Goal: Task Accomplishment & Management: Complete application form

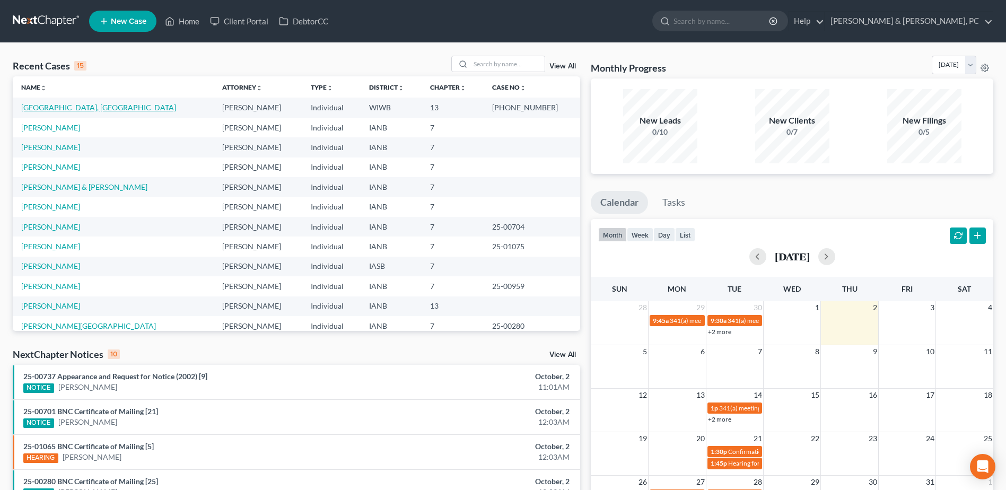
click at [43, 105] on link "[GEOGRAPHIC_DATA], [GEOGRAPHIC_DATA]" at bounding box center [98, 107] width 155 height 9
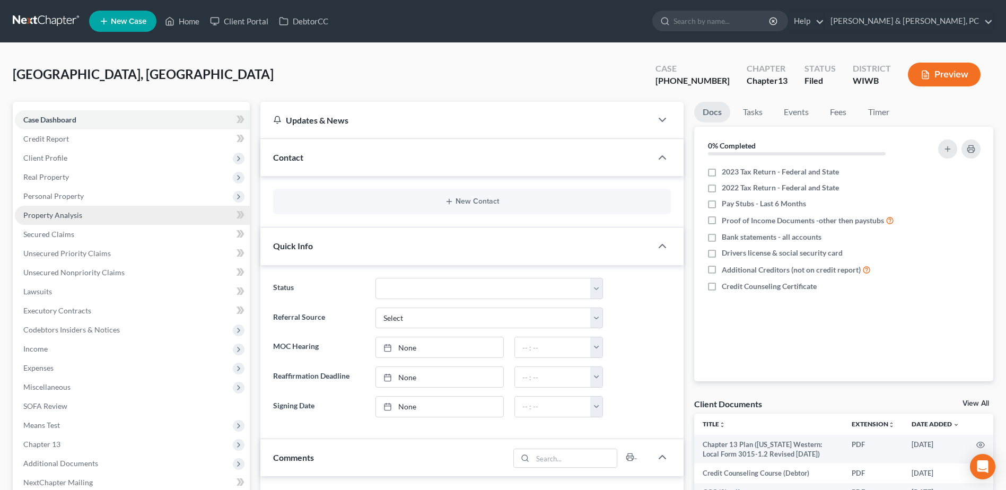
click at [69, 219] on span "Property Analysis" at bounding box center [52, 214] width 59 height 9
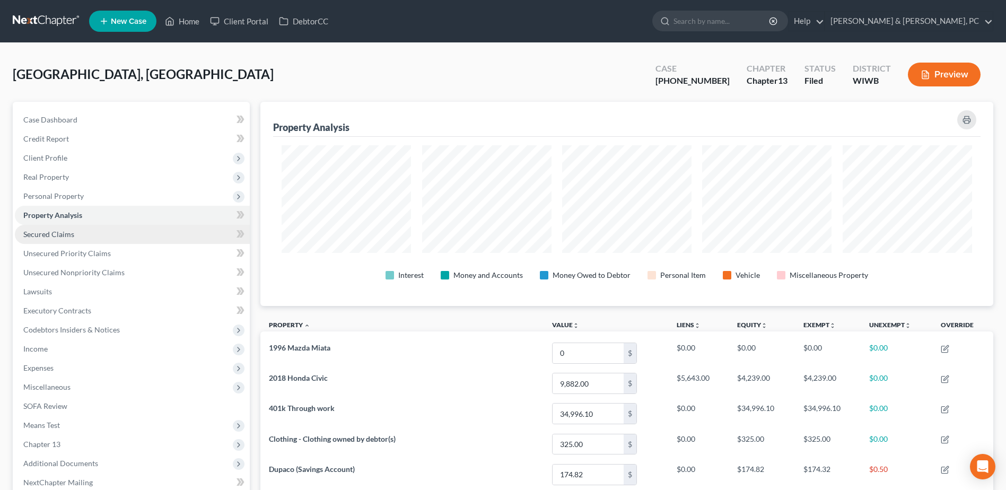
scroll to position [204, 733]
click at [149, 200] on span "Personal Property" at bounding box center [132, 196] width 235 height 19
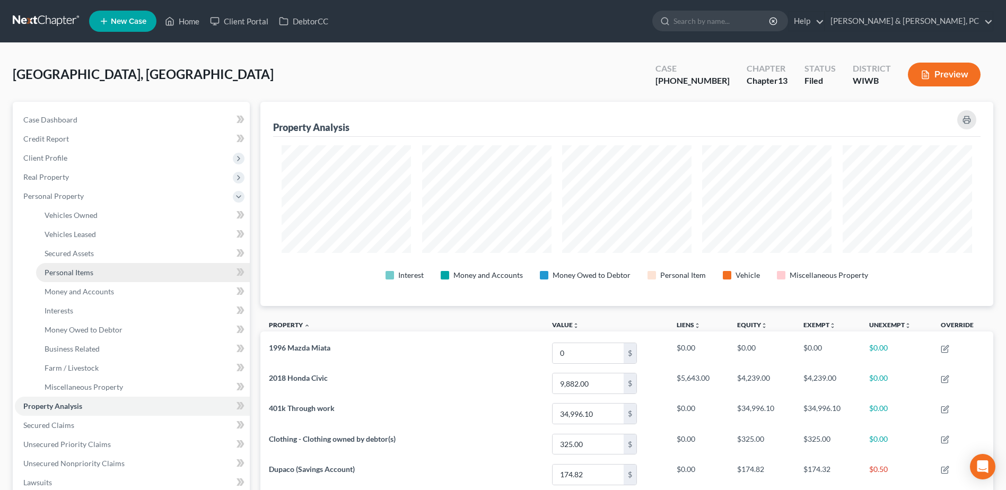
click at [110, 275] on link "Personal Items" at bounding box center [143, 272] width 214 height 19
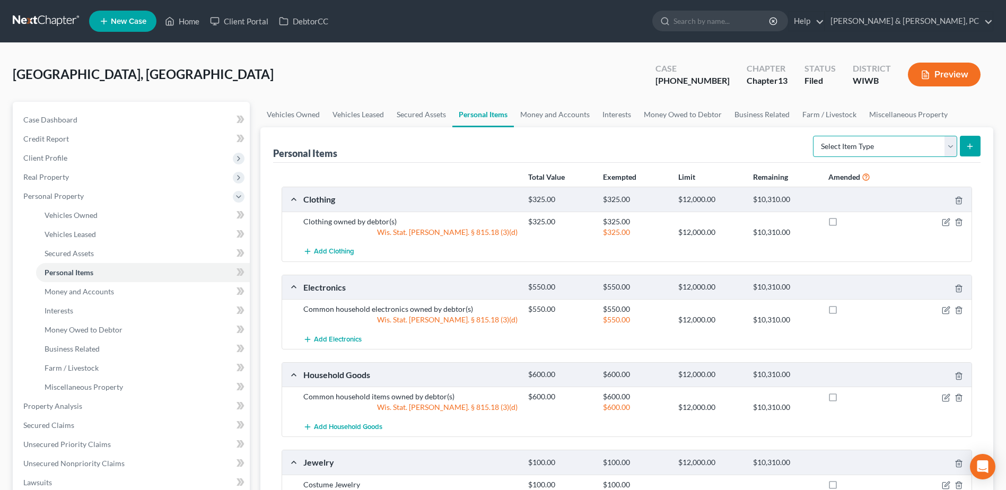
click at [922, 136] on select "Select Item Type Clothing (A/B: 11) Collectibles Of Value (A/B: 8) Electronics …" at bounding box center [885, 146] width 144 height 21
select select "jewelry"
click at [814, 136] on select "Select Item Type Clothing (A/B: 11) Collectibles Of Value (A/B: 8) Electronics …" at bounding box center [885, 146] width 144 height 21
click at [962, 146] on button "submit" at bounding box center [970, 146] width 21 height 21
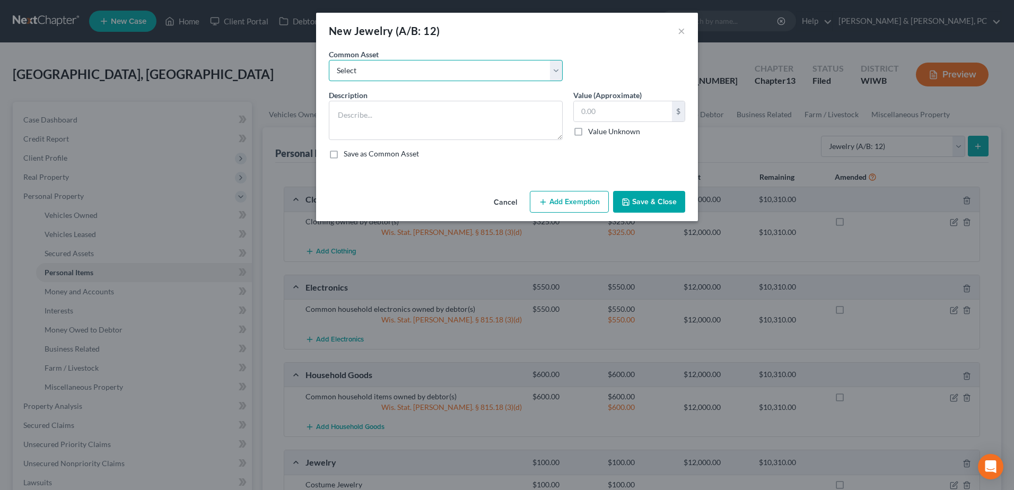
click at [444, 76] on select "Select Costume Jewelry" at bounding box center [446, 70] width 234 height 21
select select "0"
click at [329, 60] on select "Select Costume Jewelry" at bounding box center [446, 70] width 234 height 21
type textarea "Costume Jewelry"
click at [574, 204] on button "Add Exemption" at bounding box center [569, 202] width 79 height 22
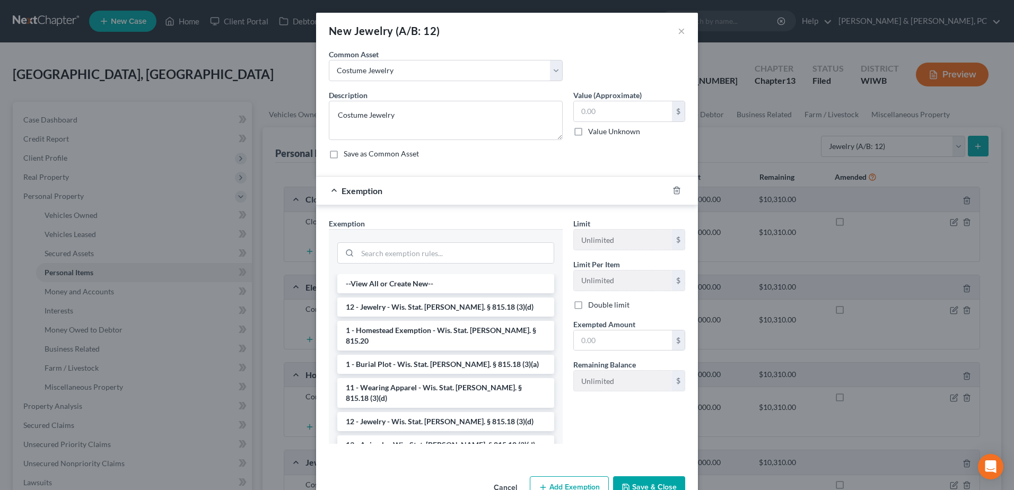
click at [686, 35] on div "New Jewelry (A/B: 12) ×" at bounding box center [507, 31] width 382 height 36
click at [679, 32] on button "×" at bounding box center [680, 30] width 7 height 13
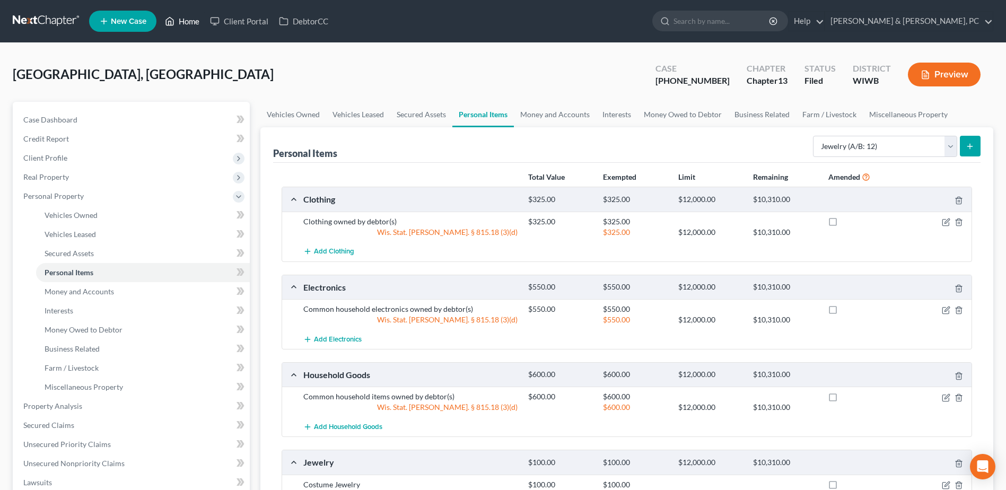
click at [192, 15] on link "Home" at bounding box center [182, 21] width 45 height 19
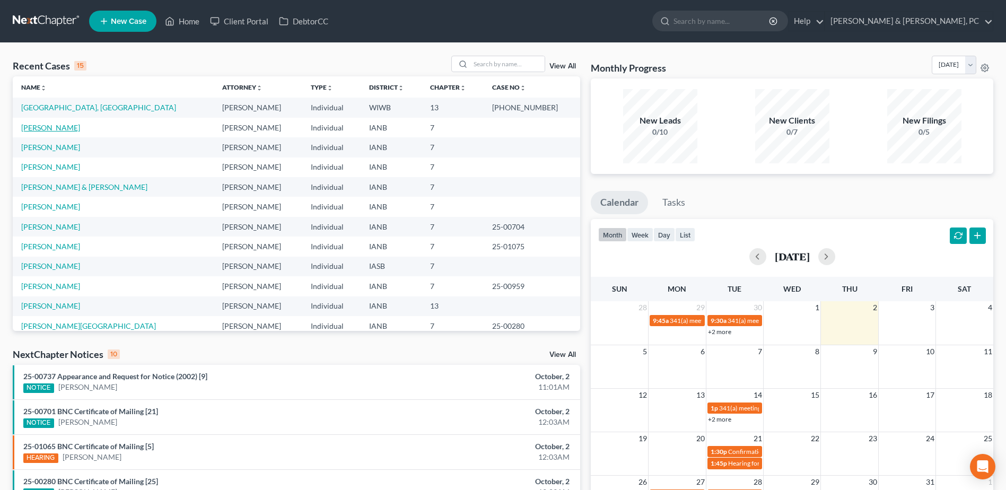
click at [41, 130] on link "[PERSON_NAME]" at bounding box center [50, 127] width 59 height 9
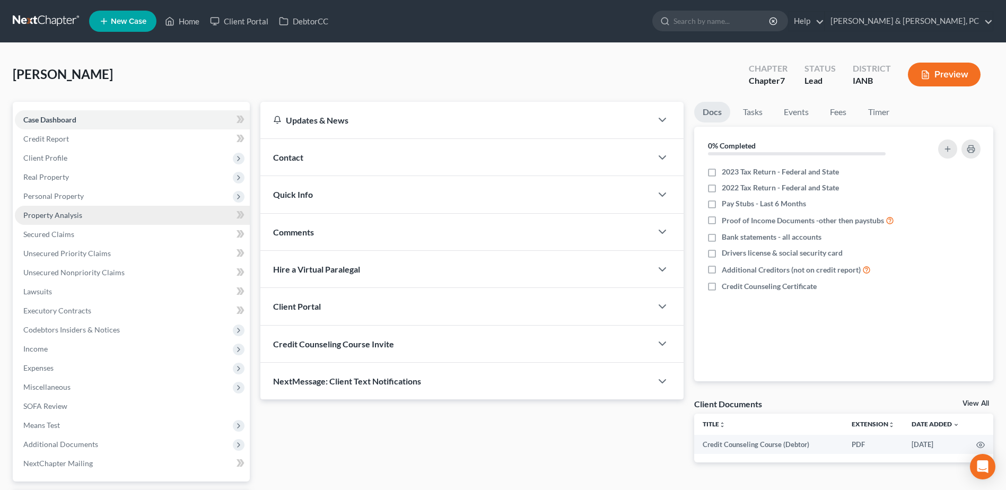
click at [74, 215] on span "Property Analysis" at bounding box center [52, 214] width 59 height 9
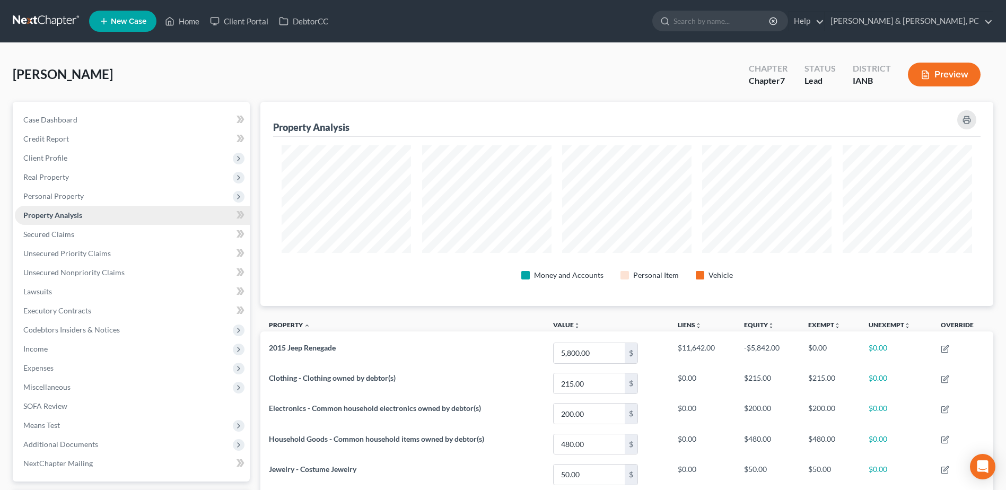
scroll to position [204, 733]
click at [76, 203] on span "Personal Property" at bounding box center [132, 196] width 235 height 19
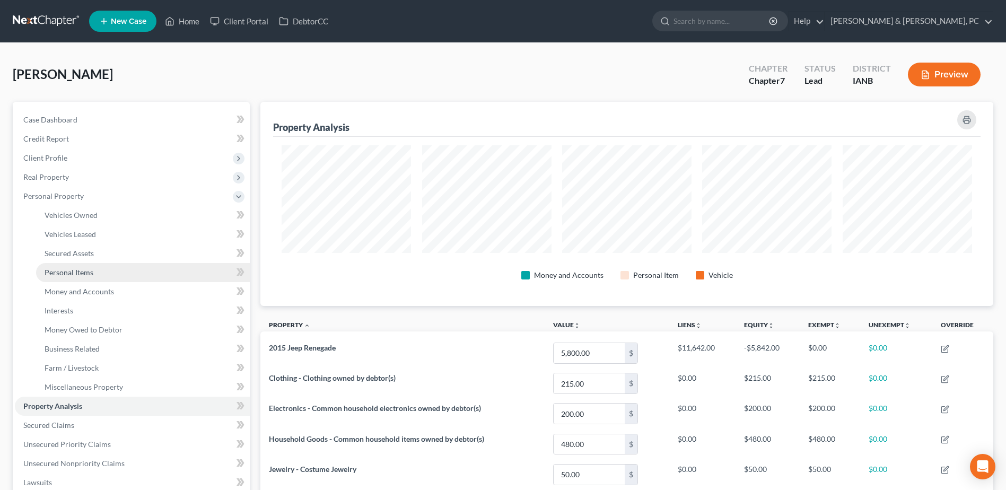
click at [74, 265] on link "Personal Items" at bounding box center [143, 272] width 214 height 19
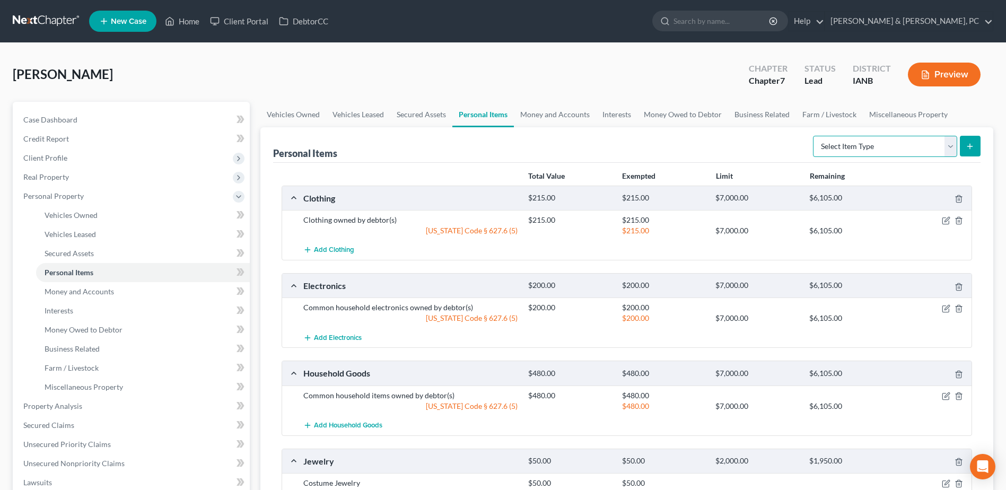
click at [840, 148] on select "Select Item Type Clothing (A/B: 11) Collectibles Of Value (A/B: 8) Electronics …" at bounding box center [885, 146] width 144 height 21
select select "jewelry"
click at [814, 136] on select "Select Item Type Clothing (A/B: 11) Collectibles Of Value (A/B: 8) Electronics …" at bounding box center [885, 146] width 144 height 21
click at [978, 139] on button "submit" at bounding box center [970, 146] width 21 height 21
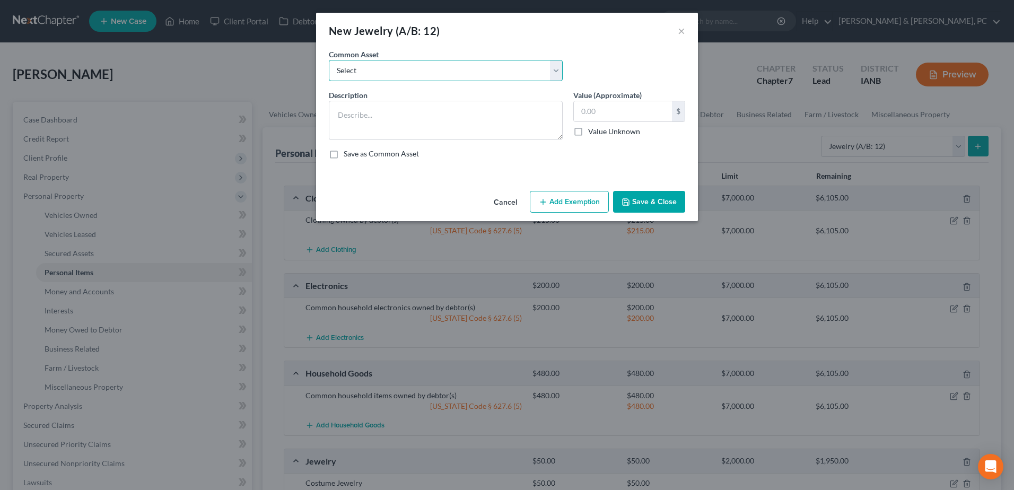
click at [485, 72] on select "Select Costume Jewelry" at bounding box center [446, 70] width 234 height 21
select select "0"
click at [329, 60] on select "Select Costume Jewelry" at bounding box center [446, 70] width 234 height 21
type textarea "Costume Jewelry"
click at [569, 199] on button "Add Exemption" at bounding box center [569, 202] width 79 height 22
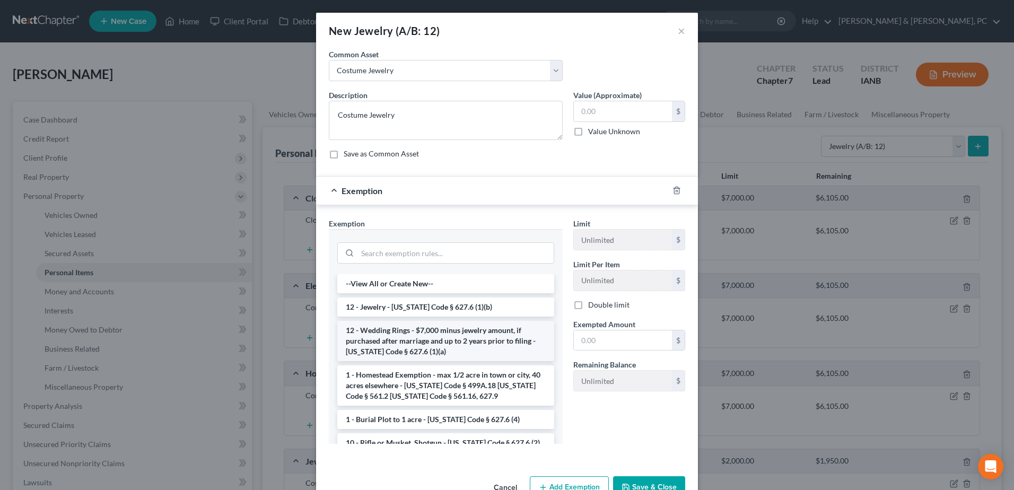
click at [408, 337] on li "12 - Wedding Rings - $7,000 minus jewelry amount, if purchased after marriage a…" at bounding box center [445, 341] width 217 height 40
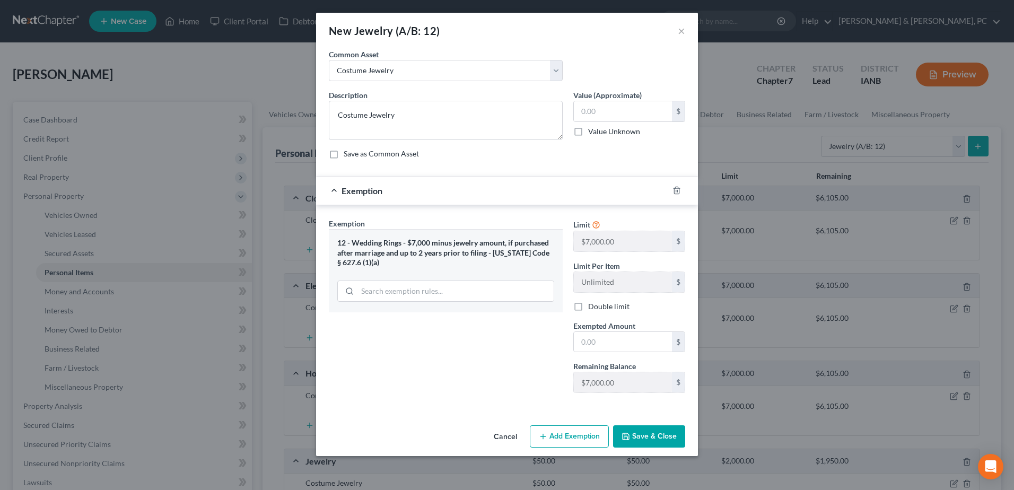
click at [513, 426] on button "Cancel" at bounding box center [505, 436] width 40 height 21
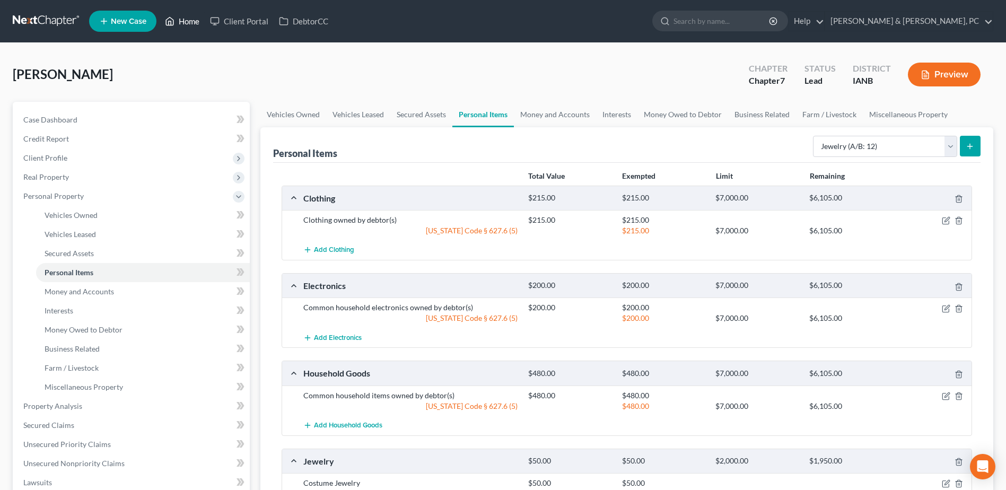
click at [188, 24] on link "Home" at bounding box center [182, 21] width 45 height 19
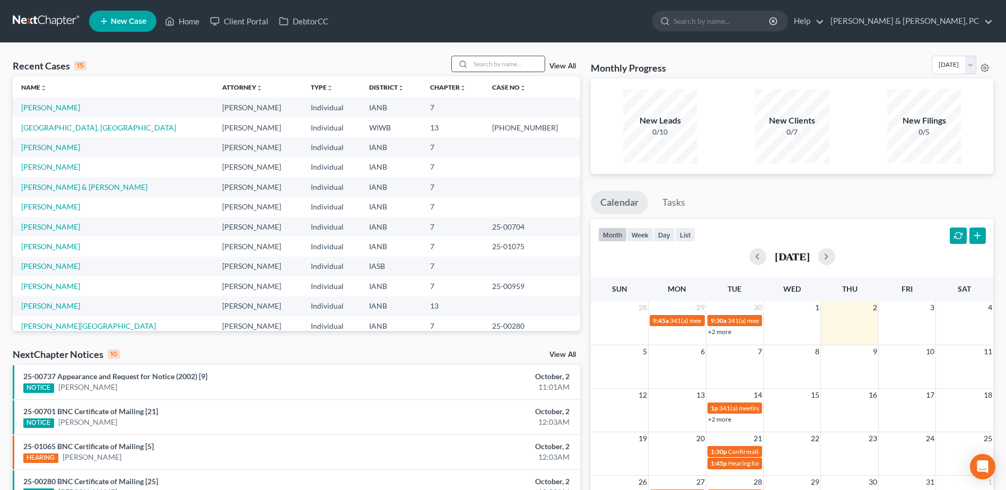
click at [485, 67] on input "search" at bounding box center [507, 63] width 74 height 15
type input "bean"
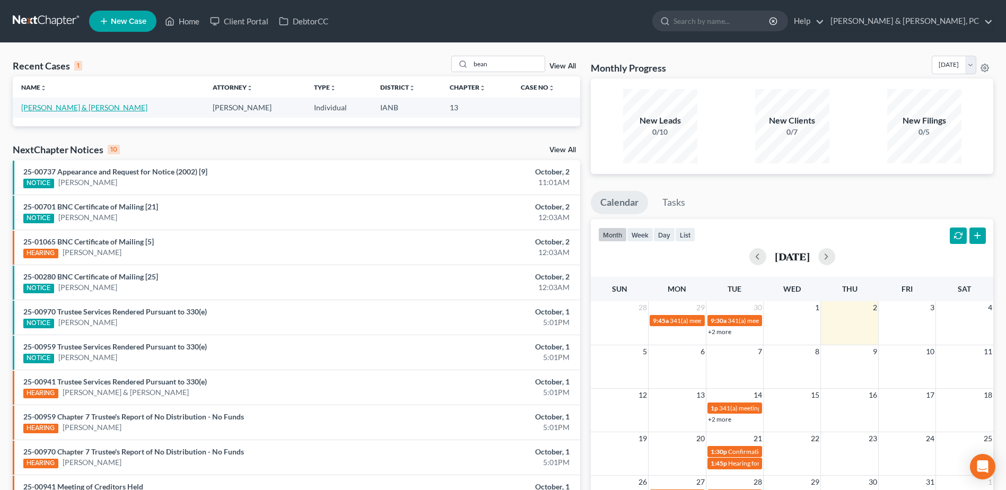
click at [67, 103] on link "[PERSON_NAME] & [PERSON_NAME]" at bounding box center [84, 107] width 126 height 9
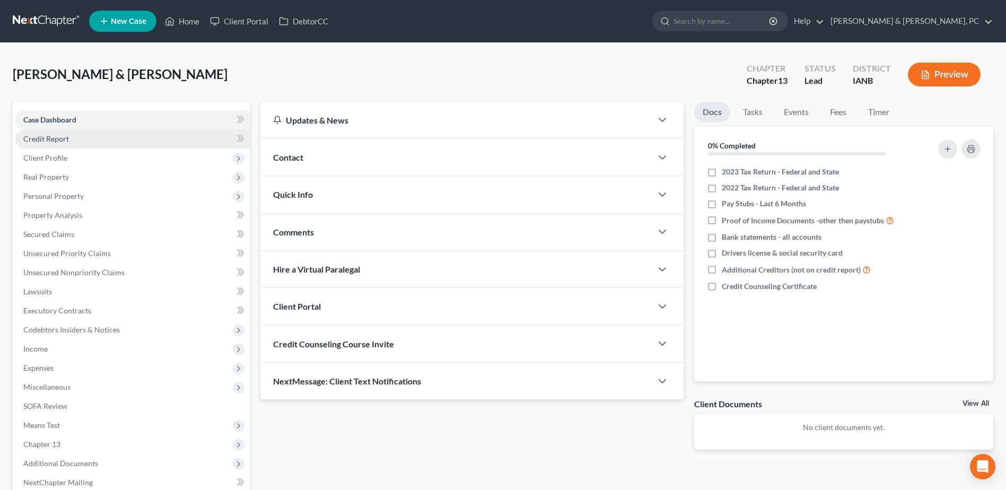
click at [88, 139] on link "Credit Report" at bounding box center [132, 138] width 235 height 19
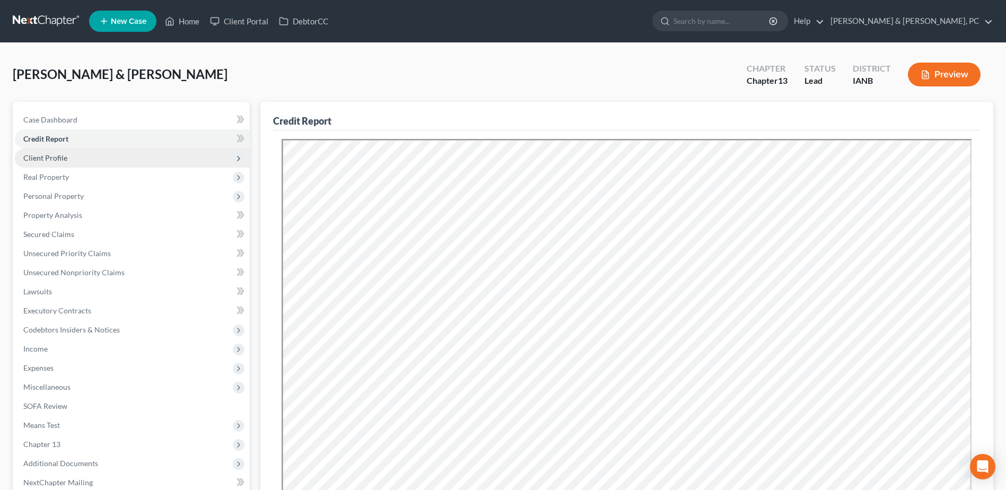
click at [68, 154] on span "Client Profile" at bounding box center [132, 157] width 235 height 19
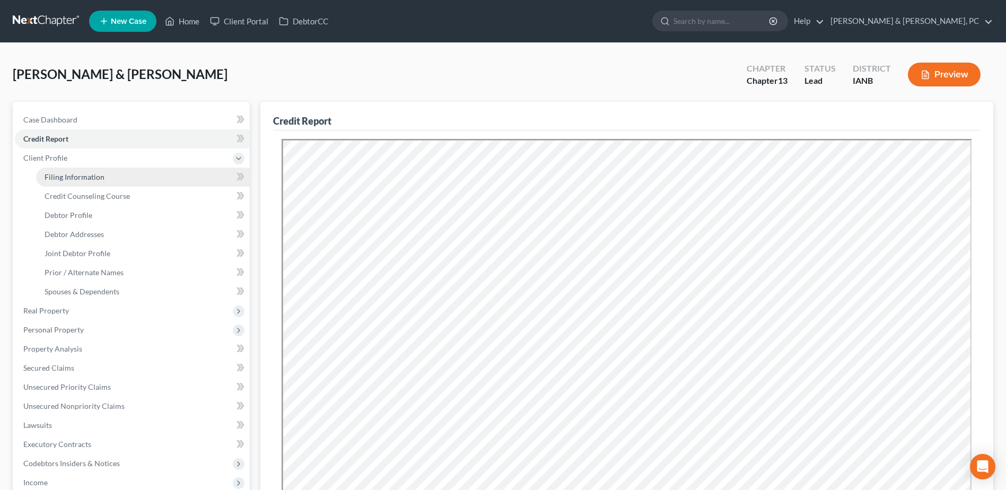
click at [73, 173] on span "Filing Information" at bounding box center [75, 176] width 60 height 9
select select "1"
select select "3"
select select "16"
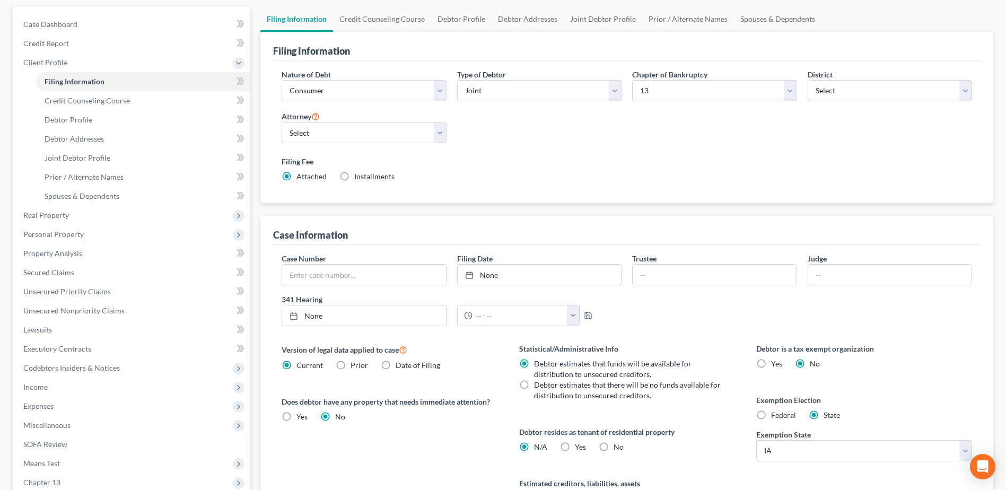
scroll to position [159, 0]
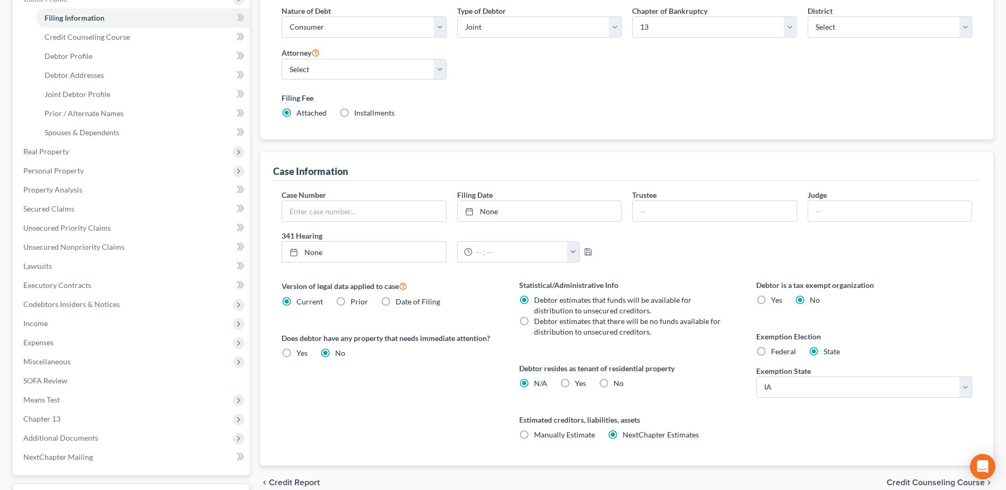
click at [613, 384] on label "No" at bounding box center [618, 383] width 10 height 11
click at [618, 384] on input "No" at bounding box center [621, 381] width 7 height 7
radio input "true"
radio input "false"
click at [142, 35] on link "Credit Counseling Course" at bounding box center [143, 37] width 214 height 19
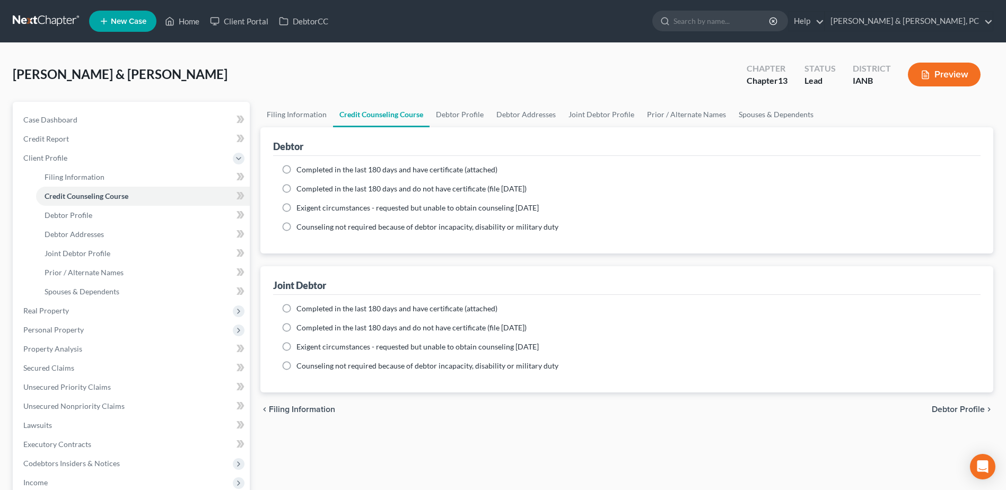
click at [312, 168] on span "Completed in the last 180 days and have certificate (attached)" at bounding box center [396, 169] width 201 height 9
click at [307, 168] on input "Completed in the last 180 days and have certificate (attached)" at bounding box center [304, 167] width 7 height 7
radio input "true"
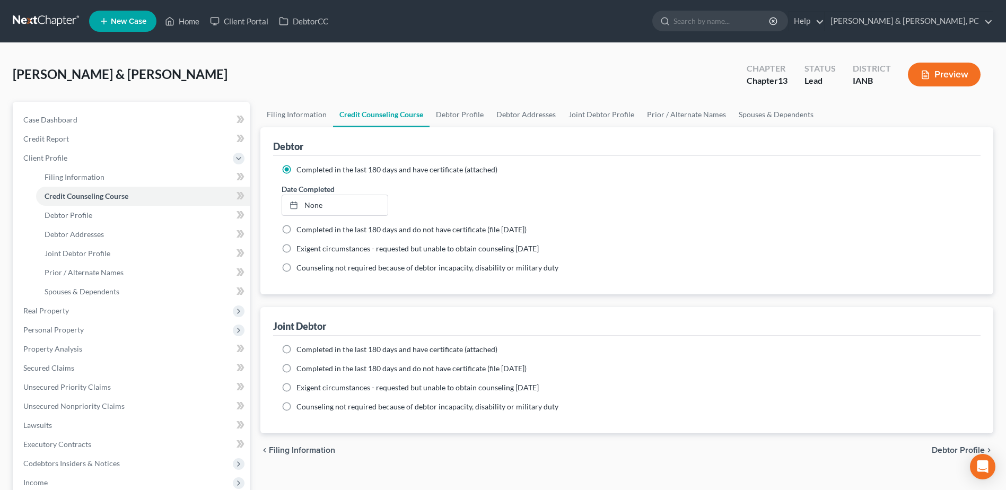
click at [296, 344] on label "Completed in the last 180 days and have certificate (attached)" at bounding box center [396, 349] width 201 height 11
click at [301, 344] on input "Completed in the last 180 days and have certificate (attached)" at bounding box center [304, 347] width 7 height 7
radio input "true"
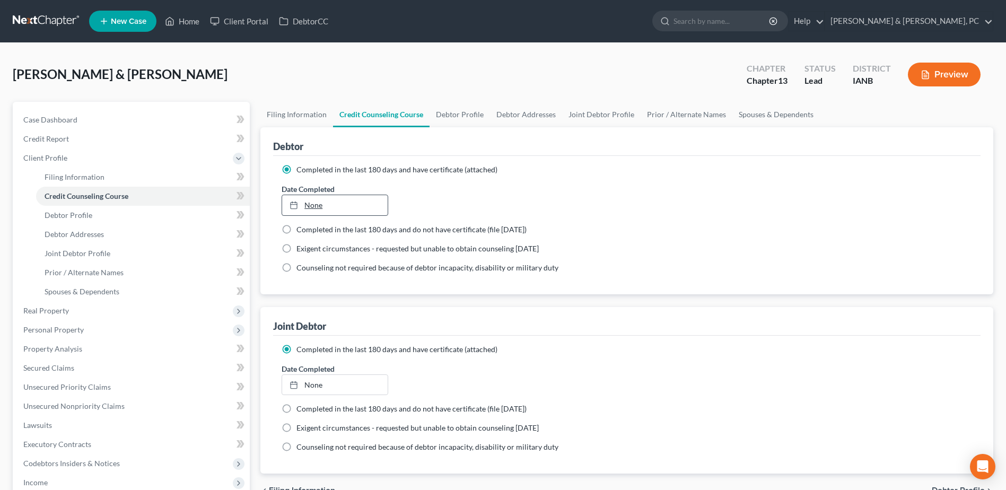
type input "10/2/2025"
click at [313, 212] on link "10/2/2025" at bounding box center [334, 205] width 105 height 20
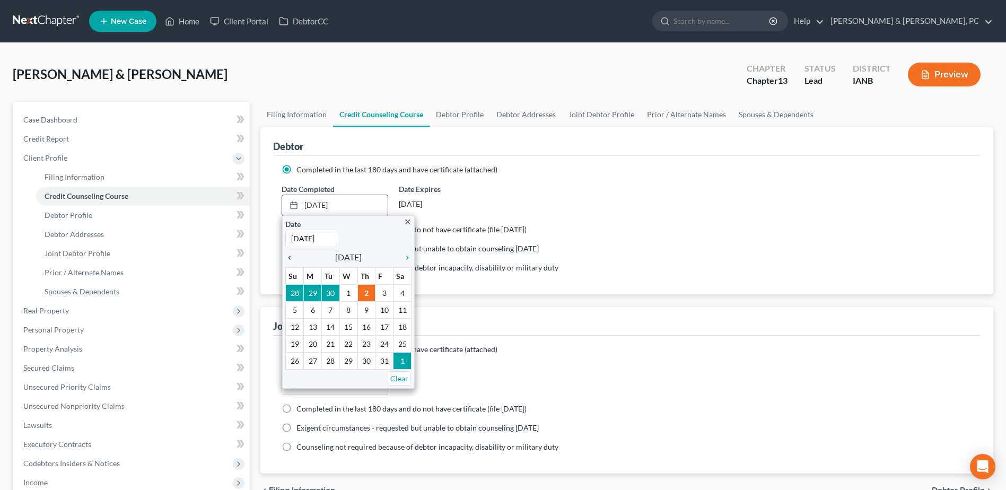
click at [293, 256] on icon "chevron_left" at bounding box center [292, 257] width 14 height 8
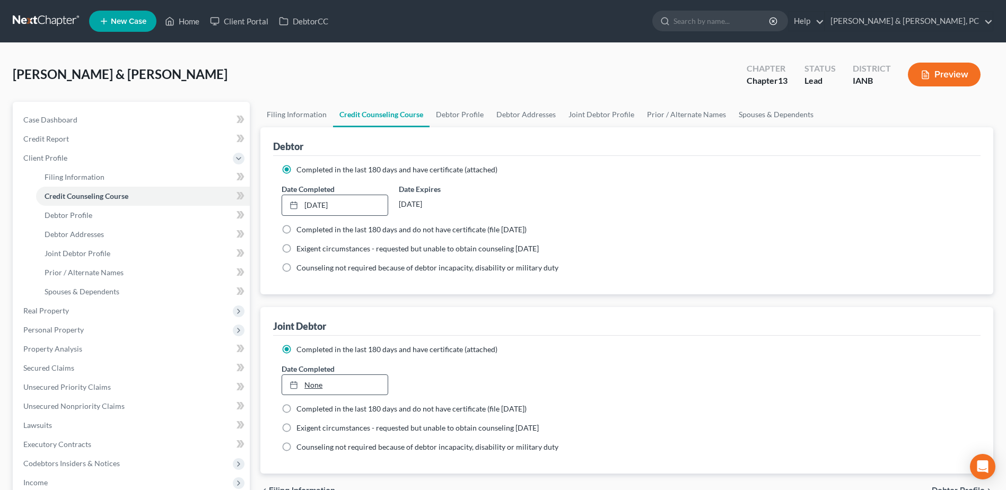
type input "10/2/2025"
click at [318, 385] on link "None" at bounding box center [334, 385] width 105 height 20
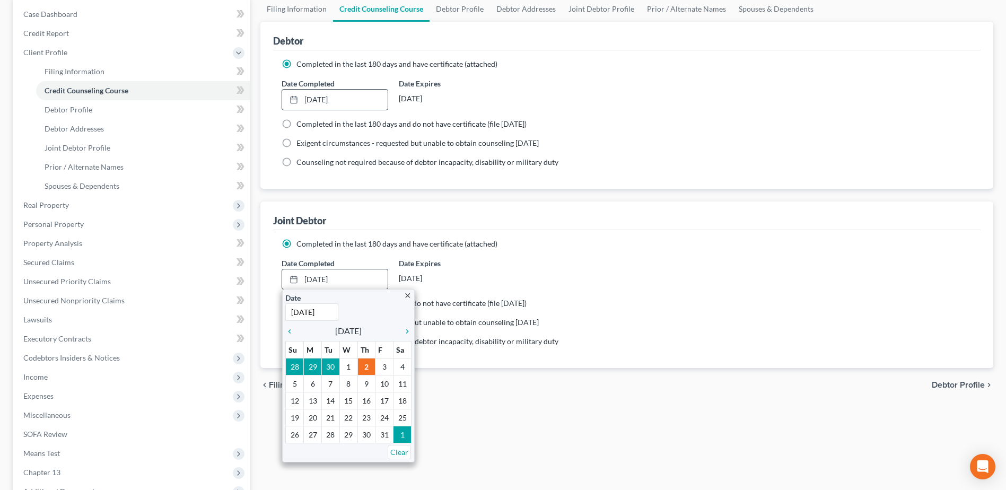
scroll to position [106, 0]
click at [293, 334] on icon "chevron_left" at bounding box center [292, 331] width 14 height 8
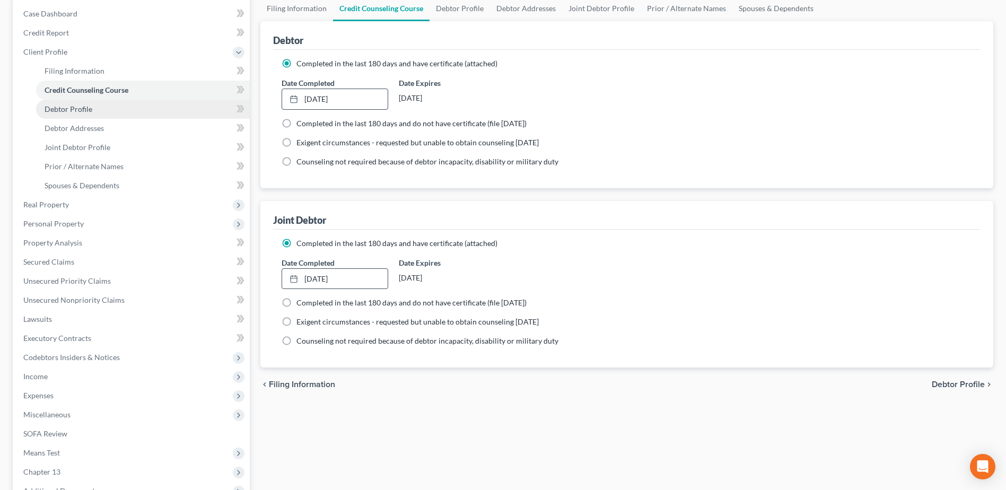
click at [104, 105] on link "Debtor Profile" at bounding box center [143, 109] width 214 height 19
select select "1"
select select "0"
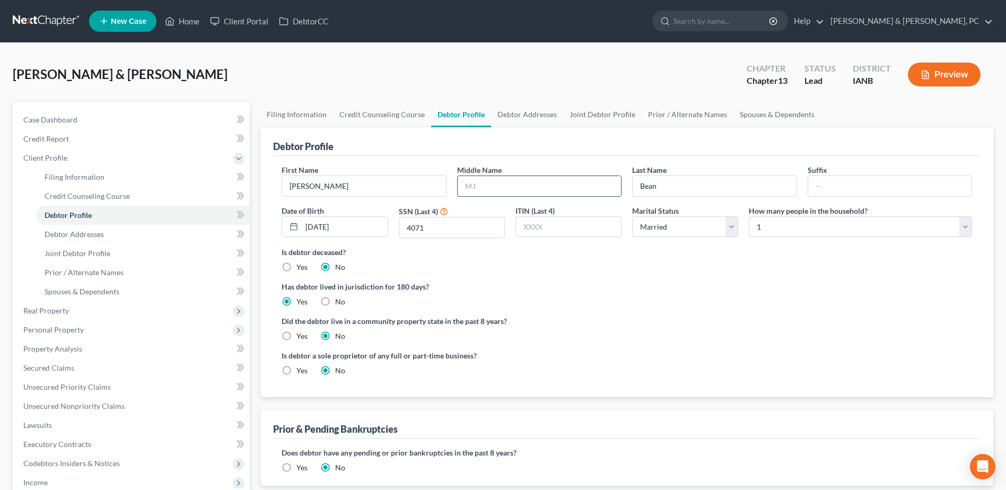
click at [483, 176] on input "text" at bounding box center [538, 186] width 163 height 20
type input "Bradley"
drag, startPoint x: 847, startPoint y: 380, endPoint x: 856, endPoint y: 379, distance: 9.1
click at [847, 381] on div "Is debtor a sole proprietor of any full or part-time business? Yes No" at bounding box center [626, 367] width 701 height 34
click at [591, 112] on link "Joint Debtor Profile" at bounding box center [602, 114] width 78 height 25
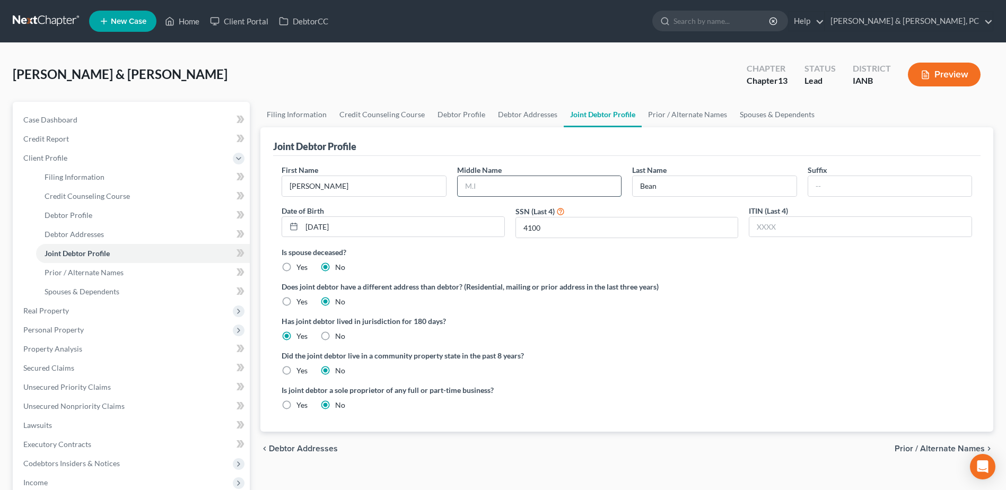
click at [557, 186] on input "text" at bounding box center [538, 186] width 163 height 20
type input "Christine"
click at [117, 271] on span "Prior / Alternate Names" at bounding box center [84, 272] width 79 height 9
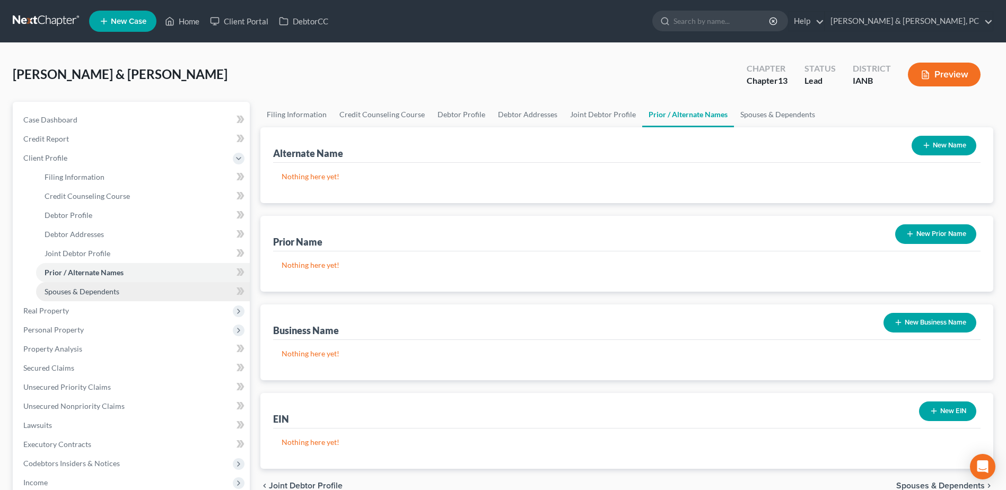
click at [107, 290] on span "Spouses & Dependents" at bounding box center [82, 291] width 75 height 9
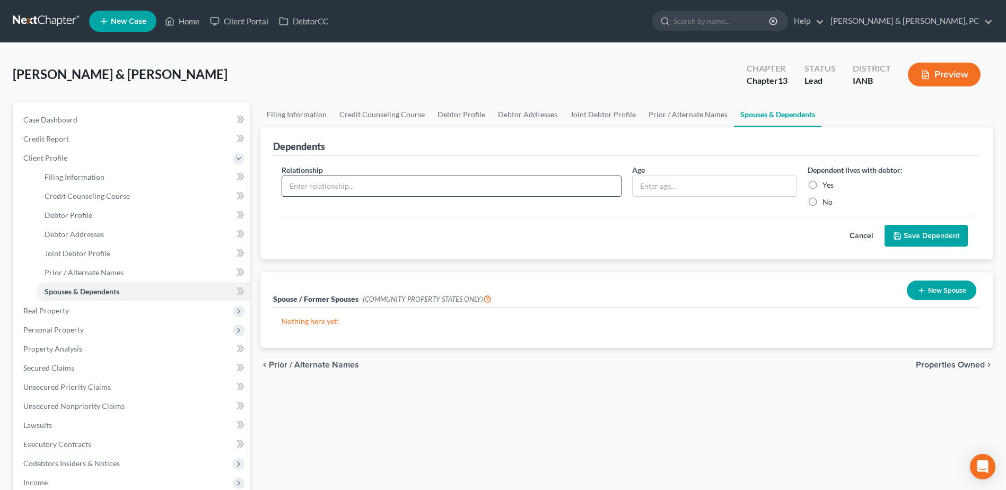
click at [415, 189] on input "text" at bounding box center [451, 186] width 339 height 20
type input "Child"
click at [683, 176] on input "text" at bounding box center [713, 186] width 163 height 20
click at [476, 436] on div "Filing Information Credit Counseling Course Debtor Profile Debtor Addresses Joi…" at bounding box center [626, 398] width 743 height 593
click at [781, 188] on input "text" at bounding box center [713, 186] width 163 height 20
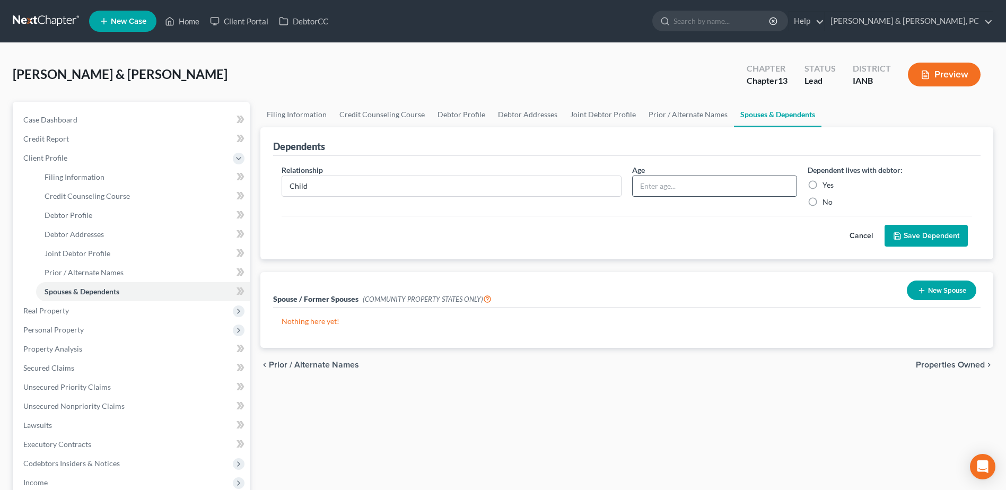
type input "1"
type input "2 Years"
click at [822, 187] on label "Yes" at bounding box center [827, 185] width 11 height 11
click at [826, 187] on input "Yes" at bounding box center [829, 183] width 7 height 7
radio input "true"
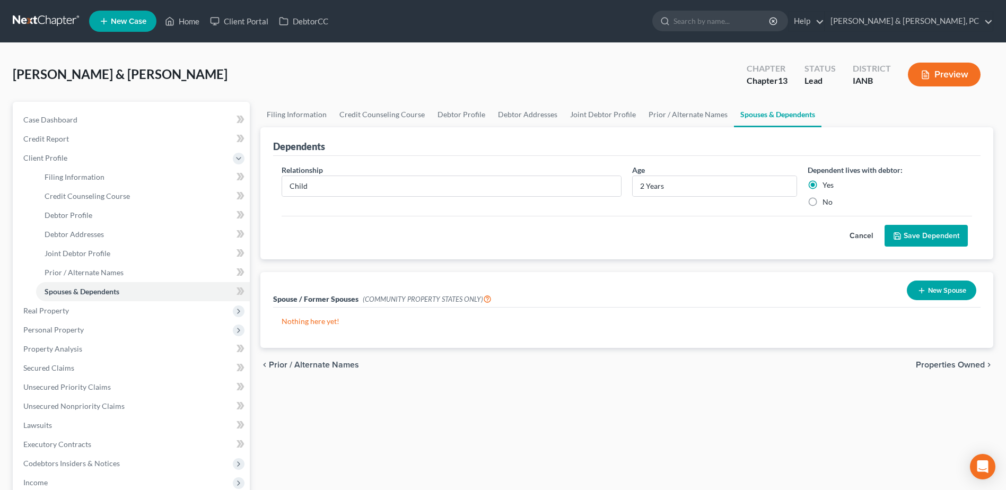
click at [899, 235] on icon "submit" at bounding box center [897, 236] width 8 height 8
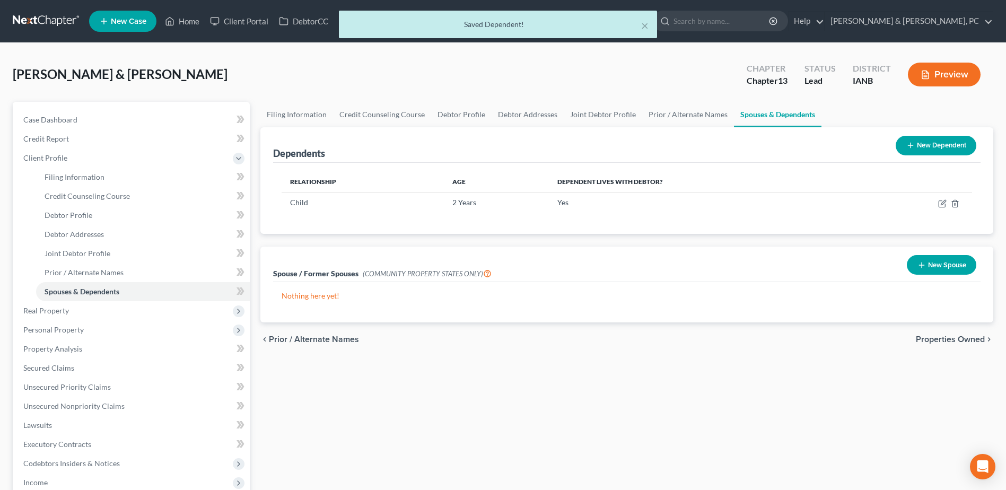
click at [930, 147] on button "New Dependent" at bounding box center [935, 146] width 81 height 20
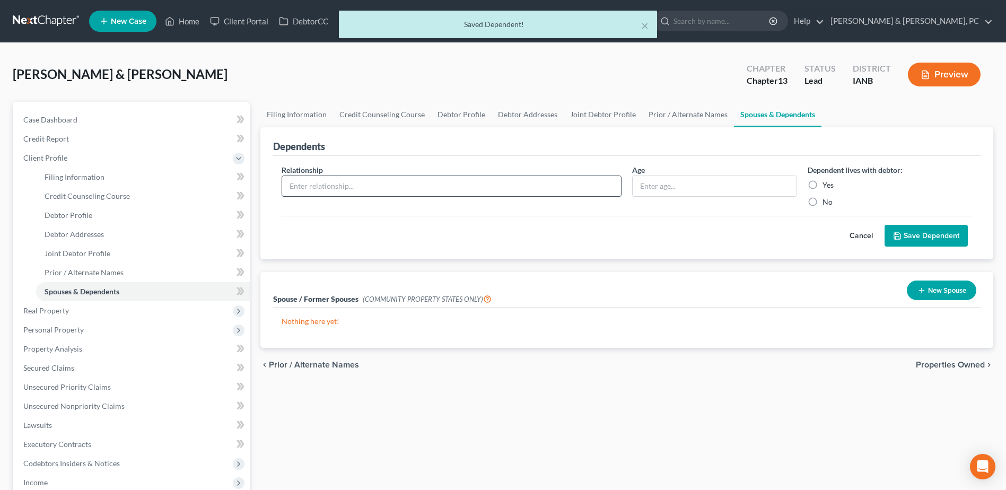
click at [529, 181] on input "text" at bounding box center [451, 186] width 339 height 20
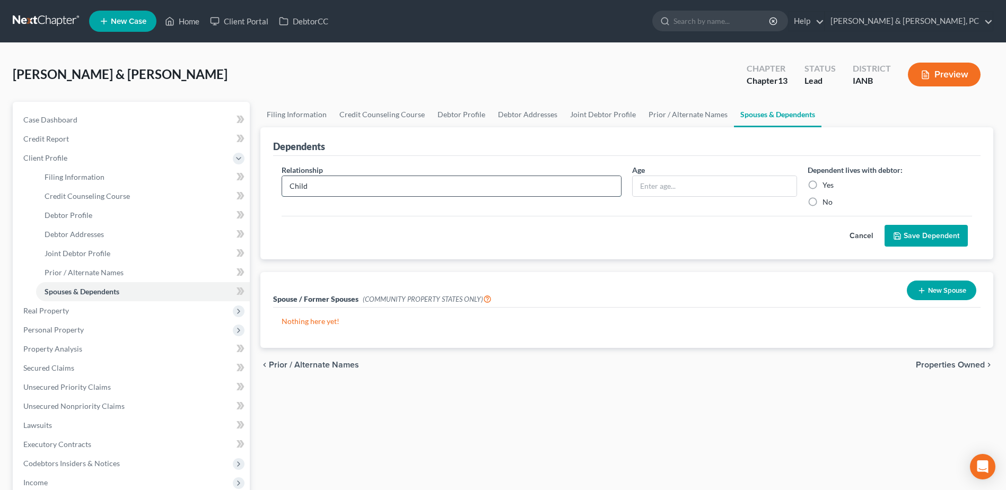
type input "Child"
click at [658, 191] on input "text" at bounding box center [713, 186] width 163 height 20
type input "3 Months"
click at [824, 186] on label "Yes" at bounding box center [827, 185] width 11 height 11
click at [826, 186] on input "Yes" at bounding box center [829, 183] width 7 height 7
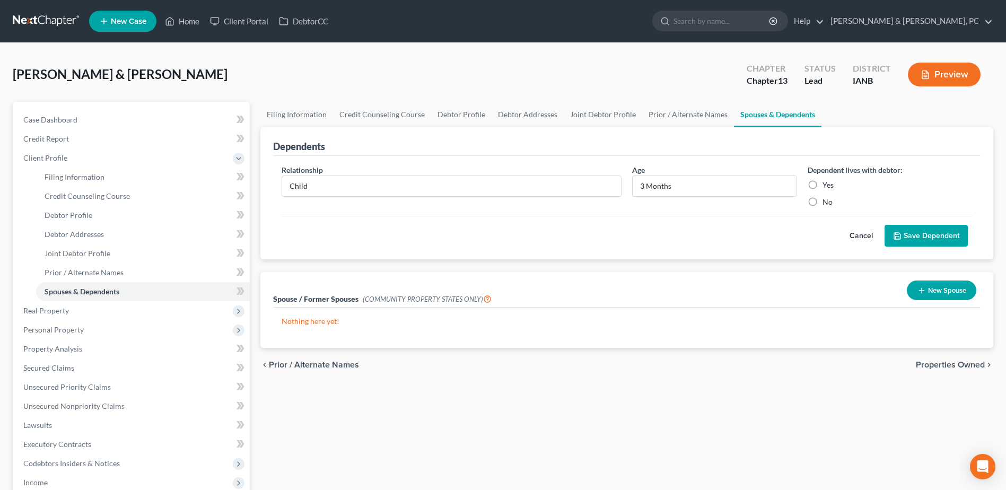
radio input "true"
click at [917, 241] on button "Save Dependent" at bounding box center [925, 236] width 83 height 22
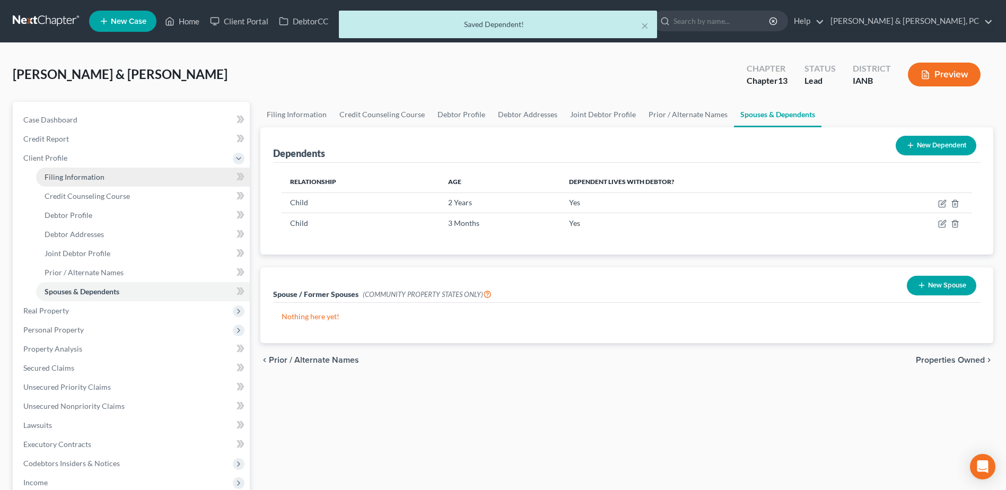
click at [67, 177] on span "Filing Information" at bounding box center [75, 176] width 60 height 9
select select "1"
select select "3"
select select "29"
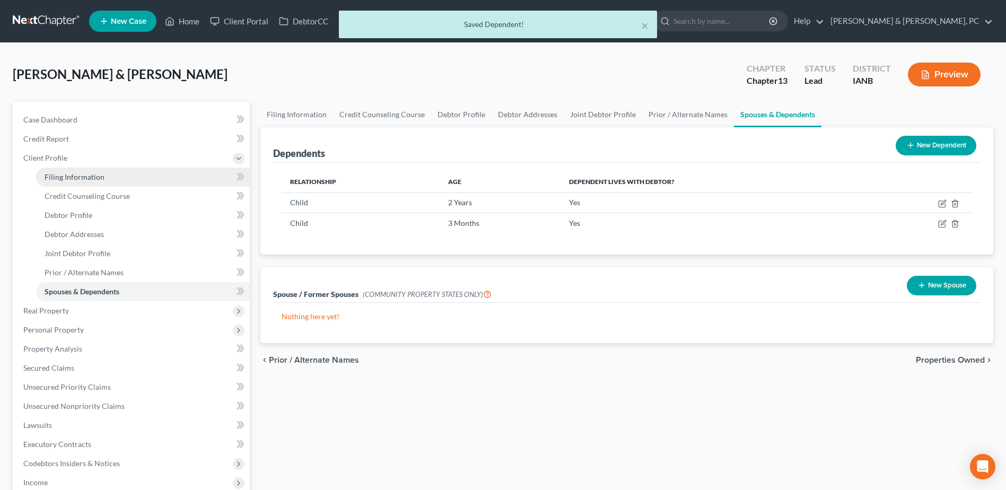
select select "0"
select select "16"
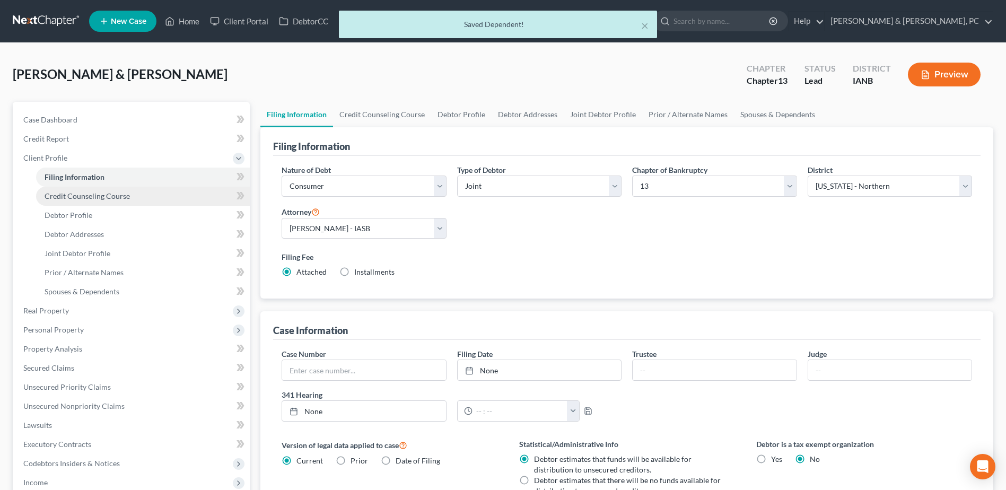
click at [112, 198] on span "Credit Counseling Course" at bounding box center [87, 195] width 85 height 9
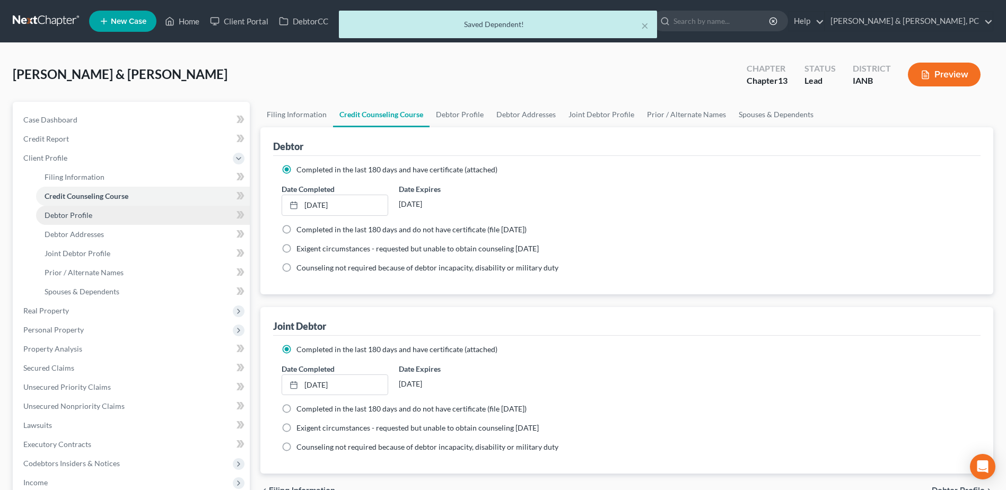
click at [103, 209] on link "Debtor Profile" at bounding box center [143, 215] width 214 height 19
select select "1"
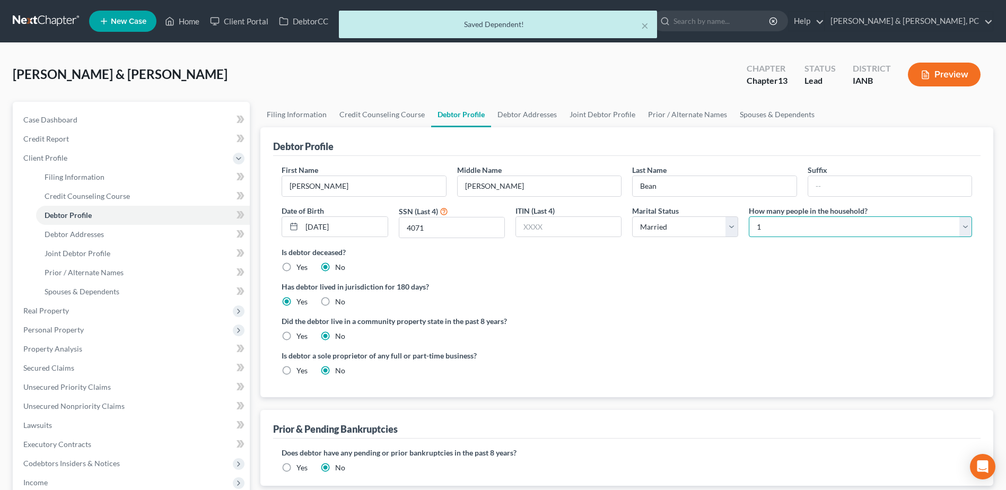
click at [791, 220] on select "Select 1 2 3 4 5 6 7 8 9 10 11 12 13 14 15 16 17 18 19 20" at bounding box center [860, 226] width 223 height 21
select select "3"
click at [749, 216] on select "Select 1 2 3 4 5 6 7 8 9 10 11 12 13 14 15 16 17 18 19 20" at bounding box center [860, 226] width 223 height 21
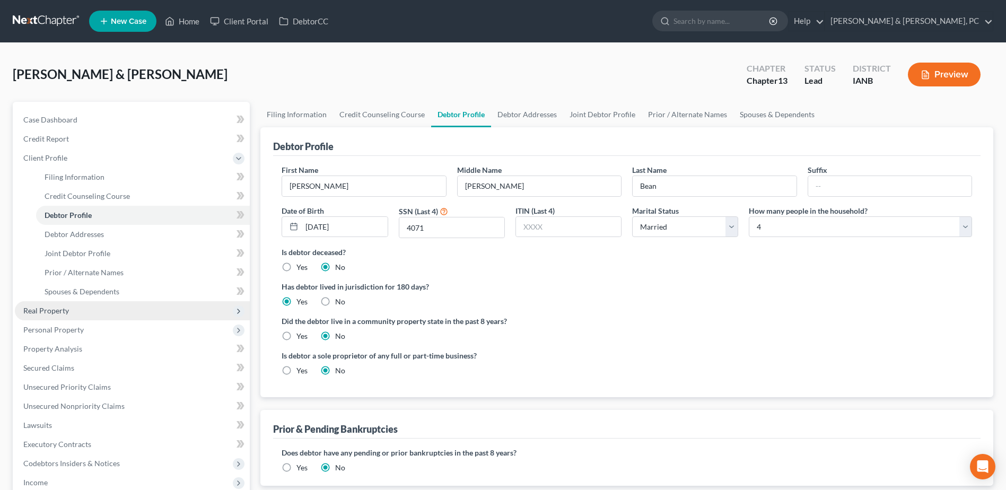
click at [115, 309] on span "Real Property" at bounding box center [132, 310] width 235 height 19
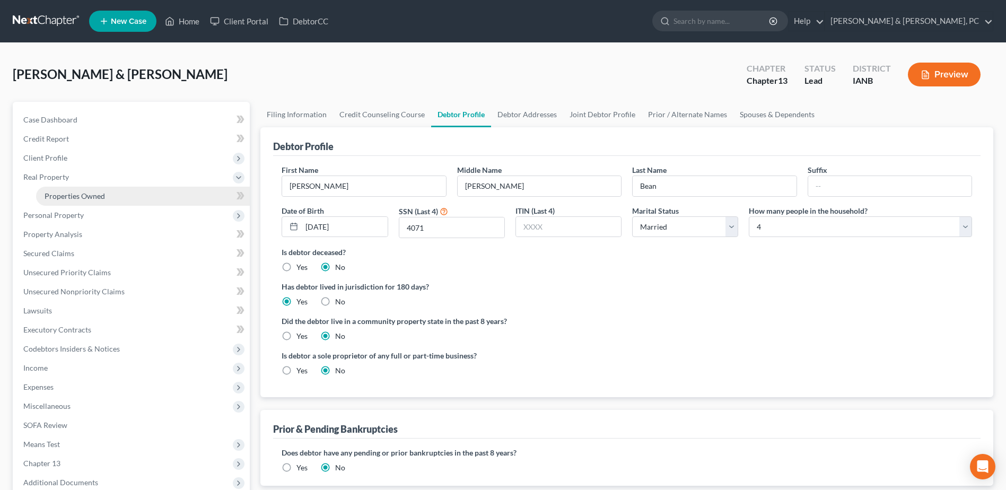
click at [99, 192] on span "Properties Owned" at bounding box center [75, 195] width 60 height 9
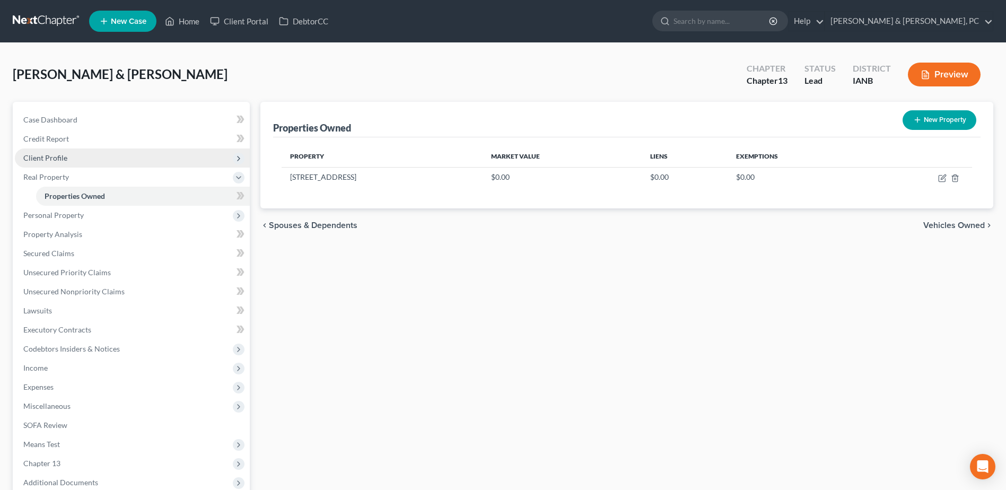
click at [61, 162] on span "Client Profile" at bounding box center [132, 157] width 235 height 19
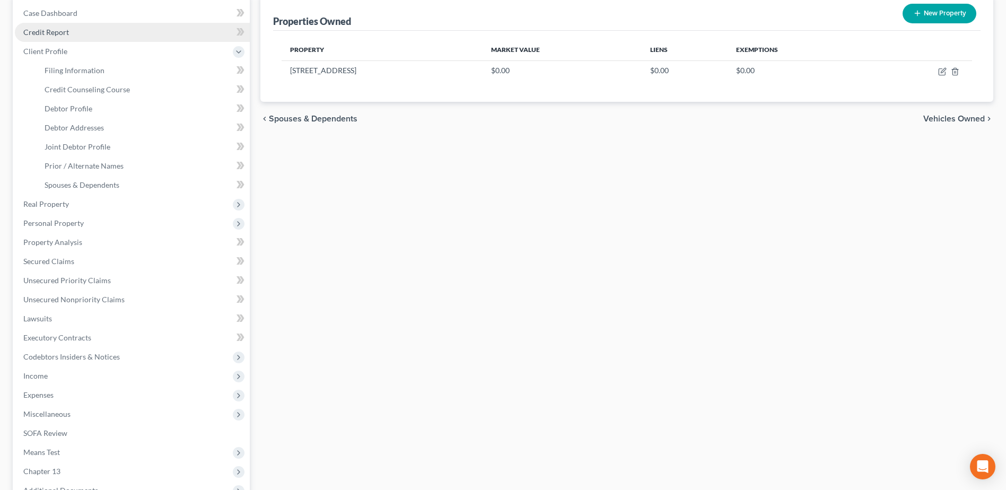
scroll to position [86, 0]
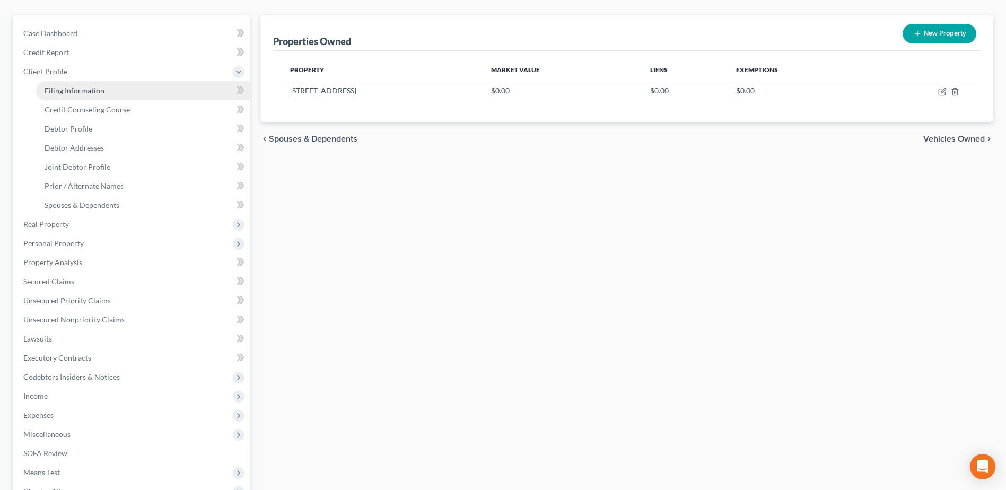
click at [91, 91] on span "Filing Information" at bounding box center [75, 90] width 60 height 9
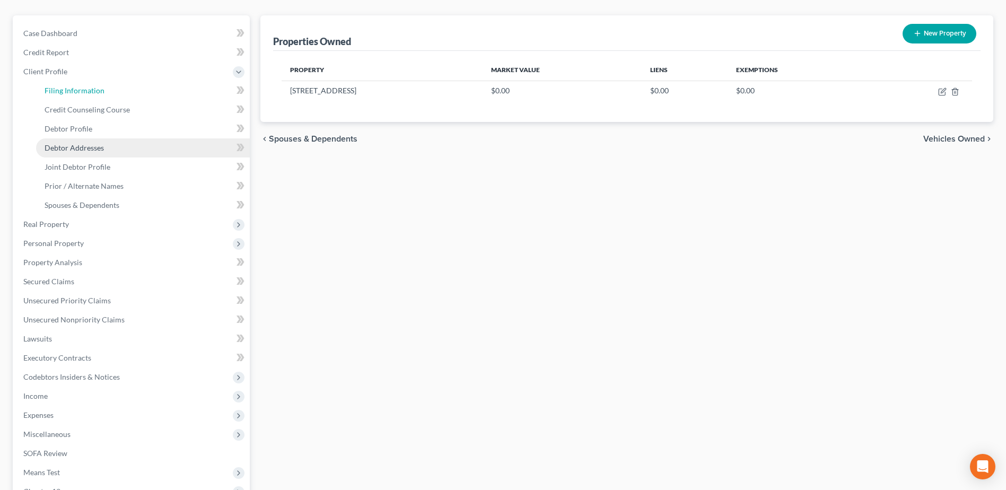
select select "1"
select select "3"
select select "29"
select select "0"
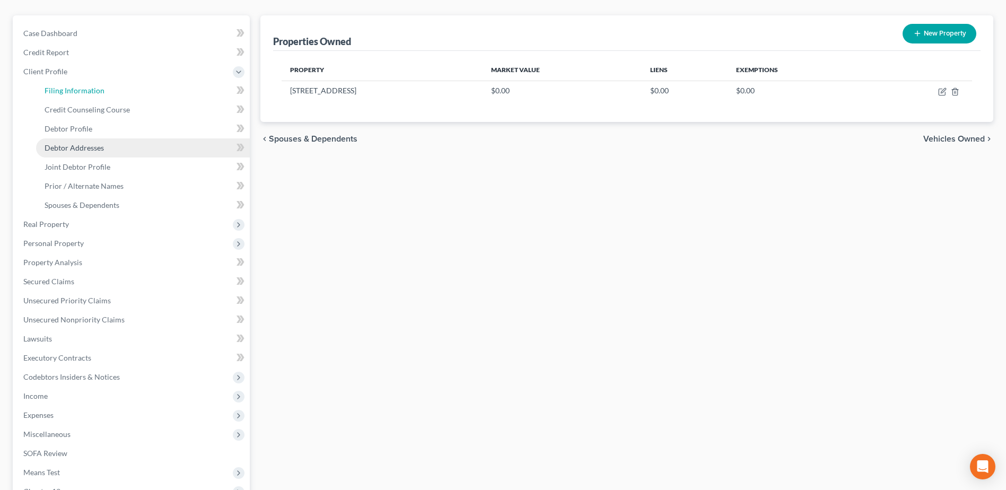
select select "16"
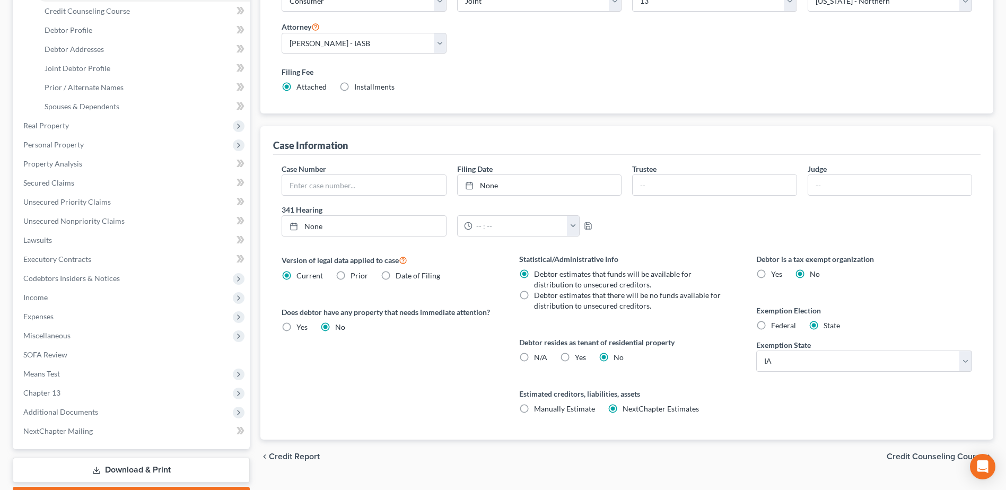
scroll to position [212, 0]
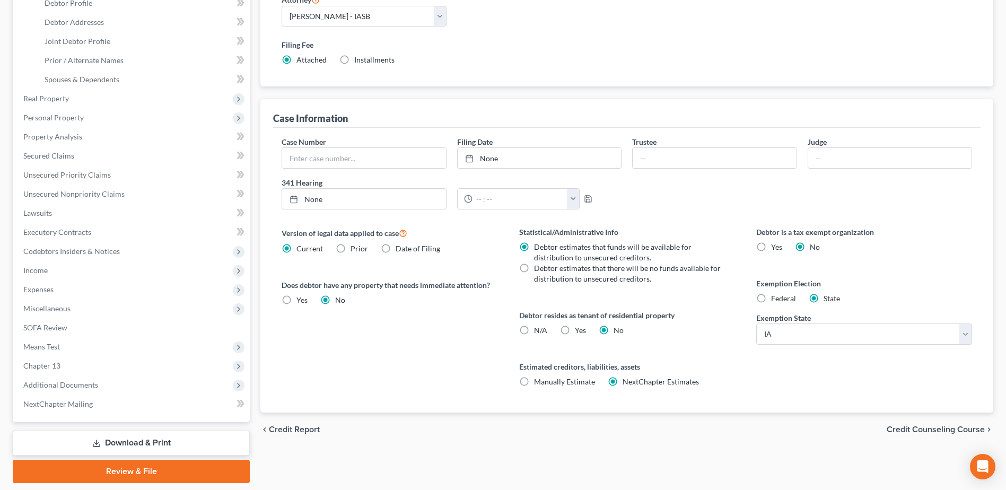
click at [575, 325] on label "Yes Yes" at bounding box center [580, 330] width 11 height 11
click at [579, 325] on input "Yes Yes" at bounding box center [582, 328] width 7 height 7
radio input "true"
radio input "false"
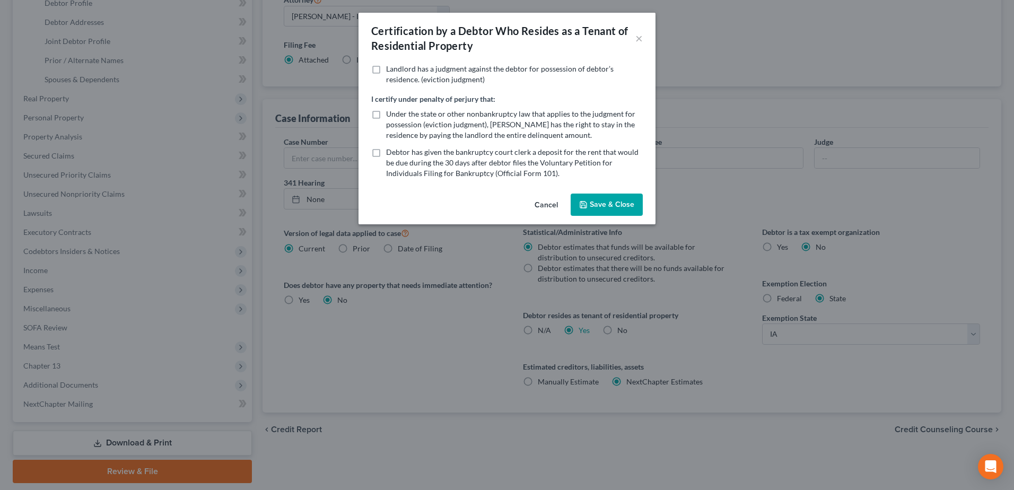
click at [595, 207] on button "Save & Close" at bounding box center [606, 204] width 72 height 22
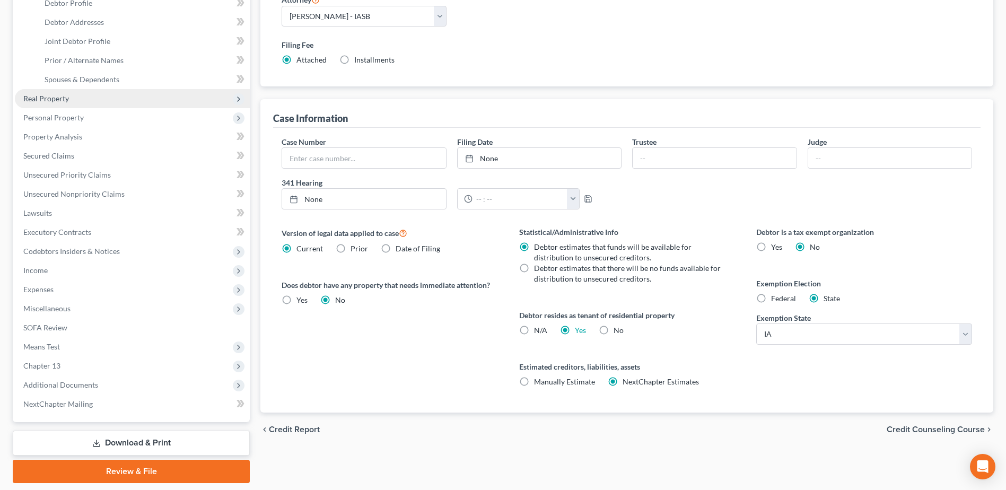
click at [85, 99] on span "Real Property" at bounding box center [132, 98] width 235 height 19
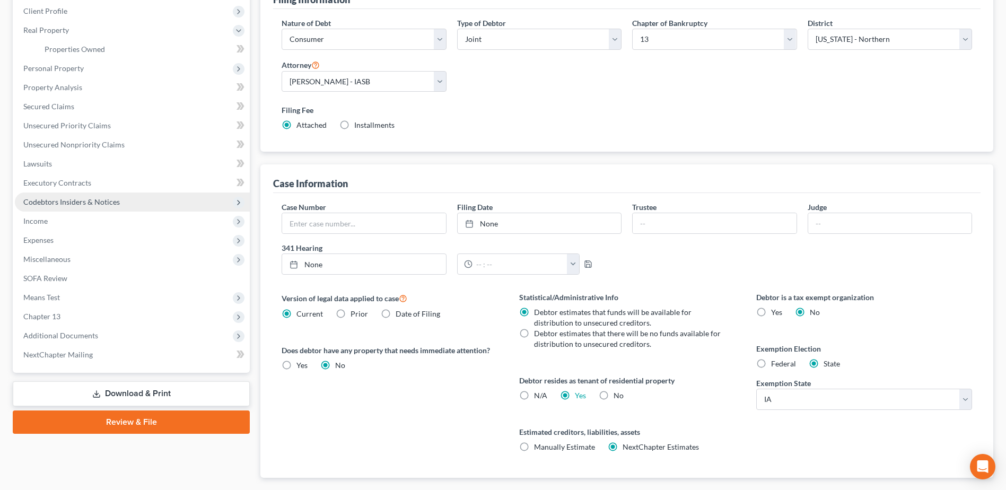
scroll to position [50, 0]
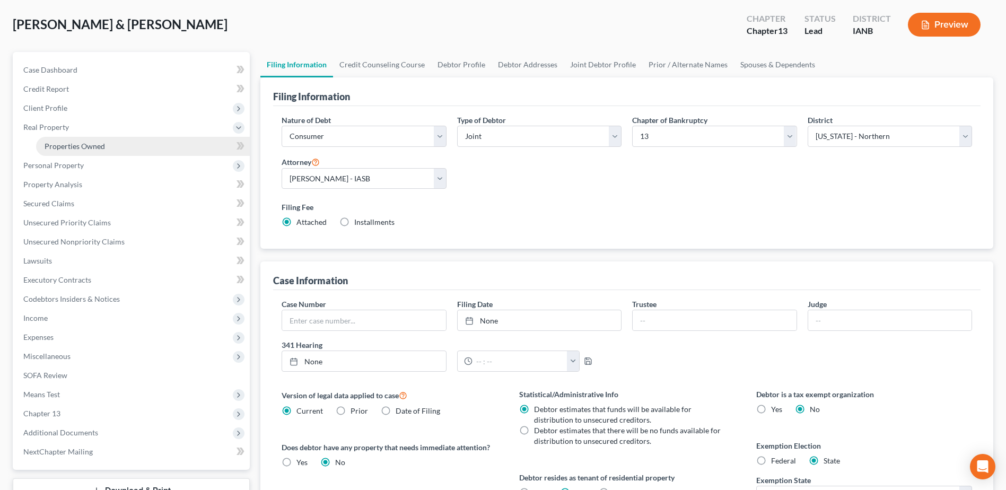
click at [83, 147] on span "Properties Owned" at bounding box center [75, 146] width 60 height 9
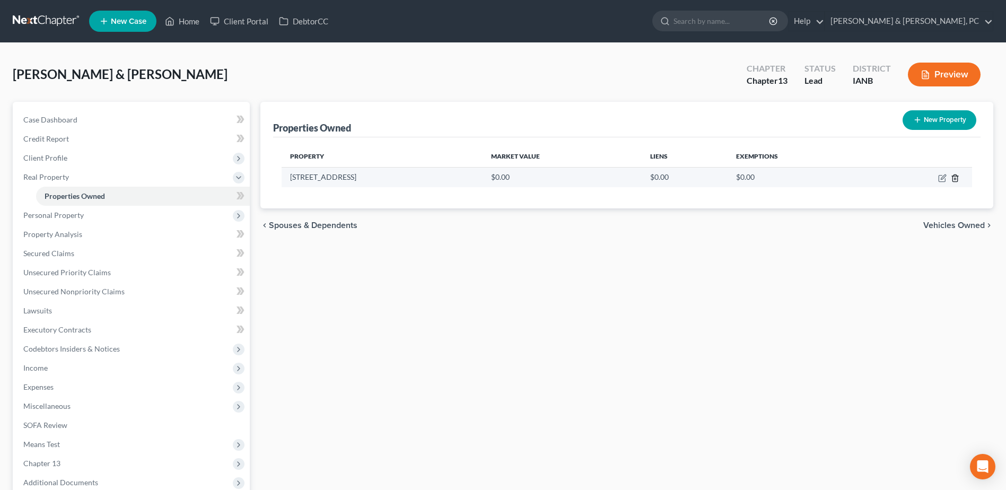
click at [955, 175] on icon "button" at bounding box center [954, 178] width 8 height 8
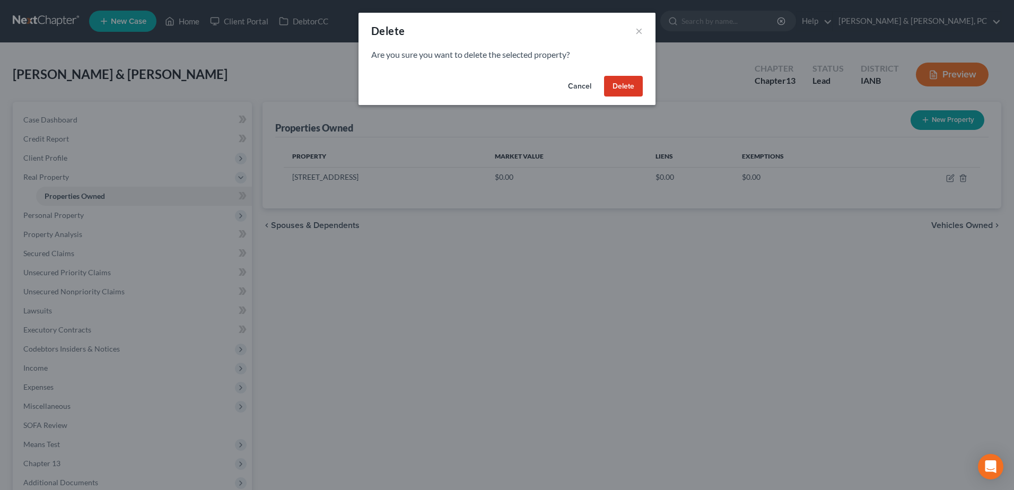
click at [621, 80] on button "Delete" at bounding box center [623, 86] width 39 height 21
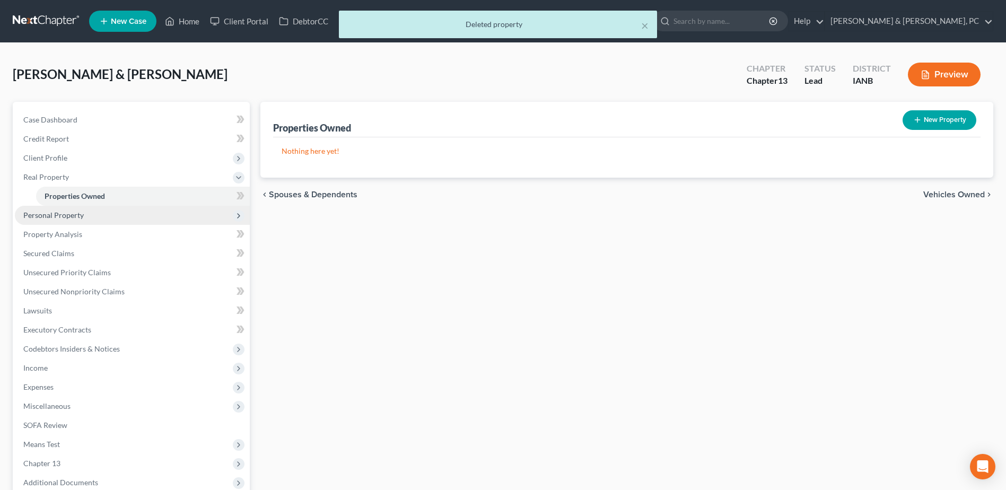
click at [85, 216] on span "Personal Property" at bounding box center [132, 215] width 235 height 19
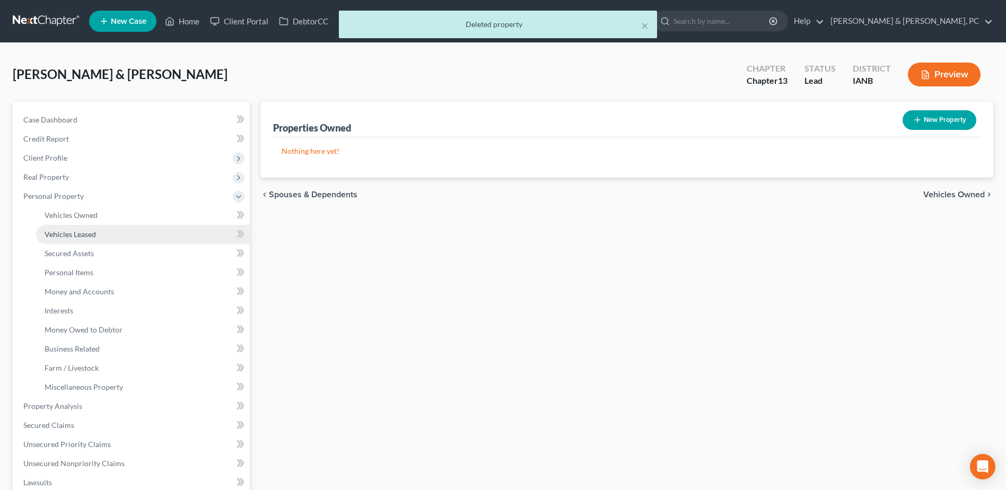
click at [88, 234] on span "Vehicles Leased" at bounding box center [70, 234] width 51 height 9
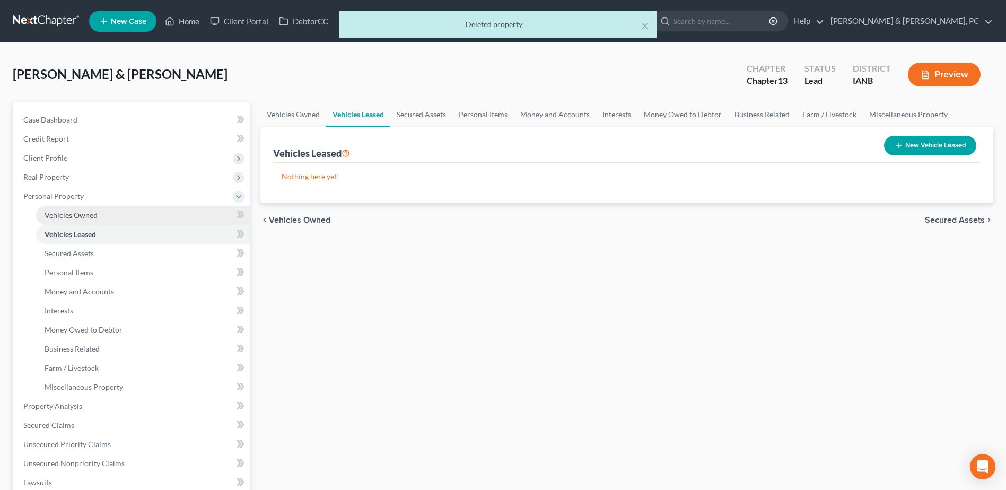
click at [90, 221] on link "Vehicles Owned" at bounding box center [143, 215] width 214 height 19
click at [953, 151] on button "New Vehicle" at bounding box center [942, 146] width 68 height 20
select select "0"
select select "2"
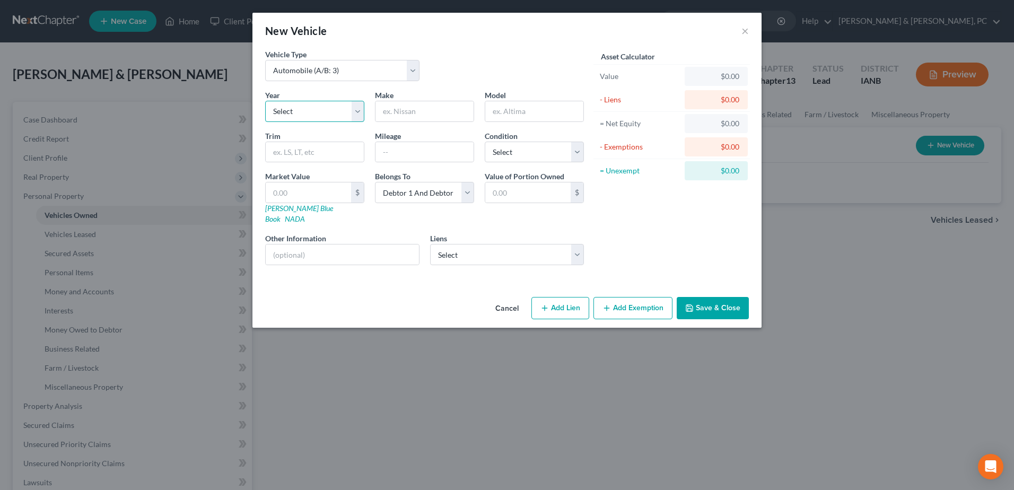
click at [320, 115] on select "Select 2026 2025 2024 2023 2022 2021 2020 2019 2018 2017 2016 2015 2014 2013 20…" at bounding box center [314, 111] width 99 height 21
select select "9"
click at [265, 101] on select "Select 2026 2025 2024 2023 2022 2021 2020 2019 2018 2017 2016 2015 2014 2013 20…" at bounding box center [314, 111] width 99 height 21
click at [421, 110] on input "text" at bounding box center [424, 111] width 98 height 20
type input "Ford"
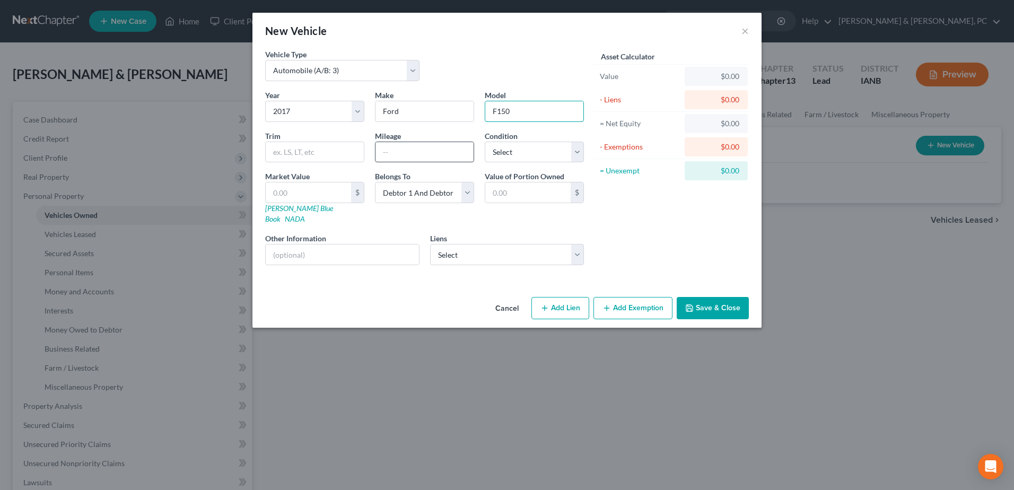
type input "F150"
click at [409, 151] on input "text" at bounding box center [424, 152] width 98 height 20
type input "104000"
click at [530, 149] on select "Select Excellent Very Good Good Fair Poor" at bounding box center [534, 152] width 99 height 21
select select "2"
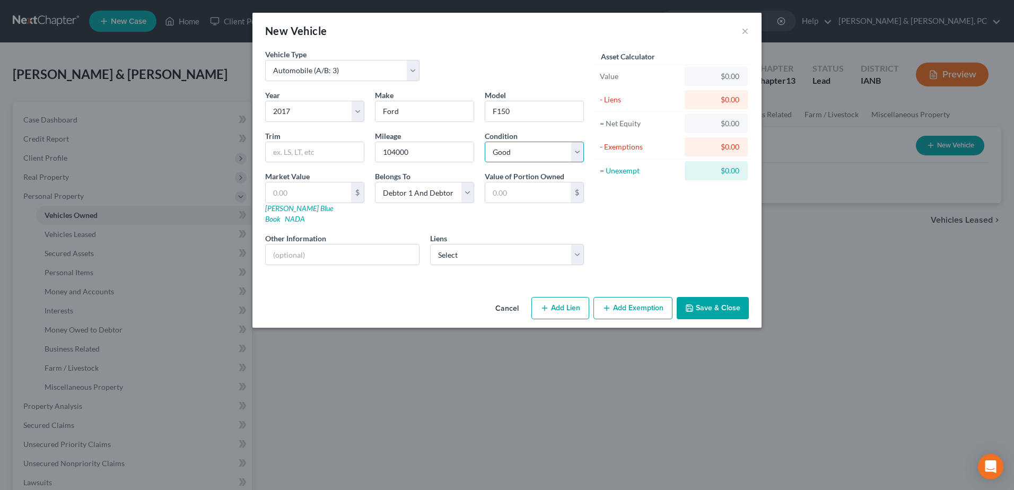
click at [485, 142] on select "Select Excellent Very Good Good Fair Poor" at bounding box center [534, 152] width 99 height 21
click at [315, 186] on input "text" at bounding box center [308, 192] width 85 height 20
type input "9"
type input "9.00"
type input "93"
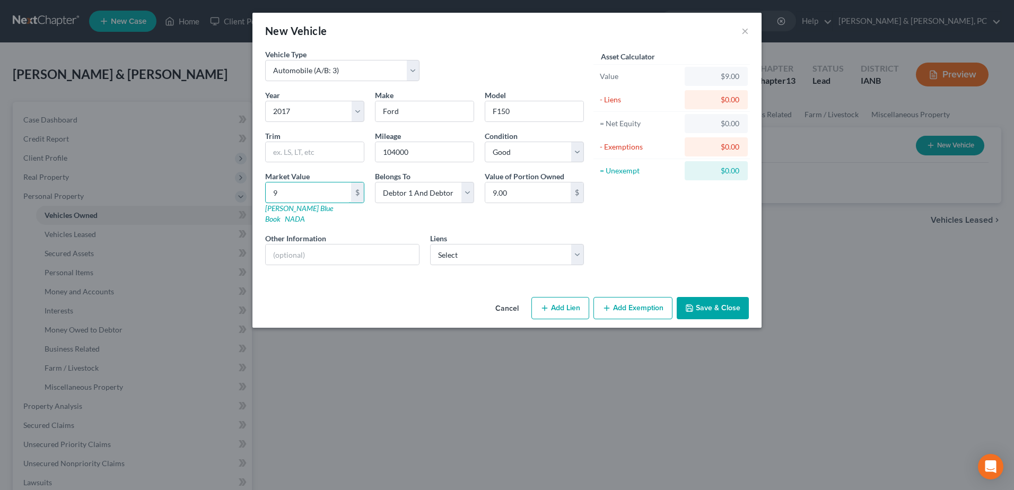
type input "93.00"
type input "932"
type input "932.00"
type input "9329"
type input "9,329.00"
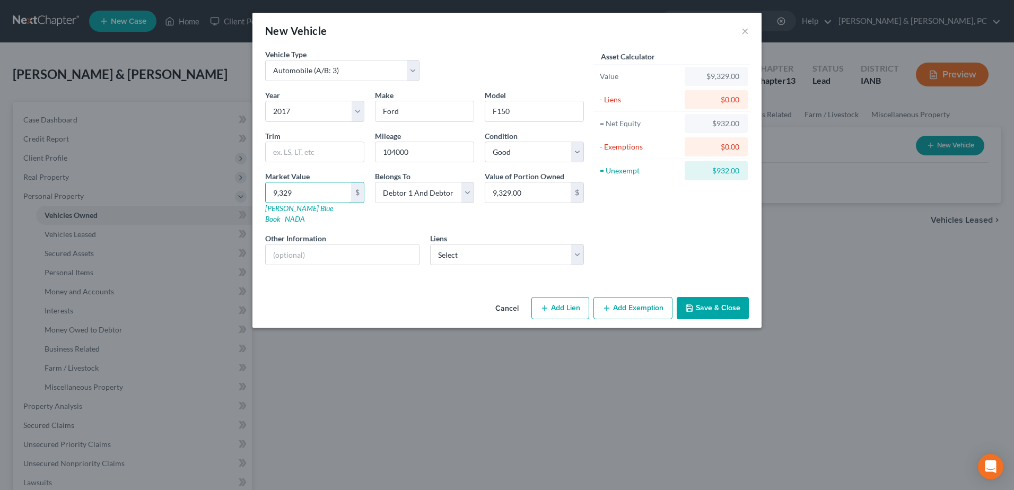
type input "9,329"
click at [485, 233] on div "Liens Select Hyundai Motor Financ - $31,647.00 I H Mississippi Valley - $26,839…" at bounding box center [507, 249] width 154 height 32
click at [485, 244] on select "Select Hyundai Motor Financ - $31,647.00 I H Mississippi Valley - $26,839.00" at bounding box center [507, 254] width 154 height 21
select select "1"
click at [430, 244] on select "Select Hyundai Motor Financ - $31,647.00 I H Mississippi Valley - $26,839.00" at bounding box center [507, 254] width 154 height 21
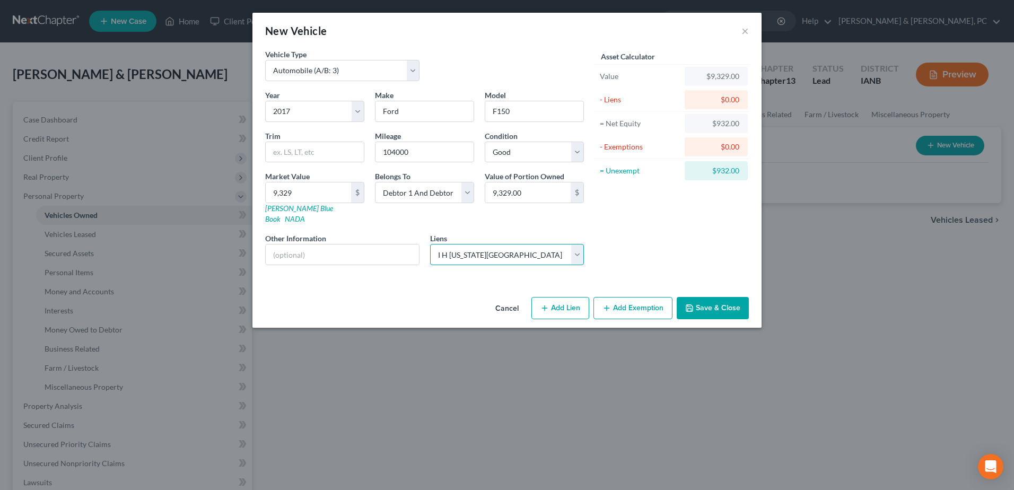
select select
select select "14"
select select "2"
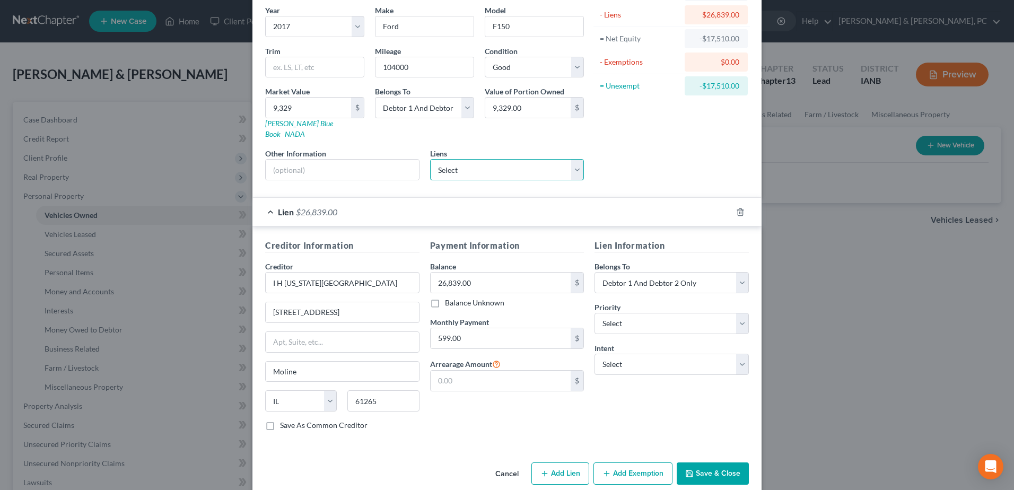
scroll to position [90, 0]
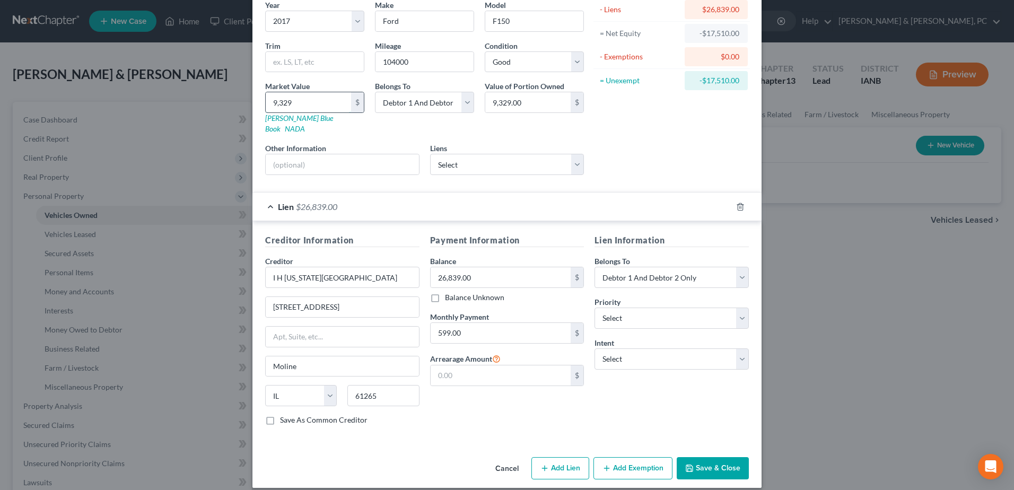
click at [305, 106] on input "9,329" at bounding box center [308, 102] width 85 height 20
type input "1"
type input "1.00"
type input "10"
type input "10.00"
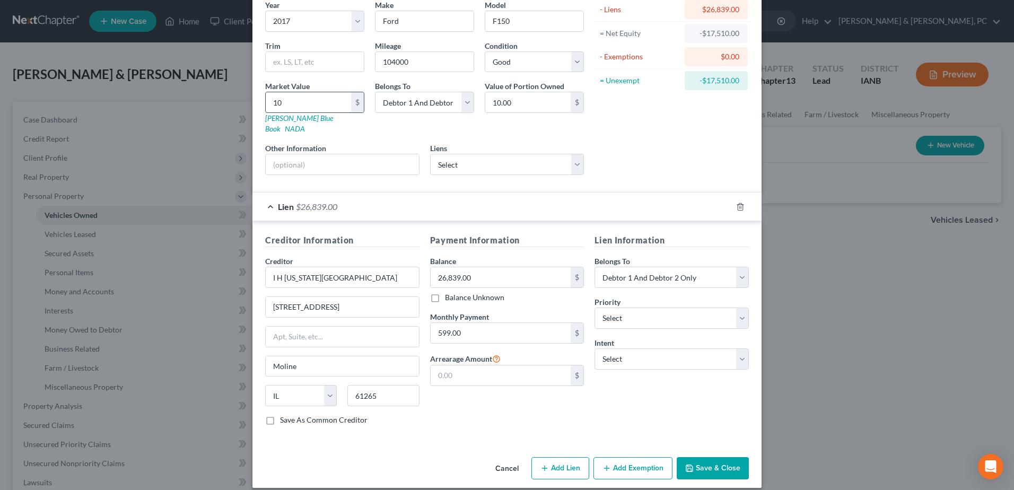
type input "104"
type input "104.00"
type input "1044"
type input "1,044.00"
type input "1,0441"
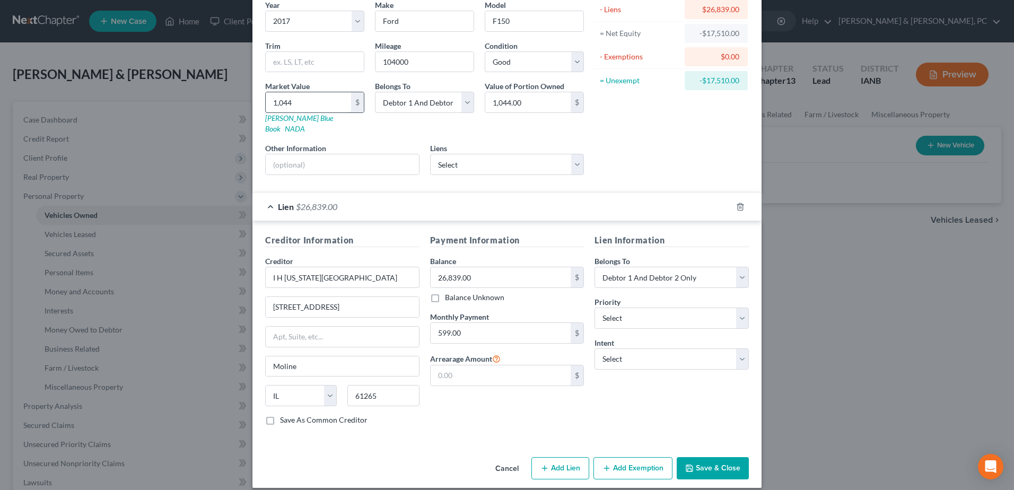
type input "10,441.00"
type input "10,441"
click at [628, 131] on div "Asset Calculator Value $10,441.00 - Liens $26,839.00 = Net Equity -$25,795.00 -…" at bounding box center [671, 71] width 165 height 225
click at [730, 460] on button "Save & Close" at bounding box center [712, 468] width 72 height 22
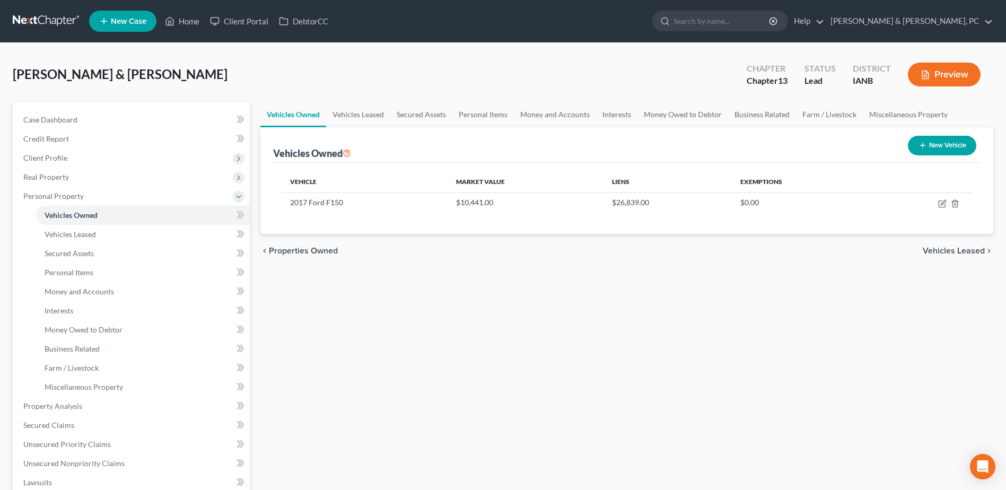
click at [960, 152] on button "New Vehicle" at bounding box center [942, 146] width 68 height 20
select select "0"
select select "2"
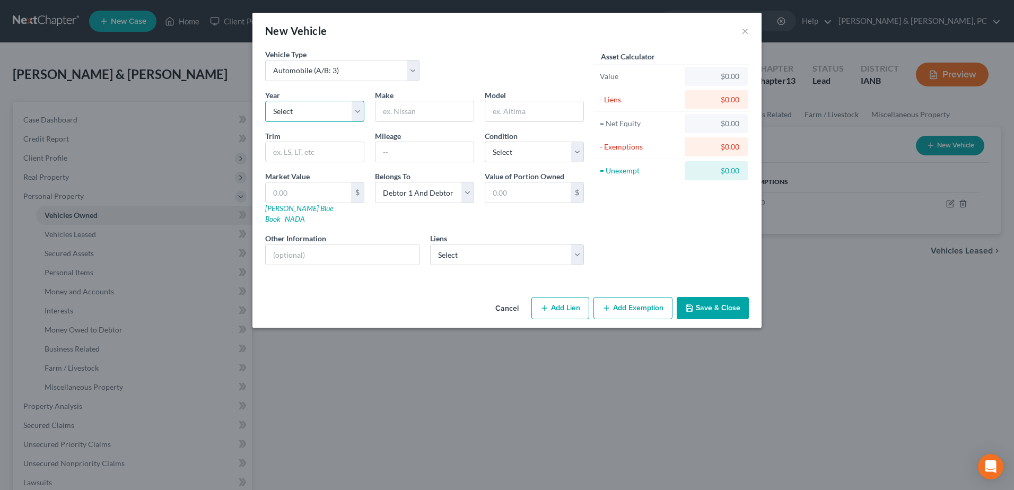
click at [322, 113] on select "Select 2026 2025 2024 2023 2022 2021 2020 2019 2018 2017 2016 2015 2014 2013 20…" at bounding box center [314, 111] width 99 height 21
select select "3"
click at [265, 101] on select "Select 2026 2025 2024 2023 2022 2021 2020 2019 2018 2017 2016 2015 2014 2013 20…" at bounding box center [314, 111] width 99 height 21
click at [401, 113] on input "text" at bounding box center [424, 111] width 98 height 20
type input "Hyundai"
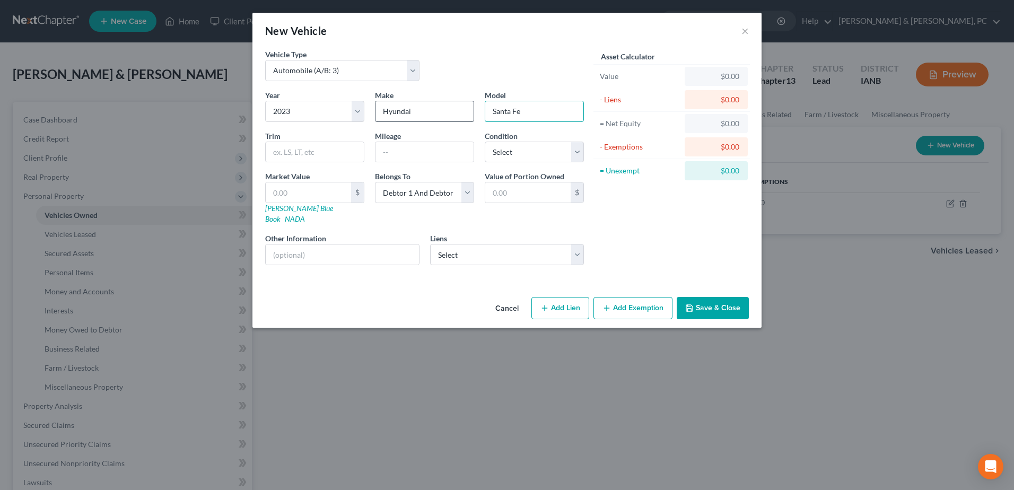
type input "Santa Fe"
type input "30000"
click at [519, 152] on select "Select Excellent Very Good Good Fair Poor" at bounding box center [534, 152] width 99 height 21
select select "1"
click at [485, 142] on select "Select Excellent Very Good Good Fair Poor" at bounding box center [534, 152] width 99 height 21
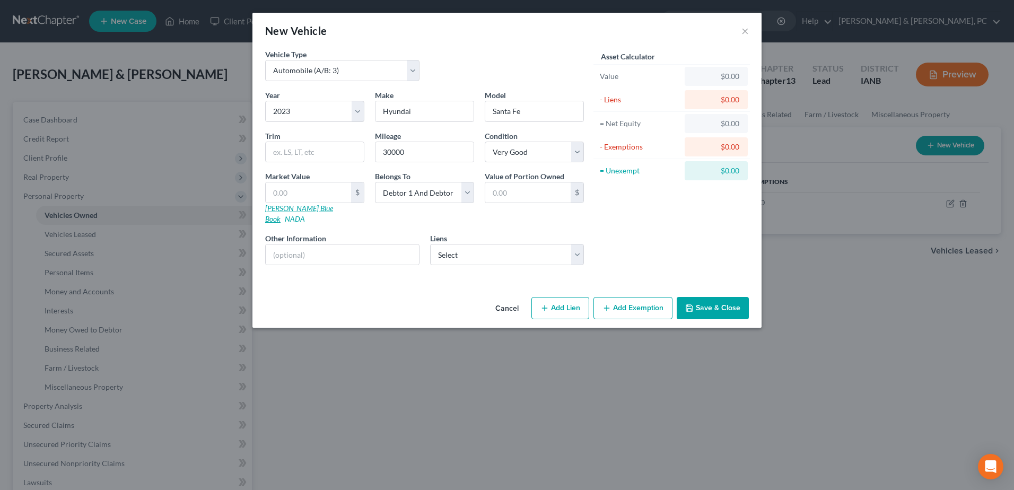
click at [298, 210] on link "Kelly Blue Book" at bounding box center [299, 214] width 68 height 20
click at [452, 248] on select "Select Hyundai Motor Financ - $31,647.00" at bounding box center [507, 254] width 154 height 21
select select "4"
select select "2"
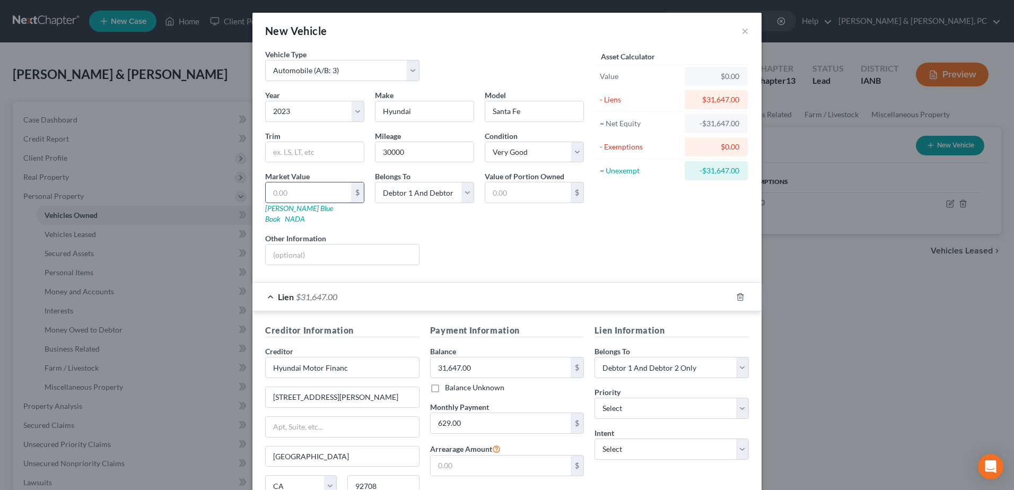
click at [307, 189] on input "text" at bounding box center [308, 192] width 85 height 20
type input "2"
type input "2.00"
type input "21"
type input "21.00"
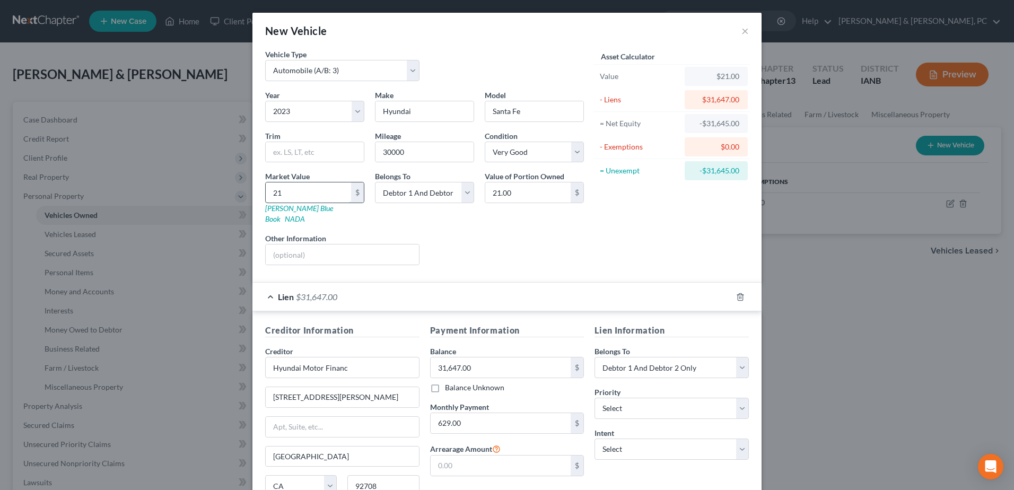
type input "216"
type input "216.00"
type input "2164"
type input "2,164.00"
type input "2,1643"
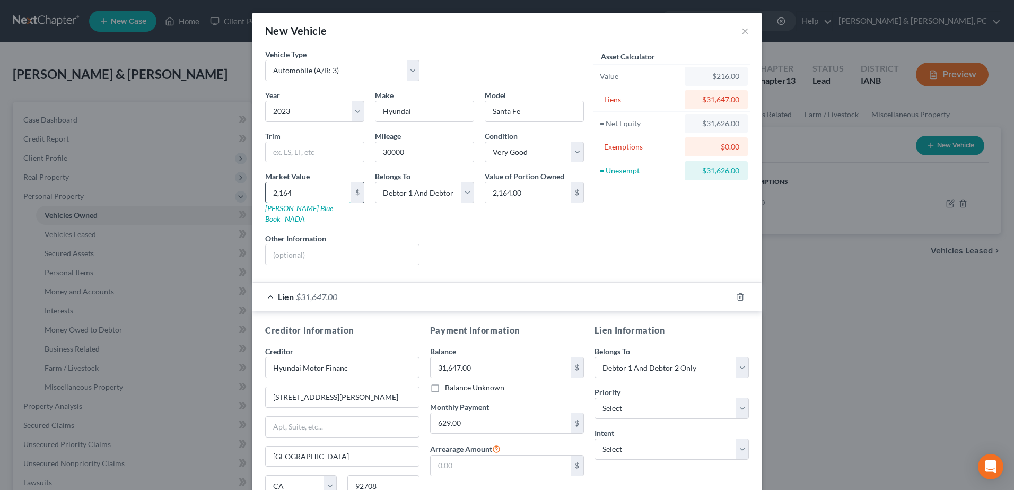
type input "21,643.00"
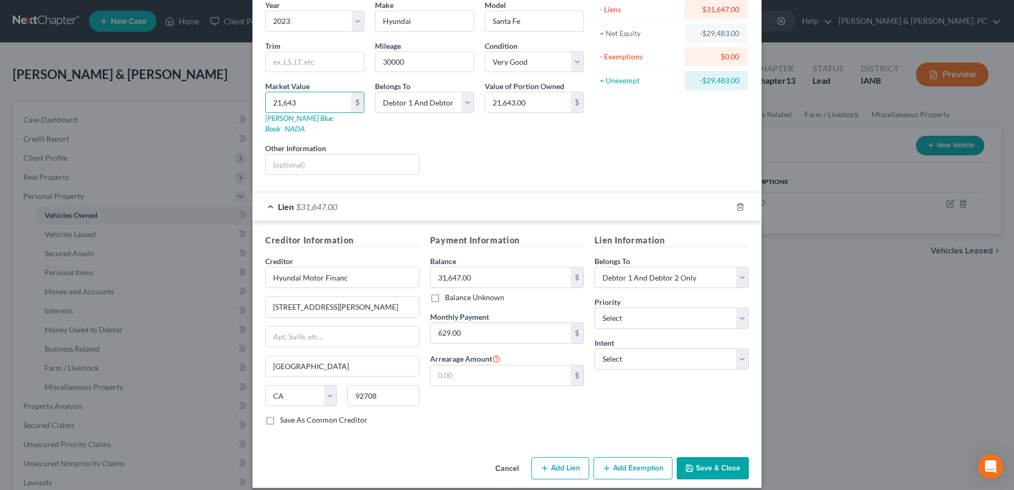
type input "21,643"
click at [702, 457] on button "Save & Close" at bounding box center [712, 468] width 72 height 22
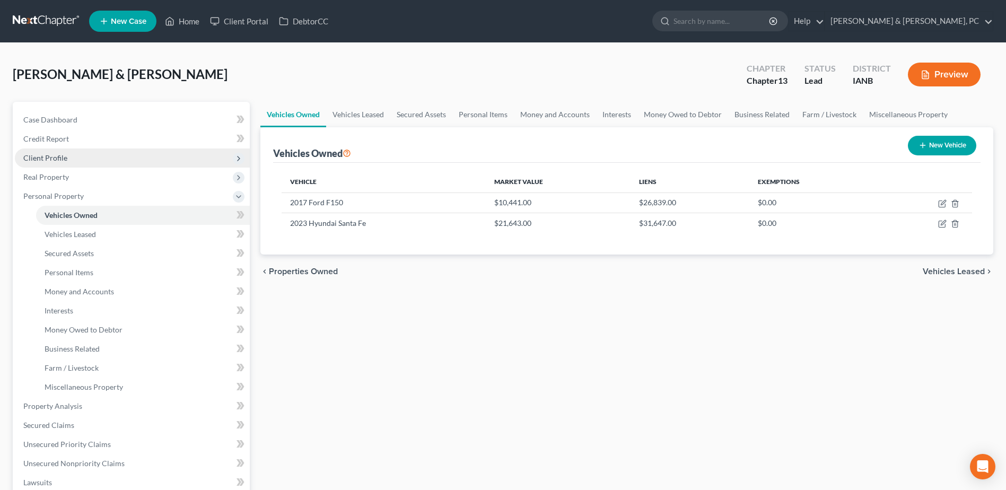
click at [53, 162] on span "Client Profile" at bounding box center [45, 157] width 44 height 9
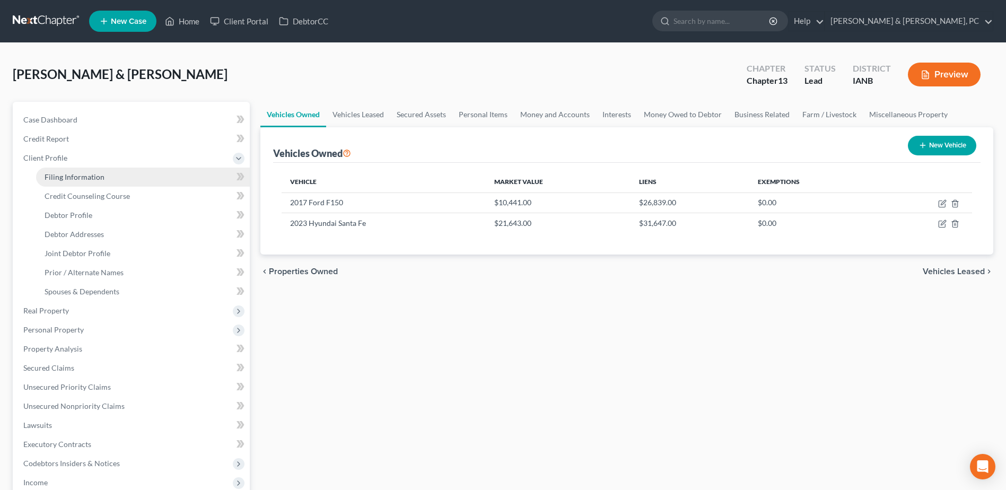
click at [67, 177] on span "Filing Information" at bounding box center [75, 176] width 60 height 9
select select "1"
select select "3"
select select "29"
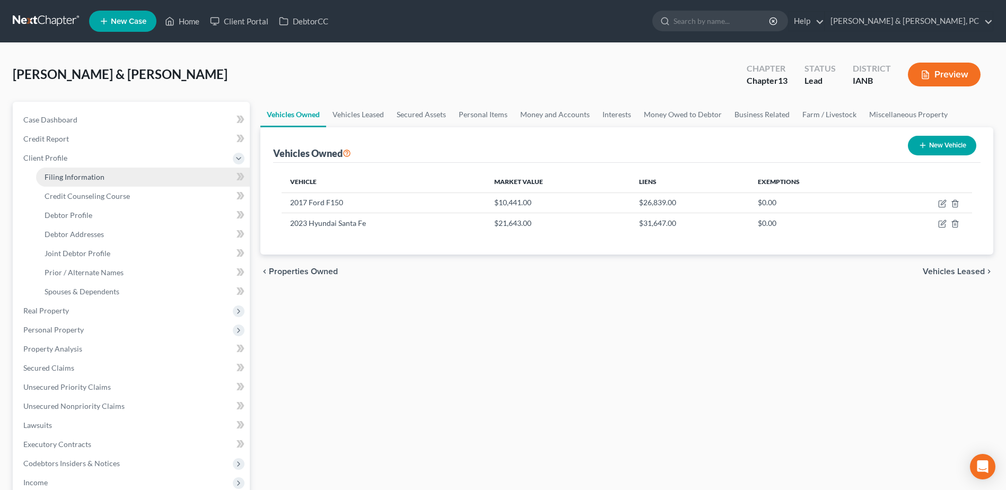
select select "0"
select select "16"
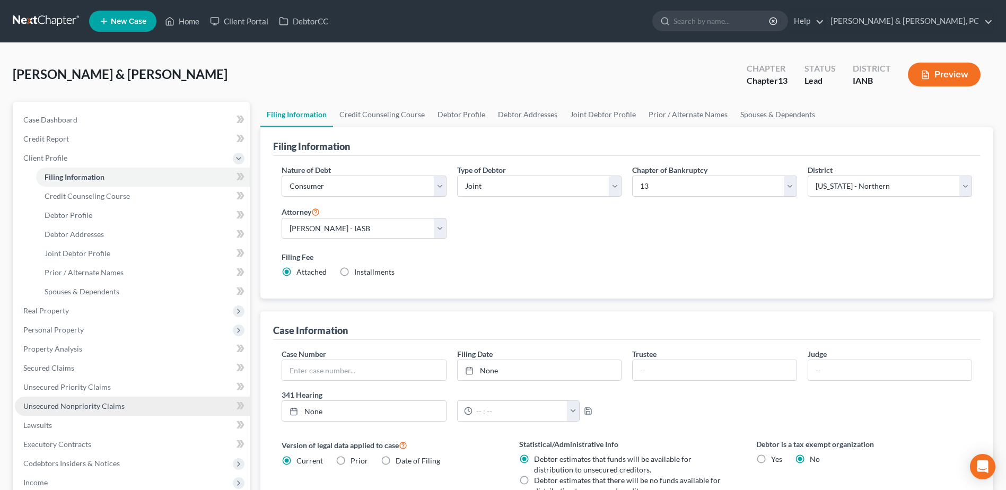
click at [66, 406] on span "Unsecured Nonpriority Claims" at bounding box center [73, 405] width 101 height 9
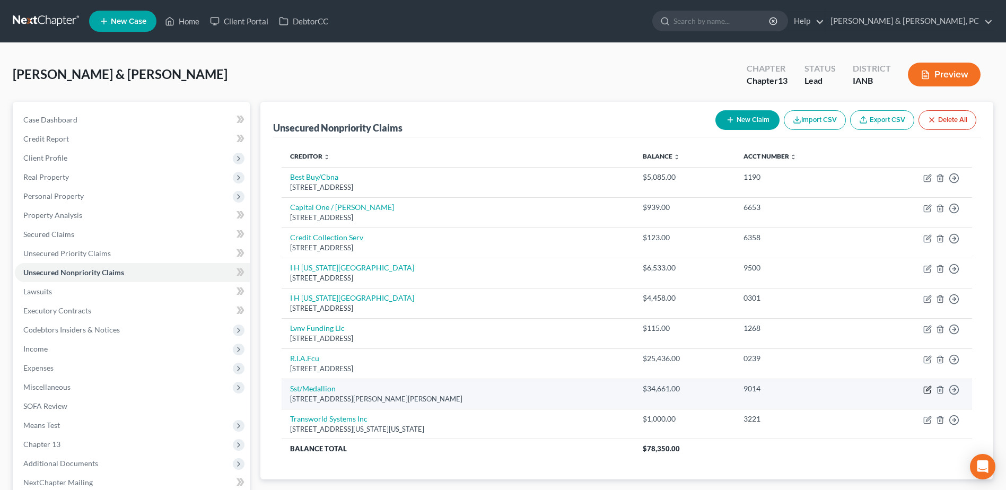
click at [925, 392] on icon "button" at bounding box center [927, 389] width 8 height 8
select select "26"
select select "2"
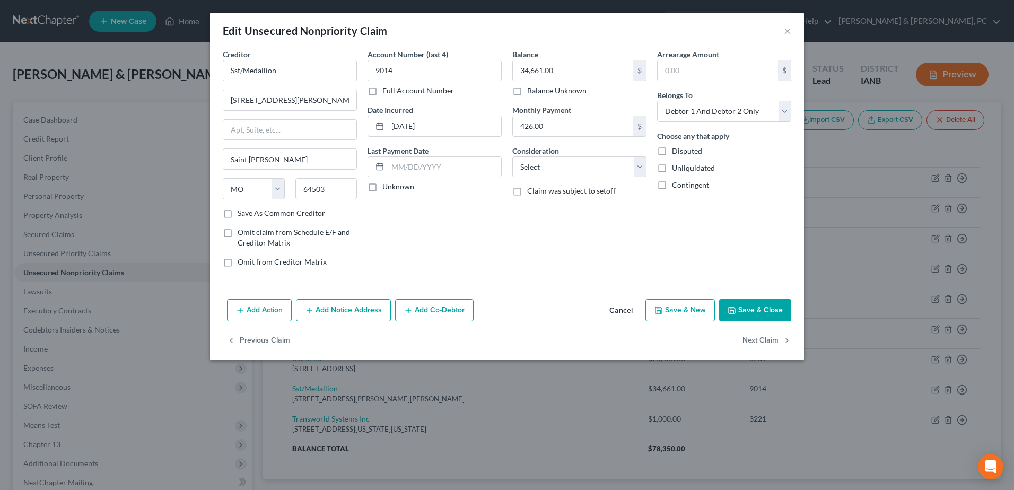
click at [245, 210] on label "Save As Common Creditor" at bounding box center [280, 213] width 87 height 11
click at [245, 210] on input "Save As Common Creditor" at bounding box center [245, 211] width 7 height 7
checkbox input "true"
click at [786, 32] on button "×" at bounding box center [787, 30] width 7 height 13
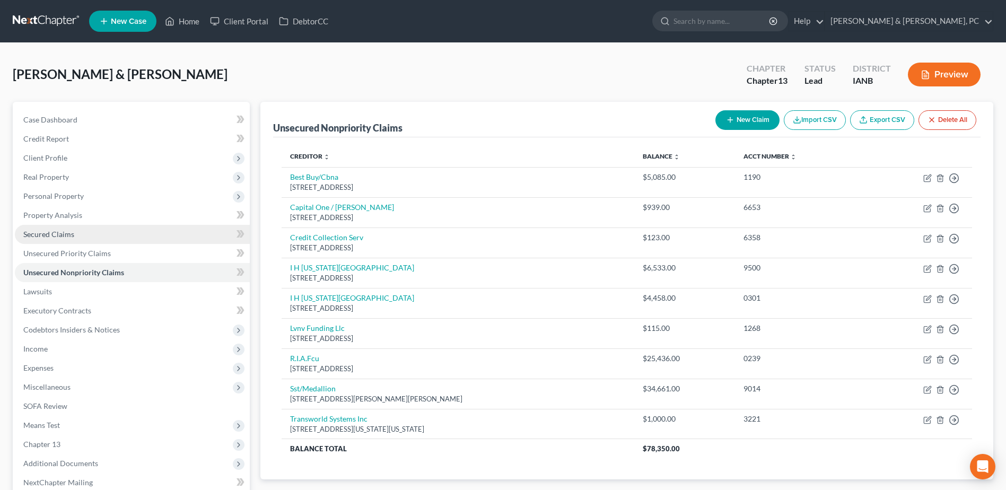
click at [82, 230] on link "Secured Claims" at bounding box center [132, 234] width 235 height 19
click at [72, 235] on span "Secured Claims" at bounding box center [48, 234] width 51 height 9
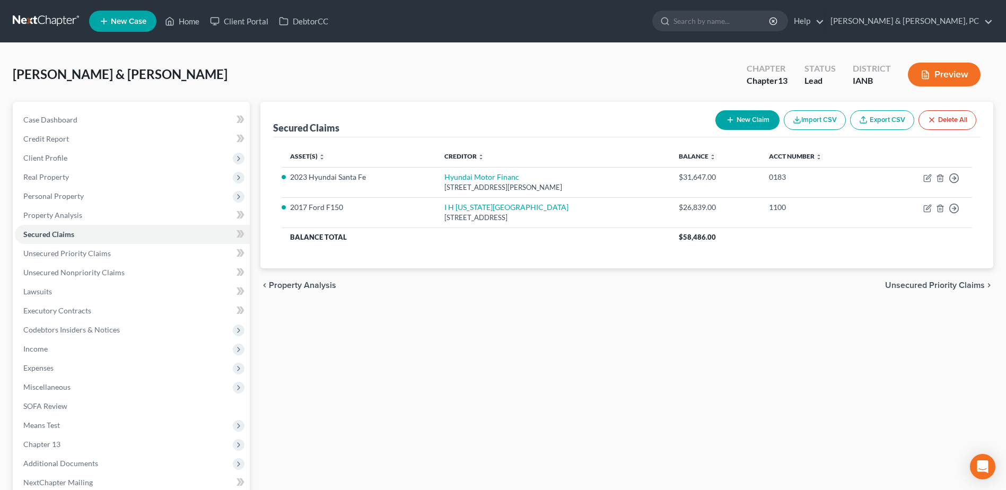
click at [745, 126] on button "New Claim" at bounding box center [747, 120] width 64 height 20
select select "2"
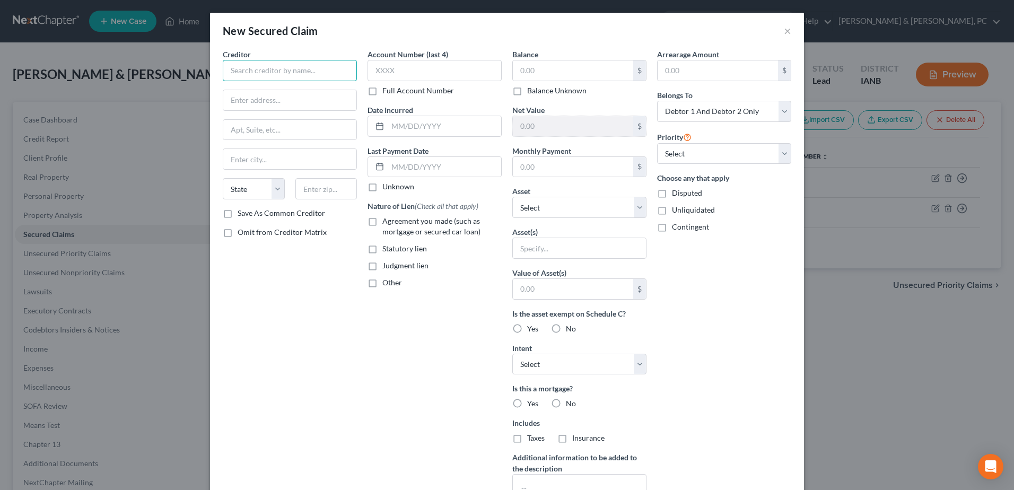
click at [253, 71] on input "text" at bounding box center [290, 70] width 134 height 21
type input "sst"
click at [784, 35] on button "×" at bounding box center [787, 30] width 7 height 13
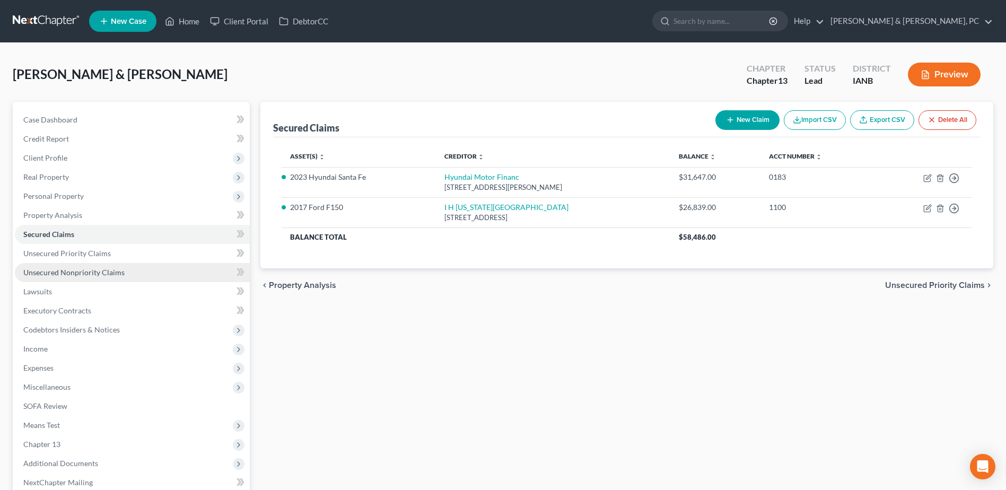
click at [97, 266] on link "Unsecured Nonpriority Claims" at bounding box center [132, 272] width 235 height 19
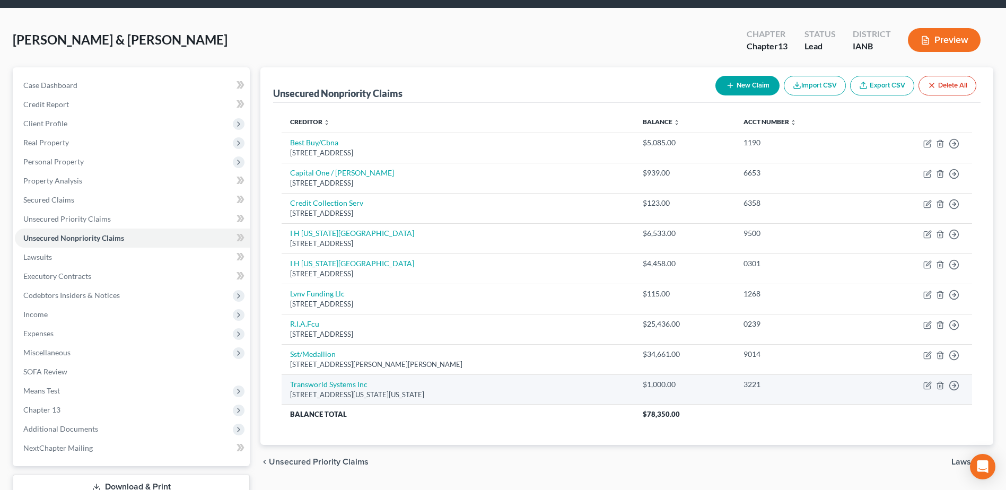
scroll to position [53, 0]
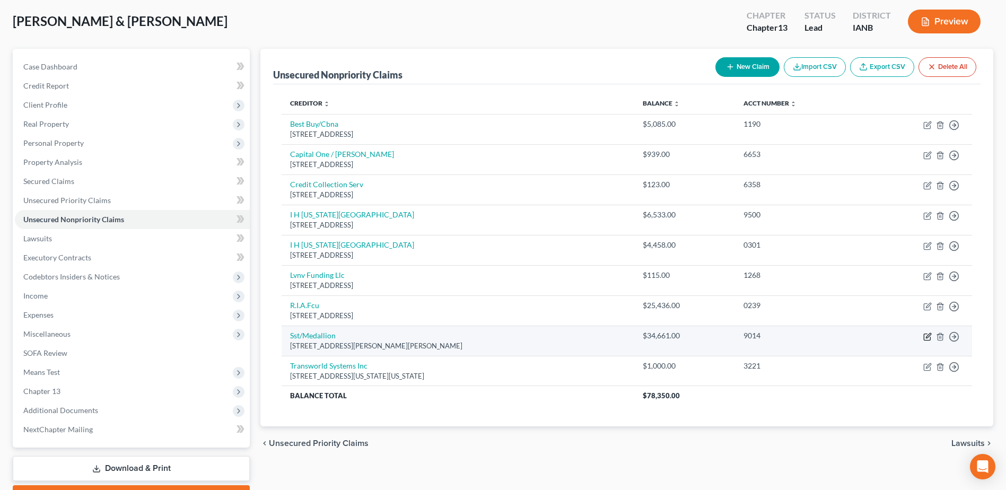
click at [927, 337] on icon "button" at bounding box center [927, 336] width 8 height 8
select select "26"
select select "2"
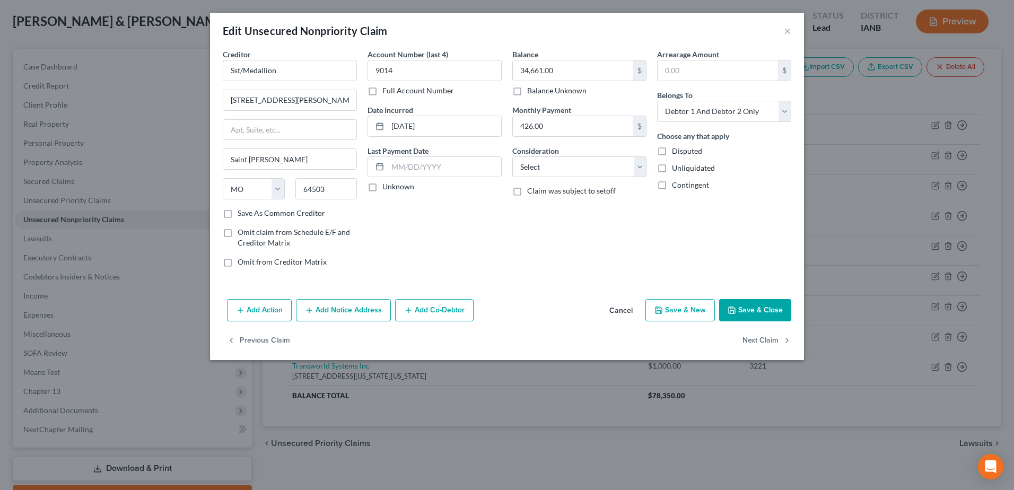
click at [287, 215] on label "Save As Common Creditor" at bounding box center [280, 213] width 87 height 11
click at [249, 215] on input "Save As Common Creditor" at bounding box center [245, 211] width 7 height 7
click at [740, 310] on button "Save & Close" at bounding box center [755, 310] width 72 height 22
checkbox input "false"
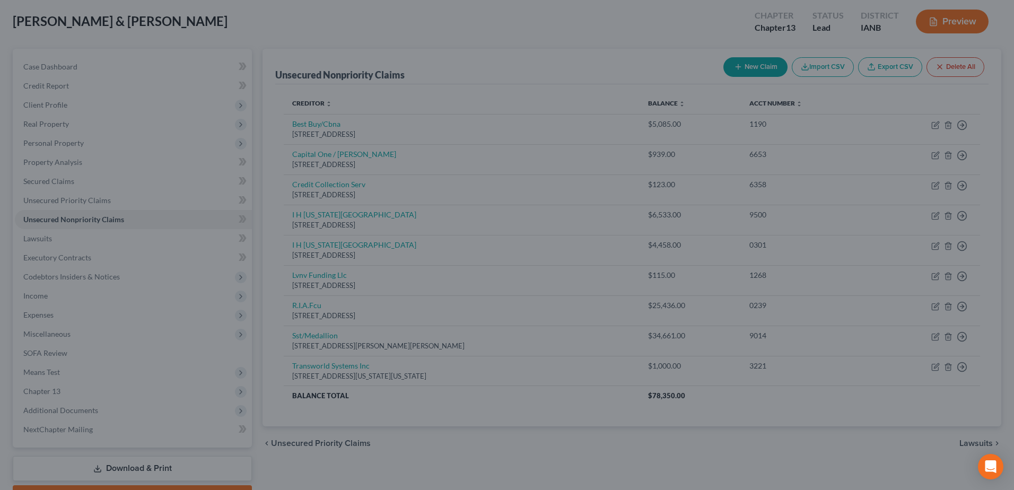
type input "0"
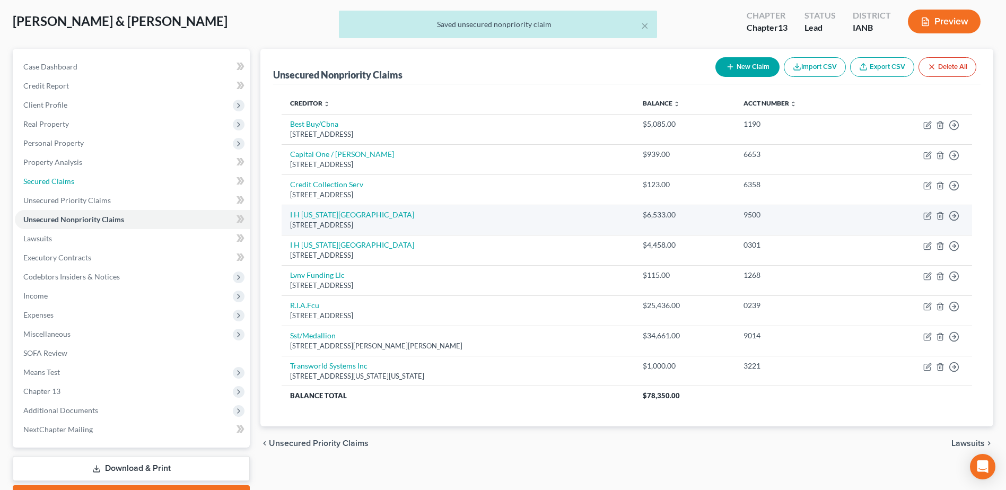
click at [61, 181] on span "Secured Claims" at bounding box center [48, 181] width 51 height 9
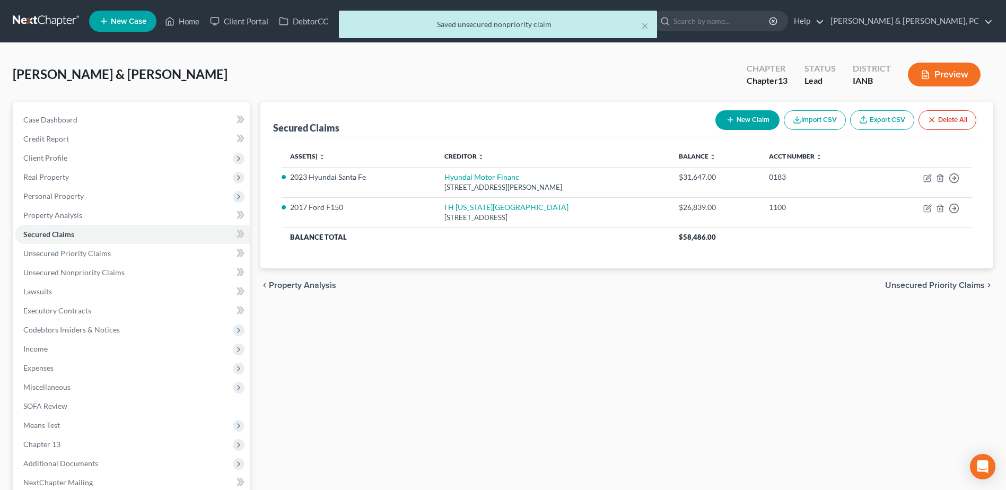
click at [751, 118] on button "New Claim" at bounding box center [747, 120] width 64 height 20
select select "2"
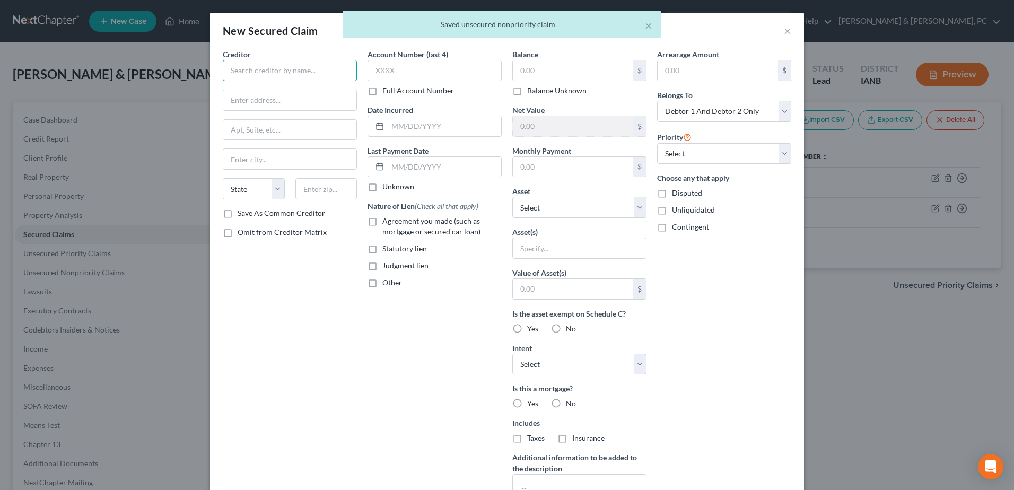
click at [285, 78] on input "text" at bounding box center [290, 70] width 134 height 21
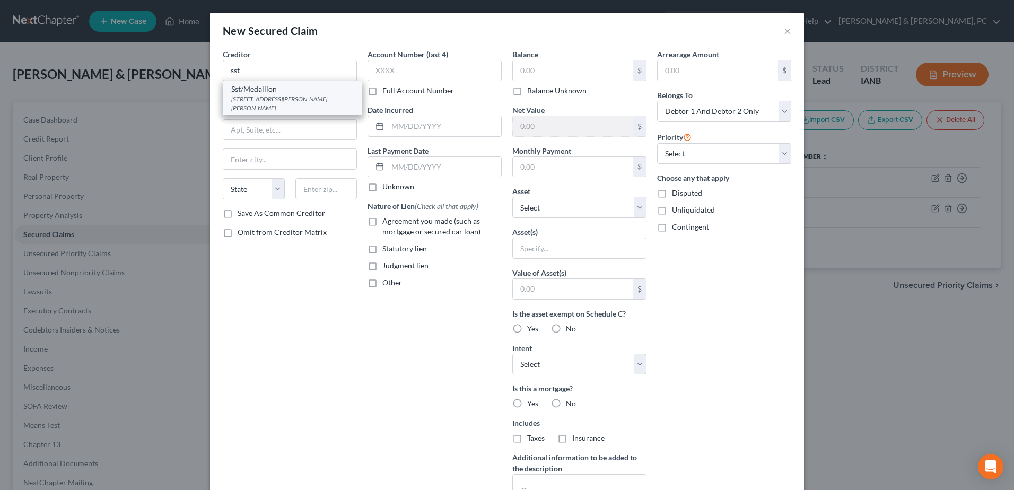
click at [283, 90] on div "Sst/Medallion" at bounding box center [292, 89] width 122 height 11
type input "Sst/Medallion"
type input "4315 Pickett Rd"
type input "Saint Joseph"
select select "26"
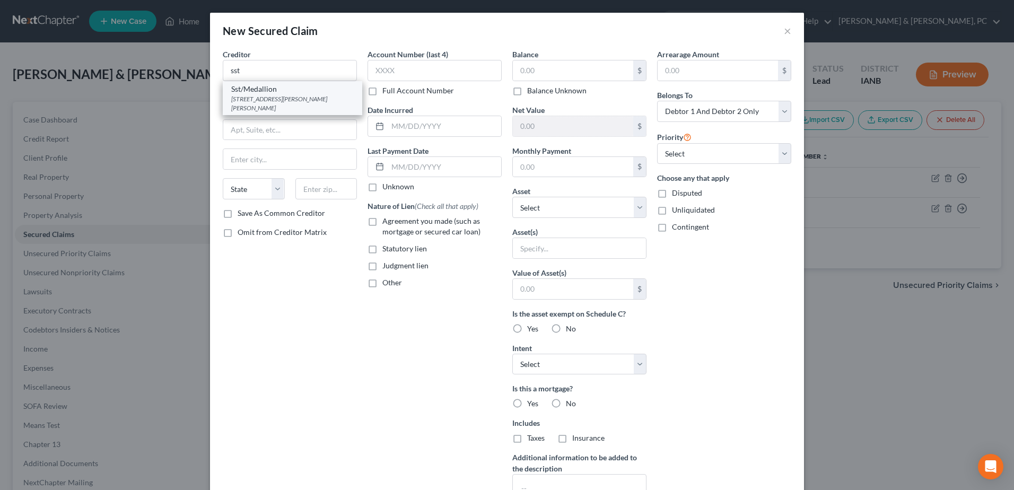
type input "64503"
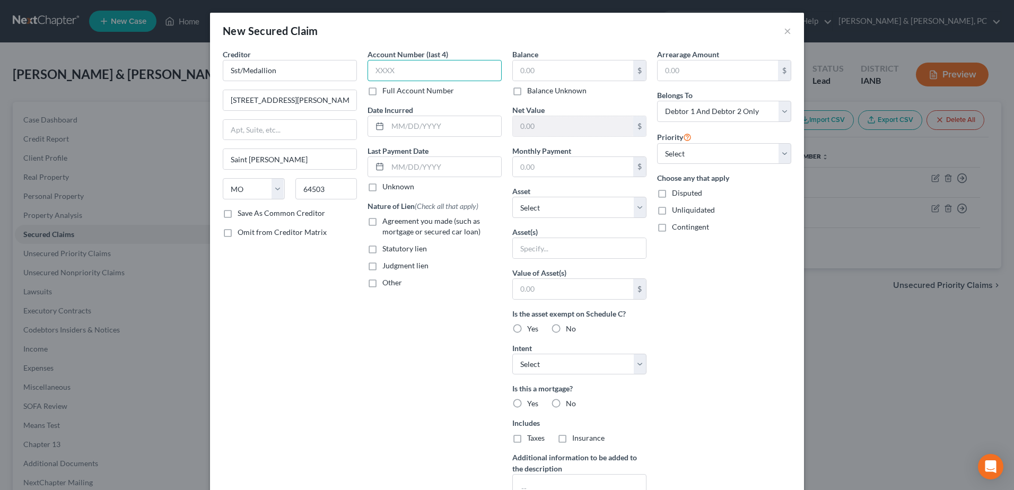
click at [420, 68] on input "text" at bounding box center [434, 70] width 134 height 21
type input "9014"
click at [422, 129] on input "text" at bounding box center [444, 126] width 113 height 20
type input "05/01/2024"
click at [552, 74] on input "text" at bounding box center [573, 70] width 120 height 20
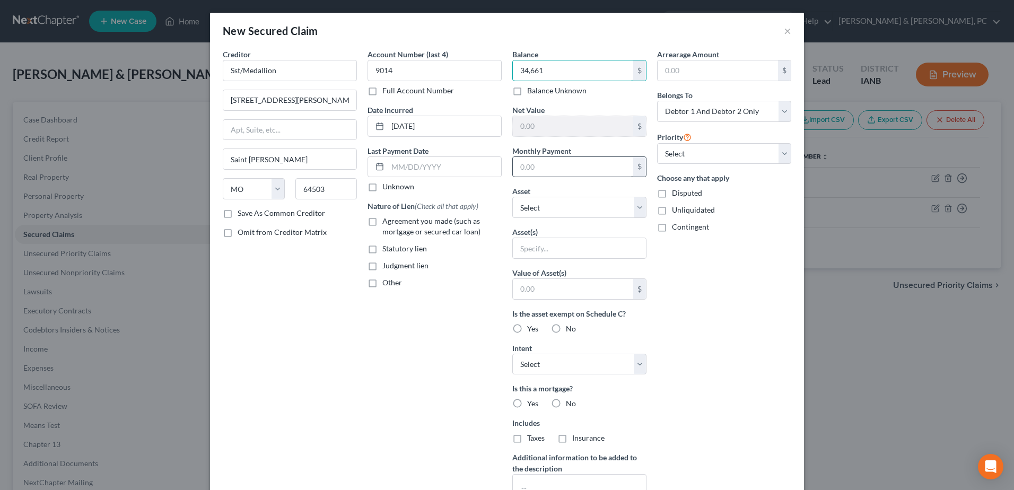
type input "34,661"
click at [562, 171] on input "text" at bounding box center [573, 167] width 120 height 20
type input "426"
click at [709, 328] on div "Arrearage Amount $ Belongs To * Select Debtor 1 Only Debtor 2 Only Debtor 1 And…" at bounding box center [724, 285] width 145 height 473
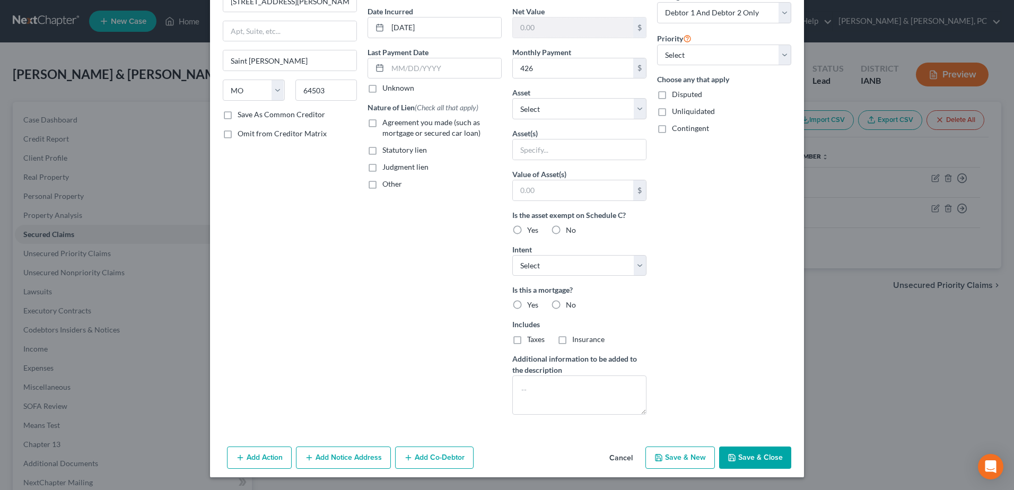
click at [729, 442] on div "Creditor * Sst/Medallion 4315 Pickett Rd Saint Joseph State AL AK AR AZ CA CO C…" at bounding box center [507, 196] width 594 height 492
click at [730, 453] on icon "button" at bounding box center [731, 457] width 8 height 8
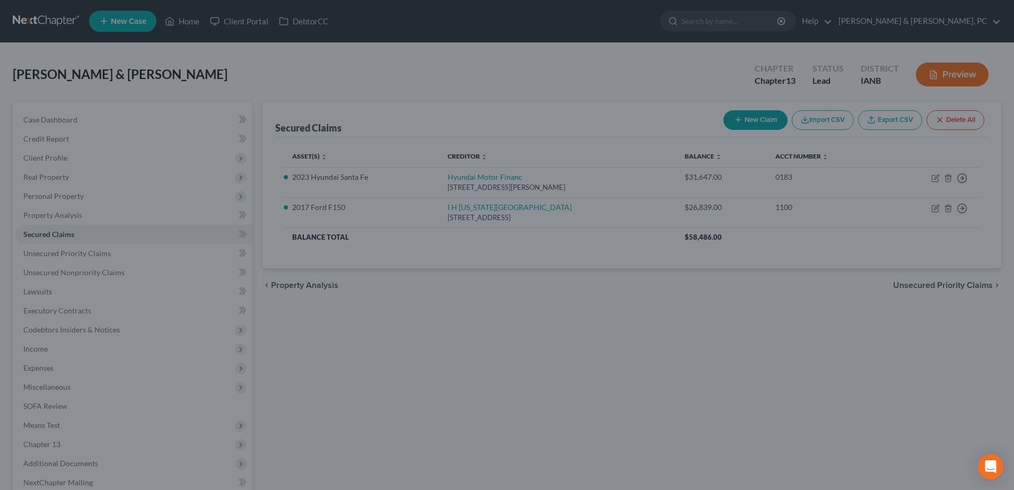
scroll to position [0, 0]
type input "34,661.00"
type input "0"
type input "426.00"
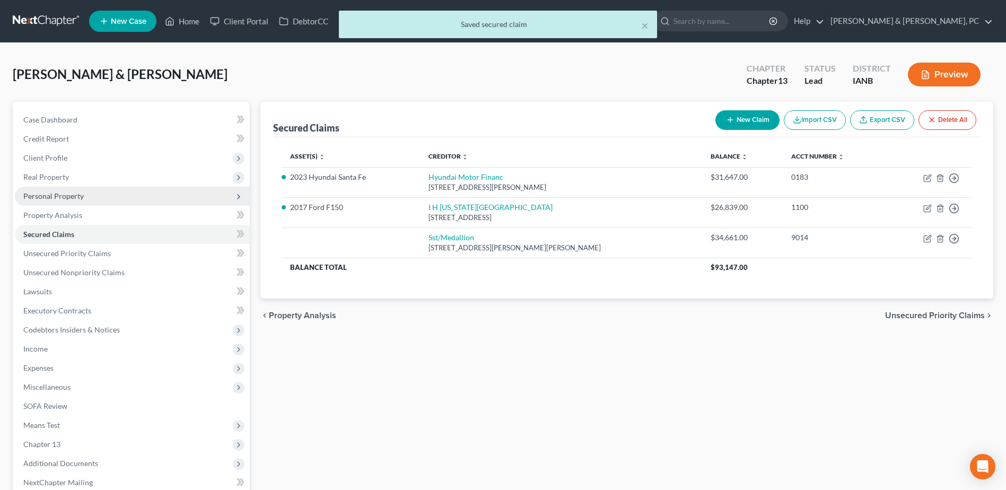
click at [72, 189] on span "Personal Property" at bounding box center [132, 196] width 235 height 19
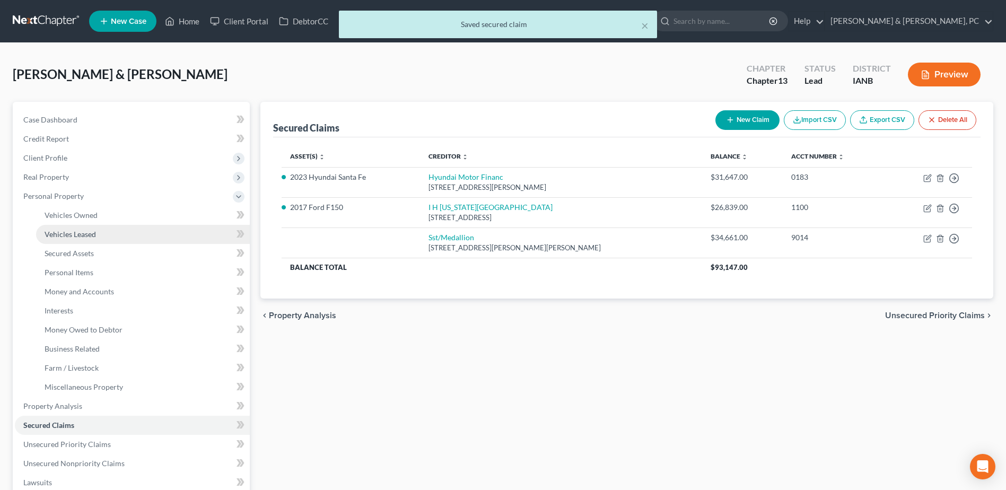
click at [70, 225] on link "Vehicles Leased" at bounding box center [143, 234] width 214 height 19
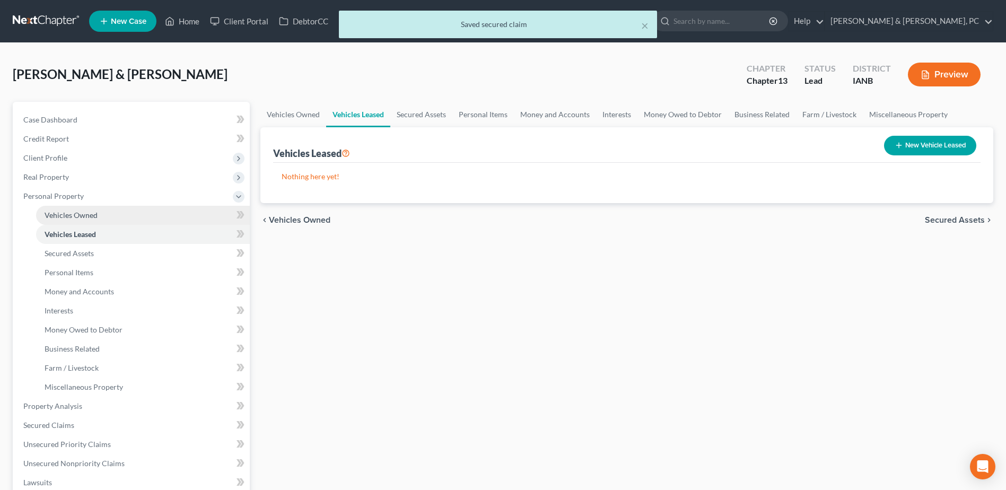
click at [80, 210] on span "Vehicles Owned" at bounding box center [71, 214] width 53 height 9
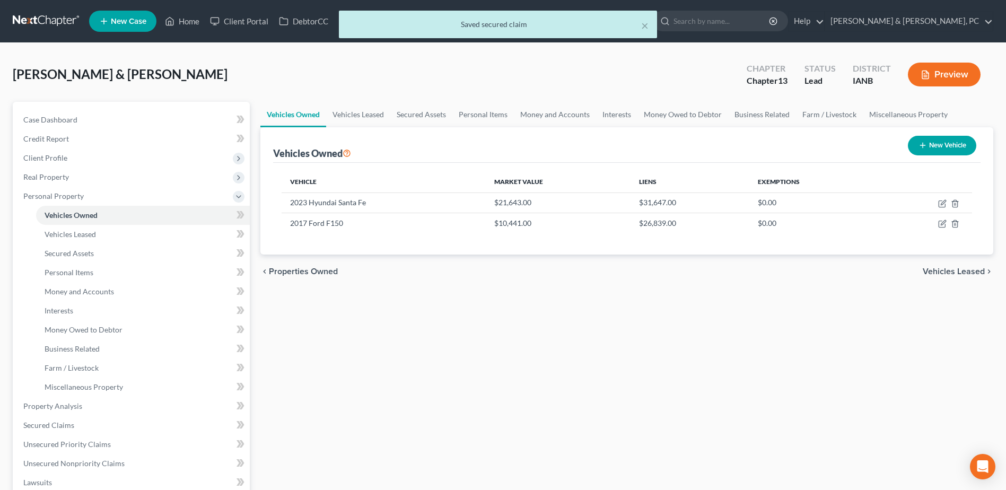
click at [937, 152] on button "New Vehicle" at bounding box center [942, 146] width 68 height 20
select select "0"
select select "2"
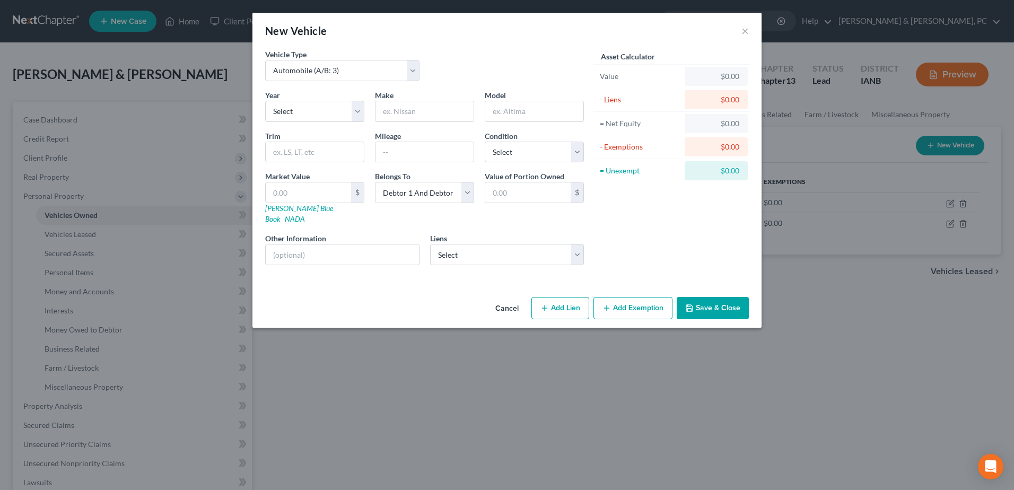
click at [286, 99] on div "Year Select 2026 2025 2024 2023 2022 2021 2020 2019 2018 2017 2016 2015 2014 20…" at bounding box center [315, 106] width 110 height 32
click at [288, 107] on select "Select 2026 2025 2024 2023 2022 2021 2020 2019 2018 2017 2016 2015 2014 2013 20…" at bounding box center [314, 111] width 99 height 21
select select "2"
click at [265, 101] on select "Select 2026 2025 2024 2023 2022 2021 2020 2019 2018 2017 2016 2015 2014 2013 20…" at bounding box center [314, 111] width 99 height 21
click at [383, 110] on input "text" at bounding box center [424, 111] width 98 height 20
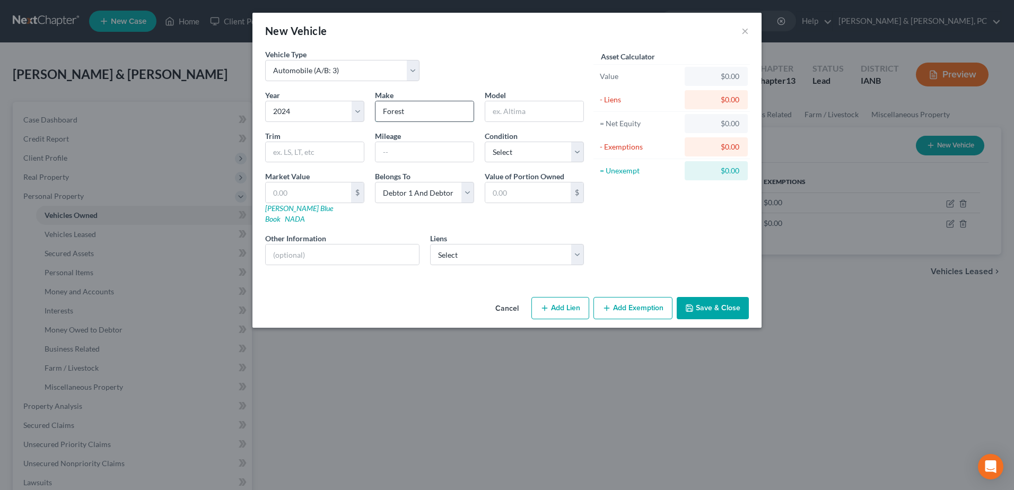
type input "Forest"
click at [575, 117] on input "River Camper" at bounding box center [534, 111] width 98 height 20
type input "River RV"
click at [318, 71] on select "Select Automobile (A/B: 3) Truck (A/B: 3) Trailer (A/B: 4) Watercraft (A/B: 4) …" at bounding box center [342, 70] width 154 height 21
select select "7"
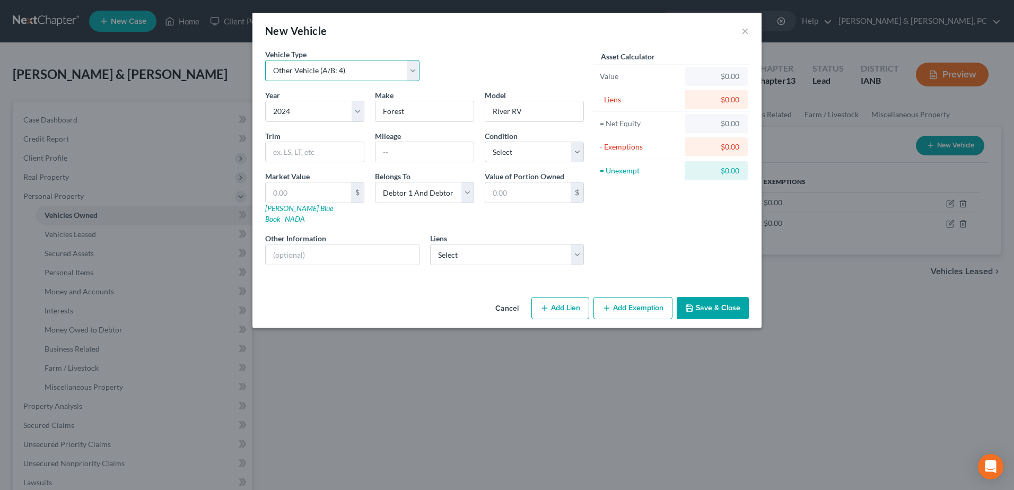
click at [265, 60] on select "Select Automobile (A/B: 3) Truck (A/B: 3) Trailer (A/B: 4) Watercraft (A/B: 4) …" at bounding box center [342, 70] width 154 height 21
click at [407, 151] on input "text" at bounding box center [424, 152] width 98 height 20
click at [626, 226] on div "Asset Calculator Value $0.00 - Liens $0.00 = Net Equity $0.00 - Exemptions $0.0…" at bounding box center [671, 161] width 165 height 225
click at [531, 245] on select "Select Sst/Medallion - $34,661.00" at bounding box center [507, 254] width 154 height 21
select select "26"
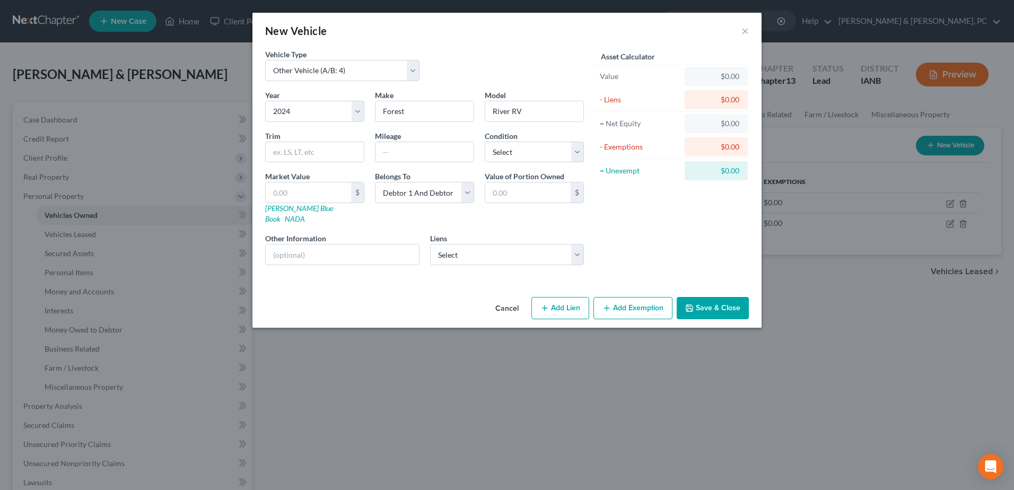
select select "2"
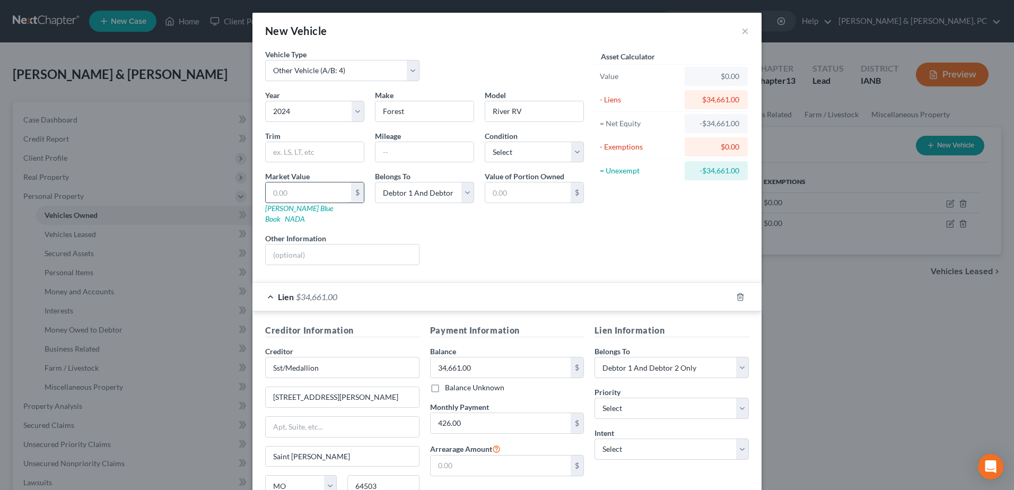
click at [266, 187] on input "text" at bounding box center [308, 192] width 85 height 20
type input "2"
type input "2.00"
type input "27"
type input "27.00"
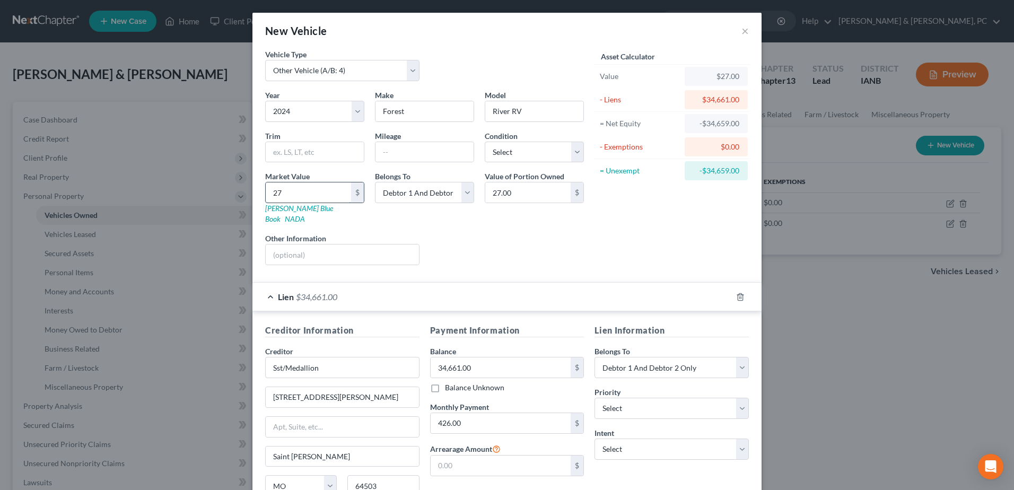
type input "278"
type input "278.00"
type input "2783"
type input "2,783.00"
type input "2,7837"
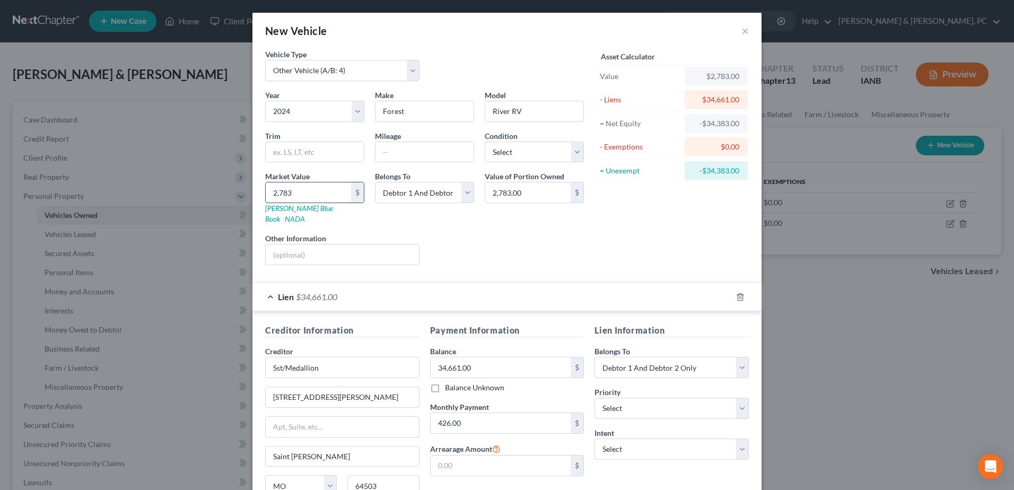
type input "27,837.00"
type input "27,837"
click at [627, 265] on form "Vehicle Type Select Automobile (A/B: 3) Truck (A/B: 3) Trailer (A/B: 4) Watercr…" at bounding box center [506, 290] width 483 height 483
click at [561, 158] on select "Select Excellent Very Good Good Fair Poor" at bounding box center [534, 152] width 99 height 21
select select "2"
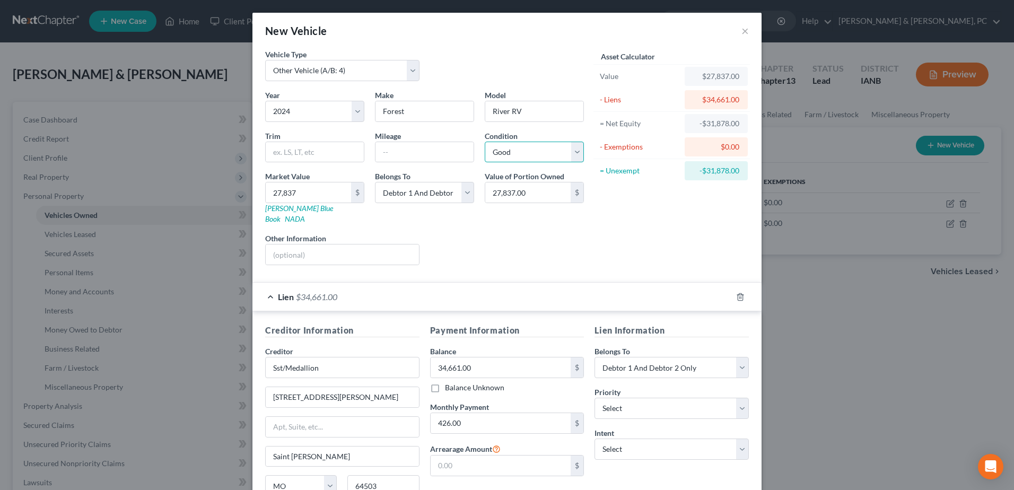
click at [485, 142] on select "Select Excellent Very Good Good Fair Poor" at bounding box center [534, 152] width 99 height 21
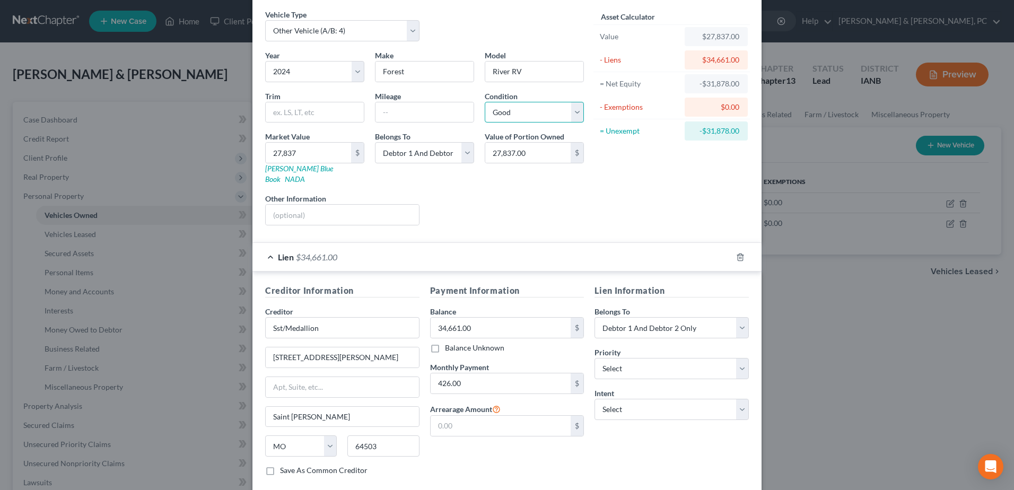
scroll to position [90, 0]
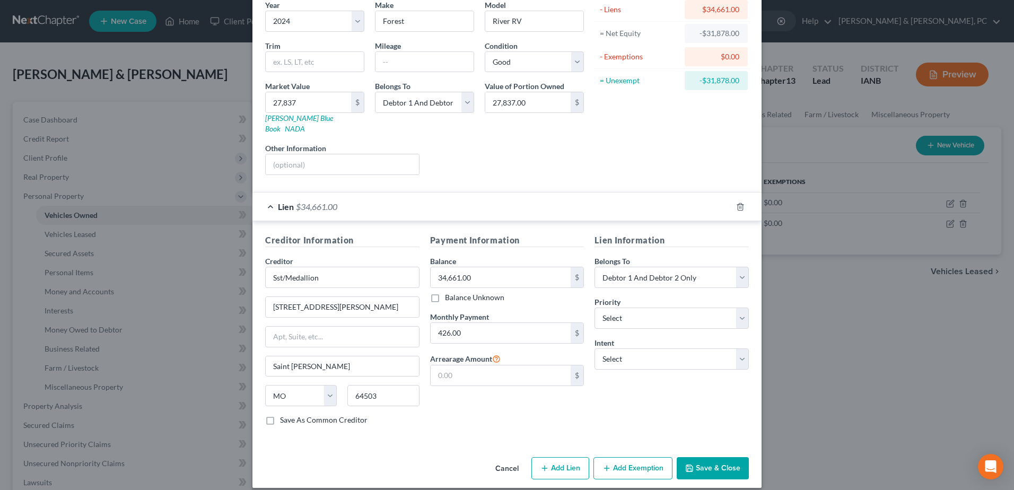
click at [709, 441] on div "Vehicle Type Select Automobile (A/B: 3) Truck (A/B: 3) Trailer (A/B: 4) Watercr…" at bounding box center [506, 206] width 509 height 494
click at [717, 461] on button "Save & Close" at bounding box center [712, 468] width 72 height 22
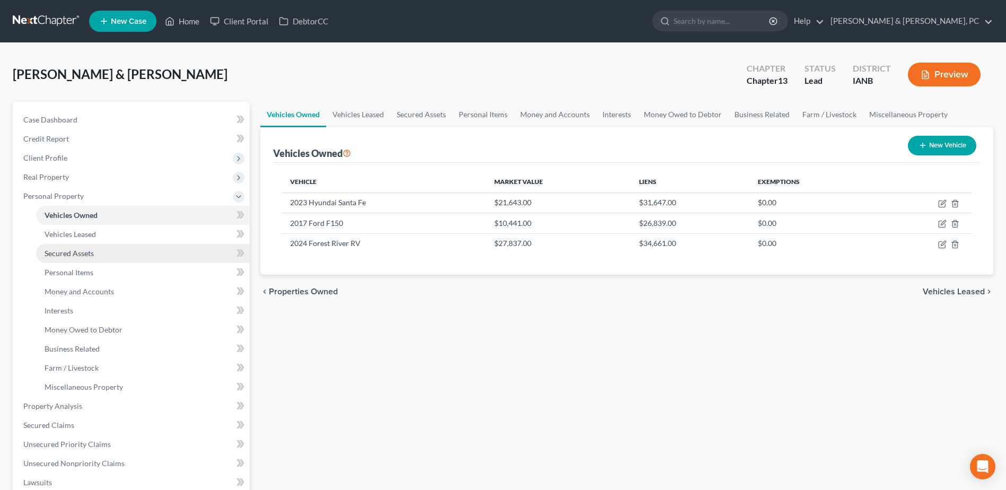
click at [107, 248] on link "Secured Assets" at bounding box center [143, 253] width 214 height 19
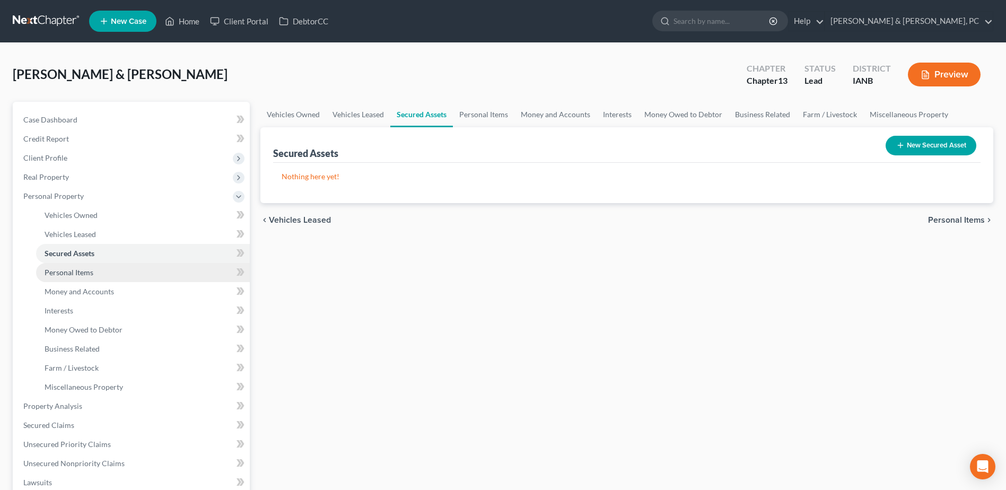
click at [104, 265] on link "Personal Items" at bounding box center [143, 272] width 214 height 19
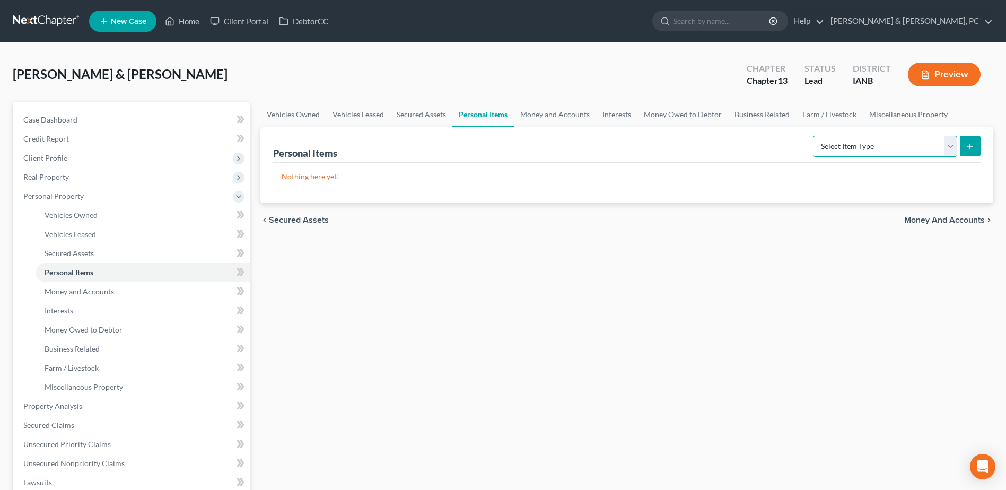
drag, startPoint x: 828, startPoint y: 143, endPoint x: 829, endPoint y: 154, distance: 10.7
click at [828, 143] on select "Select Item Type Clothing (A/B: 11) Collectibles Of Value (A/B: 8) Electronics …" at bounding box center [885, 146] width 144 height 21
select select "household_goods"
click at [814, 136] on select "Select Item Type Clothing (A/B: 11) Collectibles Of Value (A/B: 8) Electronics …" at bounding box center [885, 146] width 144 height 21
click at [980, 146] on div "Personal Items Select Item Type Clothing (A/B: 11) Collectibles Of Value (A/B: …" at bounding box center [626, 165] width 733 height 76
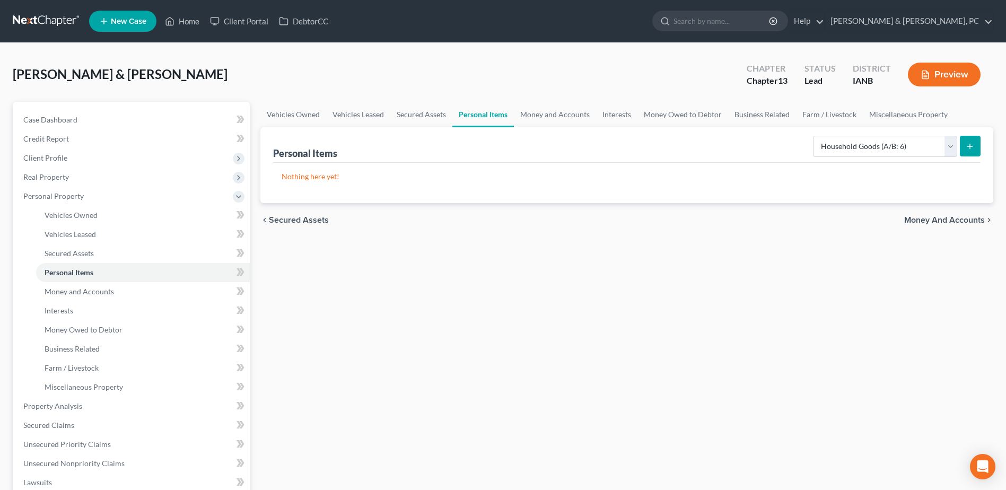
click at [978, 138] on button "submit" at bounding box center [970, 146] width 21 height 21
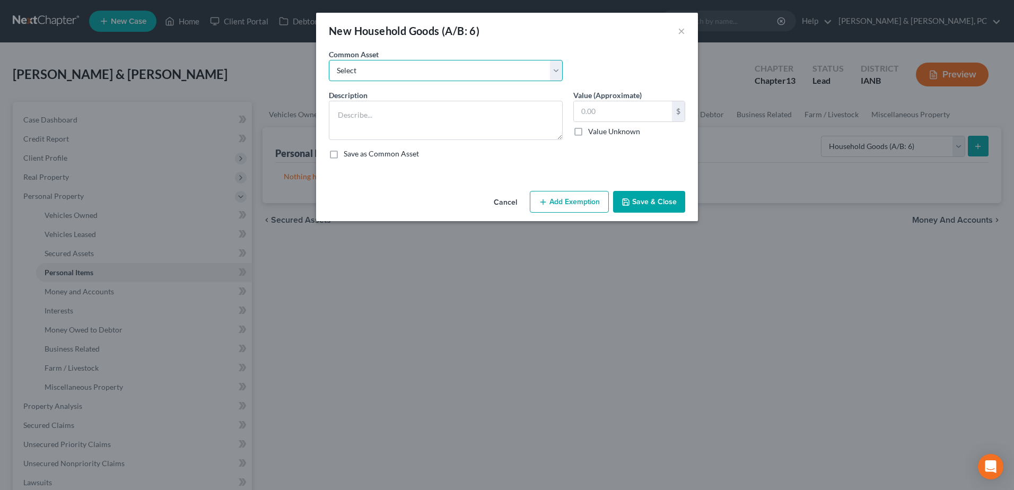
click at [386, 74] on select "Select Common household items owned by debtor(s)" at bounding box center [446, 70] width 234 height 21
click at [378, 111] on textarea at bounding box center [446, 120] width 234 height 39
drag, startPoint x: 399, startPoint y: 61, endPoint x: 392, endPoint y: 79, distance: 18.6
click at [399, 61] on select "Select Common household items owned by debtor(s)" at bounding box center [446, 70] width 234 height 21
select select "0"
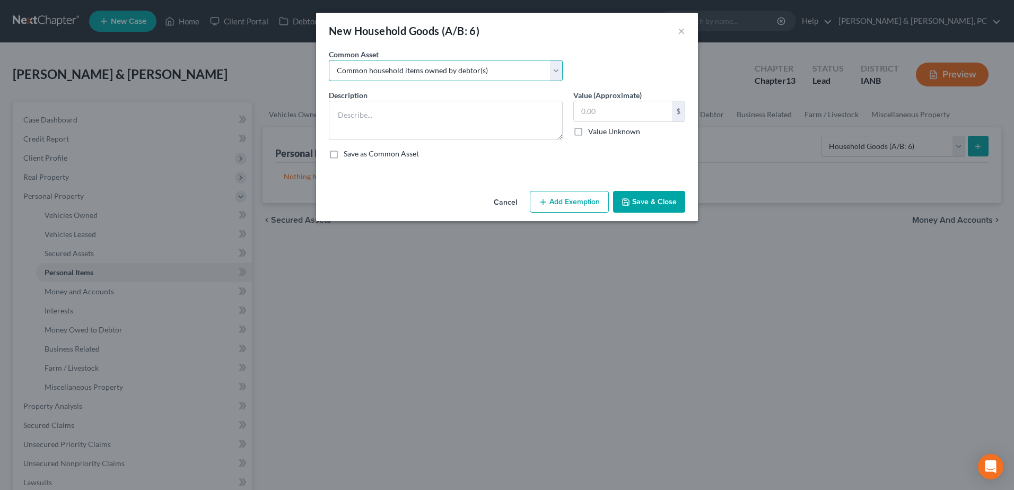
click at [329, 60] on select "Select Common household items owned by debtor(s)" at bounding box center [446, 70] width 234 height 21
type textarea "Common household items owned by debtor(s)"
click at [575, 102] on input "text" at bounding box center [623, 111] width 98 height 20
type input "500"
click at [573, 206] on button "Add Exemption" at bounding box center [569, 202] width 79 height 22
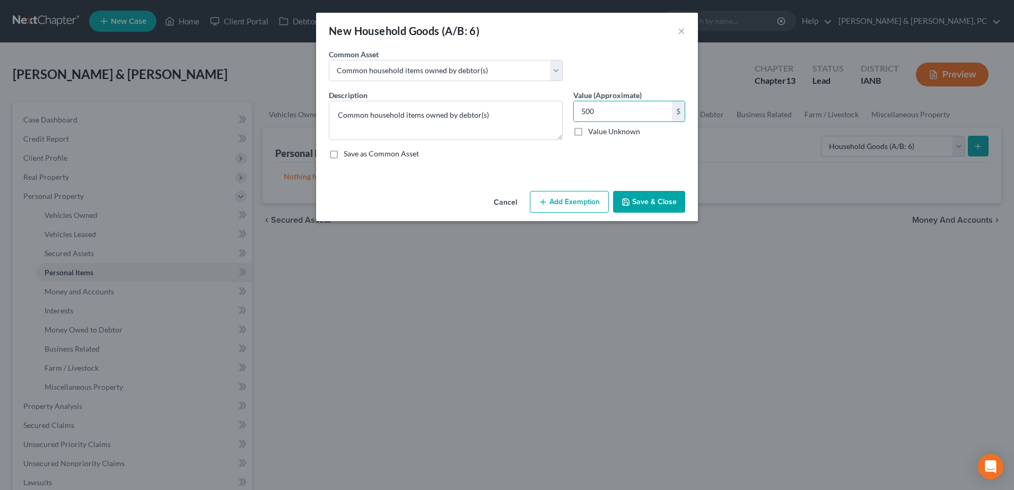
select select "2"
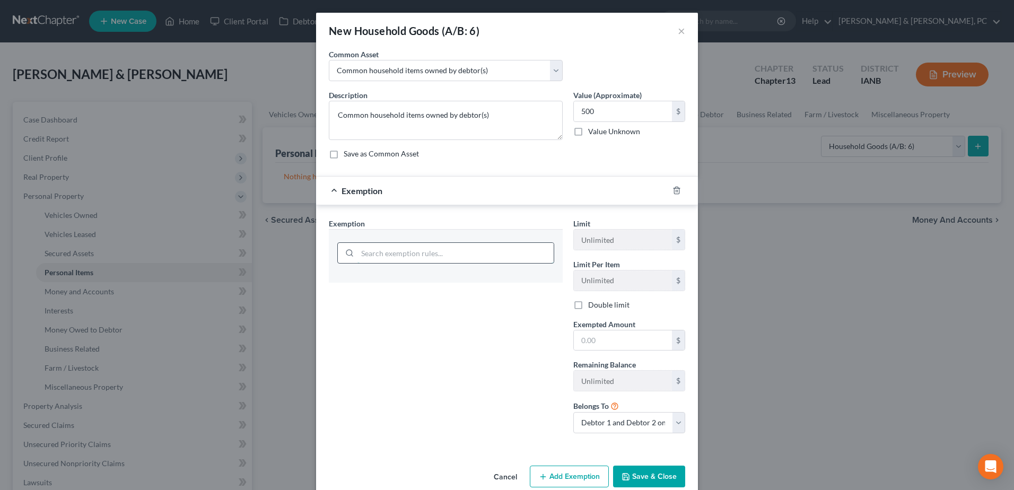
click at [415, 246] on input "search" at bounding box center [455, 253] width 196 height 20
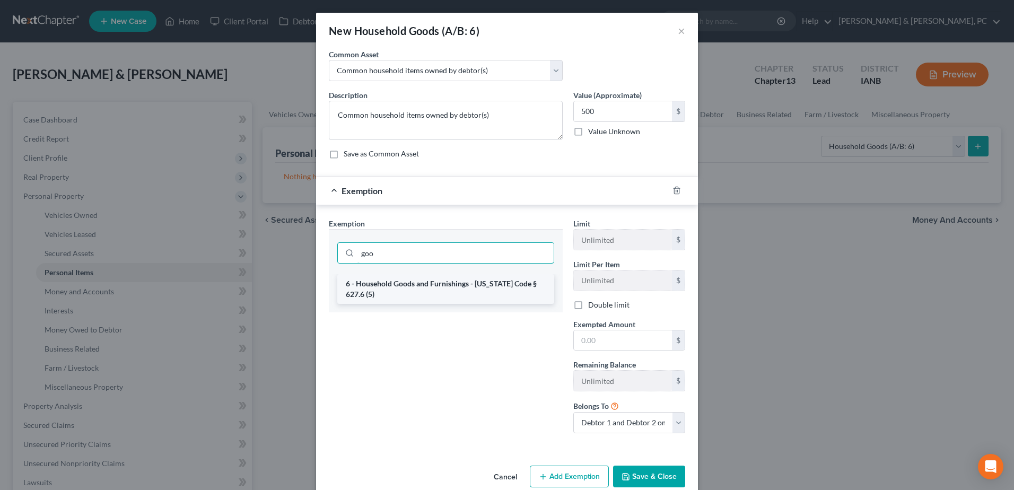
type input "goo"
click at [408, 274] on li "6 - Household Goods and Furnishings - Iowa Code § 627.6 (5)" at bounding box center [445, 289] width 217 height 30
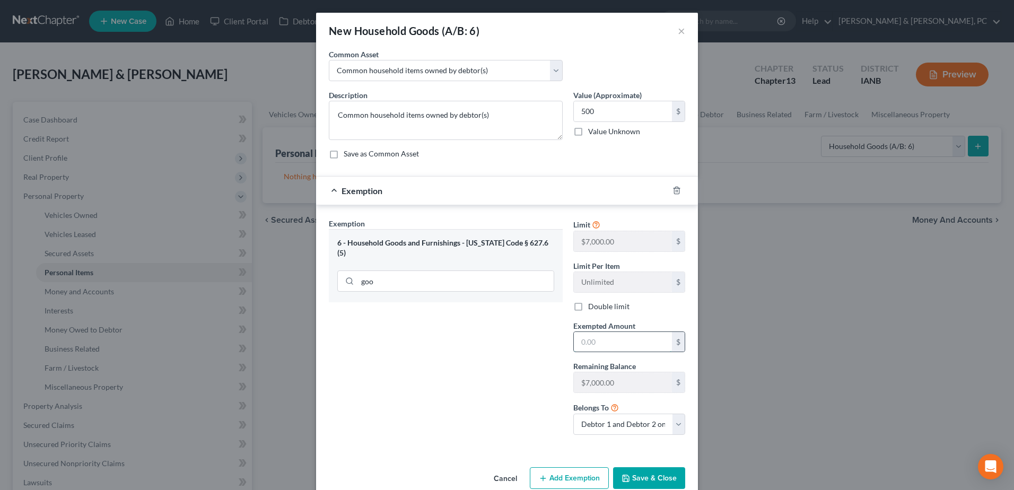
click at [611, 347] on input "text" at bounding box center [623, 342] width 98 height 20
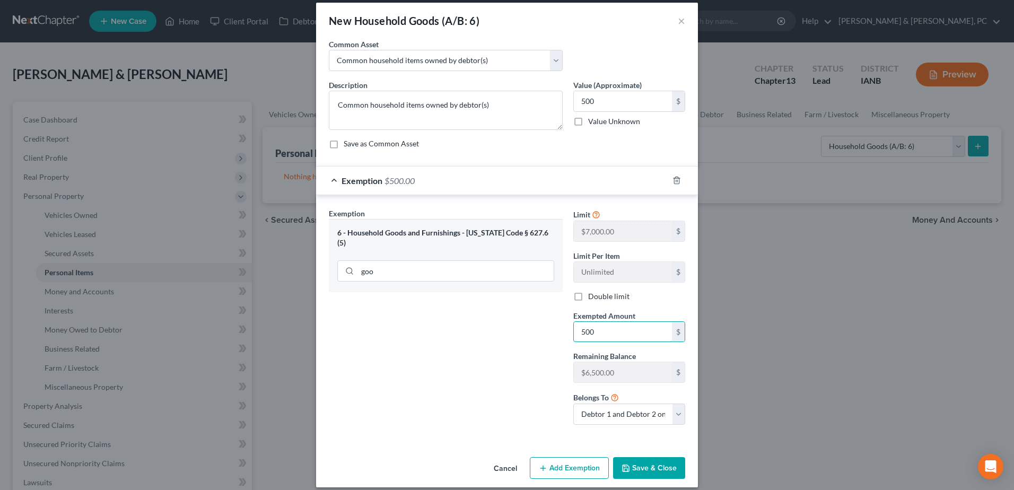
scroll to position [20, 0]
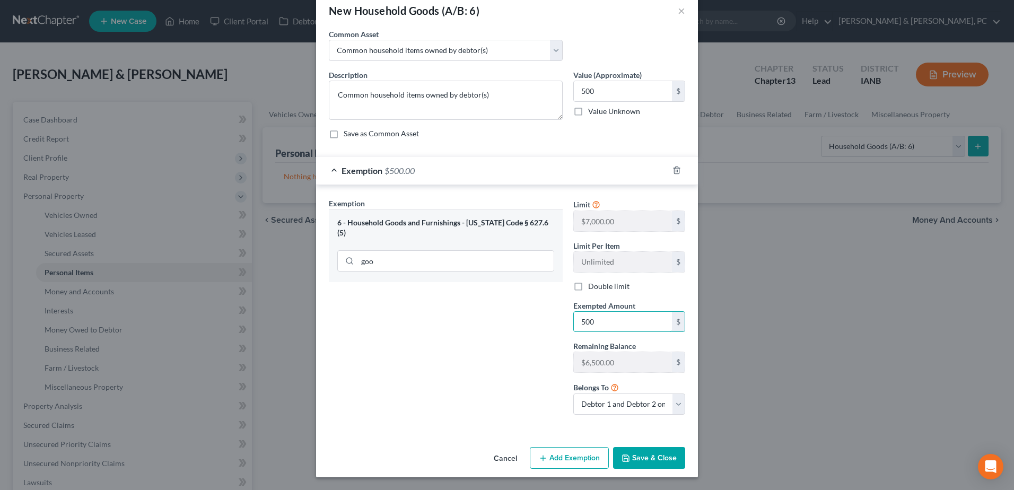
type input "500"
drag, startPoint x: 491, startPoint y: 389, endPoint x: 504, endPoint y: 394, distance: 14.0
click at [491, 389] on div "Exemption Set must be selected for CA. Exemption * 6 - Household Goods and Furn…" at bounding box center [445, 310] width 244 height 225
click at [646, 459] on button "Save & Close" at bounding box center [649, 458] width 72 height 22
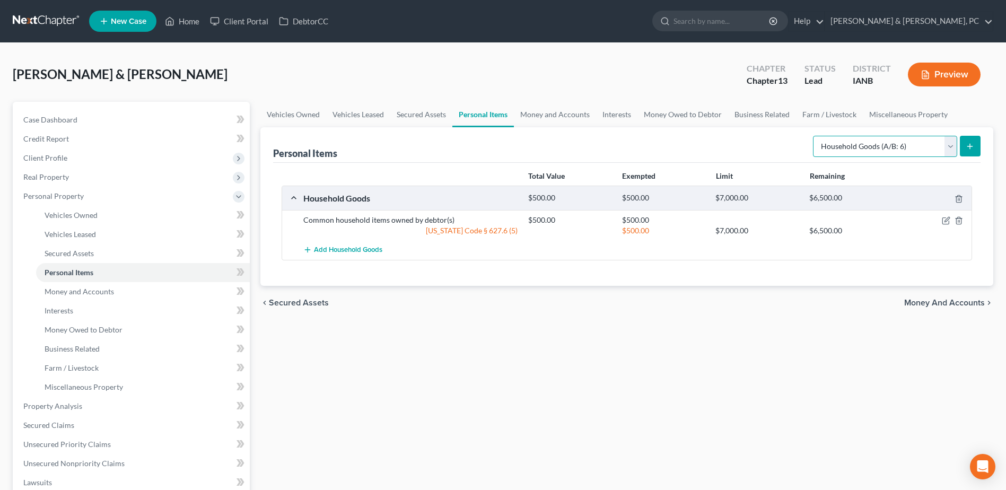
click at [864, 140] on select "Select Item Type Clothing (A/B: 11) Collectibles Of Value (A/B: 8) Electronics …" at bounding box center [885, 146] width 144 height 21
select select "electronics"
click at [814, 136] on select "Select Item Type Clothing (A/B: 11) Collectibles Of Value (A/B: 8) Electronics …" at bounding box center [885, 146] width 144 height 21
click at [967, 136] on button "submit" at bounding box center [970, 146] width 21 height 21
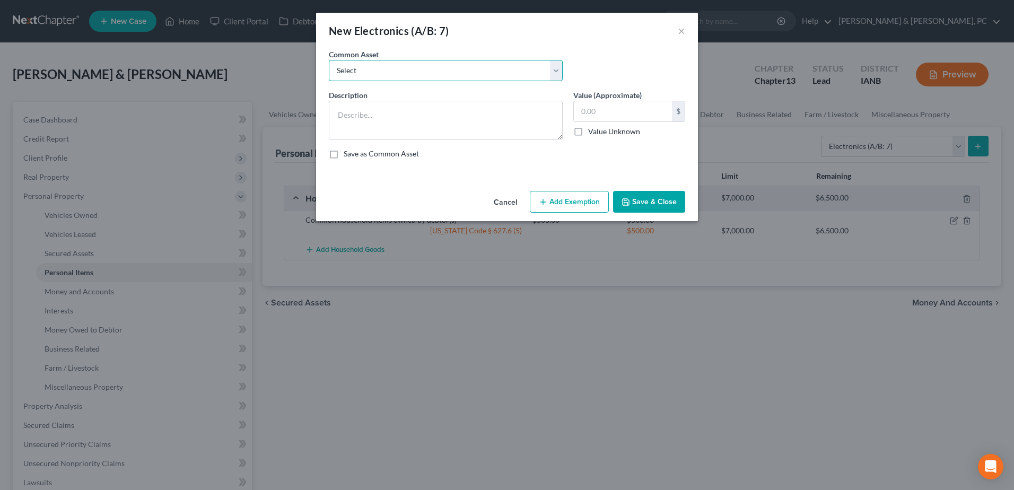
drag, startPoint x: 368, startPoint y: 60, endPoint x: 368, endPoint y: 80, distance: 19.6
click at [368, 60] on select "Select Common household electronics owned by debtor(s)" at bounding box center [446, 70] width 234 height 21
select select "0"
click at [329, 60] on select "Select Common household electronics owned by debtor(s)" at bounding box center [446, 70] width 234 height 21
type textarea "Common household electronics owned by debtor(s)"
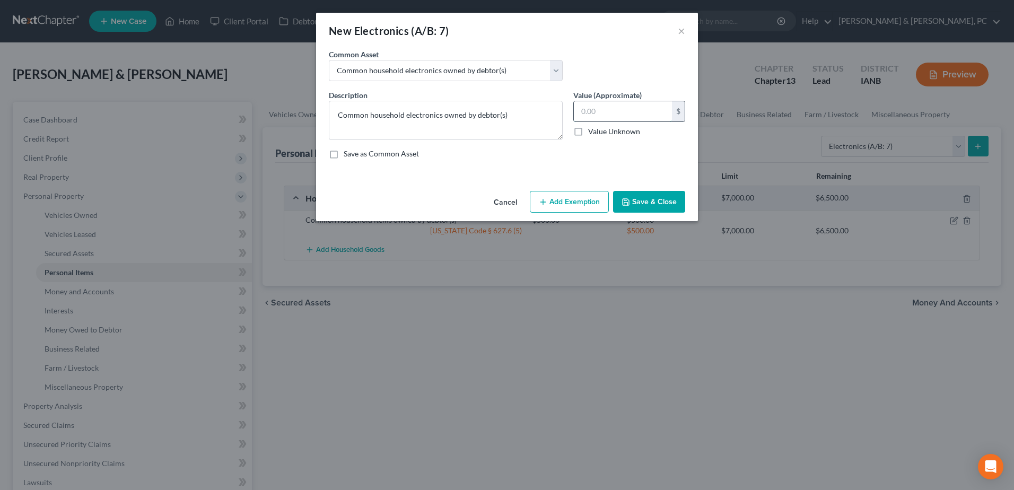
click at [630, 109] on input "text" at bounding box center [623, 111] width 98 height 20
type input "500"
click at [594, 205] on button "Add Exemption" at bounding box center [569, 202] width 79 height 22
select select "2"
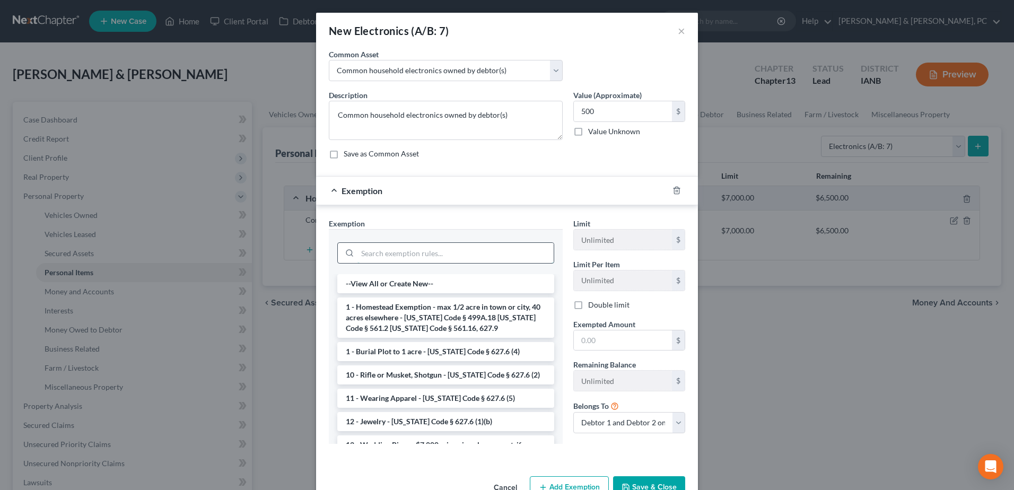
click at [447, 259] on input "search" at bounding box center [455, 253] width 196 height 20
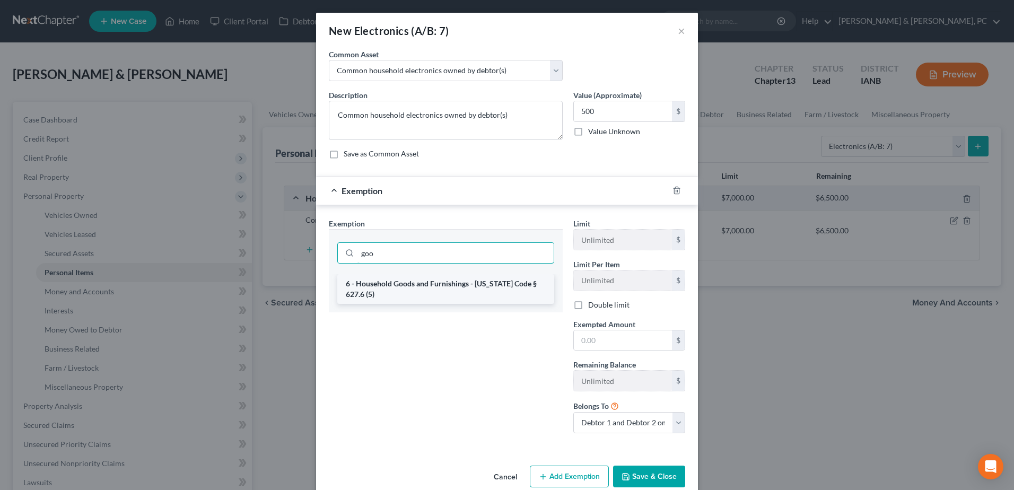
type input "goo"
click at [442, 281] on li "6 - Household Goods and Furnishings - Iowa Code § 627.6 (5)" at bounding box center [445, 289] width 217 height 30
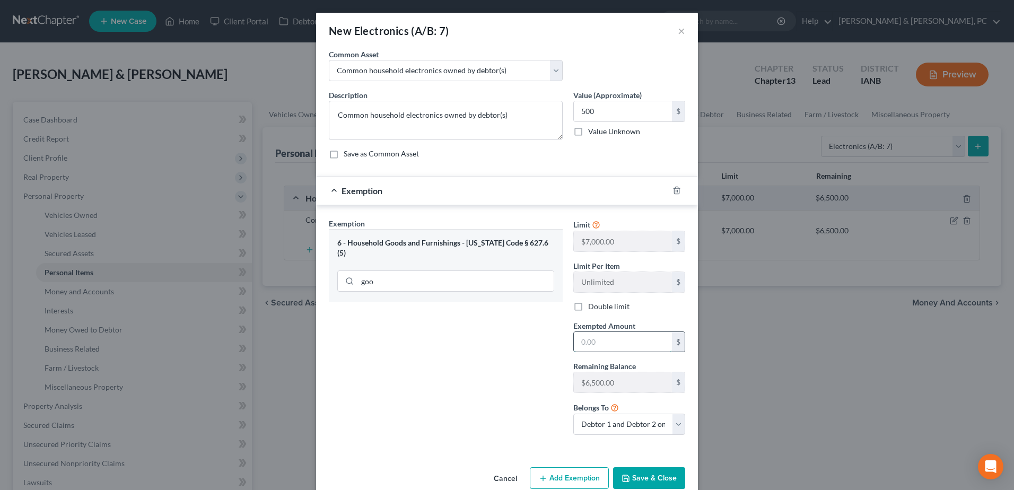
click at [606, 347] on input "text" at bounding box center [623, 342] width 98 height 20
type input "500"
click at [513, 400] on div "Exemption Set must be selected for CA. Exemption * 6 - Household Goods and Furn…" at bounding box center [445, 330] width 244 height 225
click at [661, 481] on button "Save & Close" at bounding box center [649, 478] width 72 height 22
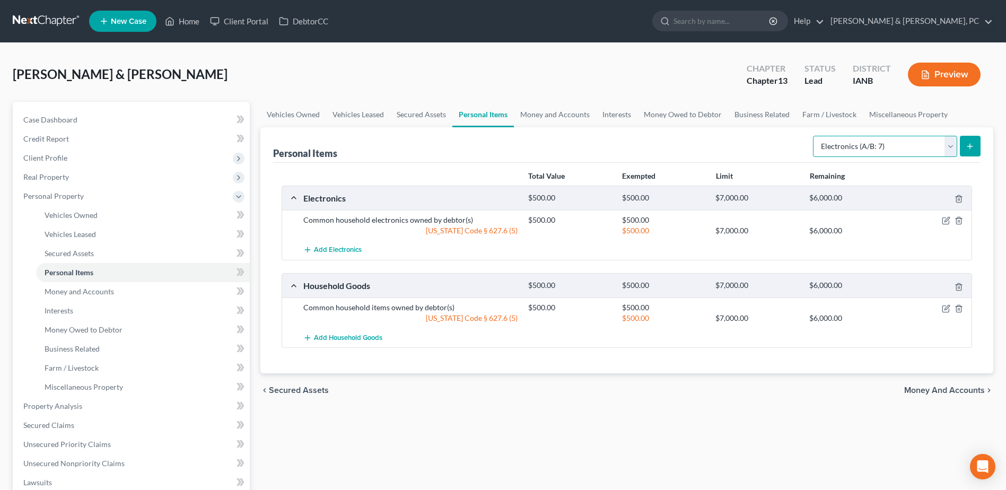
click at [868, 143] on select "Select Item Type Clothing (A/B: 11) Collectibles Of Value (A/B: 8) Electronics …" at bounding box center [885, 146] width 144 height 21
select select "clothing"
click at [814, 136] on select "Select Item Type Clothing (A/B: 11) Collectibles Of Value (A/B: 8) Electronics …" at bounding box center [885, 146] width 144 height 21
click at [976, 138] on button "submit" at bounding box center [970, 146] width 21 height 21
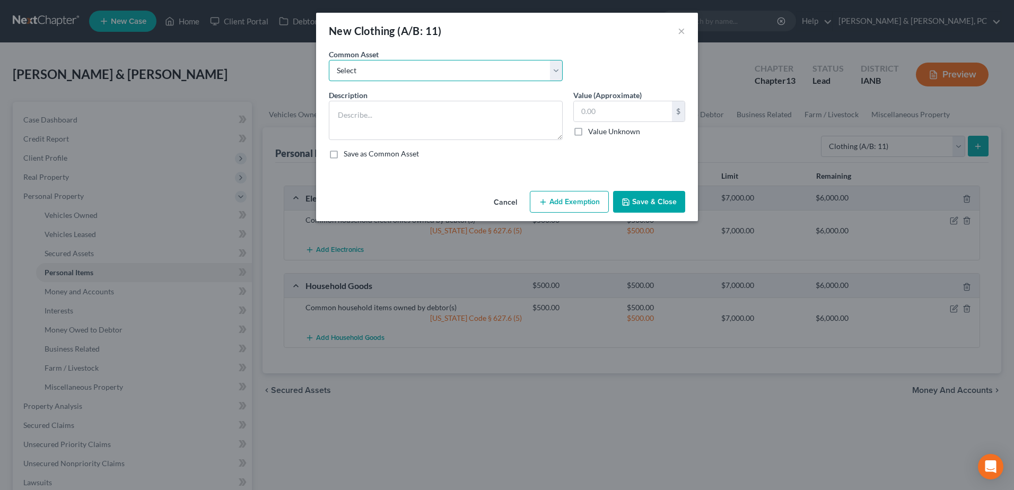
click at [444, 80] on select "Select Clothing owned by debtor(s)" at bounding box center [446, 70] width 234 height 21
select select "0"
click at [329, 60] on select "Select Clothing owned by debtor(s)" at bounding box center [446, 70] width 234 height 21
type textarea "Clothing owned by debtor(s)"
click at [604, 108] on input "text" at bounding box center [623, 111] width 98 height 20
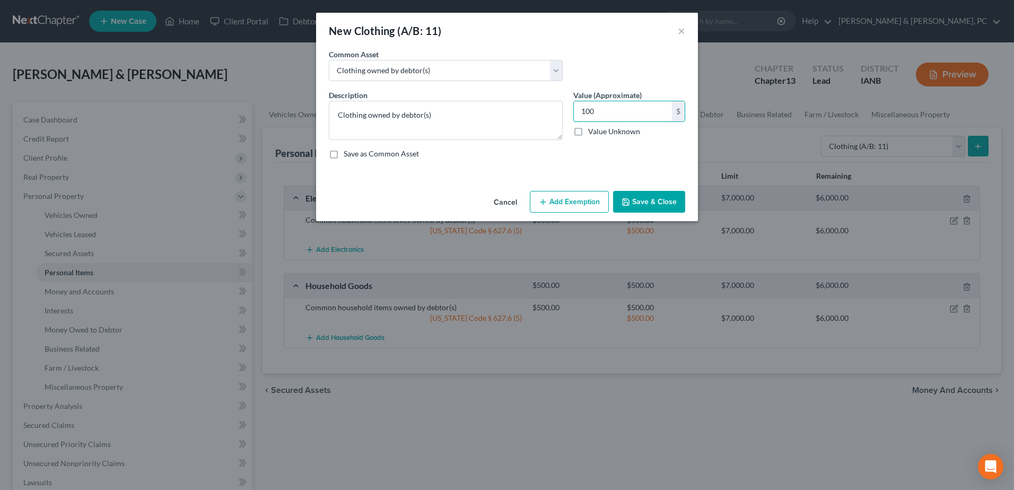
type input "100"
click at [565, 209] on button "Add Exemption" at bounding box center [569, 202] width 79 height 22
select select "2"
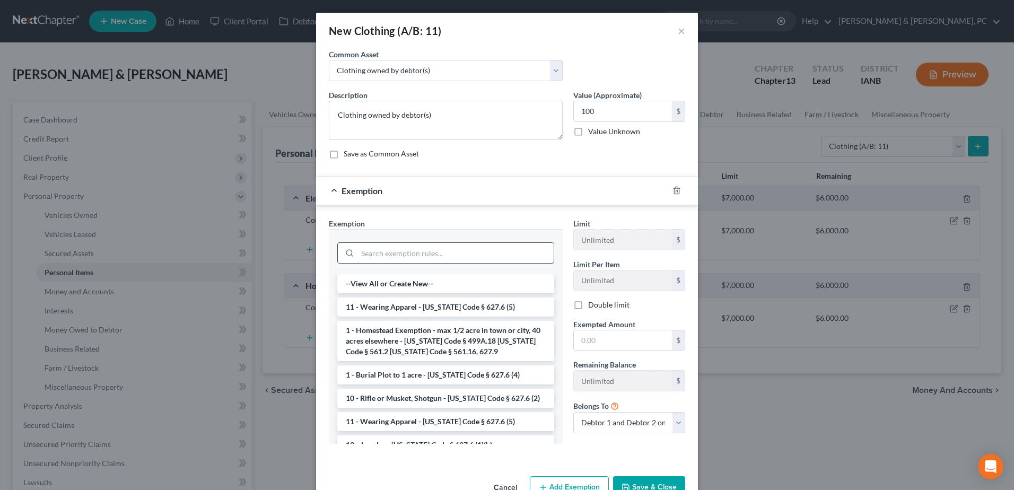
click at [420, 251] on input "search" at bounding box center [455, 253] width 196 height 20
click at [405, 297] on li "11 - Wearing Apparel - Iowa Code § 627.6 (5)" at bounding box center [445, 306] width 217 height 19
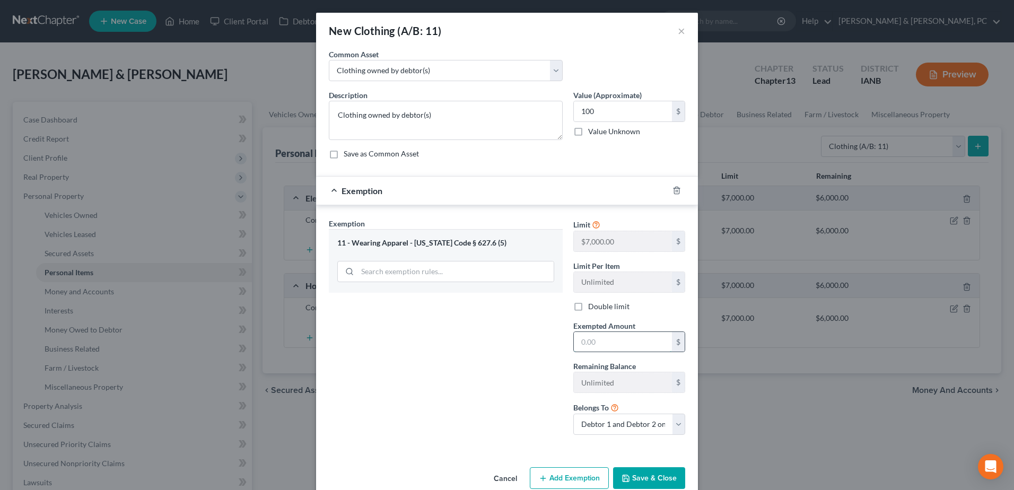
click at [597, 337] on input "text" at bounding box center [623, 342] width 98 height 20
type input "100"
click at [503, 359] on div "Exemption Set must be selected for CA. Exemption * 11 - Wearing Apparel - Iowa …" at bounding box center [445, 330] width 244 height 225
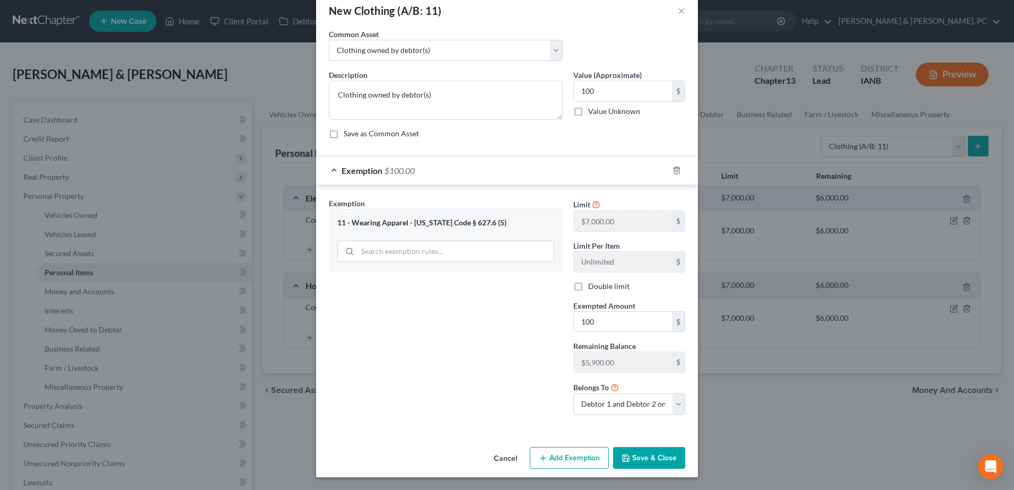
click at [653, 456] on button "Save & Close" at bounding box center [649, 458] width 72 height 22
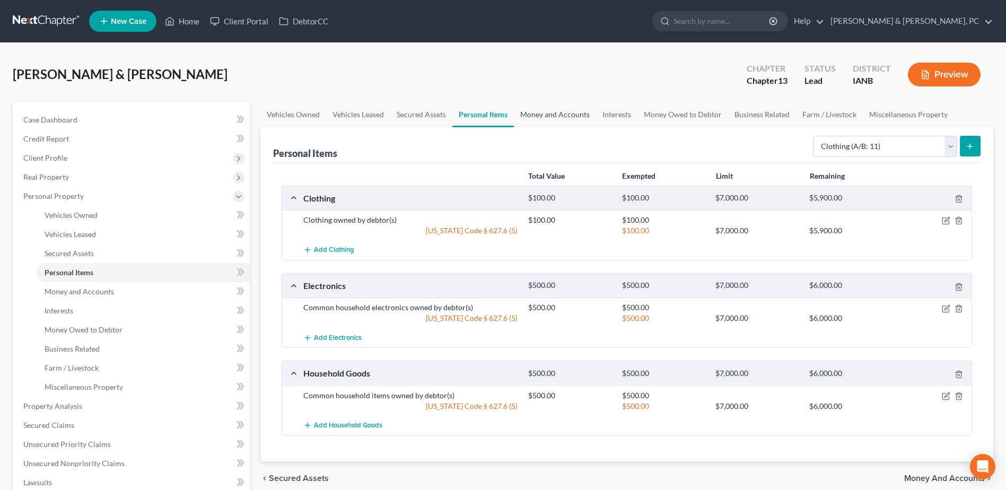
click at [538, 111] on link "Money and Accounts" at bounding box center [555, 114] width 82 height 25
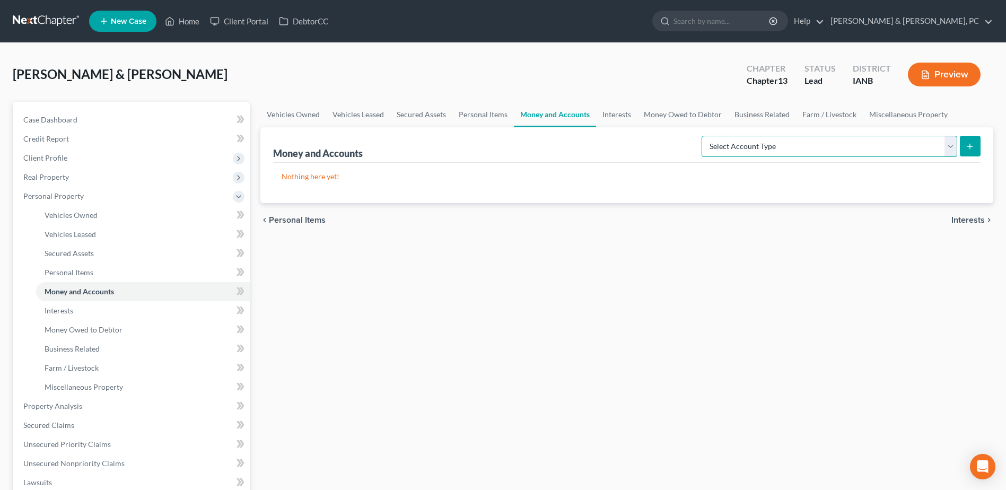
click at [767, 139] on select "Select Account Type Brokerage (A/B: 18, SOFA: 20) Cash on Hand (A/B: 16) Certif…" at bounding box center [829, 146] width 256 height 21
select select "checking"
click at [704, 136] on select "Select Account Type Brokerage (A/B: 18, SOFA: 20) Cash on Hand (A/B: 16) Certif…" at bounding box center [829, 146] width 256 height 21
click at [975, 146] on button "submit" at bounding box center [970, 146] width 21 height 21
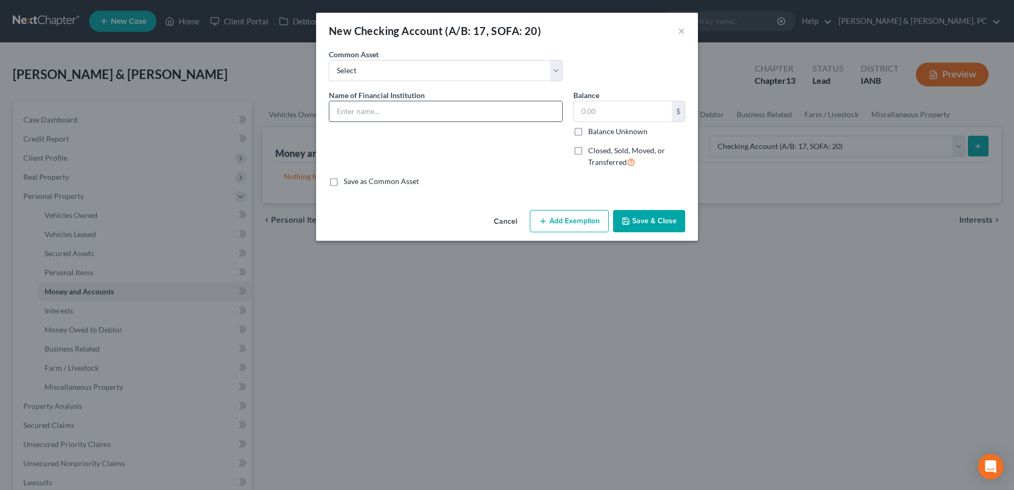
click at [373, 110] on input "text" at bounding box center [445, 111] width 233 height 20
drag, startPoint x: 374, startPoint y: 104, endPoint x: 279, endPoint y: 107, distance: 94.9
click at [279, 107] on div "New Checking Account (A/B: 17, SOFA: 20) × An exemption set must first be selec…" at bounding box center [507, 245] width 1014 height 490
type input "IHMVCU"
click at [678, 214] on button "Save & Close" at bounding box center [649, 221] width 72 height 22
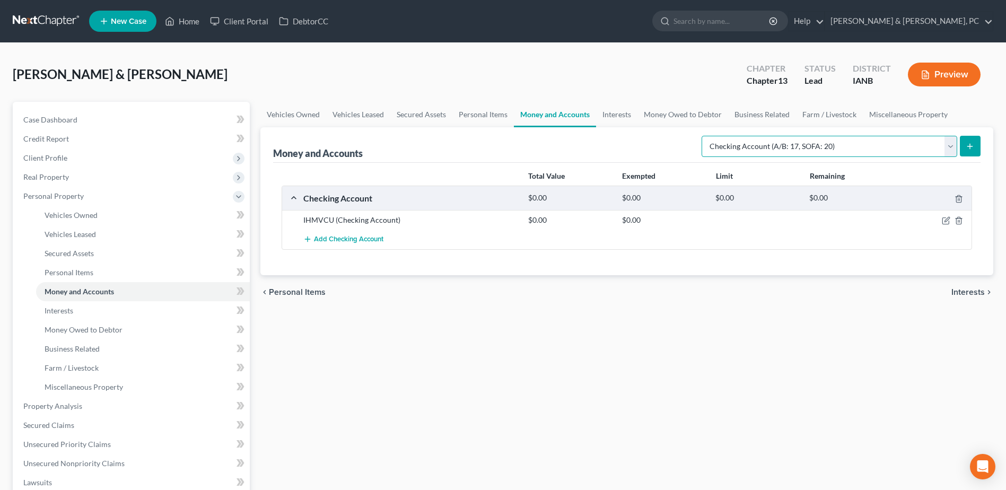
click at [783, 143] on select "Select Account Type Brokerage (A/B: 18, SOFA: 20) Cash on Hand (A/B: 16) Certif…" at bounding box center [829, 146] width 256 height 21
select select "savings"
click at [704, 136] on select "Select Account Type Brokerage (A/B: 18, SOFA: 20) Cash on Hand (A/B: 16) Certif…" at bounding box center [829, 146] width 256 height 21
click at [972, 147] on icon "submit" at bounding box center [969, 146] width 8 height 8
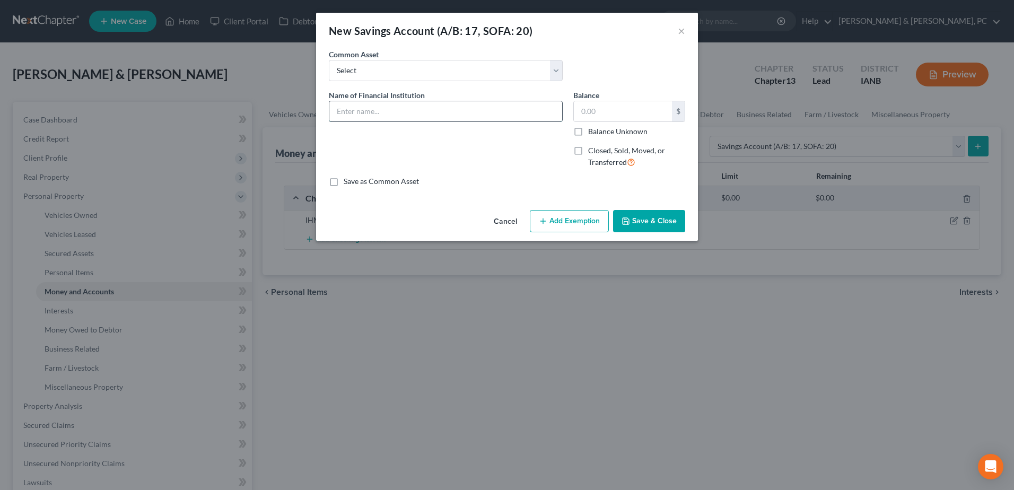
click at [380, 114] on input "text" at bounding box center [445, 111] width 233 height 20
paste input "IHMVCU"
type input "IHMVCU"
click at [615, 215] on button "Save & Close" at bounding box center [649, 221] width 72 height 22
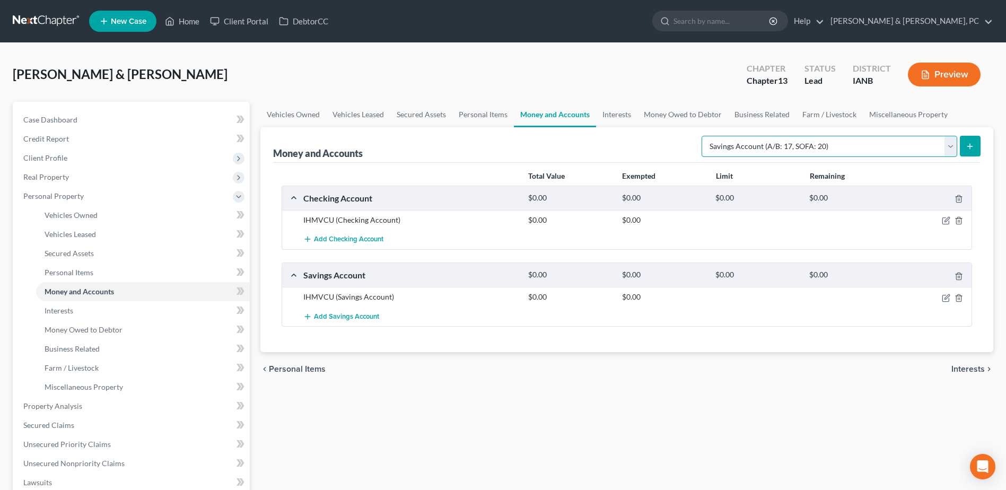
click at [797, 140] on select "Select Account Type Brokerage (A/B: 18, SOFA: 20) Cash on Hand (A/B: 16) Certif…" at bounding box center [829, 146] width 256 height 21
click at [704, 136] on select "Select Account Type Brokerage (A/B: 18, SOFA: 20) Cash on Hand (A/B: 16) Certif…" at bounding box center [829, 146] width 256 height 21
click at [975, 145] on button "submit" at bounding box center [970, 146] width 21 height 21
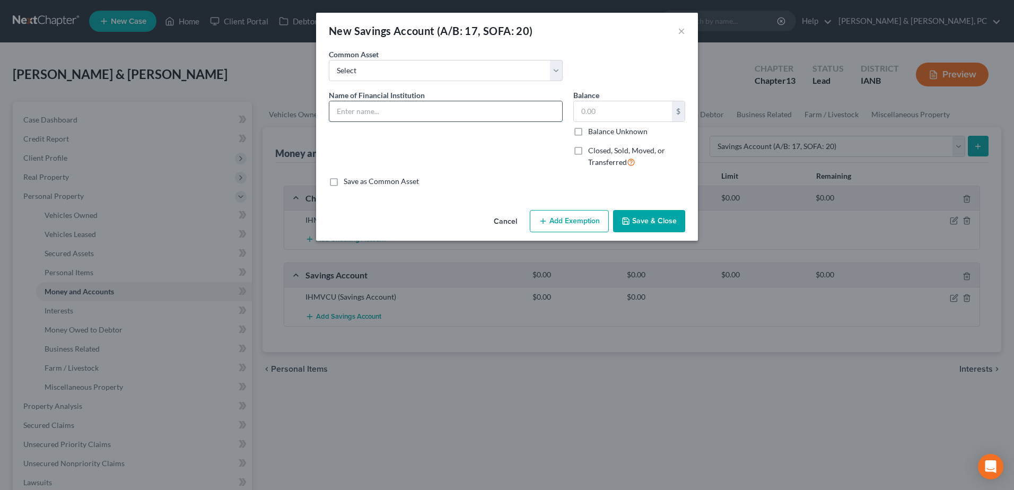
click at [342, 107] on input "text" at bounding box center [445, 111] width 233 height 20
type input "Dupaco"
click at [628, 221] on icon "button" at bounding box center [625, 221] width 8 height 8
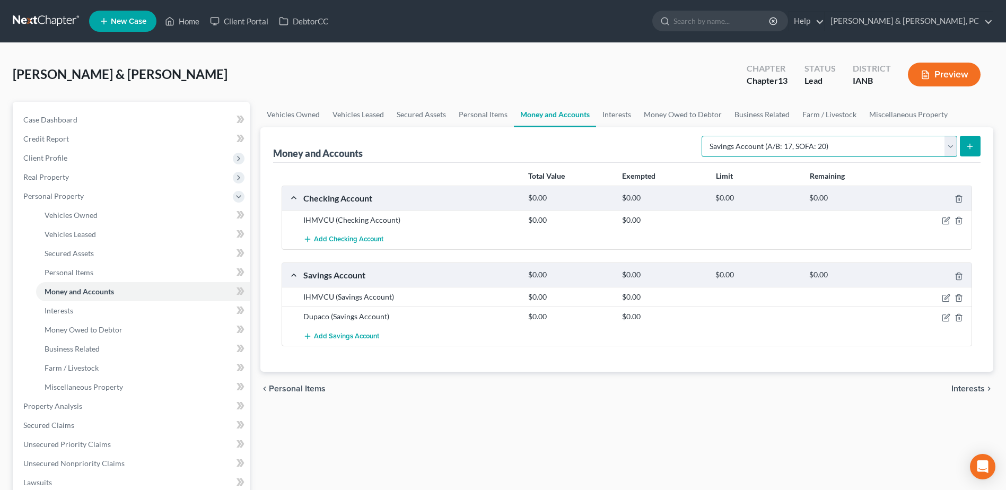
drag, startPoint x: 783, startPoint y: 142, endPoint x: 789, endPoint y: 154, distance: 13.5
click at [783, 142] on select "Select Account Type Brokerage (A/B: 18, SOFA: 20) Cash on Hand (A/B: 16) Certif…" at bounding box center [829, 146] width 256 height 21
select select "checking"
click at [704, 136] on select "Select Account Type Brokerage (A/B: 18, SOFA: 20) Cash on Hand (A/B: 16) Certif…" at bounding box center [829, 146] width 256 height 21
click at [961, 144] on button "submit" at bounding box center [970, 146] width 21 height 21
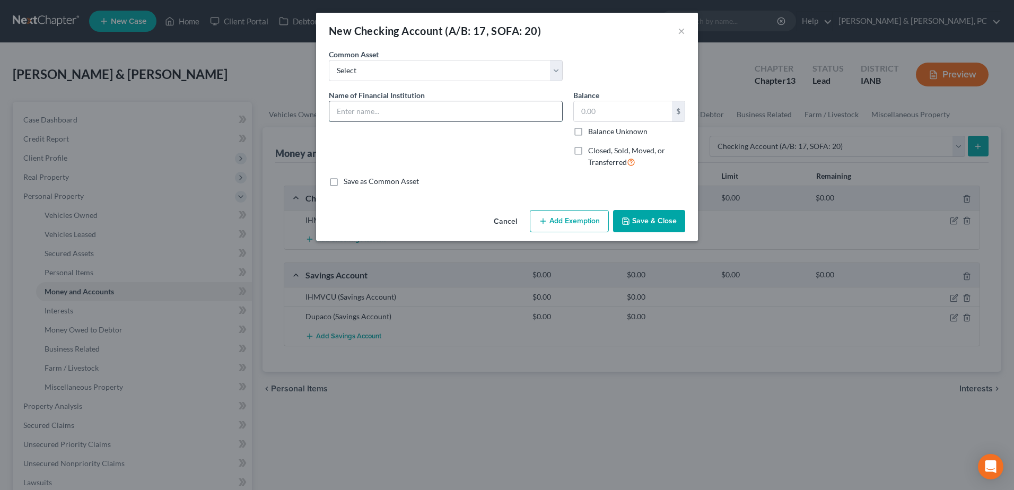
click at [417, 116] on input "text" at bounding box center [445, 111] width 233 height 20
type input "Dupaco"
click at [638, 219] on button "Save & Close" at bounding box center [649, 221] width 72 height 22
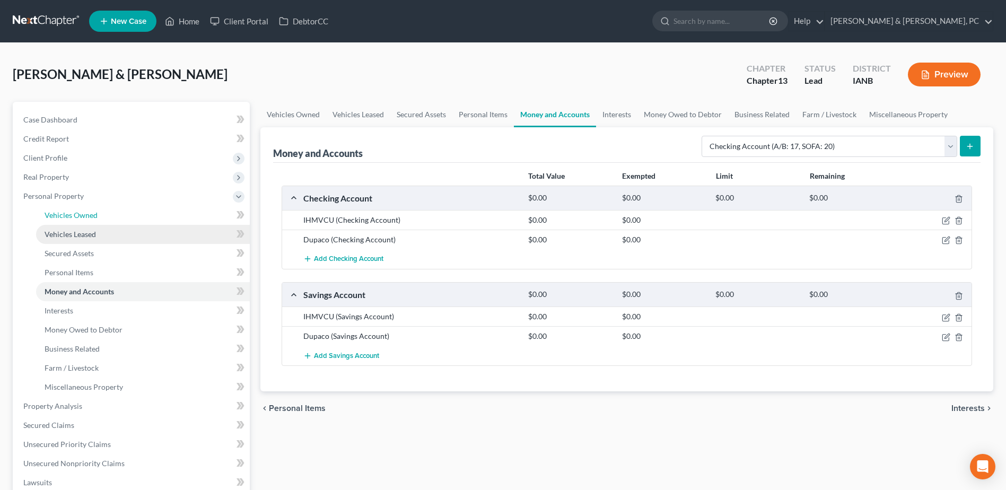
drag, startPoint x: 82, startPoint y: 215, endPoint x: 112, endPoint y: 226, distance: 32.5
click at [82, 215] on span "Vehicles Owned" at bounding box center [71, 214] width 53 height 9
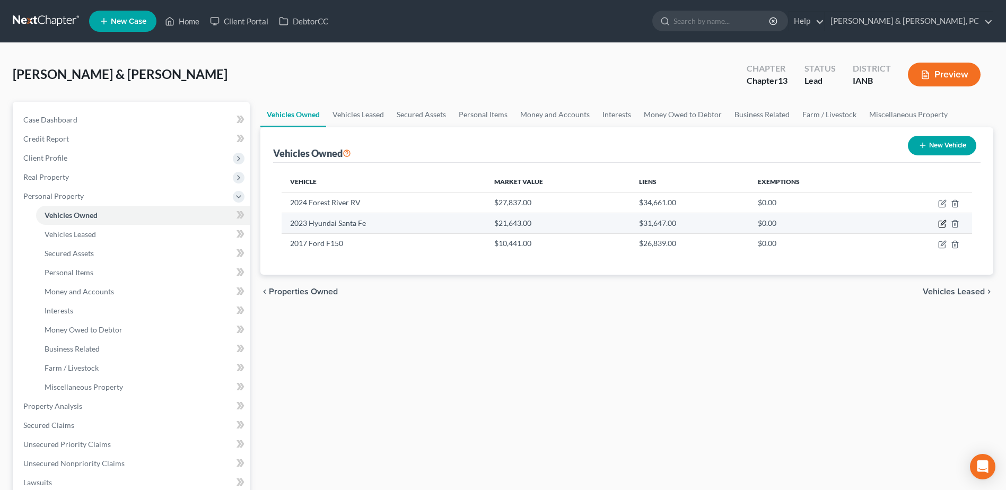
click at [945, 222] on icon "button" at bounding box center [942, 223] width 8 height 8
select select "0"
select select "3"
select select "1"
select select "2"
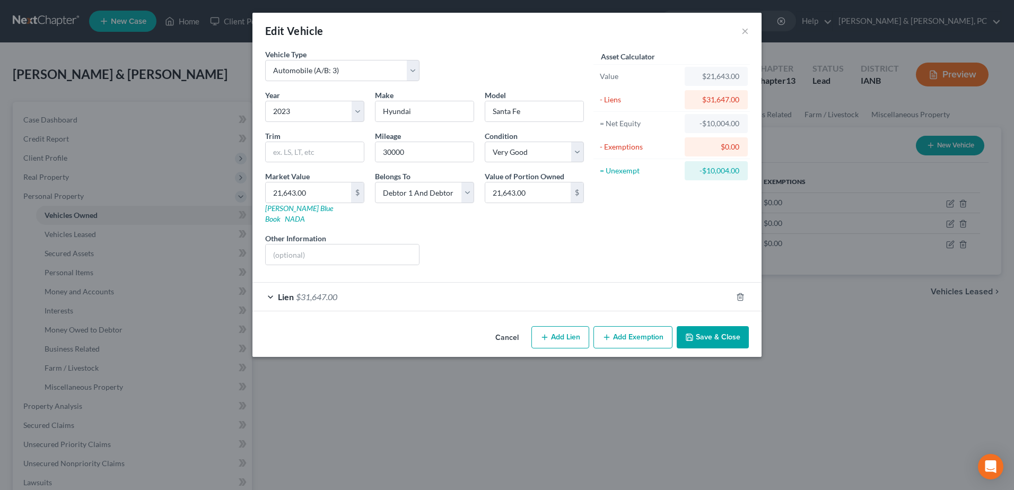
click at [728, 326] on button "Save & Close" at bounding box center [712, 337] width 72 height 22
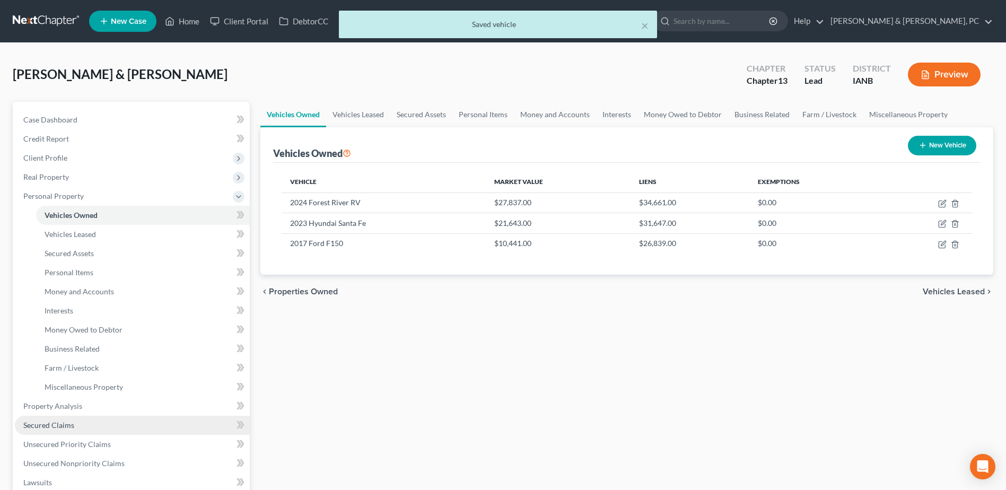
click at [53, 416] on link "Secured Claims" at bounding box center [132, 425] width 235 height 19
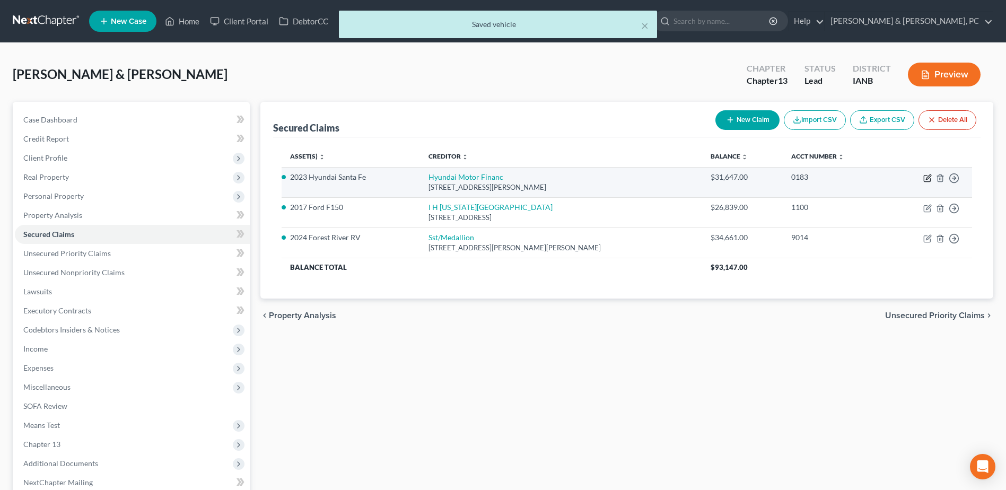
click at [926, 175] on icon "button" at bounding box center [926, 178] width 6 height 6
select select "4"
select select "2"
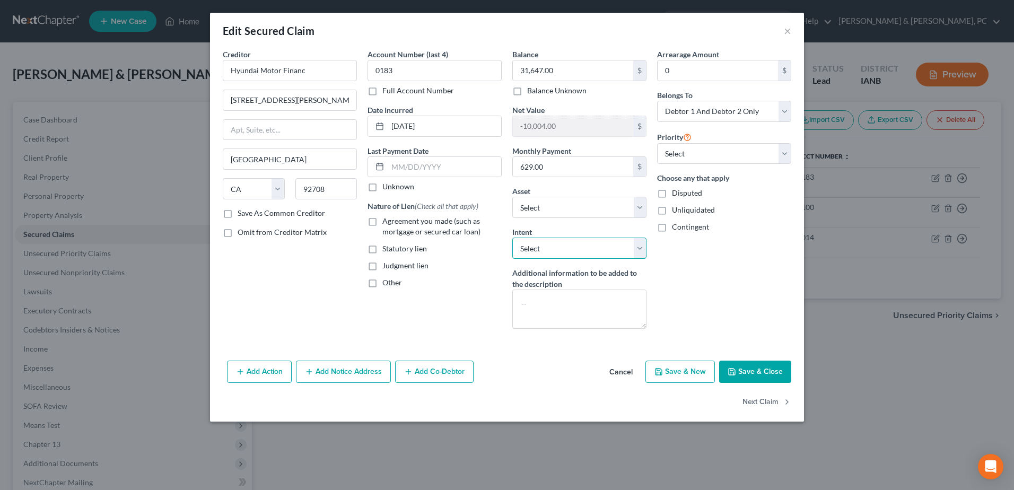
drag, startPoint x: 587, startPoint y: 244, endPoint x: 584, endPoint y: 251, distance: 8.1
click at [587, 244] on select "Select Surrender Redeem Reaffirm Avoid Other" at bounding box center [579, 247] width 134 height 21
select select "4"
click at [512, 237] on select "Select Surrender Redeem Reaffirm Avoid Other" at bounding box center [579, 247] width 134 height 21
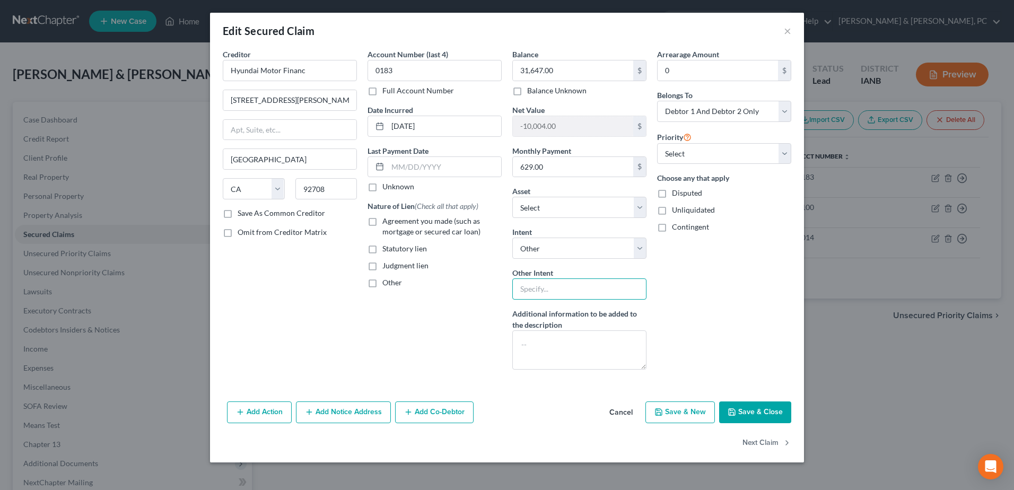
click at [559, 279] on input "text" at bounding box center [579, 288] width 134 height 21
type input "Continue Making Payments"
click at [755, 414] on button "Save & Close" at bounding box center [755, 412] width 72 height 22
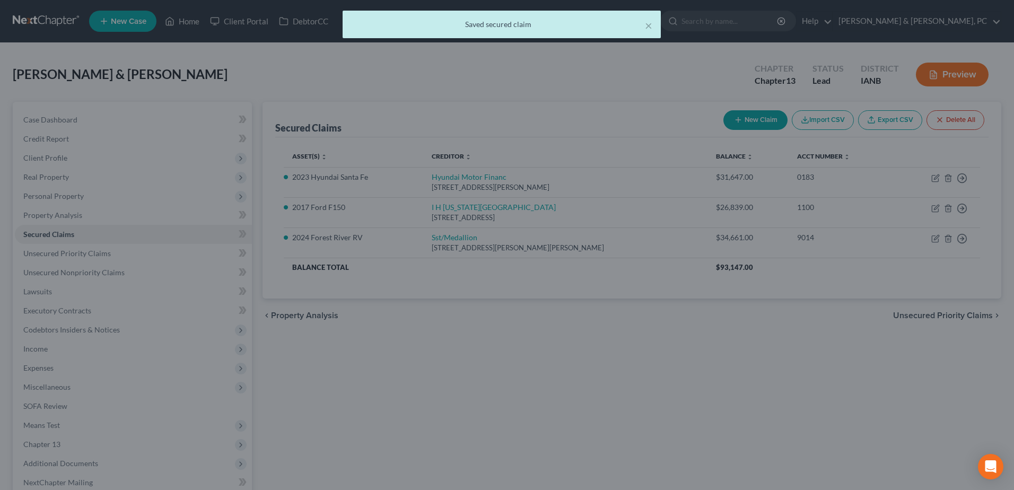
select select "3"
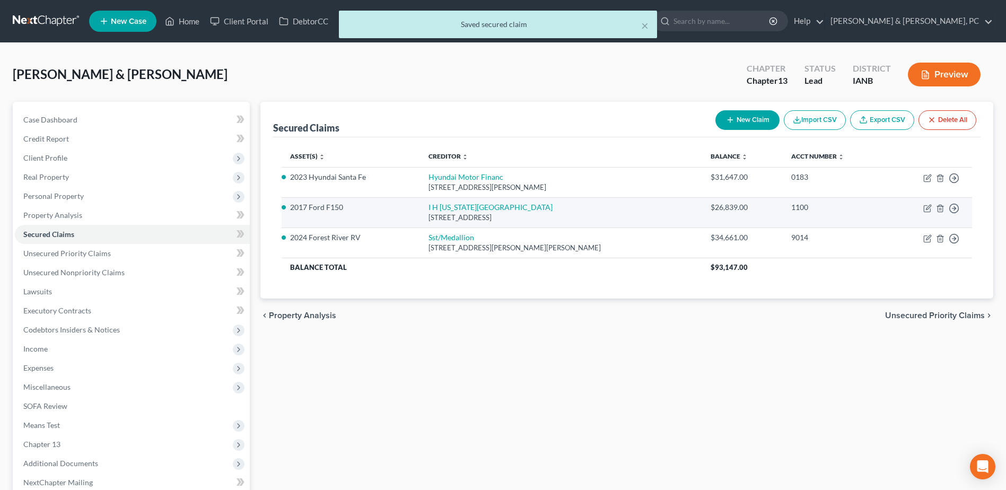
click at [929, 213] on td "Move to E Move to F Move to G Move to Notice Only" at bounding box center [928, 212] width 85 height 30
click at [929, 209] on icon "button" at bounding box center [927, 208] width 8 height 8
select select "14"
select select "2"
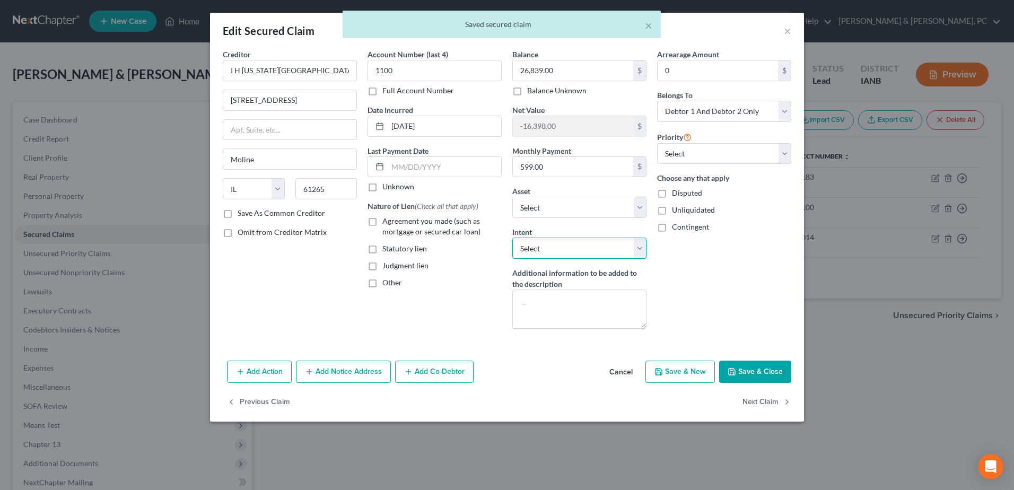
click at [622, 252] on select "Select Surrender Redeem Reaffirm Avoid Other" at bounding box center [579, 247] width 134 height 21
select select "0"
click at [512, 237] on select "Select Surrender Redeem Reaffirm Avoid Other" at bounding box center [579, 247] width 134 height 21
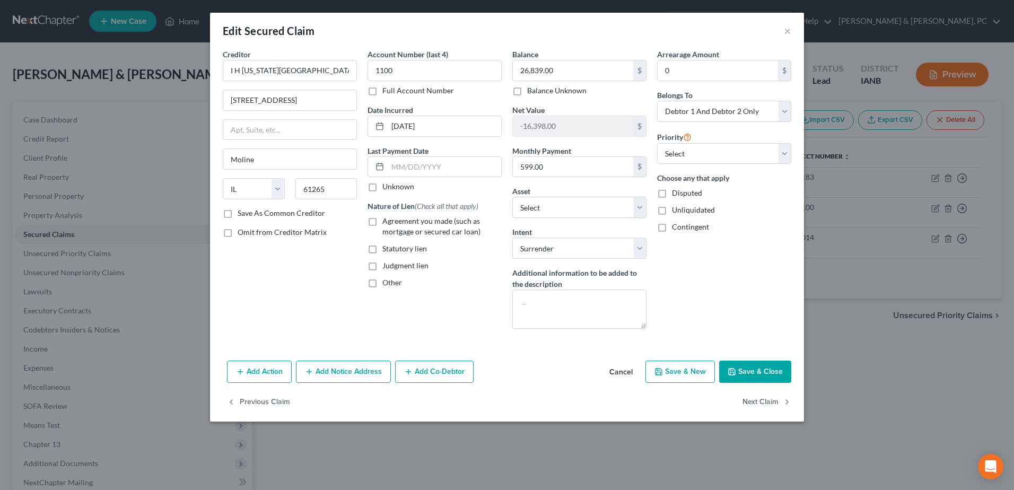
click at [751, 364] on button "Save & Close" at bounding box center [755, 371] width 72 height 22
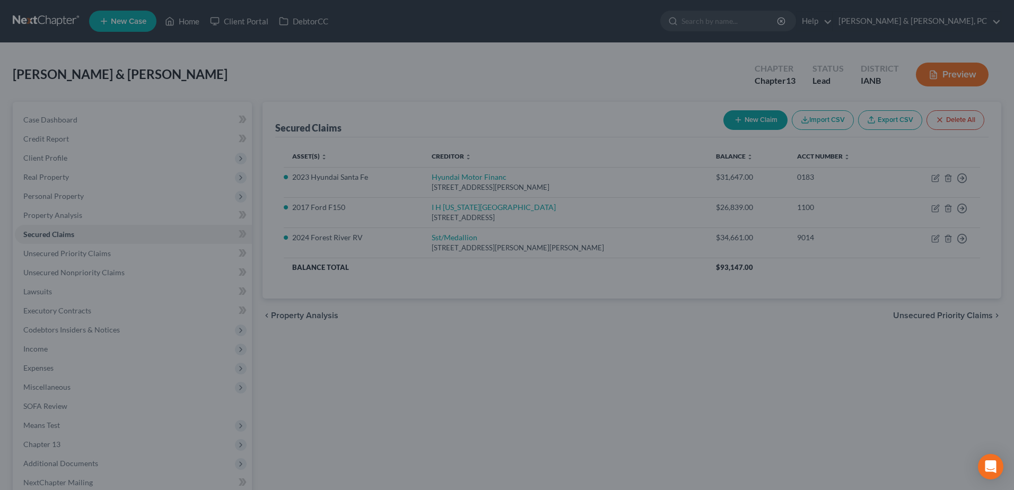
select select "5"
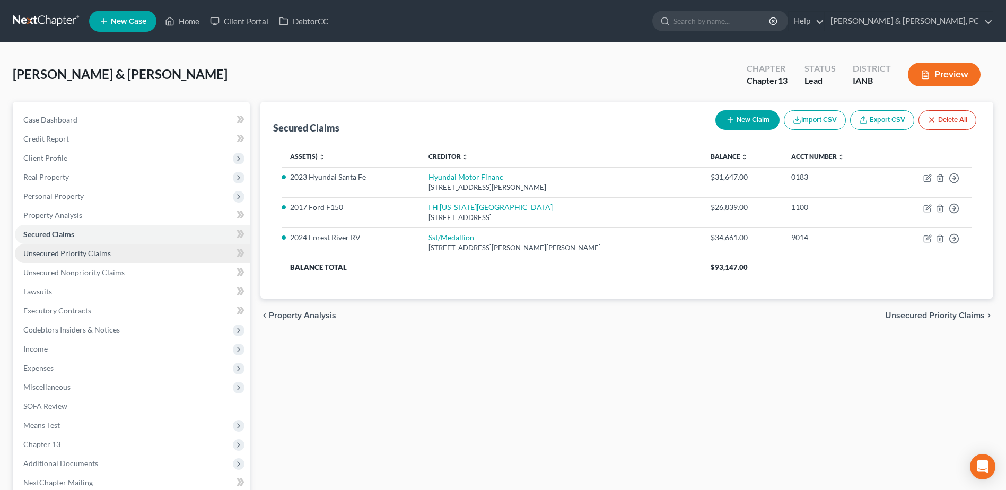
click at [84, 248] on link "Unsecured Priority Claims" at bounding box center [132, 253] width 235 height 19
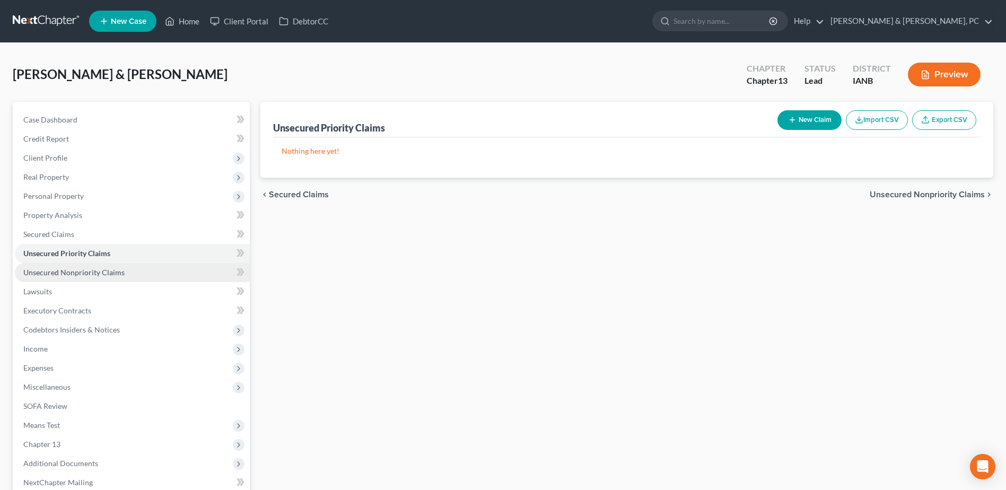
click at [85, 271] on span "Unsecured Nonpriority Claims" at bounding box center [73, 272] width 101 height 9
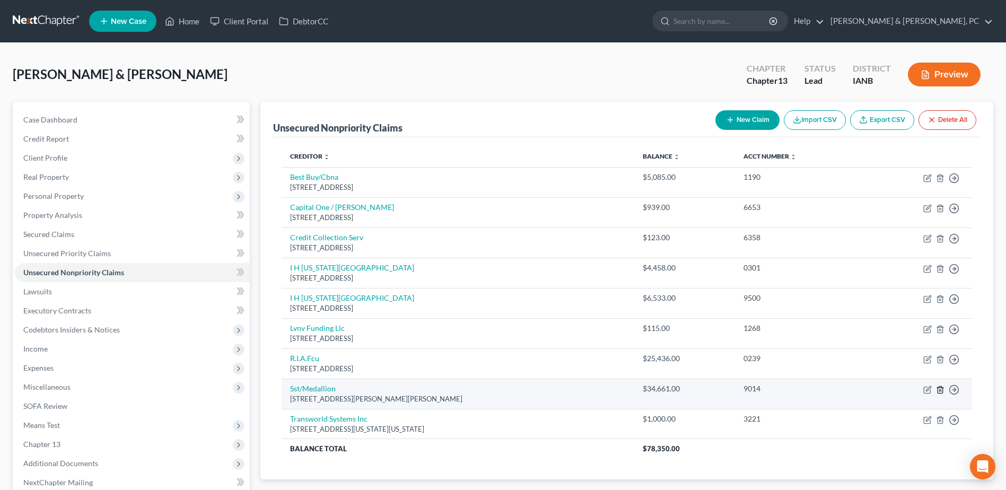
click at [940, 392] on icon "button" at bounding box center [940, 389] width 8 height 8
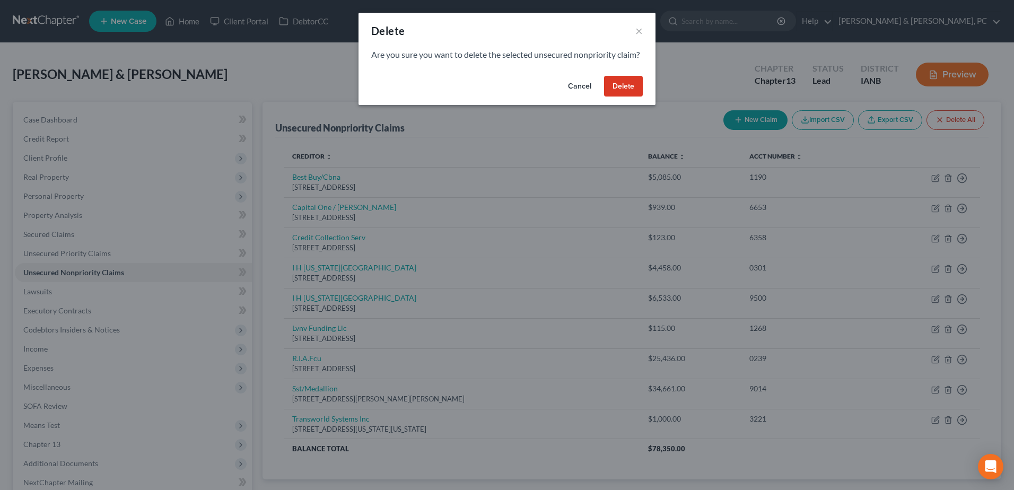
click at [621, 97] on button "Delete" at bounding box center [623, 86] width 39 height 21
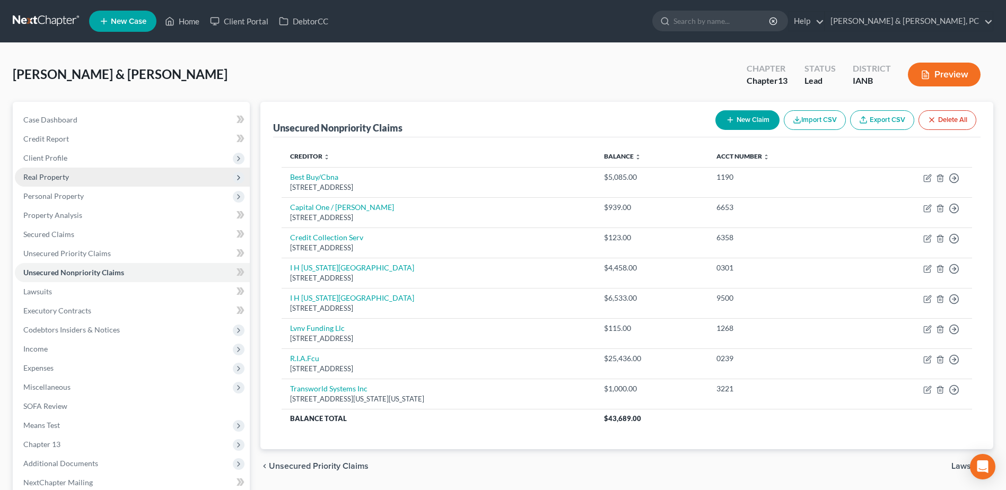
drag, startPoint x: 43, startPoint y: 158, endPoint x: 50, endPoint y: 173, distance: 16.8
click at [43, 158] on span "Client Profile" at bounding box center [45, 157] width 44 height 9
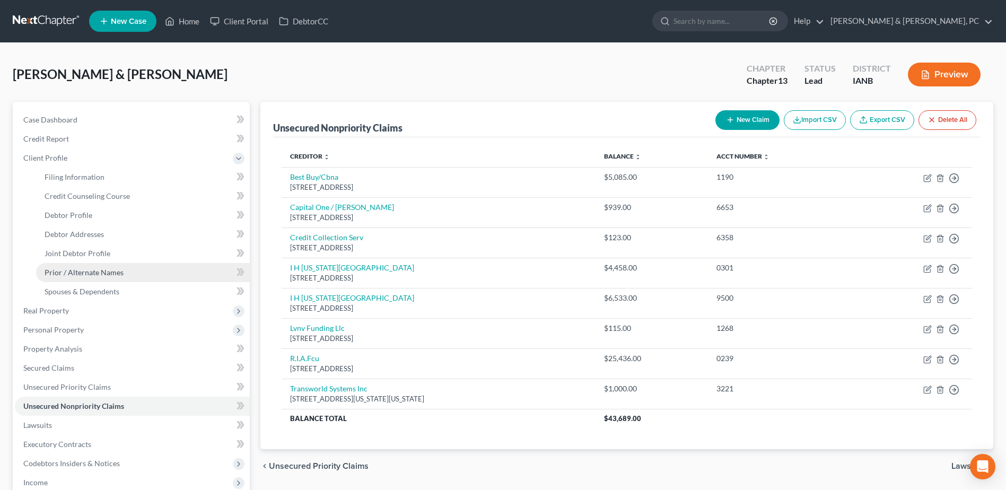
click at [102, 276] on span "Prior / Alternate Names" at bounding box center [84, 272] width 79 height 9
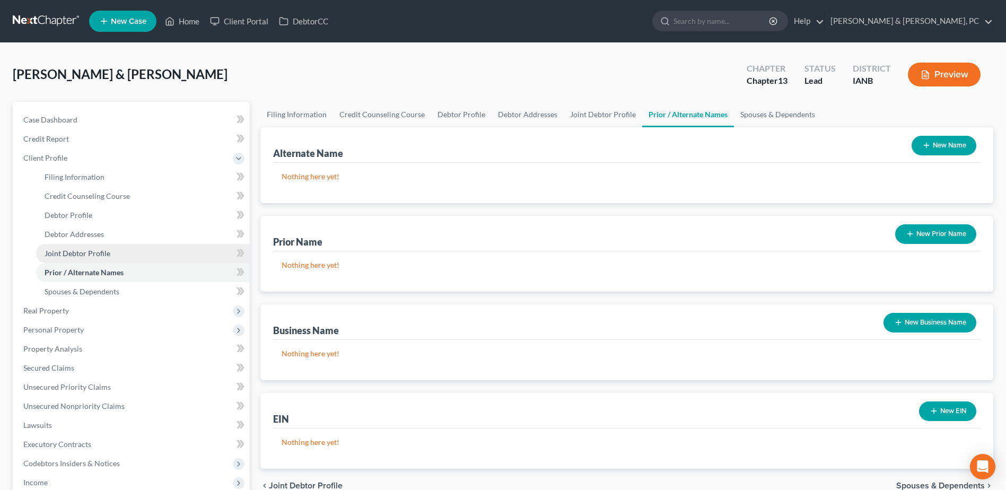
click at [93, 253] on span "Joint Debtor Profile" at bounding box center [78, 253] width 66 height 9
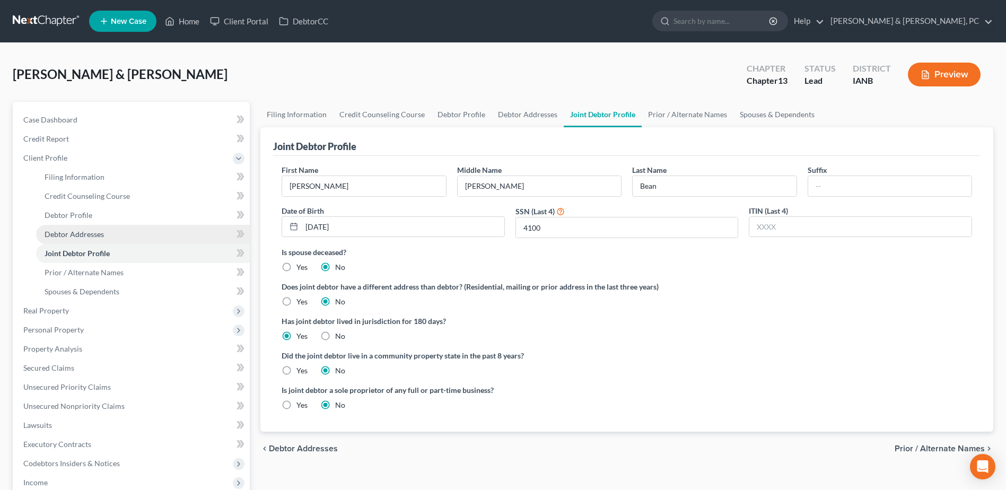
click at [122, 236] on link "Debtor Addresses" at bounding box center [143, 234] width 214 height 19
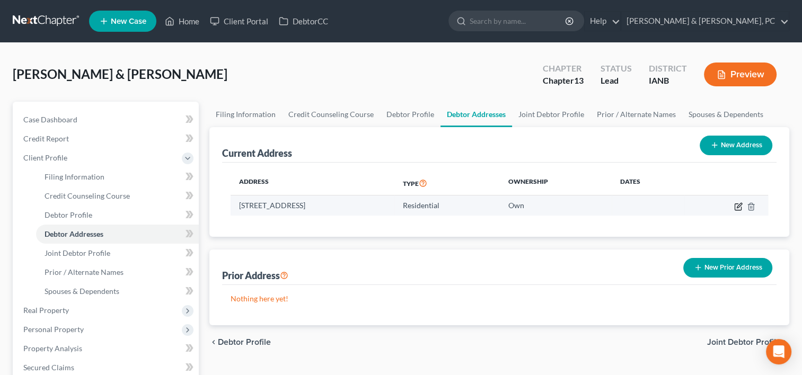
click at [735, 204] on icon "button" at bounding box center [738, 207] width 8 height 8
select select "16"
select select "30"
select select "0"
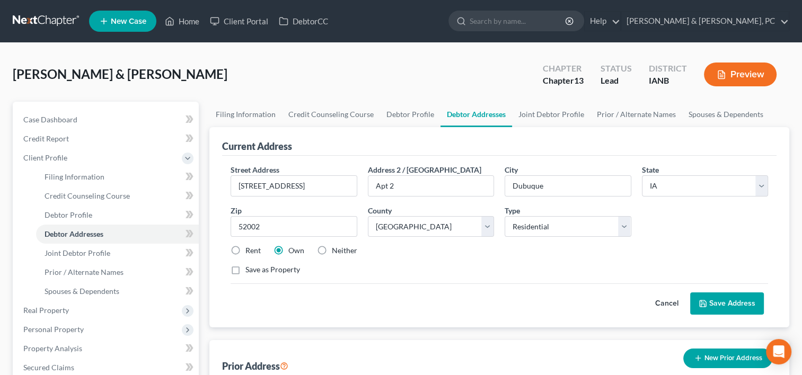
click at [247, 249] on label "Rent" at bounding box center [252, 250] width 15 height 11
click at [250, 249] on input "Rent" at bounding box center [253, 248] width 7 height 7
radio input "true"
click at [732, 304] on button "Save Address" at bounding box center [727, 304] width 74 height 22
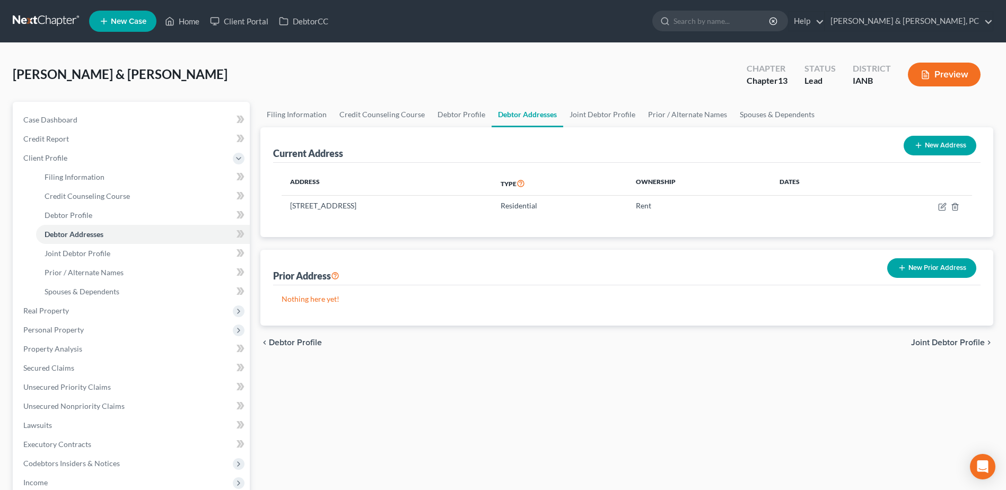
click at [903, 268] on line "button" at bounding box center [901, 268] width 5 height 0
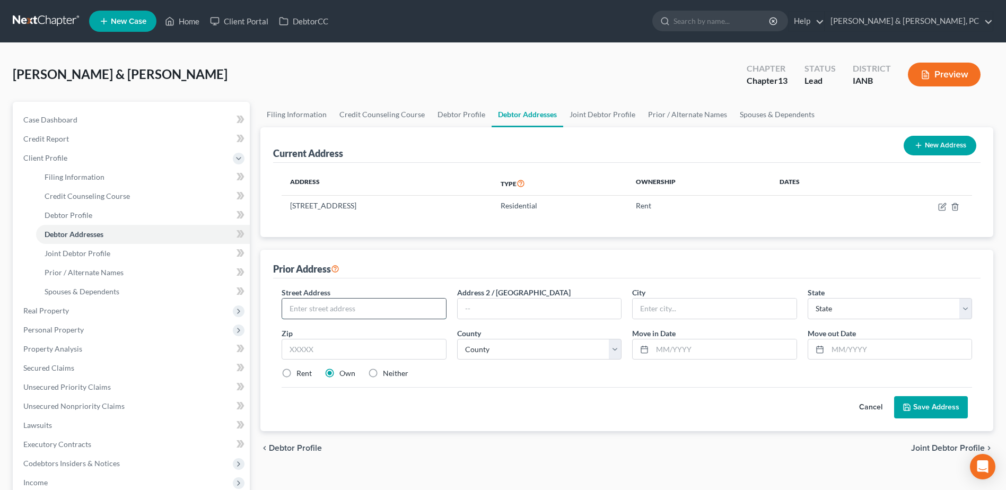
click at [326, 304] on input "text" at bounding box center [363, 308] width 163 height 20
type input "2400 Trygg Dr"
type input "52001"
type input "Dubuque"
select select "16"
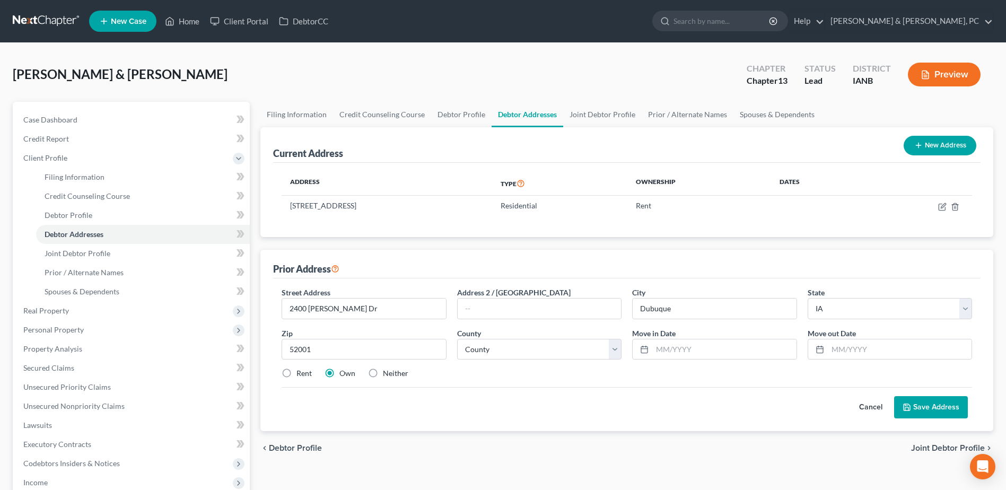
click at [496, 365] on div "Street Address * 2400 Trygg Dr Address 2 / PO Box City * Dubuque State * State …" at bounding box center [626, 337] width 701 height 101
click at [505, 353] on select "County Adair County Adams County Allamakee County Appanoose County Audubon Coun…" at bounding box center [539, 349] width 164 height 21
select select "30"
click at [457, 339] on select "County Adair County Adams County Allamakee County Appanoose County Audubon Coun…" at bounding box center [539, 349] width 164 height 21
click at [670, 336] on span "Move in Date" at bounding box center [653, 333] width 43 height 9
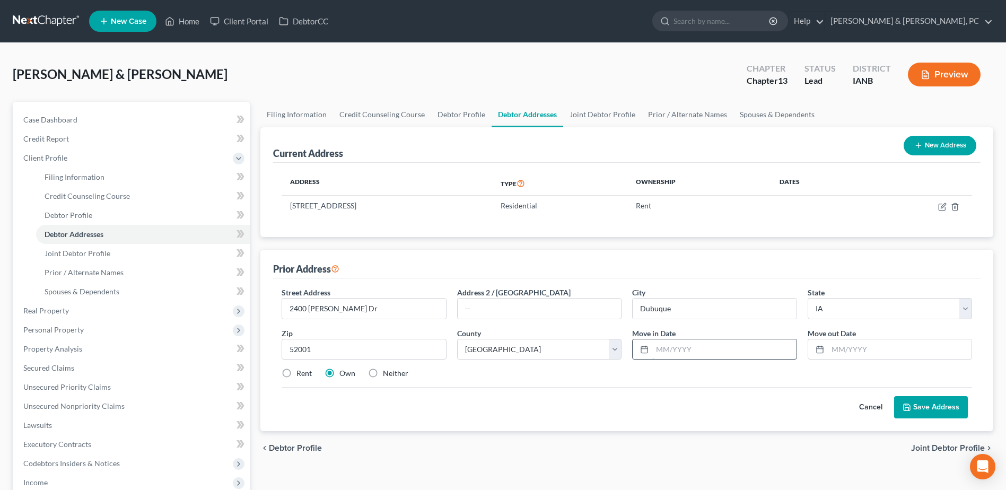
click at [674, 344] on input "text" at bounding box center [724, 349] width 144 height 20
type input "10/2023"
click at [885, 357] on input "12/2022" at bounding box center [900, 349] width 144 height 20
type input "12/2024"
drag, startPoint x: 936, startPoint y: 406, endPoint x: 319, endPoint y: 363, distance: 618.5
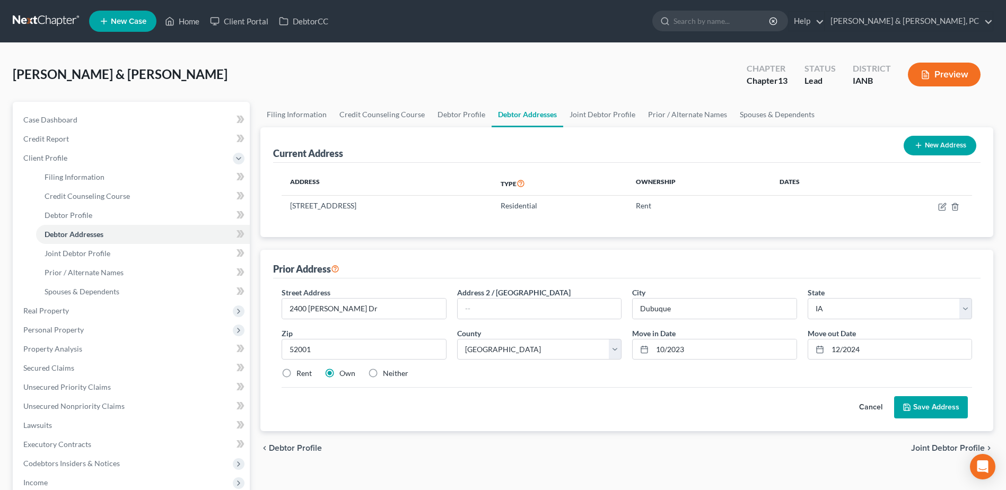
click at [324, 362] on form "Street Address * 2400 Trygg Dr Address 2 / PO Box City * Dubuque State * State …" at bounding box center [626, 352] width 690 height 131
drag, startPoint x: 307, startPoint y: 369, endPoint x: 586, endPoint y: 383, distance: 278.7
click at [307, 369] on label "Rent" at bounding box center [303, 373] width 15 height 11
click at [307, 369] on input "Rent" at bounding box center [304, 371] width 7 height 7
radio input "true"
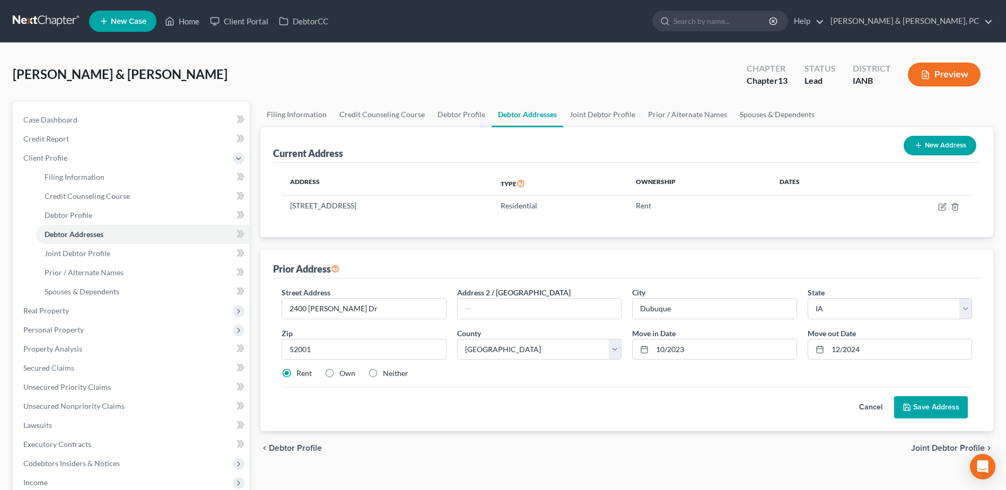
click at [937, 414] on button "Save Address" at bounding box center [931, 407] width 74 height 22
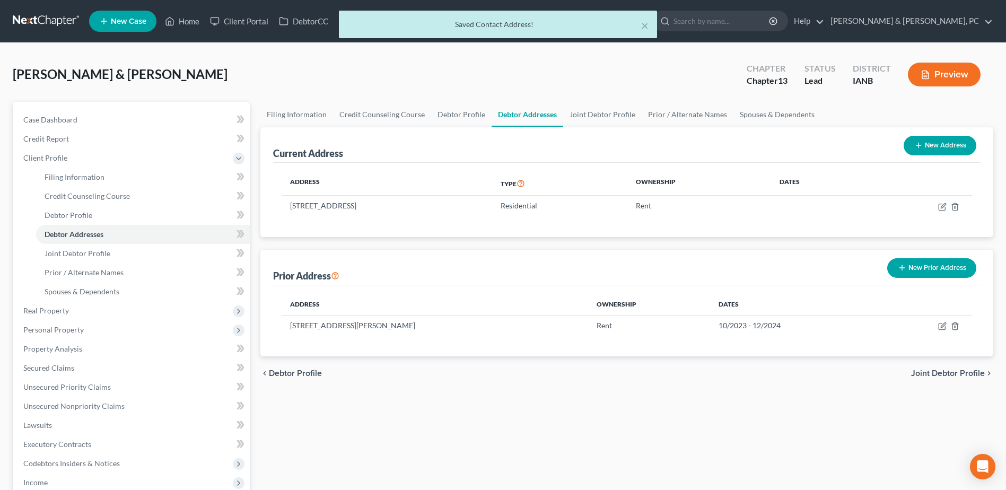
click at [916, 259] on button "New Prior Address" at bounding box center [931, 268] width 89 height 20
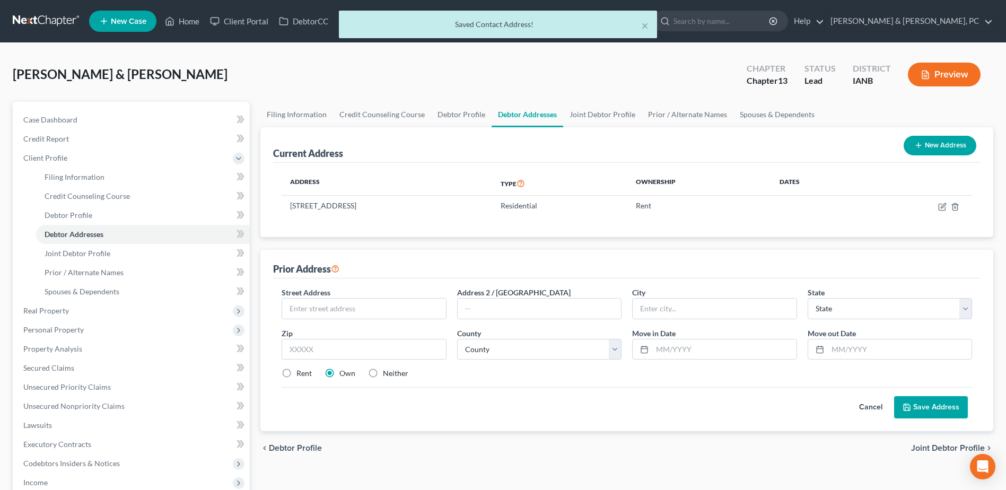
click at [342, 320] on div "Street Address * Address 2 / PO Box City * State * State AL AK AR AZ CA CO CT D…" at bounding box center [626, 337] width 701 height 101
click at [343, 313] on input "text" at bounding box center [363, 308] width 163 height 20
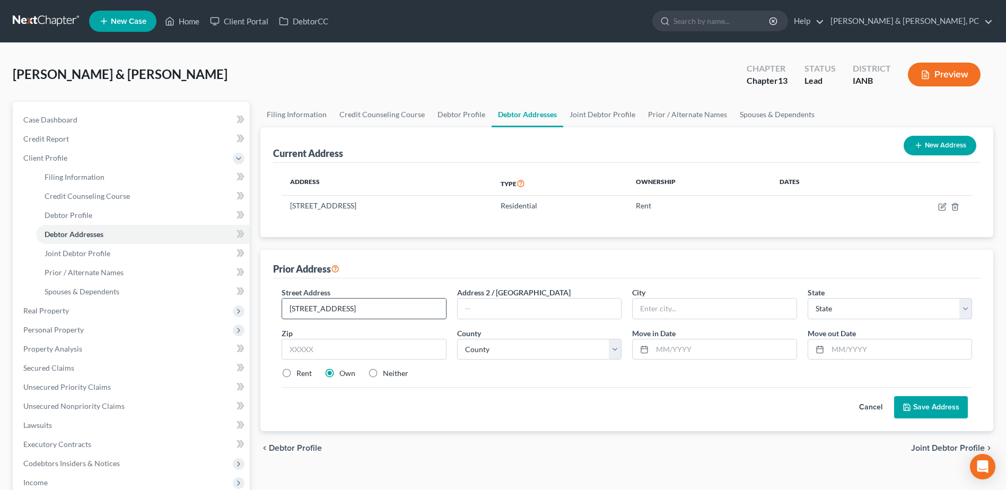
type input "1702 Eaglecrest Ave"
type input "Apt E6"
drag, startPoint x: 385, startPoint y: 308, endPoint x: 117, endPoint y: 294, distance: 269.1
click at [118, 286] on div "Petition Navigation Case Dashboard Payments Invoices Payments Payments Credit R…" at bounding box center [502, 398] width 991 height 593
click at [373, 356] on input "text" at bounding box center [363, 349] width 164 height 21
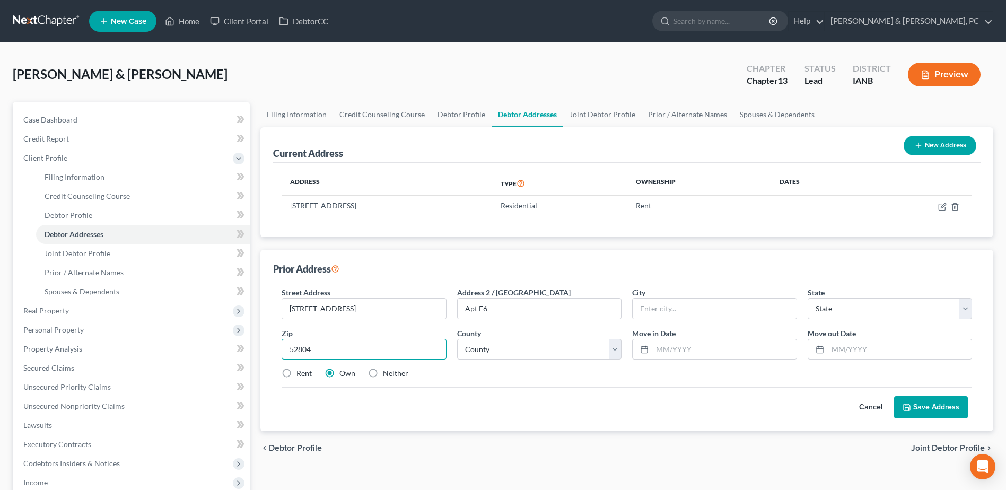
type input "52804"
type input "Davenport"
select select "16"
drag, startPoint x: 327, startPoint y: 348, endPoint x: 233, endPoint y: 344, distance: 93.9
click at [233, 344] on div "Petition Navigation Case Dashboard Payments Invoices Payments Payments Credit R…" at bounding box center [502, 398] width 991 height 593
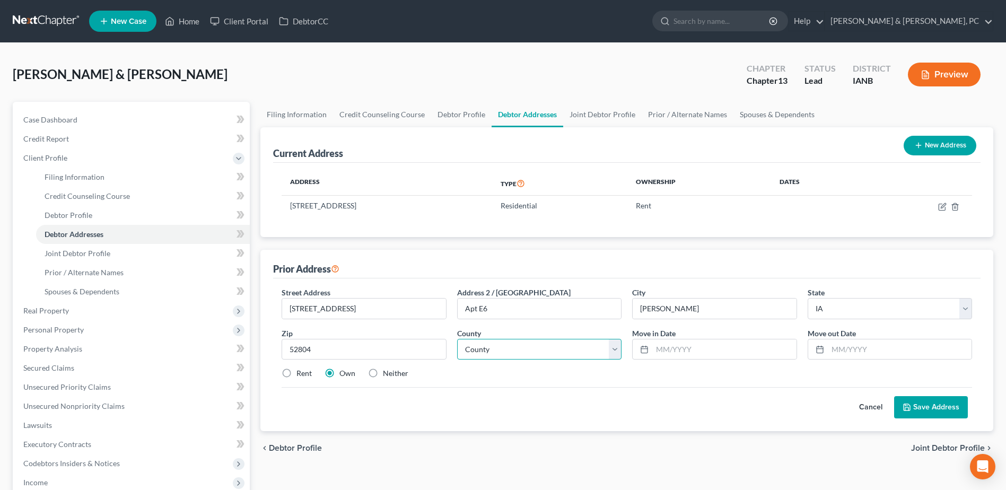
click at [514, 359] on select "County Adair County Adams County Allamakee County Appanoose County Audubon Coun…" at bounding box center [539, 349] width 164 height 21
click at [457, 339] on select "County Adair County Adams County Allamakee County Appanoose County Audubon Coun…" at bounding box center [539, 349] width 164 height 21
click at [692, 355] on input "text" at bounding box center [724, 349] width 144 height 20
click at [946, 417] on button "Save Address" at bounding box center [931, 407] width 74 height 22
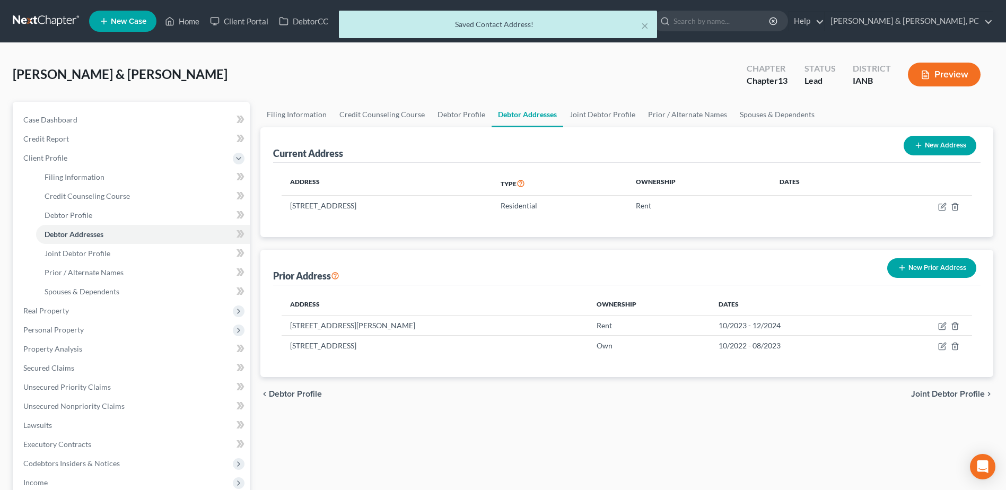
click at [782, 410] on div "chevron_left Debtor Profile Joint Debtor Profile chevron_right" at bounding box center [626, 394] width 733 height 34
click at [942, 342] on icon "button" at bounding box center [942, 346] width 8 height 8
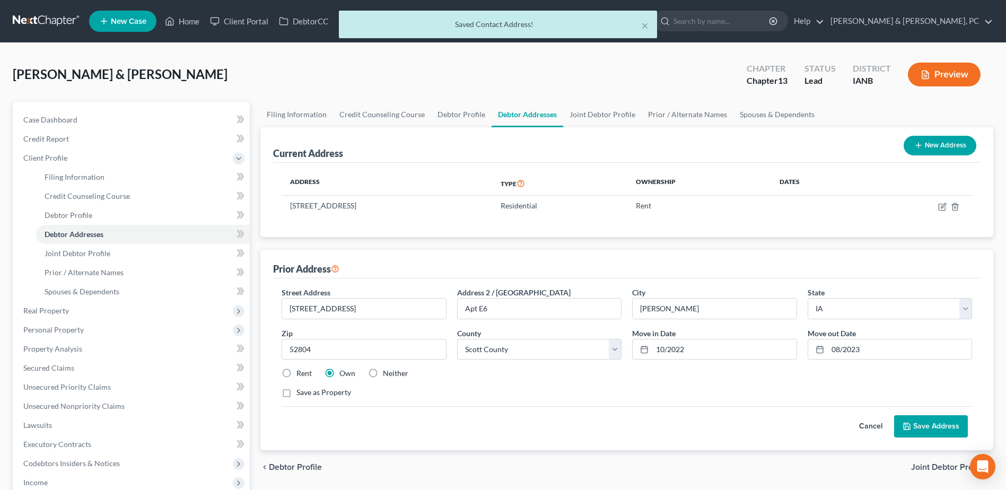
click at [296, 373] on label "Rent" at bounding box center [303, 373] width 15 height 11
click at [301, 373] on input "Rent" at bounding box center [304, 371] width 7 height 7
click at [967, 429] on button "Save Address" at bounding box center [931, 426] width 74 height 22
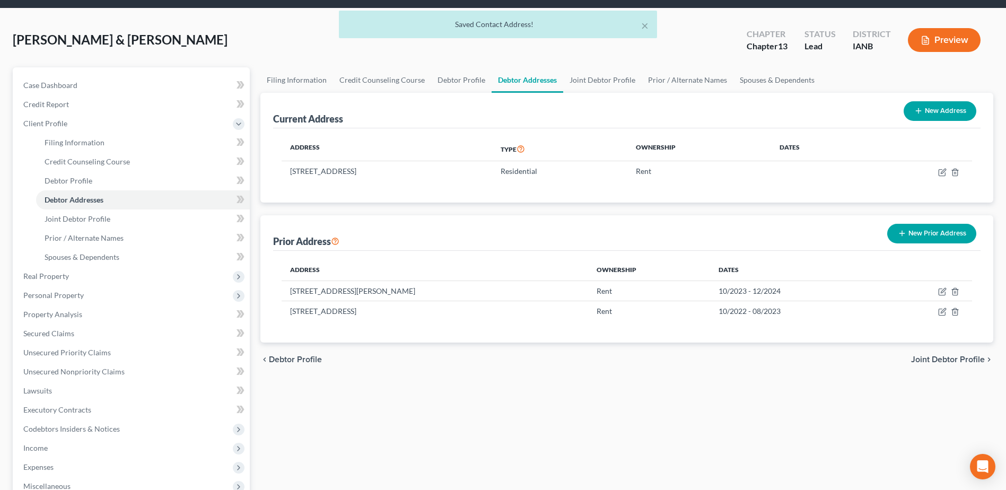
scroll to position [53, 0]
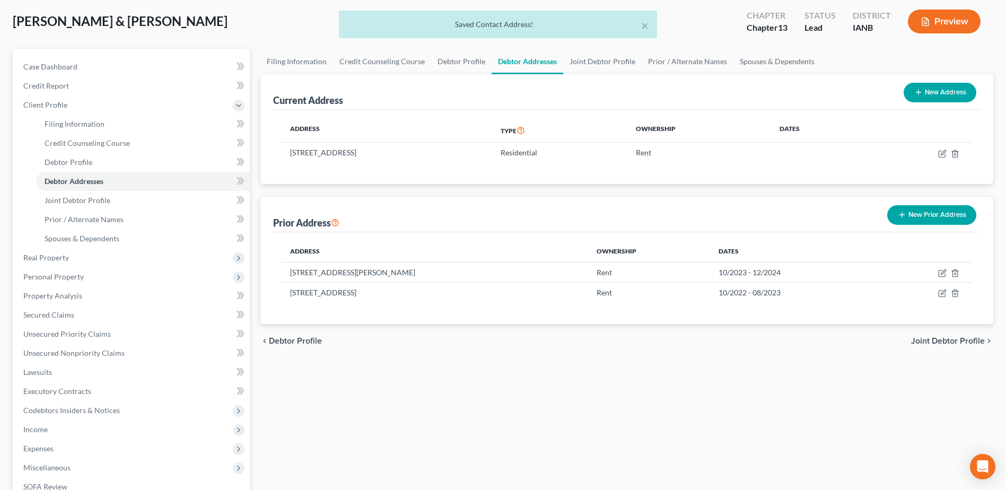
click at [796, 410] on div "Filing Information Credit Counseling Course Debtor Profile Debtor Addresses Joi…" at bounding box center [626, 345] width 743 height 593
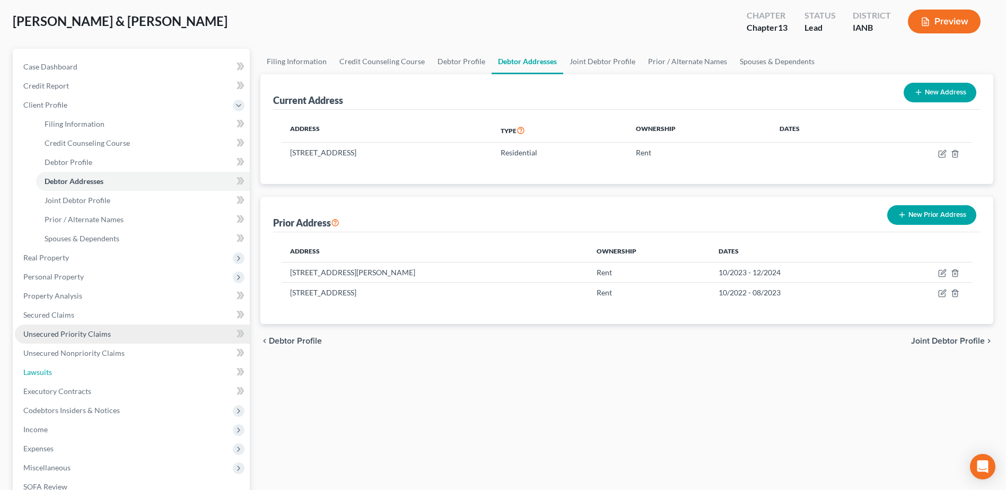
drag, startPoint x: 68, startPoint y: 371, endPoint x: 143, endPoint y: 334, distance: 83.2
click at [68, 371] on link "Lawsuits" at bounding box center [132, 372] width 235 height 19
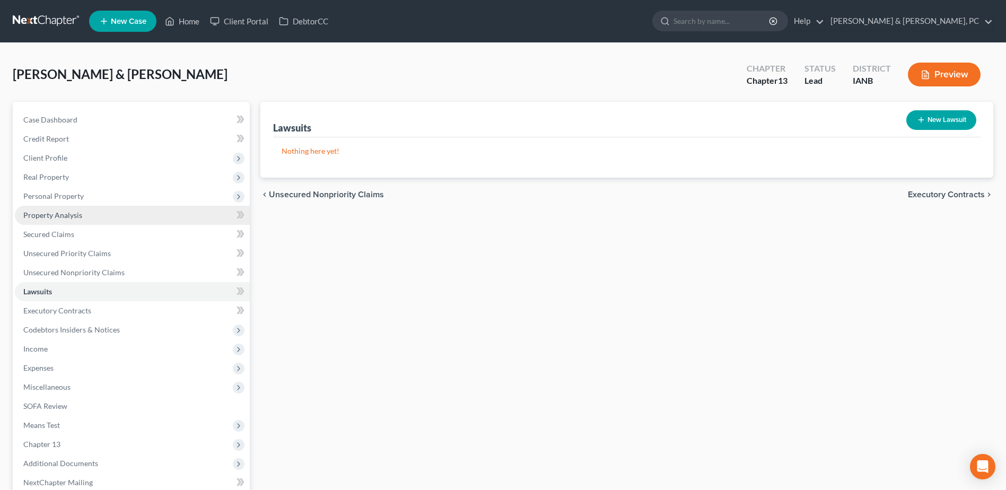
click at [67, 218] on span "Property Analysis" at bounding box center [52, 214] width 59 height 9
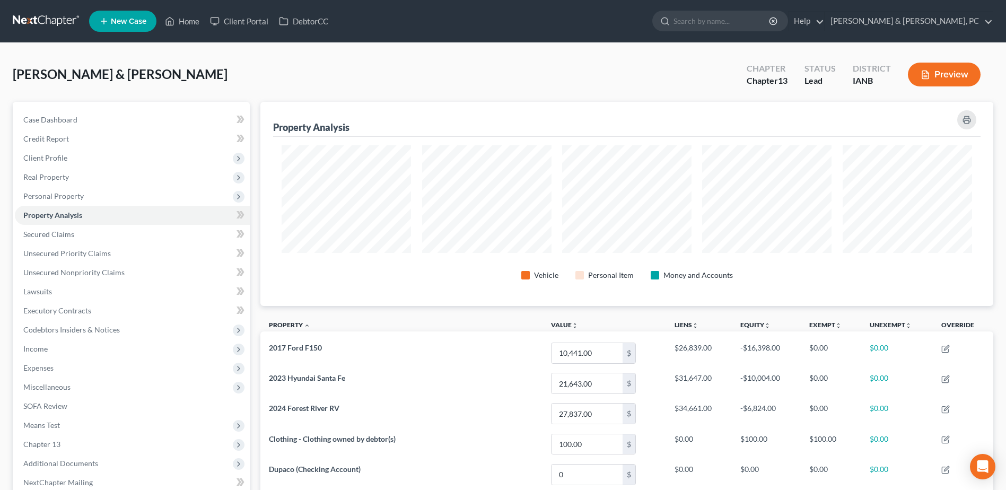
scroll to position [204, 733]
click at [59, 195] on span "Personal Property" at bounding box center [53, 195] width 60 height 9
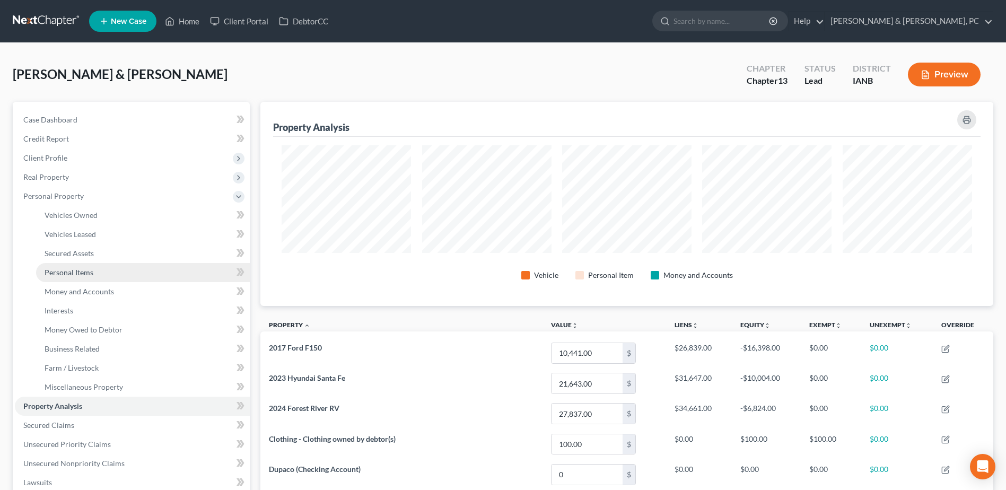
click at [86, 278] on link "Personal Items" at bounding box center [143, 272] width 214 height 19
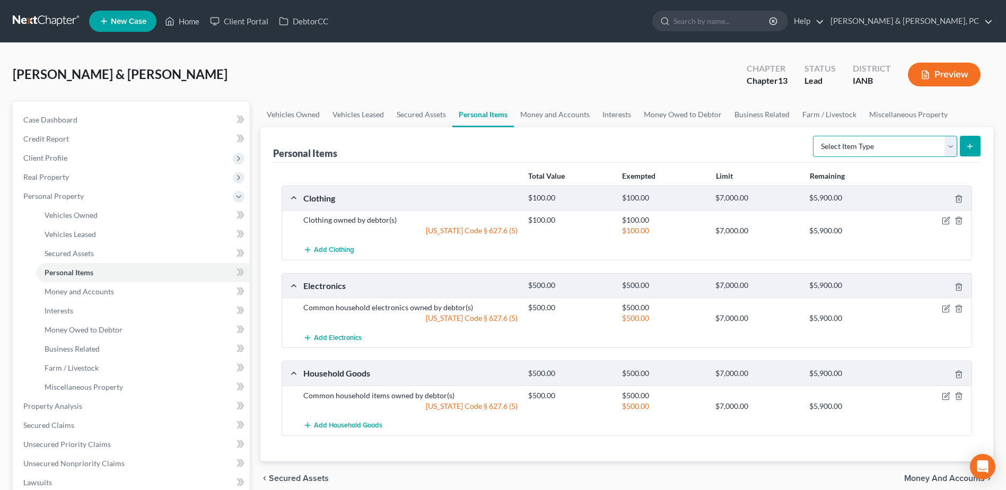
click at [909, 148] on select "Select Item Type Clothing (A/B: 11) Collectibles Of Value (A/B: 8) Electronics …" at bounding box center [885, 146] width 144 height 21
click at [814, 136] on select "Select Item Type Clothing (A/B: 11) Collectibles Of Value (A/B: 8) Electronics …" at bounding box center [885, 146] width 144 height 21
click at [971, 140] on button "submit" at bounding box center [970, 146] width 21 height 21
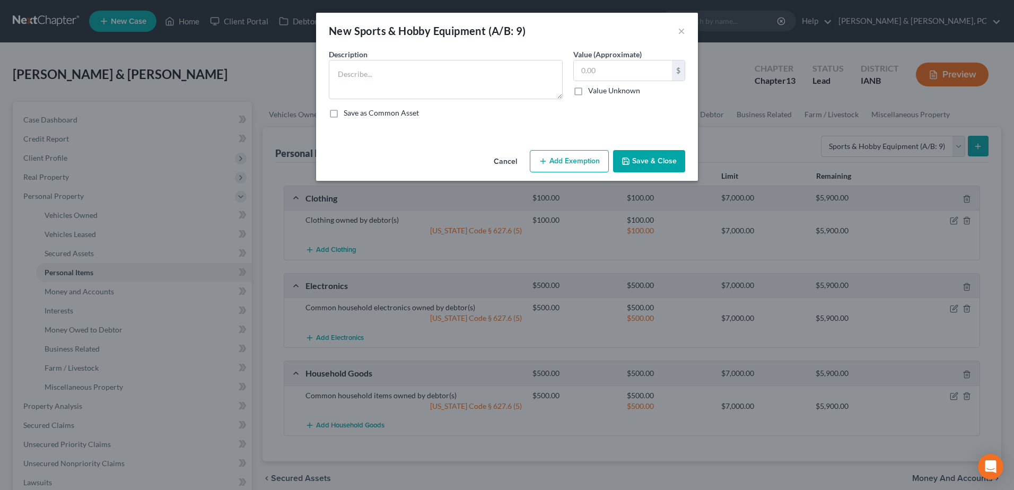
click at [505, 159] on button "Cancel" at bounding box center [505, 161] width 40 height 21
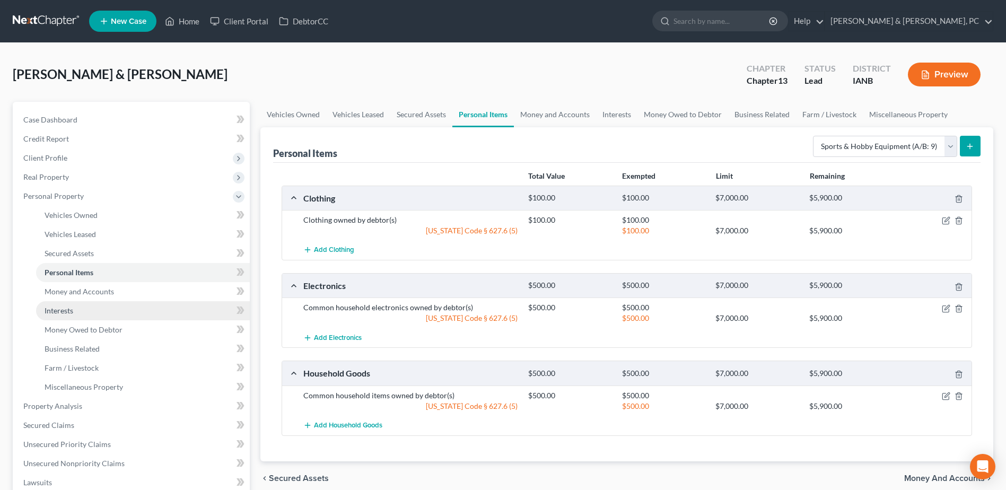
click at [159, 310] on link "Interests" at bounding box center [143, 310] width 214 height 19
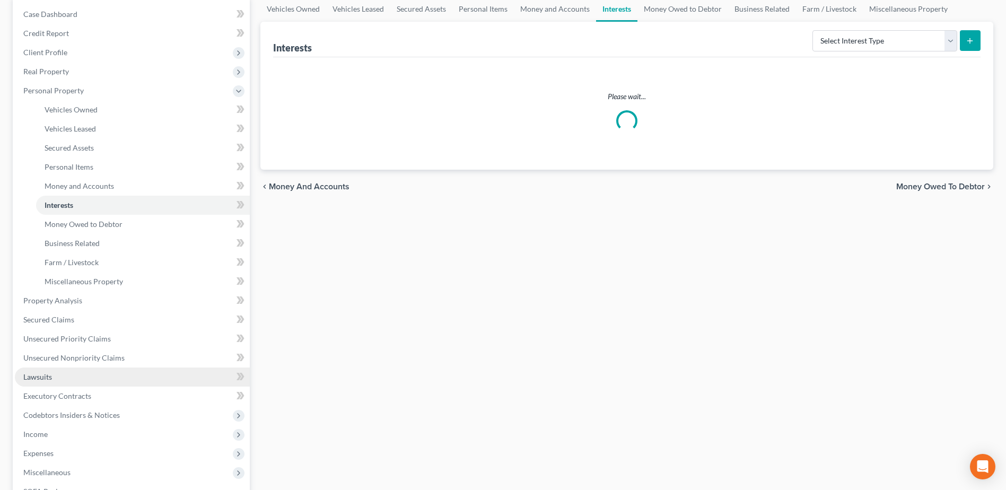
scroll to position [106, 0]
click at [55, 378] on link "Lawsuits" at bounding box center [132, 376] width 235 height 19
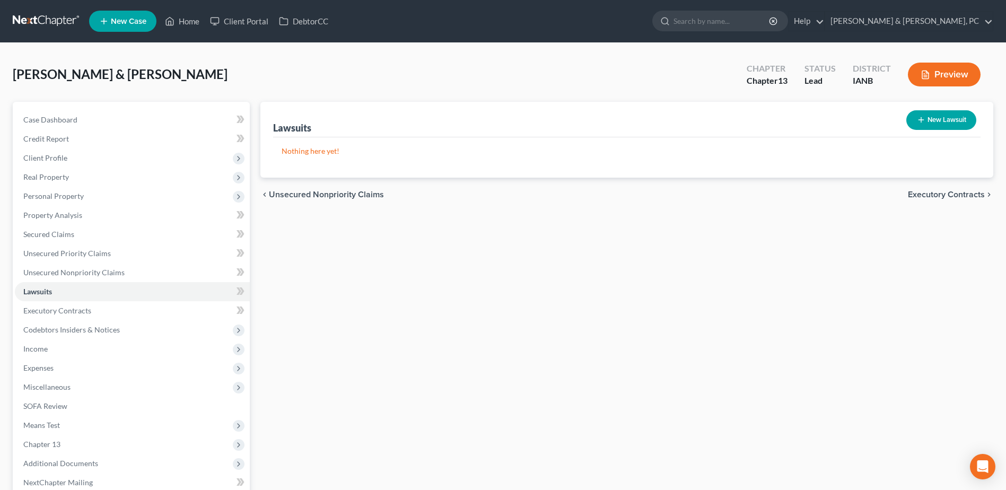
click at [926, 119] on button "New Lawsuit" at bounding box center [941, 120] width 70 height 20
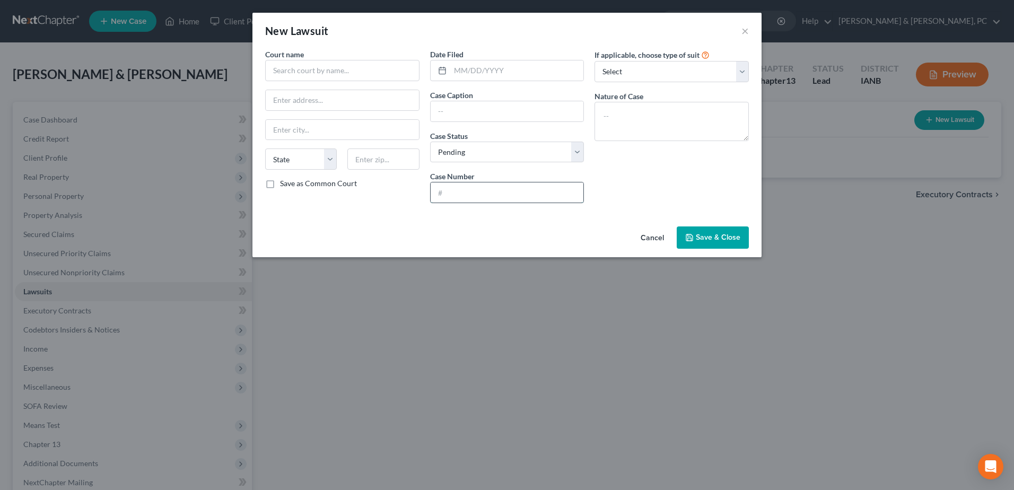
click at [457, 191] on input "text" at bounding box center [506, 192] width 153 height 20
paste input "LACV117491"
click at [294, 69] on input "text" at bounding box center [342, 70] width 154 height 21
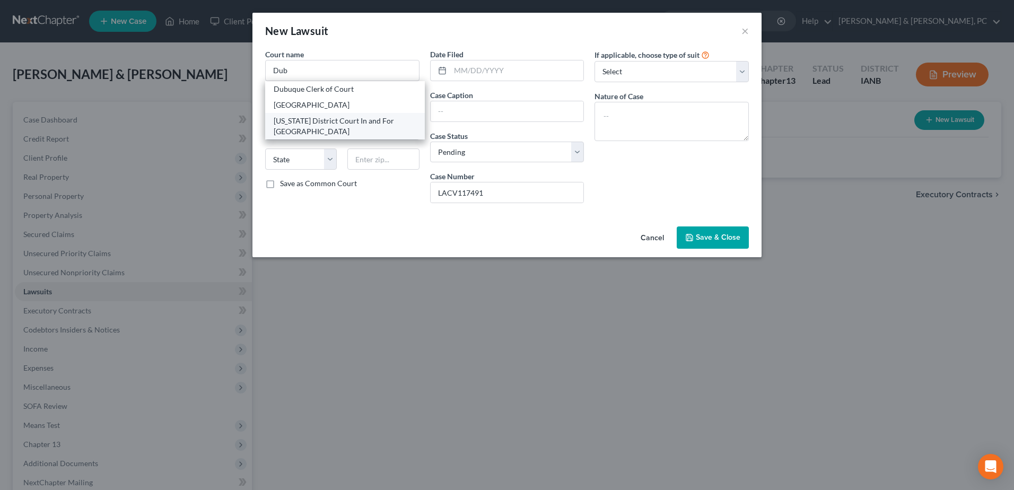
click at [311, 116] on div "Iowa District Court In and For Dubuque County" at bounding box center [345, 126] width 143 height 21
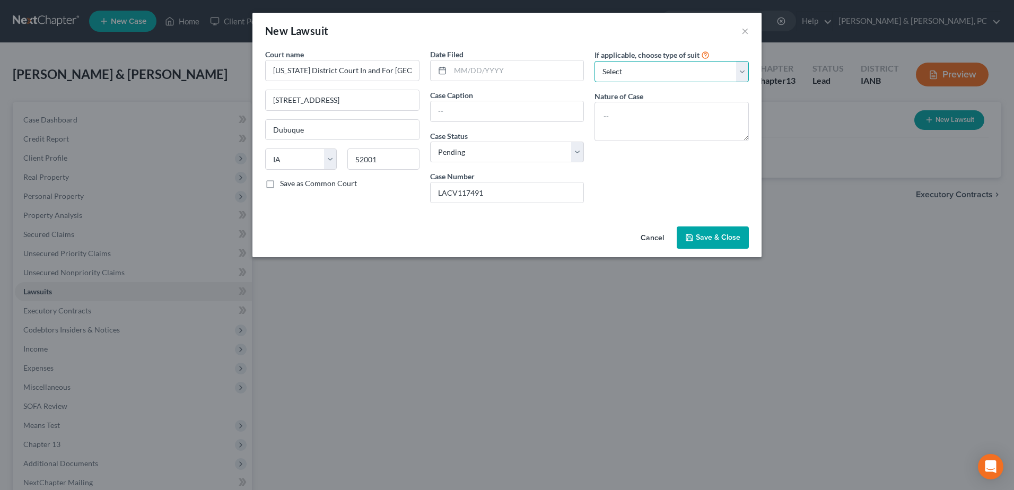
click at [661, 74] on select "Select Repossession Garnishment Foreclosure Attached, Seized, Or Levied Other" at bounding box center [671, 71] width 154 height 21
click at [594, 61] on select "Select Repossession Garnishment Foreclosure Attached, Seized, Or Levied Other" at bounding box center [671, 71] width 154 height 21
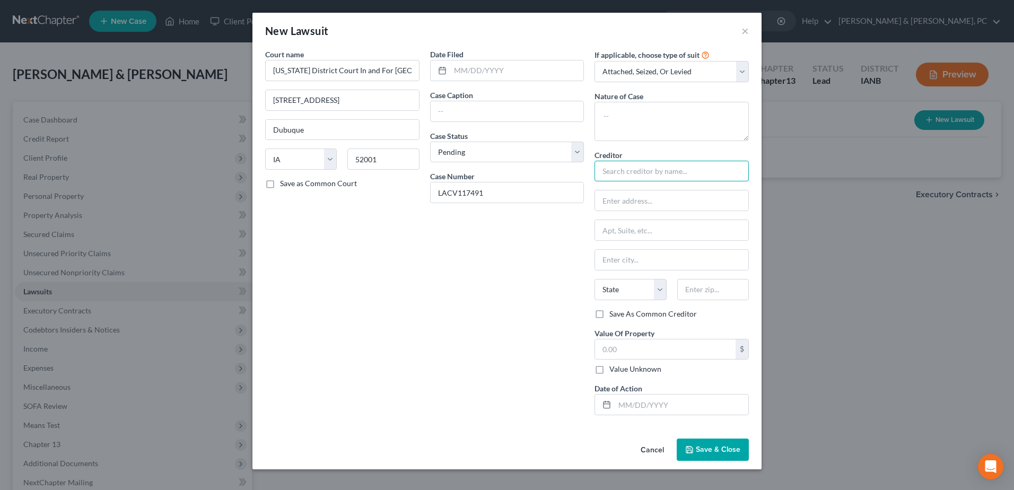
click at [646, 172] on input "text" at bounding box center [671, 171] width 154 height 21
click at [474, 112] on input "text" at bounding box center [506, 111] width 153 height 20
click at [484, 60] on div at bounding box center [507, 70] width 154 height 21
click at [468, 87] on div "Date Filed Case Caption RIA Federal Credit Union VS Kali C Bean Case Status * S…" at bounding box center [507, 236] width 165 height 375
drag, startPoint x: 470, startPoint y: 74, endPoint x: 469, endPoint y: 1, distance: 72.6
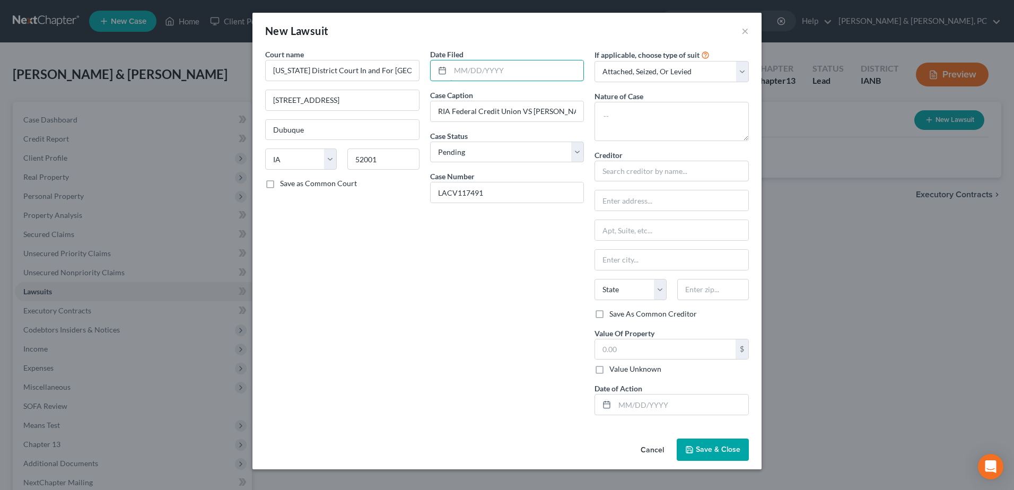
click at [470, 74] on input "text" at bounding box center [517, 70] width 134 height 20
click at [637, 176] on input "text" at bounding box center [671, 171] width 154 height 21
click at [717, 302] on div "State AL AK AR AZ CA CO CT DE DC FL GA GU HI ID IL IN IA KS KY LA ME MD MA MI M…" at bounding box center [671, 294] width 165 height 30
click at [720, 292] on input "text" at bounding box center [713, 289] width 72 height 21
click at [653, 345] on input "text" at bounding box center [665, 349] width 140 height 20
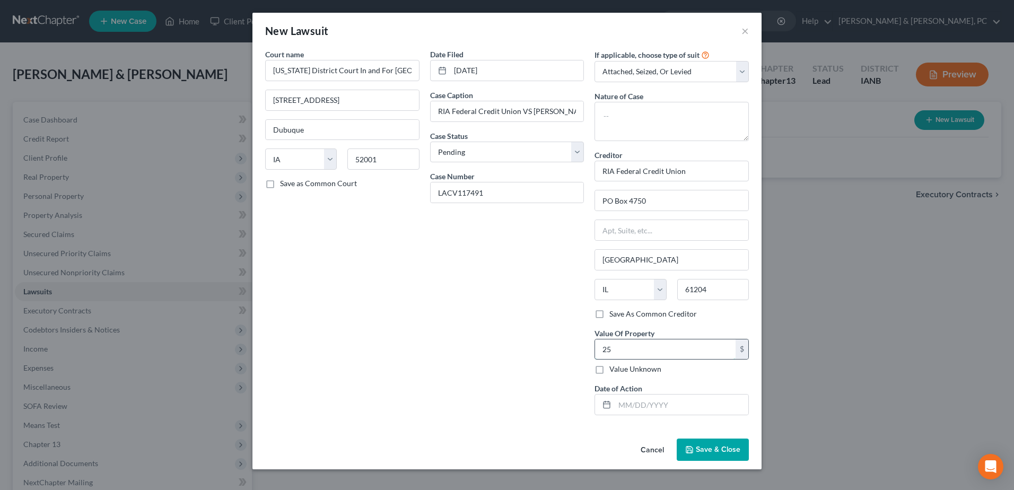
click at [624, 341] on input "25" at bounding box center [665, 349] width 140 height 20
click at [656, 340] on input "25,435.00" at bounding box center [665, 349] width 140 height 20
click at [723, 453] on span "Save & Close" at bounding box center [718, 449] width 45 height 9
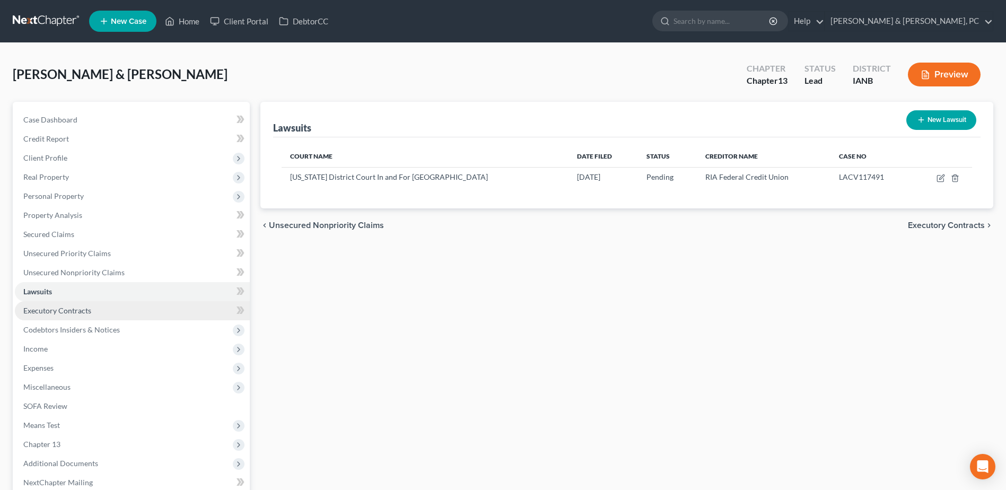
click at [34, 311] on span "Executory Contracts" at bounding box center [57, 310] width 68 height 9
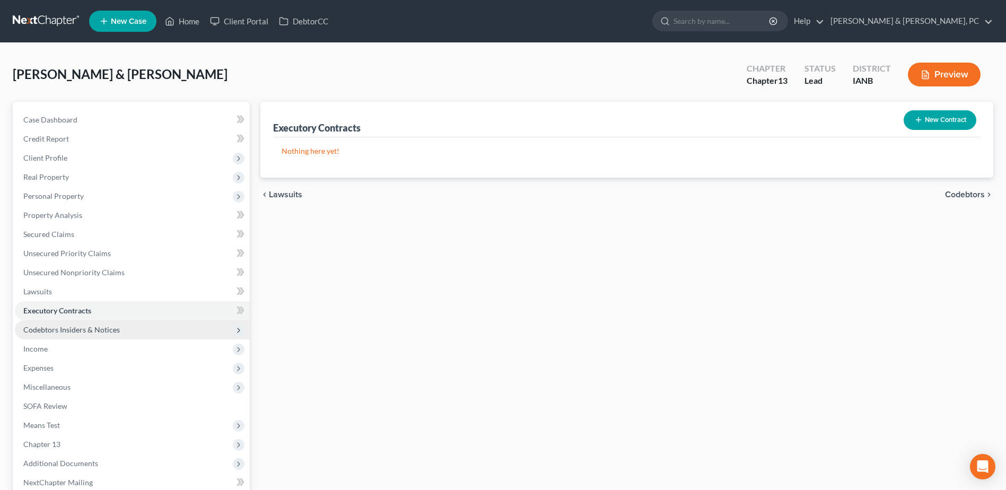
click at [72, 329] on span "Codebtors Insiders & Notices" at bounding box center [71, 329] width 96 height 9
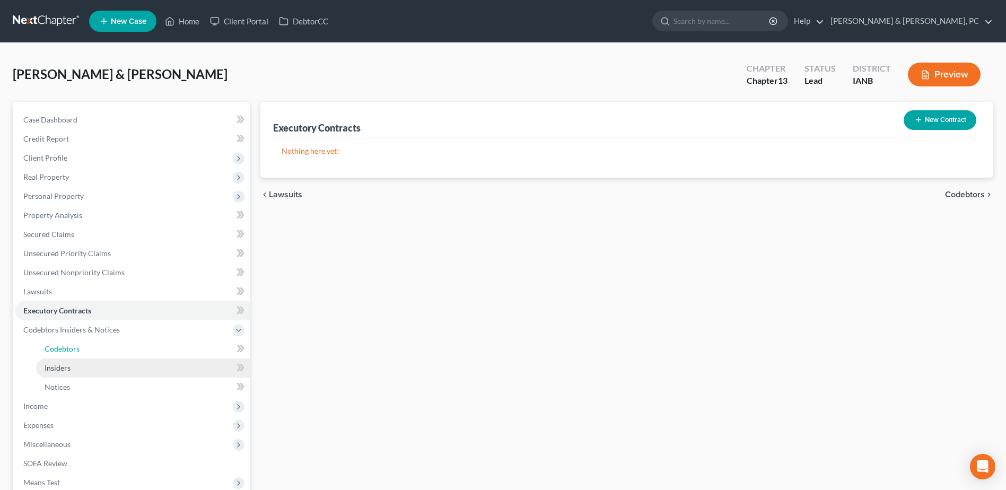
click at [74, 342] on link "Codebtors" at bounding box center [143, 348] width 214 height 19
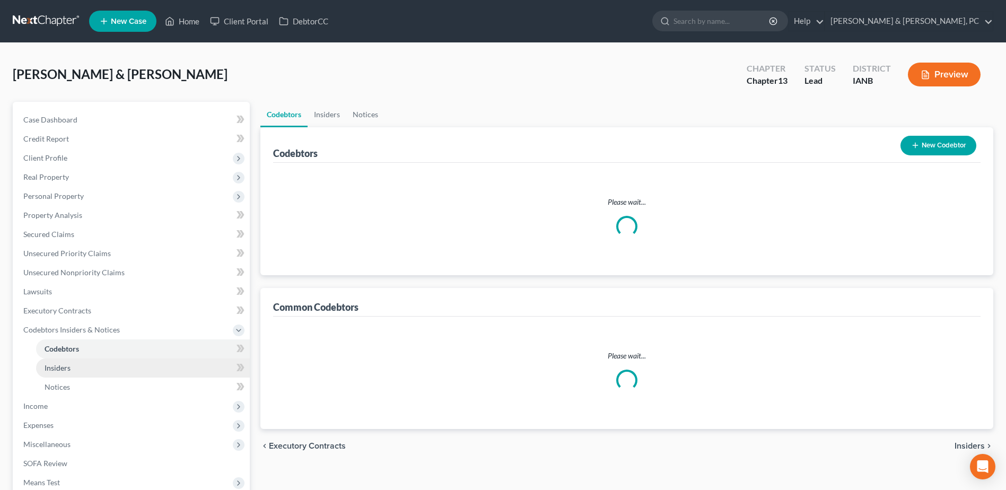
click at [76, 367] on link "Insiders" at bounding box center [143, 367] width 214 height 19
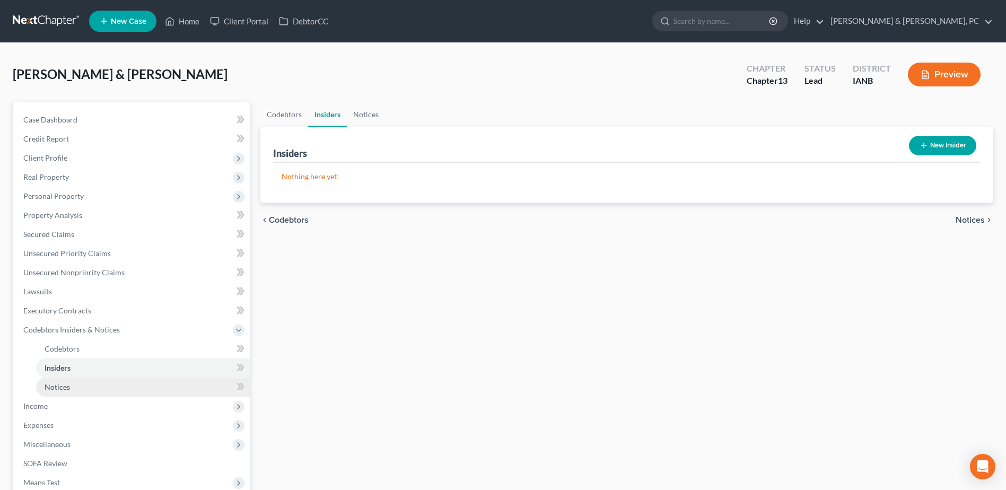
click at [81, 383] on link "Notices" at bounding box center [143, 386] width 214 height 19
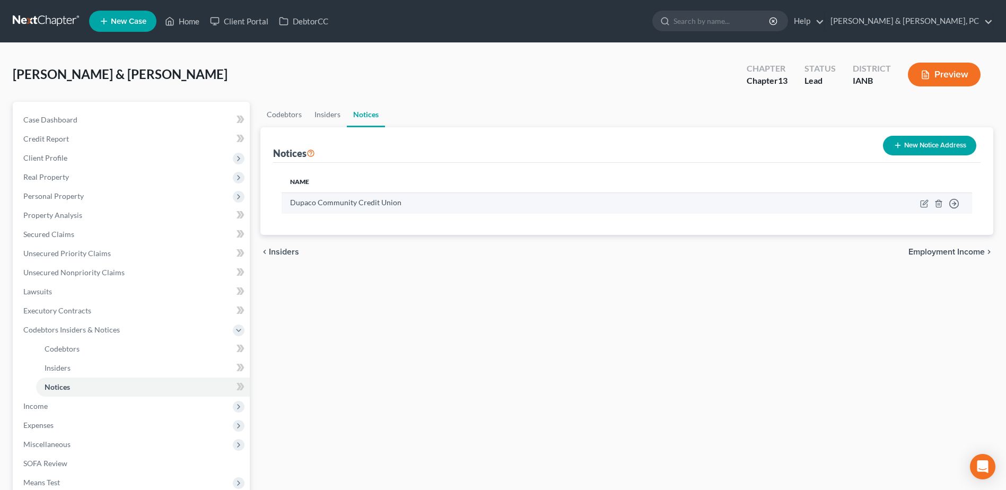
click at [934, 201] on td "Move to D Move to E Move to F Move to G" at bounding box center [861, 202] width 221 height 21
click at [936, 201] on icon "button" at bounding box center [938, 203] width 8 height 8
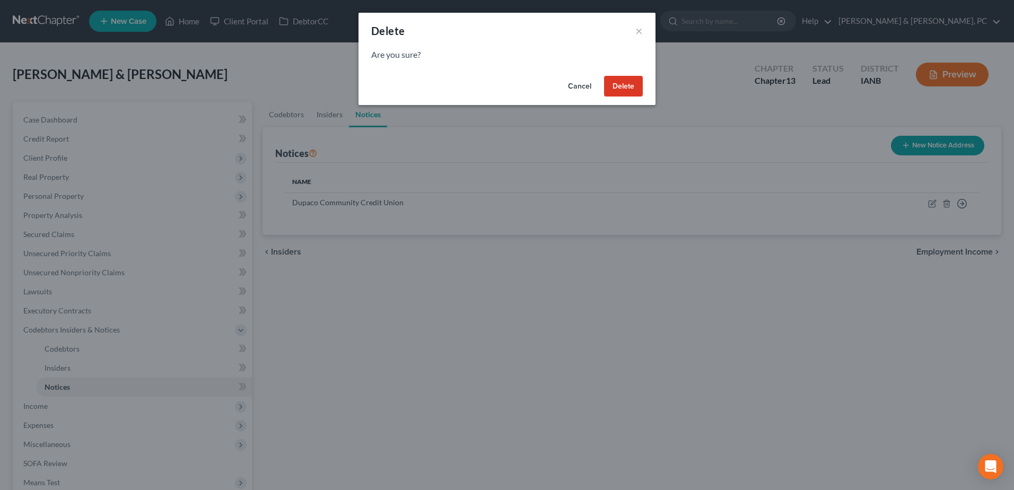
click at [629, 81] on button "Delete" at bounding box center [623, 86] width 39 height 21
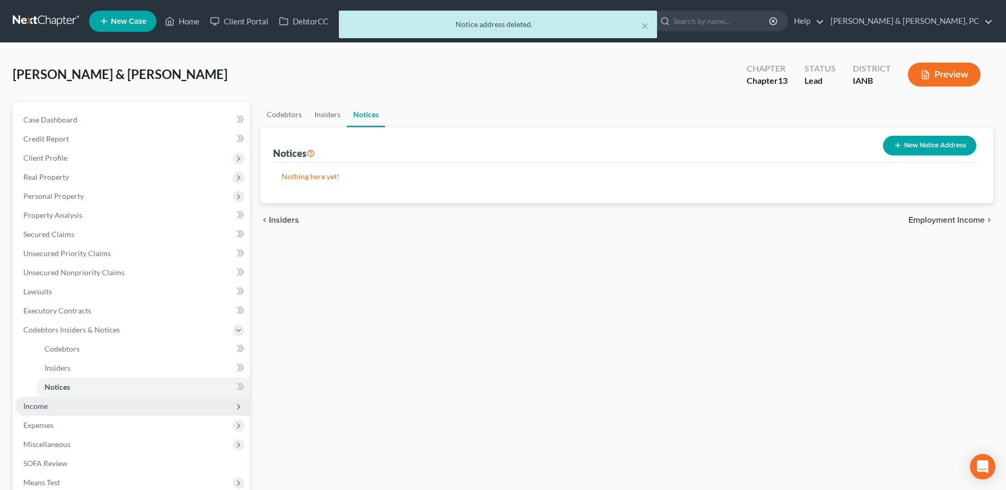
click at [57, 398] on span "Income" at bounding box center [132, 406] width 235 height 19
click at [65, 377] on link "Non Employment Income" at bounding box center [143, 386] width 214 height 19
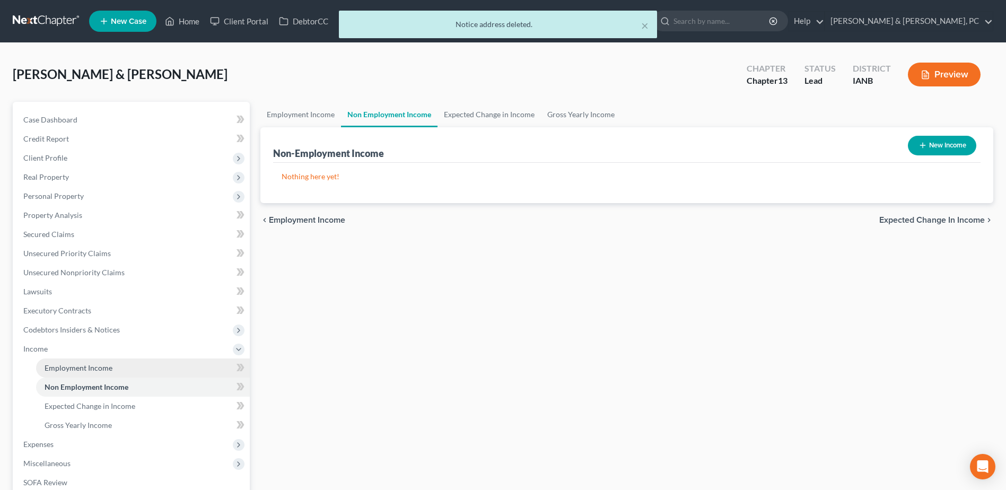
click at [67, 367] on span "Employment Income" at bounding box center [79, 367] width 68 height 9
click at [145, 380] on link "Non Employment Income" at bounding box center [143, 386] width 214 height 19
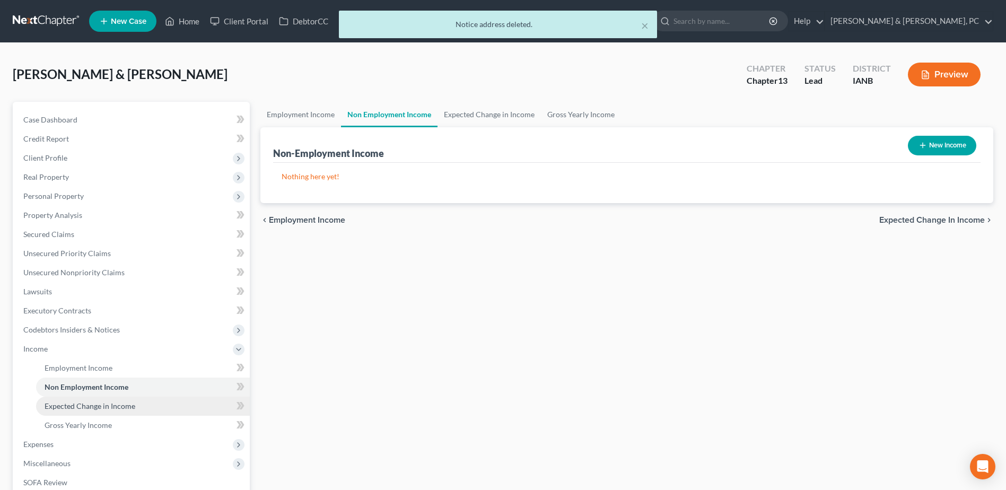
click at [143, 397] on link "Expected Change in Income" at bounding box center [143, 406] width 214 height 19
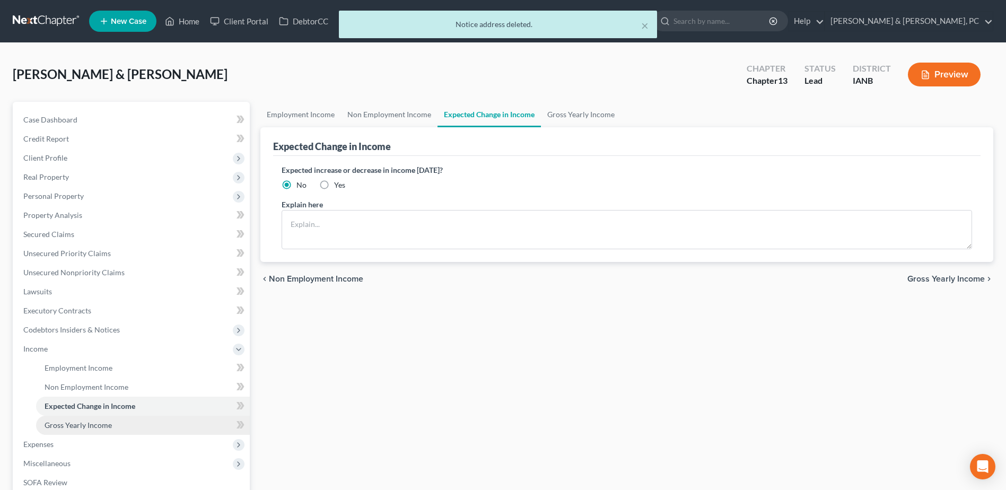
click at [148, 420] on link "Gross Yearly Income" at bounding box center [143, 425] width 214 height 19
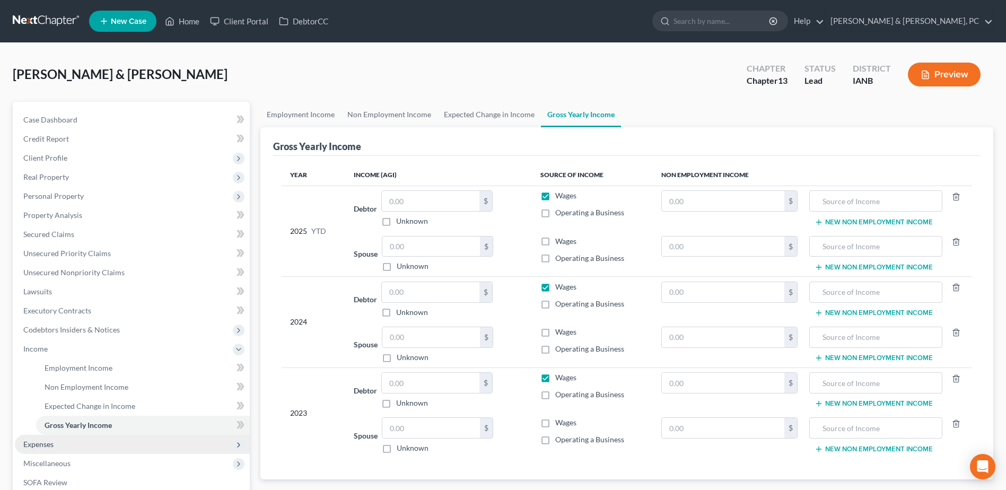
click at [119, 443] on span "Expenses" at bounding box center [132, 444] width 235 height 19
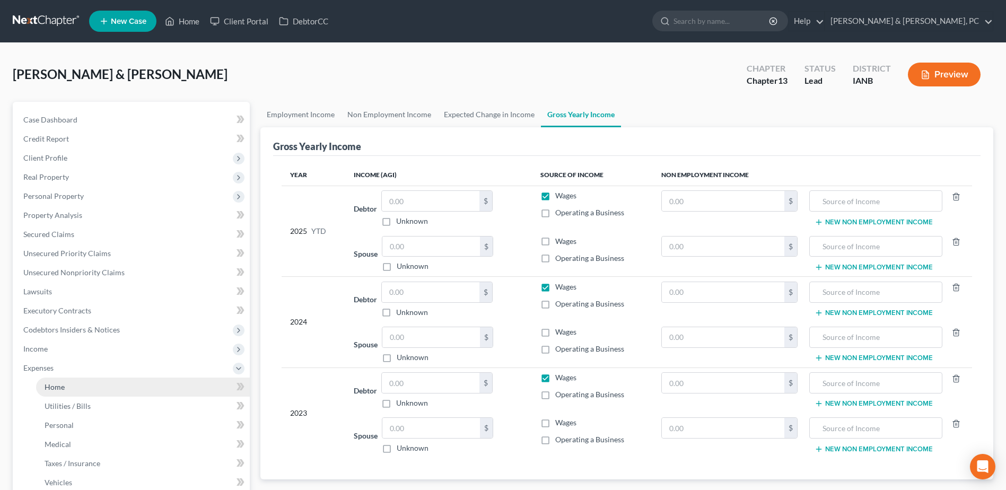
click at [99, 380] on link "Home" at bounding box center [143, 386] width 214 height 19
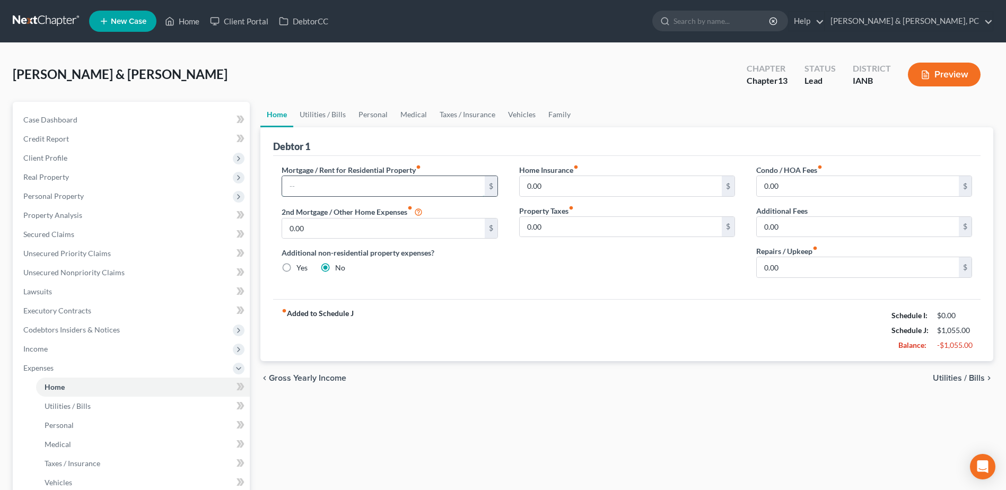
click at [287, 192] on input "text" at bounding box center [383, 186] width 202 height 20
click at [338, 111] on link "Utilities / Bills" at bounding box center [322, 114] width 59 height 25
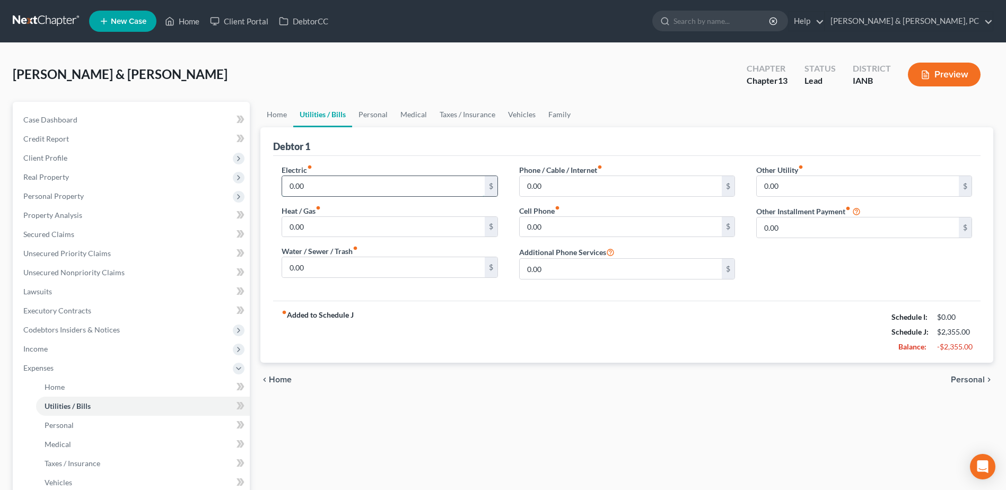
click at [314, 181] on input "0.00" at bounding box center [383, 186] width 202 height 20
click at [375, 114] on link "Personal" at bounding box center [373, 114] width 42 height 25
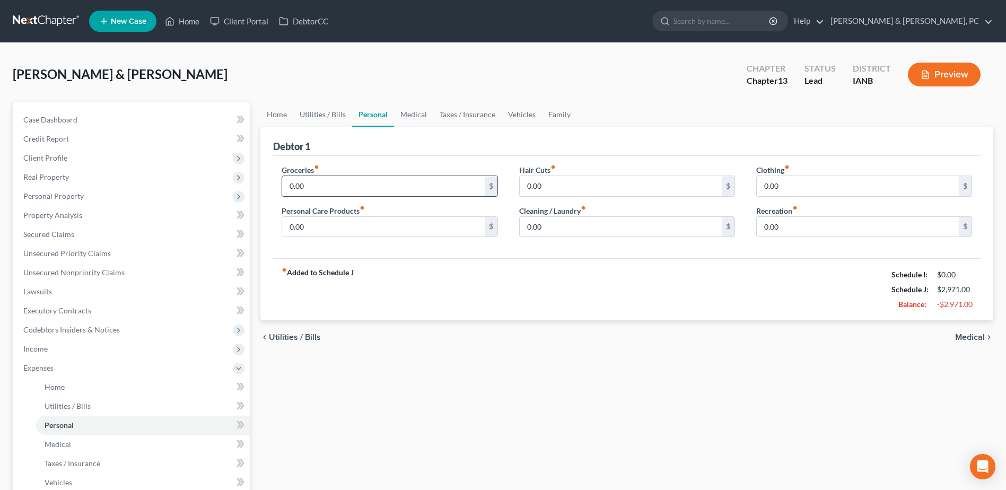
click at [368, 178] on input "0.00" at bounding box center [383, 186] width 202 height 20
click at [404, 108] on link "Medical" at bounding box center [413, 114] width 39 height 25
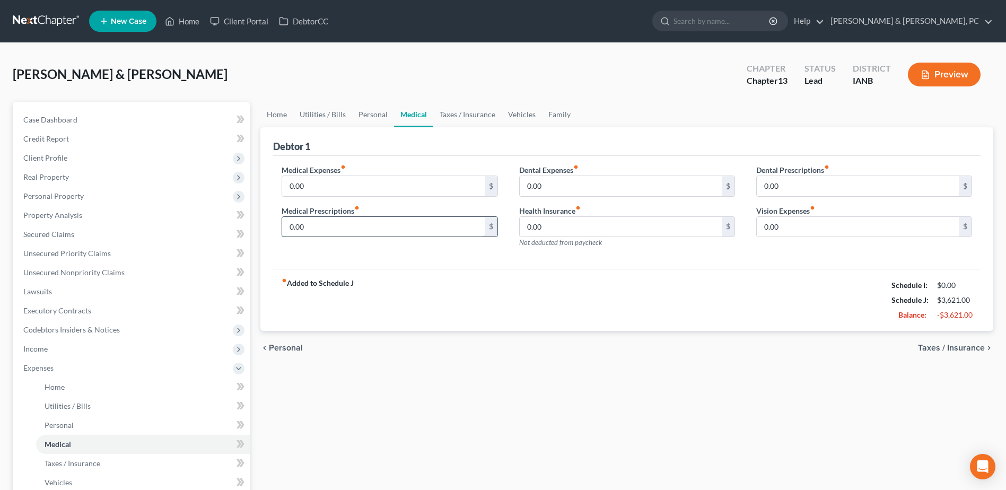
click at [350, 221] on input "0.00" at bounding box center [383, 227] width 202 height 20
click at [476, 116] on link "Taxes / Insurance" at bounding box center [467, 114] width 68 height 25
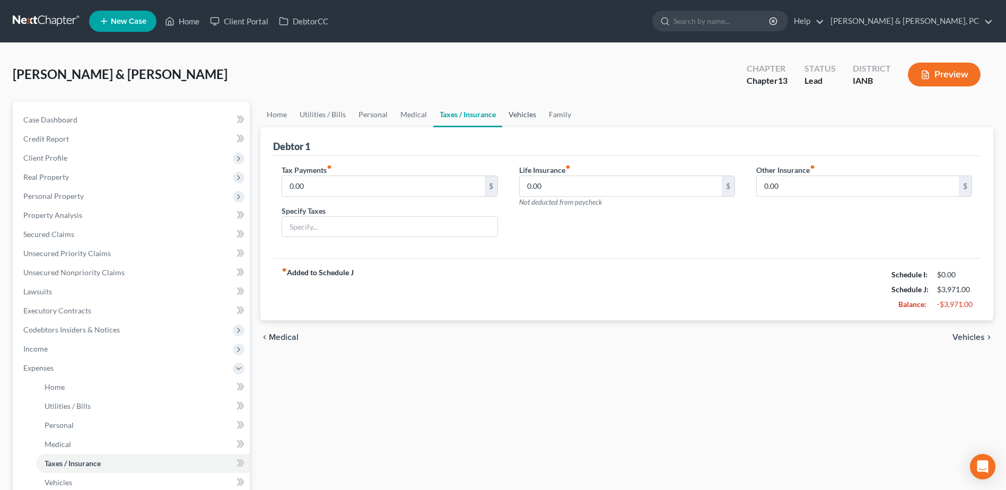
click at [516, 116] on link "Vehicles" at bounding box center [522, 114] width 40 height 25
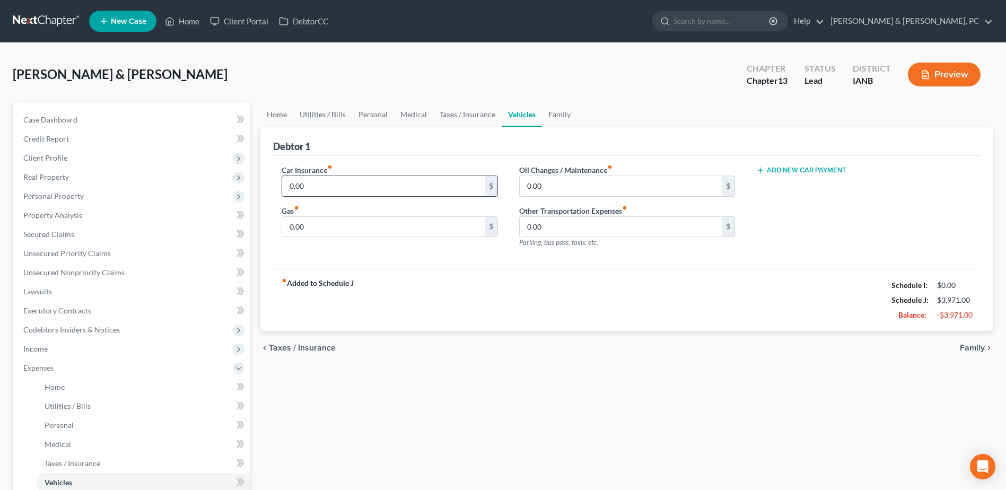
click at [410, 191] on input "0.00" at bounding box center [383, 186] width 202 height 20
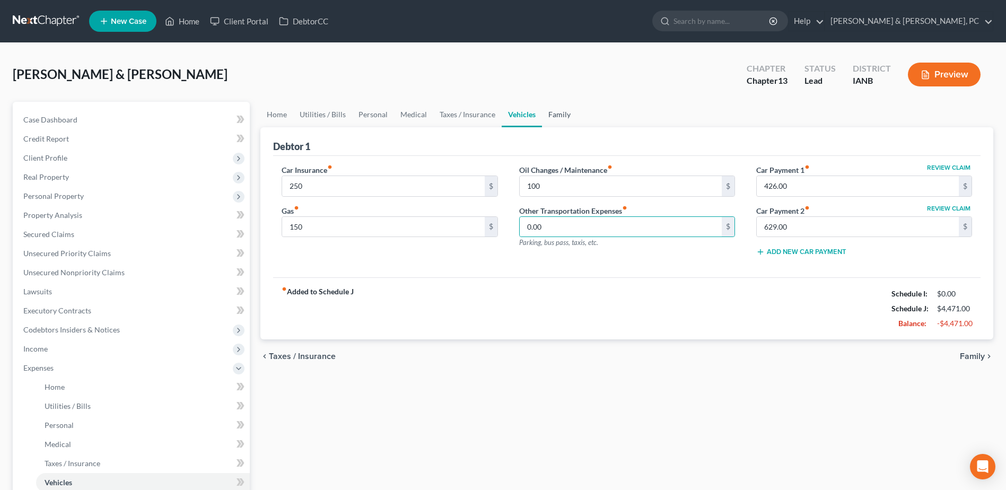
click at [565, 111] on link "Family" at bounding box center [559, 114] width 35 height 25
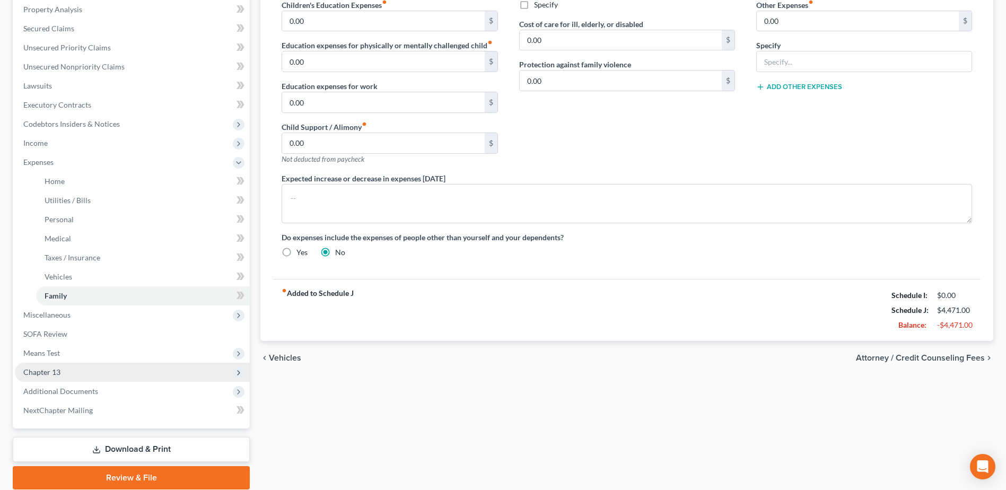
scroll to position [212, 0]
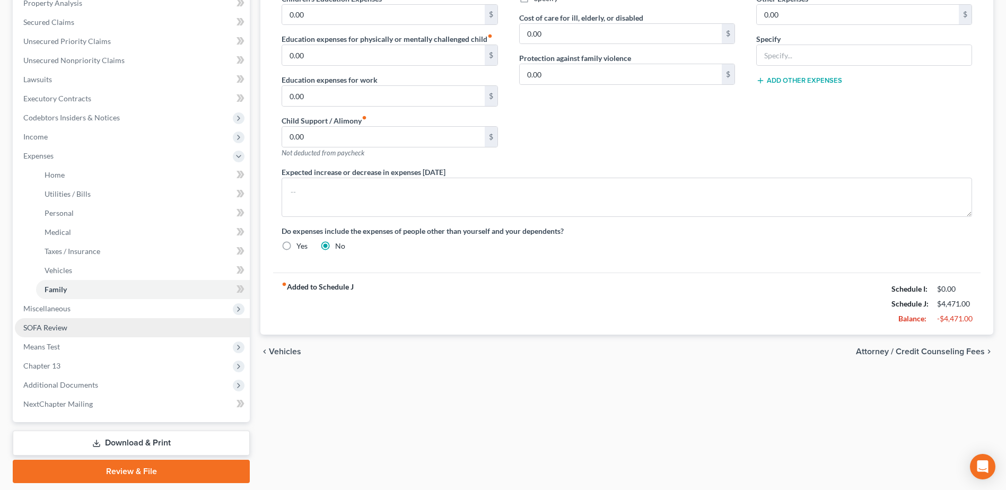
click at [53, 303] on span "Miscellaneous" at bounding box center [132, 308] width 235 height 19
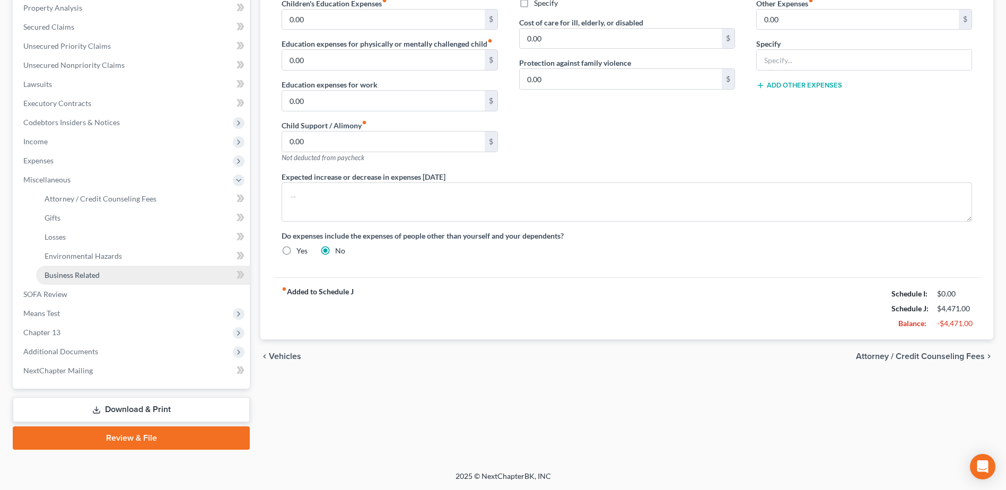
scroll to position [207, 0]
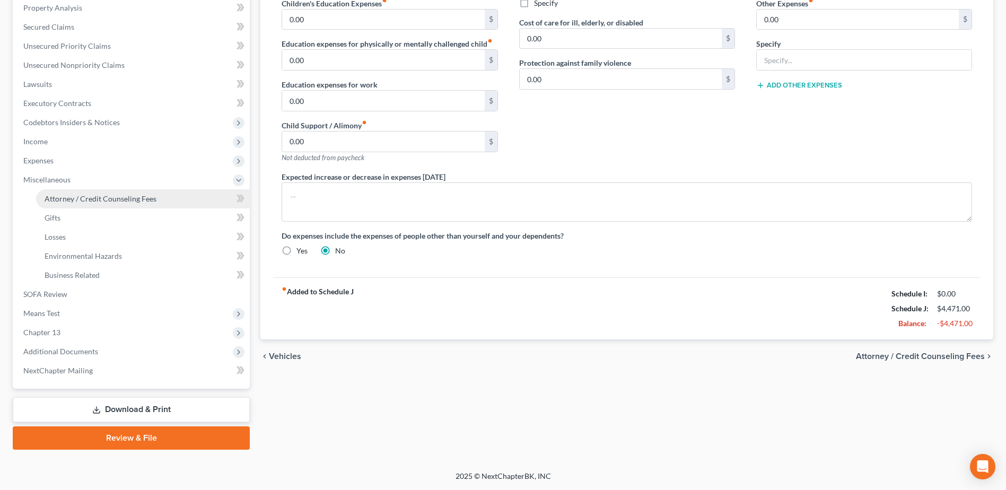
click at [56, 204] on link "Attorney / Credit Counseling Fees" at bounding box center [143, 198] width 214 height 19
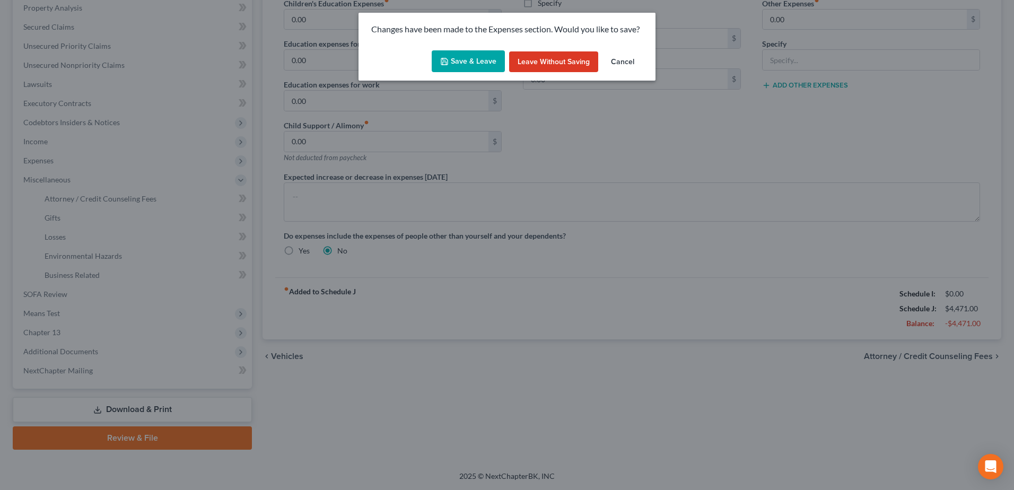
click at [487, 57] on button "Save & Leave" at bounding box center [468, 61] width 73 height 22
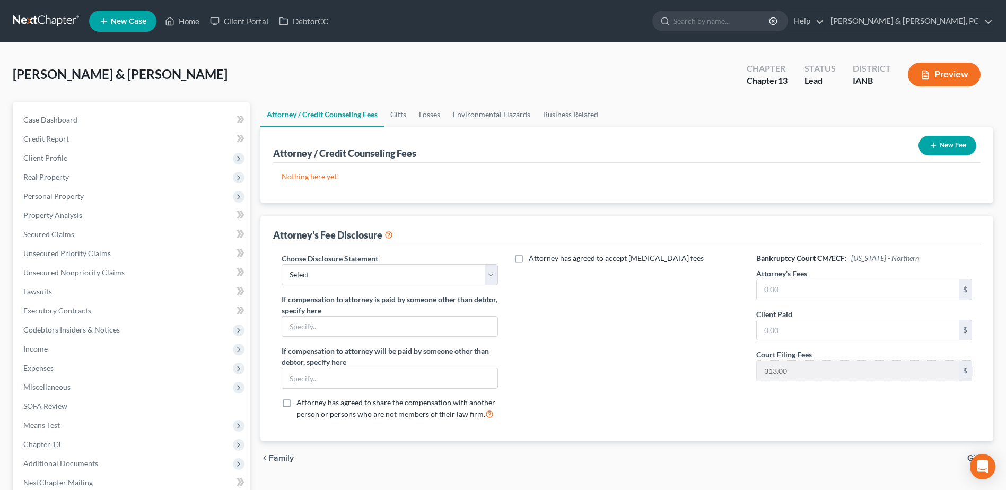
click at [947, 144] on button "New Fee" at bounding box center [947, 146] width 58 height 20
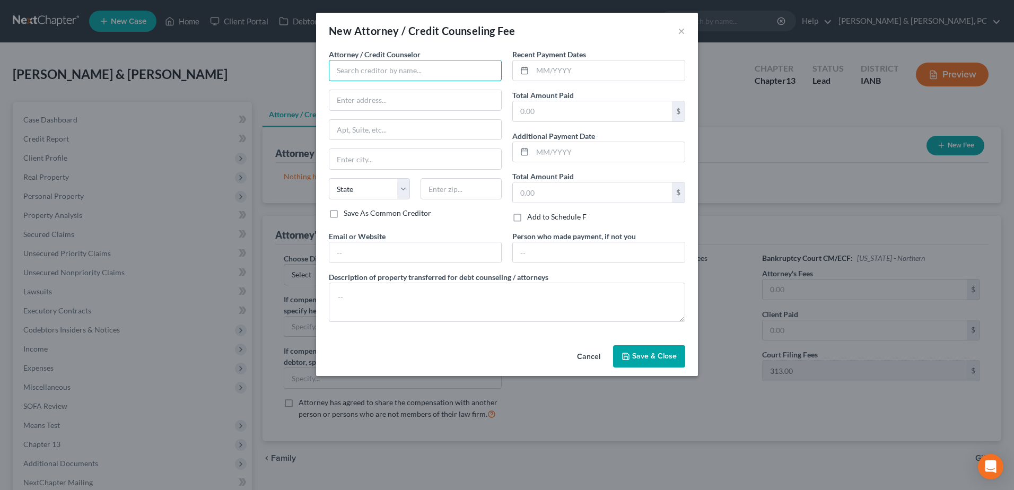
click at [439, 73] on input "text" at bounding box center [415, 70] width 173 height 21
click at [386, 70] on input "text" at bounding box center [415, 70] width 173 height 21
click at [341, 87] on div "Henkels & Baker PC" at bounding box center [406, 89] width 138 height 11
click at [592, 113] on input "text" at bounding box center [592, 111] width 159 height 20
click at [661, 359] on span "Save & Close" at bounding box center [654, 355] width 45 height 9
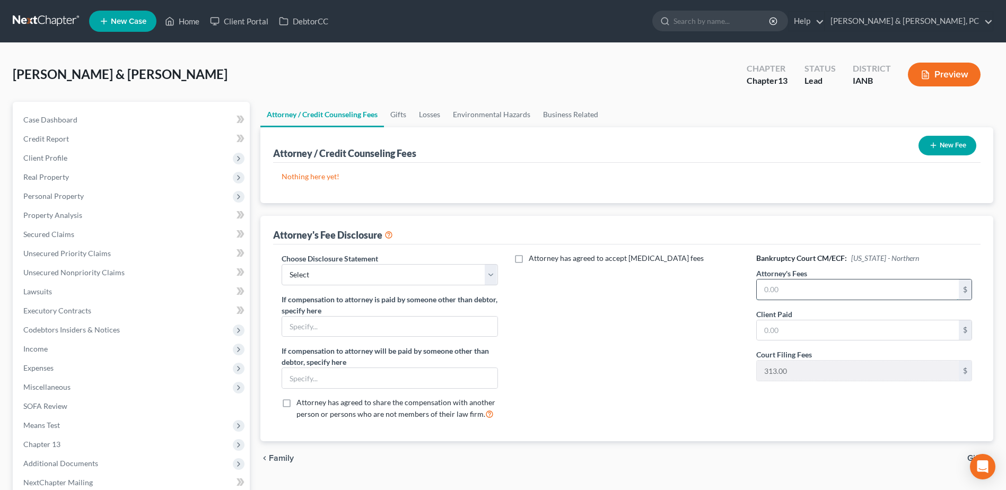
click at [820, 294] on input "text" at bounding box center [857, 289] width 202 height 20
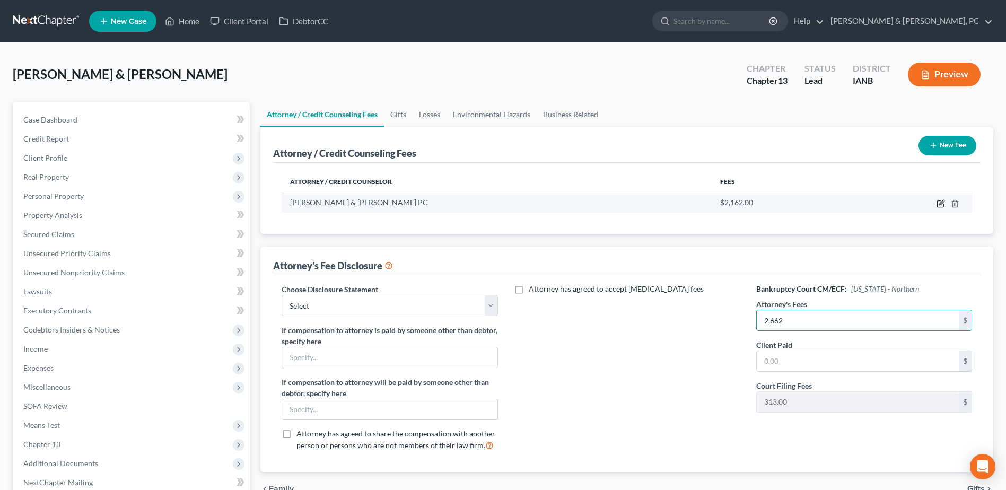
click at [940, 203] on icon "button" at bounding box center [941, 202] width 5 height 5
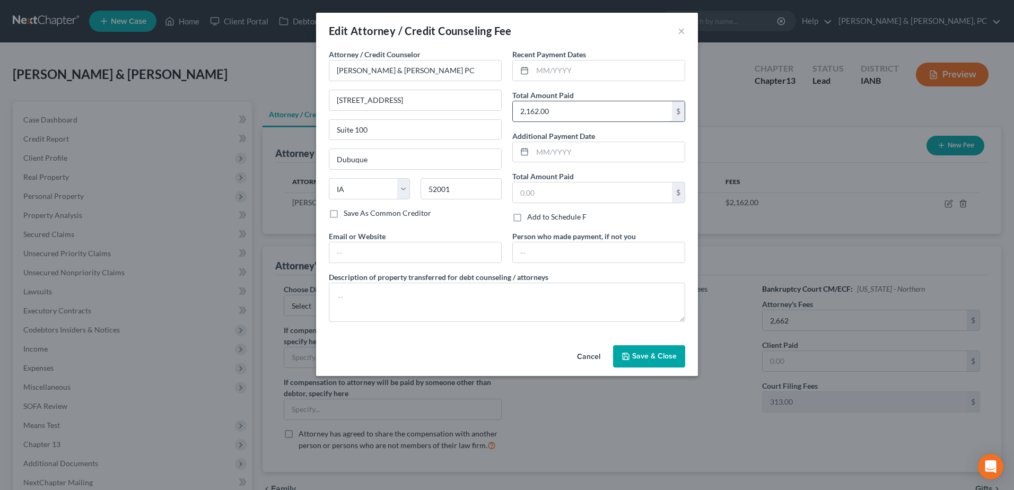
click at [608, 119] on input "2,162.00" at bounding box center [592, 111] width 159 height 20
click at [653, 355] on span "Save & Close" at bounding box center [654, 355] width 45 height 9
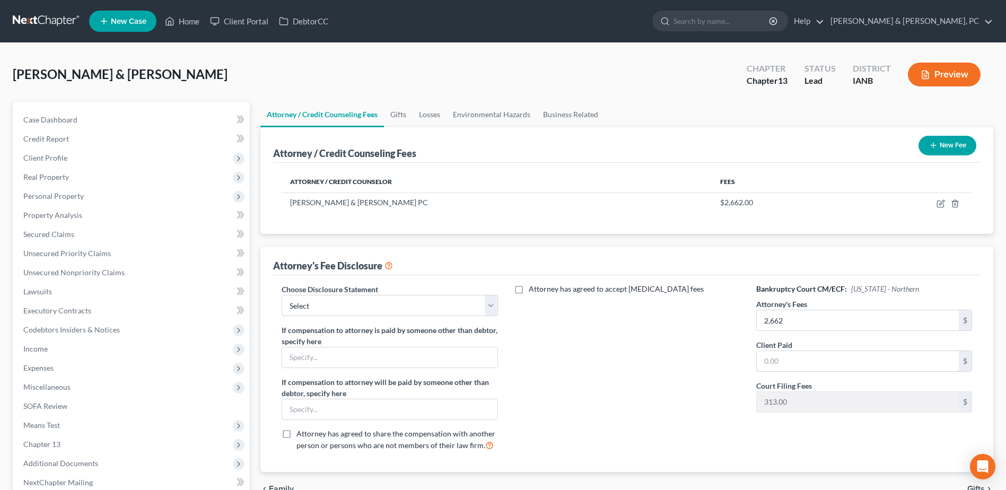
click at [776, 363] on input "text" at bounding box center [857, 361] width 202 height 20
click at [409, 294] on div "Choose Disclosure Statement Select Compensation Statement" at bounding box center [389, 300] width 216 height 32
drag, startPoint x: 408, startPoint y: 303, endPoint x: 408, endPoint y: 315, distance: 12.2
click at [408, 303] on select "Select Compensation Statement" at bounding box center [389, 305] width 216 height 21
click at [281, 295] on select "Select Compensation Statement" at bounding box center [389, 305] width 216 height 21
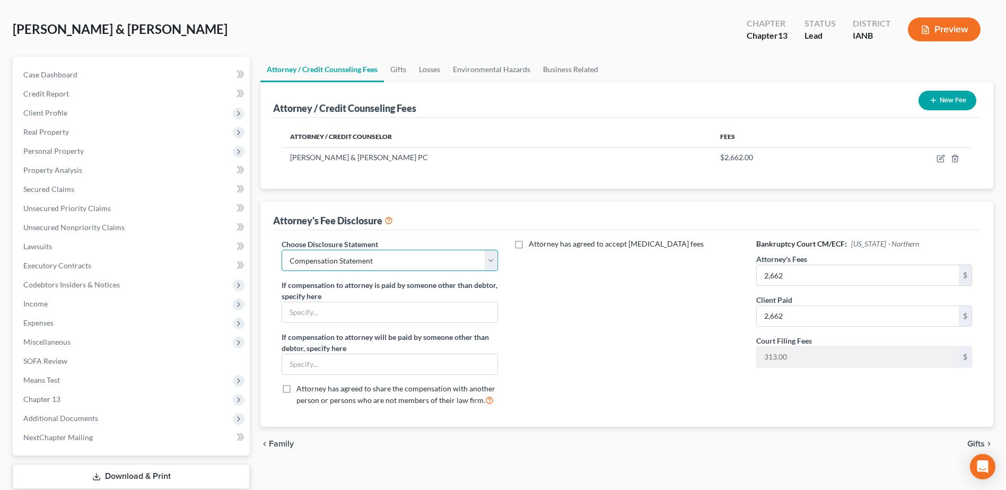
scroll to position [106, 0]
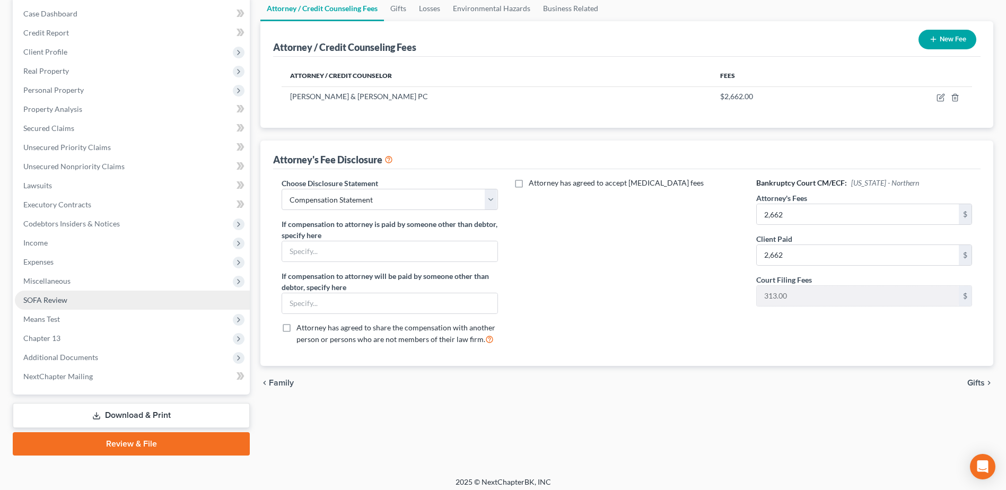
click at [49, 297] on span "SOFA Review" at bounding box center [45, 299] width 44 height 9
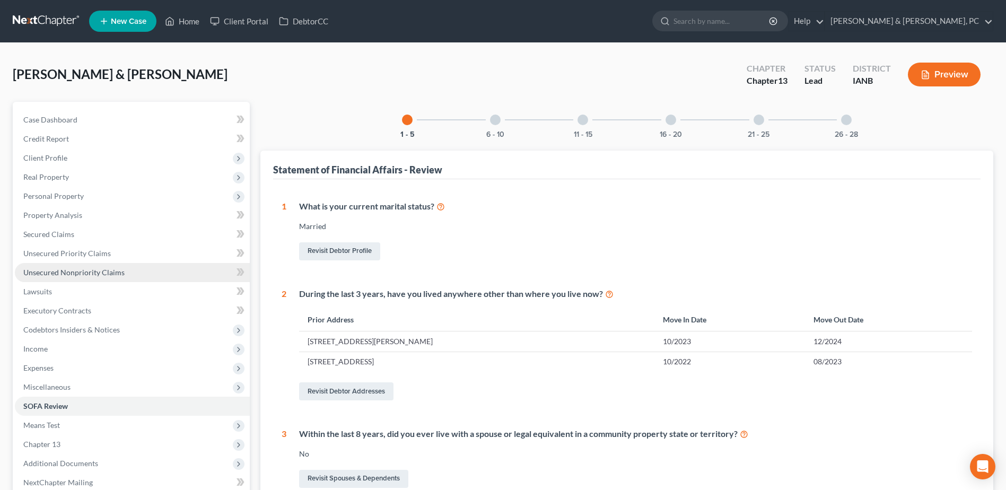
scroll to position [159, 0]
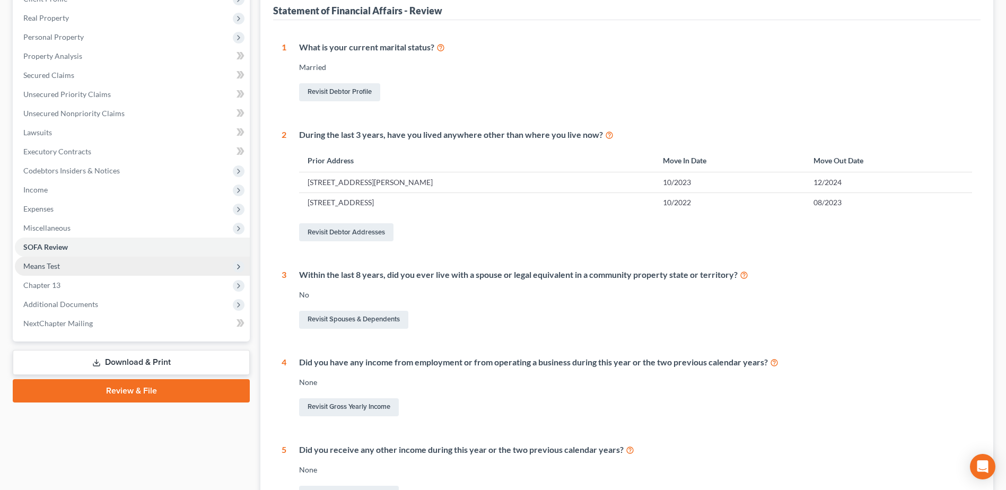
click at [78, 264] on span "Means Test" at bounding box center [132, 266] width 235 height 19
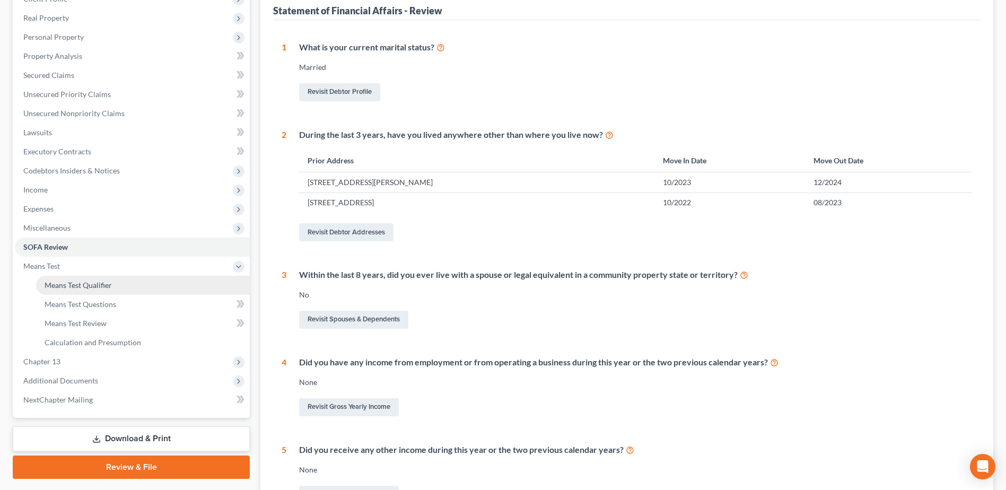
click at [75, 278] on link "Means Test Qualifier" at bounding box center [143, 285] width 214 height 19
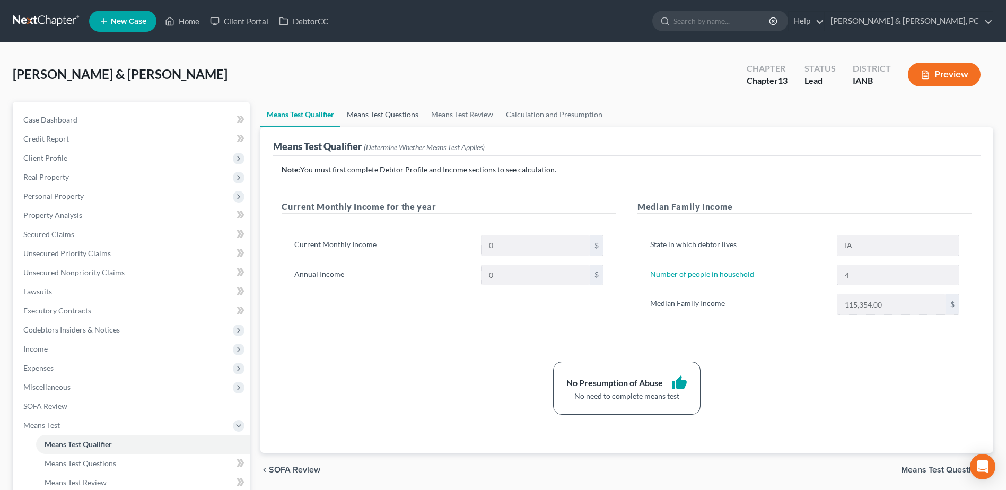
click at [385, 121] on link "Means Test Questions" at bounding box center [382, 114] width 84 height 25
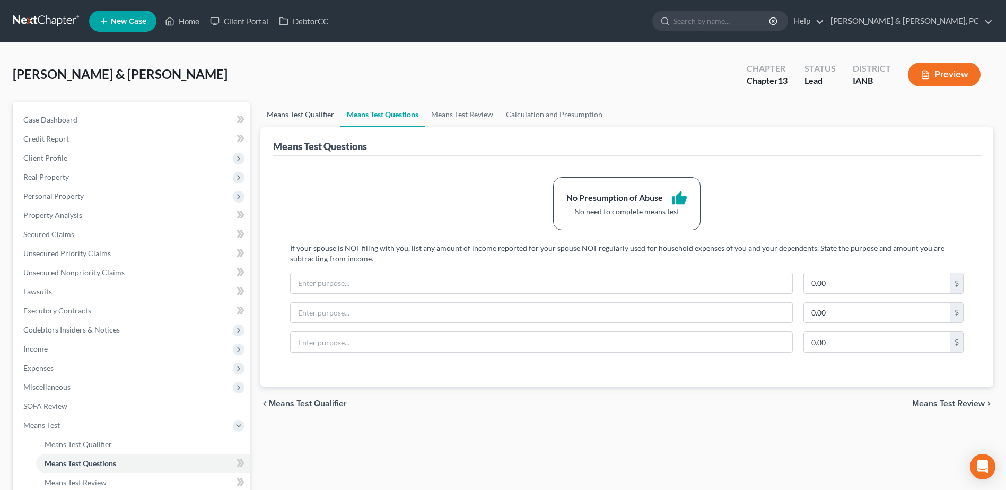
click at [315, 107] on link "Means Test Qualifier" at bounding box center [300, 114] width 80 height 25
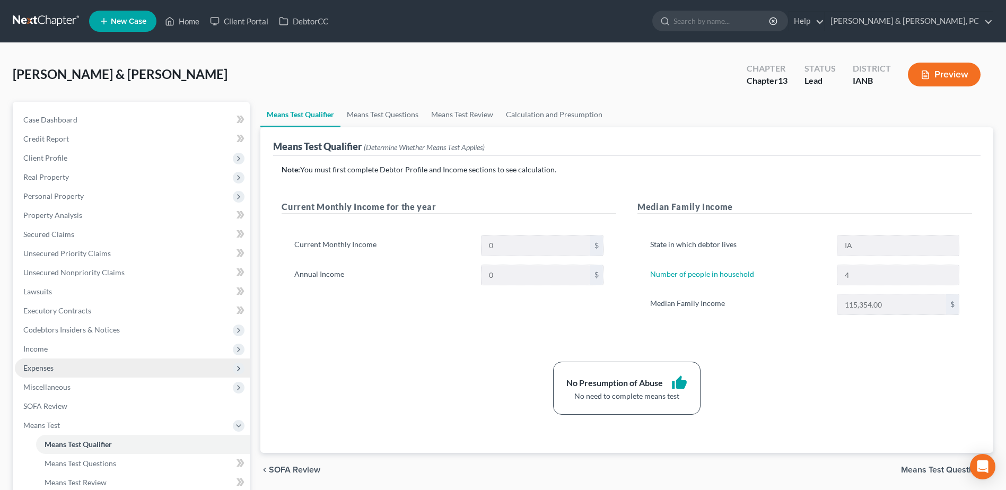
click at [102, 364] on span "Expenses" at bounding box center [132, 367] width 235 height 19
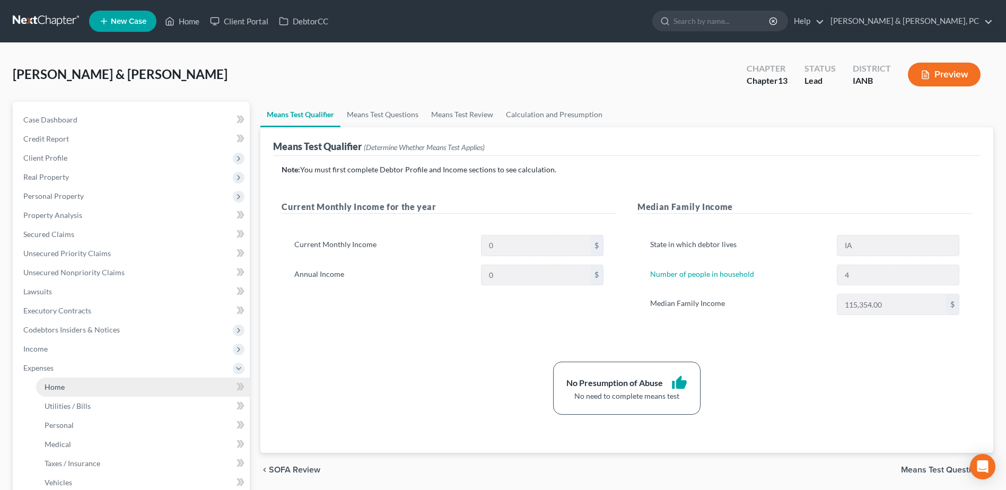
click at [91, 381] on link "Home" at bounding box center [143, 386] width 214 height 19
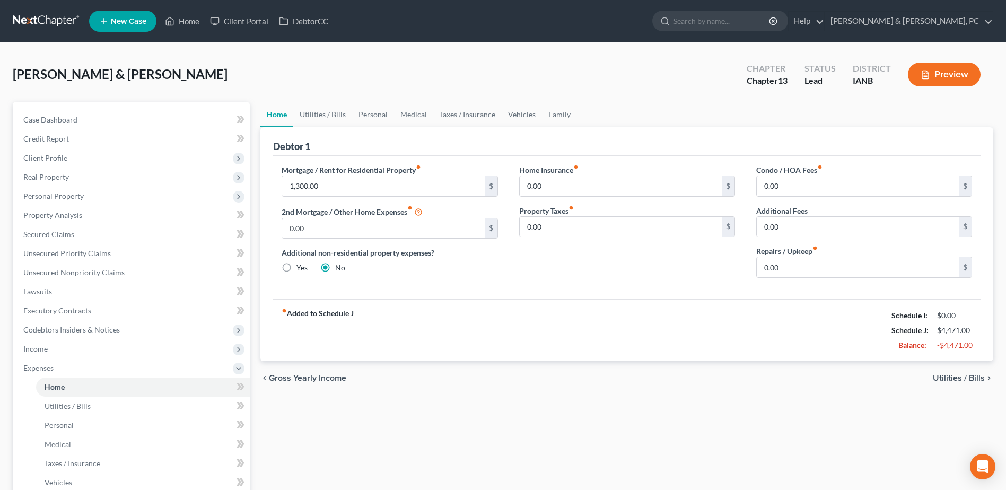
click at [341, 430] on div "Home Utilities / Bills Personal Medical Taxes / Insurance Vehicles Family Debto…" at bounding box center [626, 398] width 743 height 593
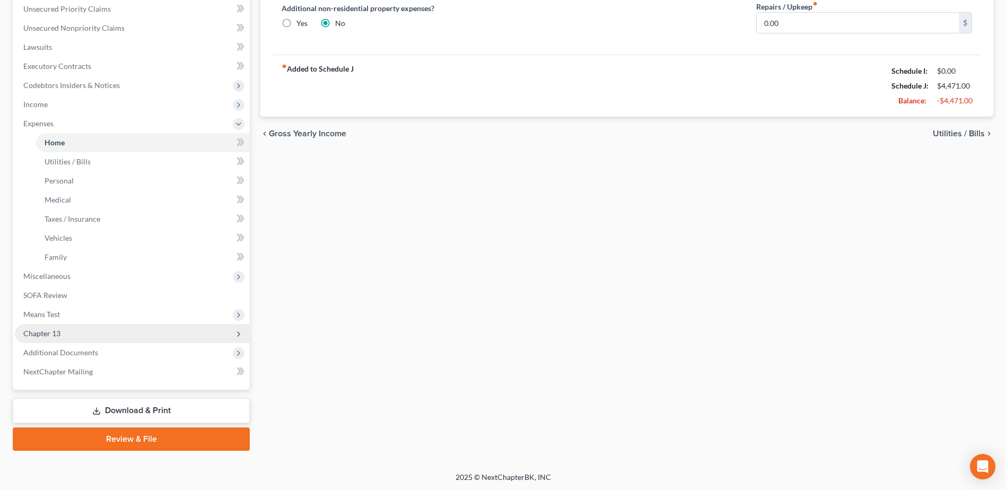
scroll to position [245, 0]
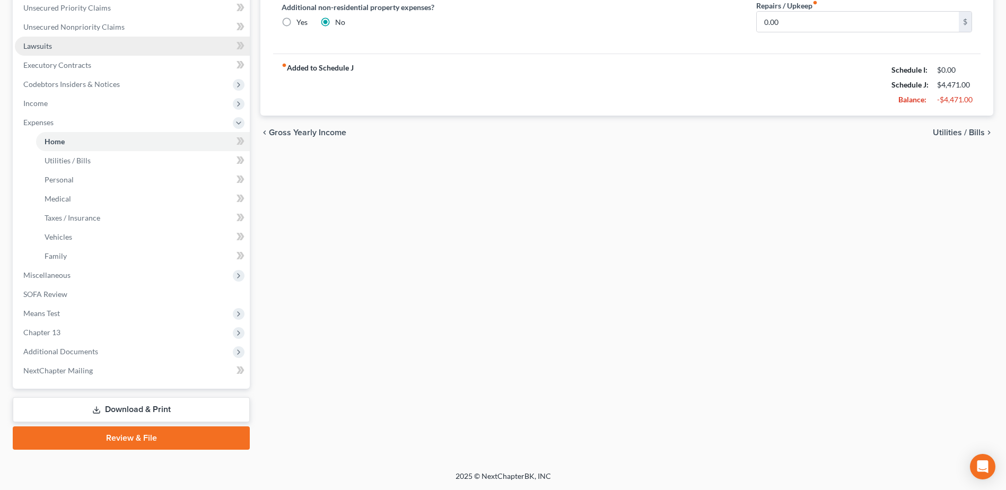
click at [46, 47] on span "Lawsuits" at bounding box center [37, 45] width 29 height 9
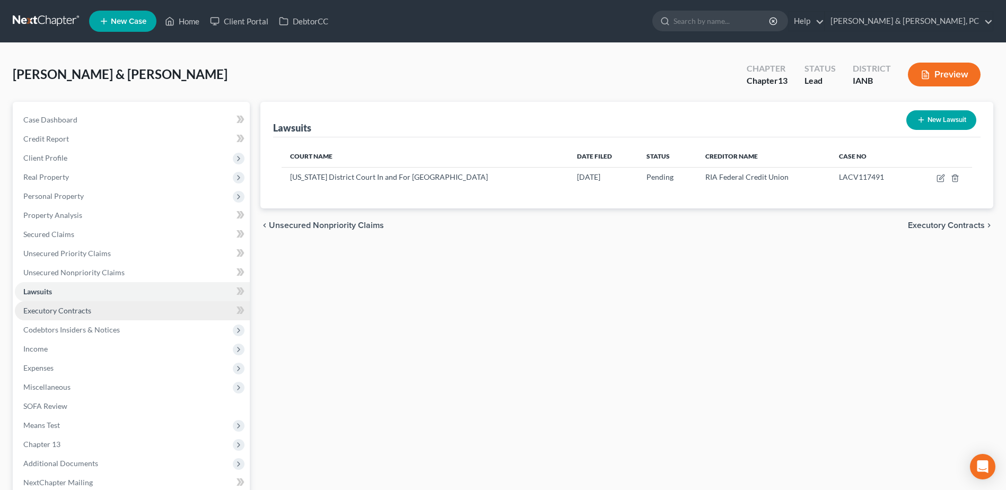
click at [98, 301] on link "Executory Contracts" at bounding box center [132, 310] width 235 height 19
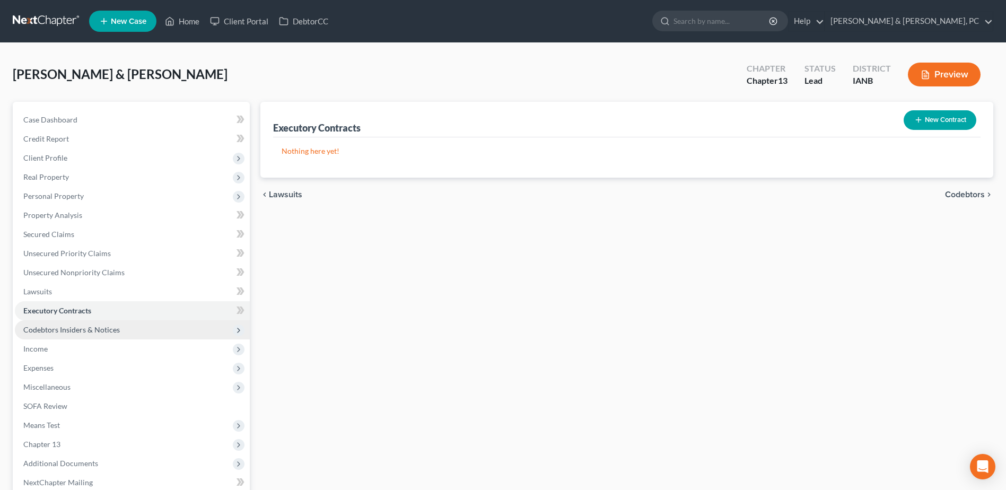
click at [81, 320] on span "Codebtors Insiders & Notices" at bounding box center [132, 329] width 235 height 19
click at [70, 345] on span "Codebtors" at bounding box center [62, 348] width 35 height 9
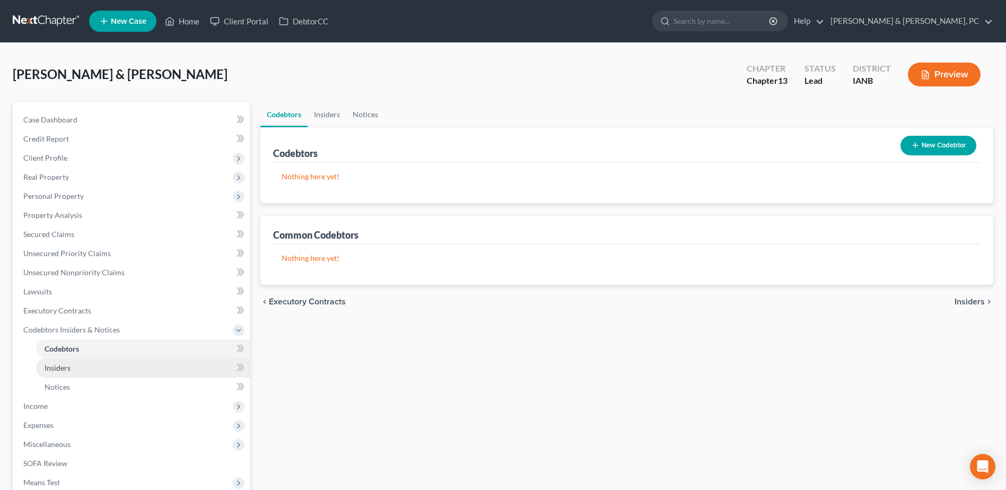
click at [69, 359] on link "Insiders" at bounding box center [143, 367] width 214 height 19
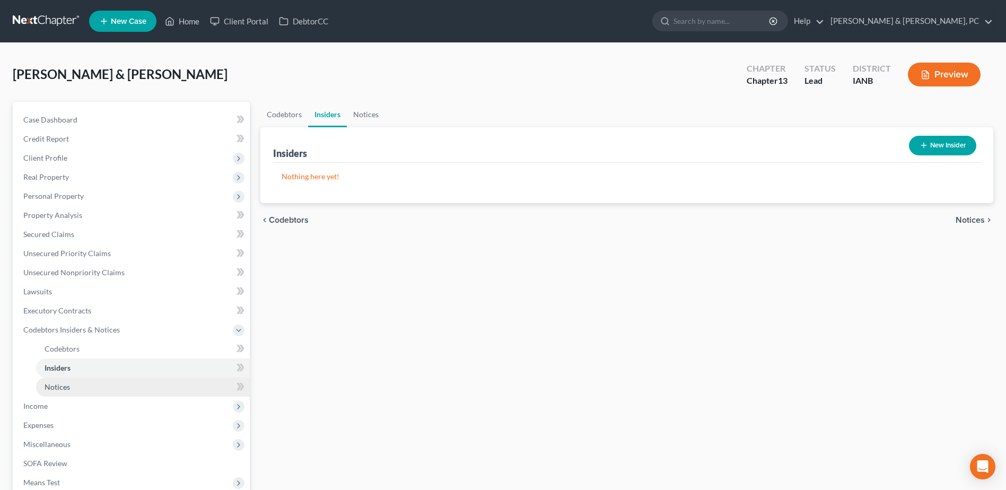
click at [71, 384] on link "Notices" at bounding box center [143, 386] width 214 height 19
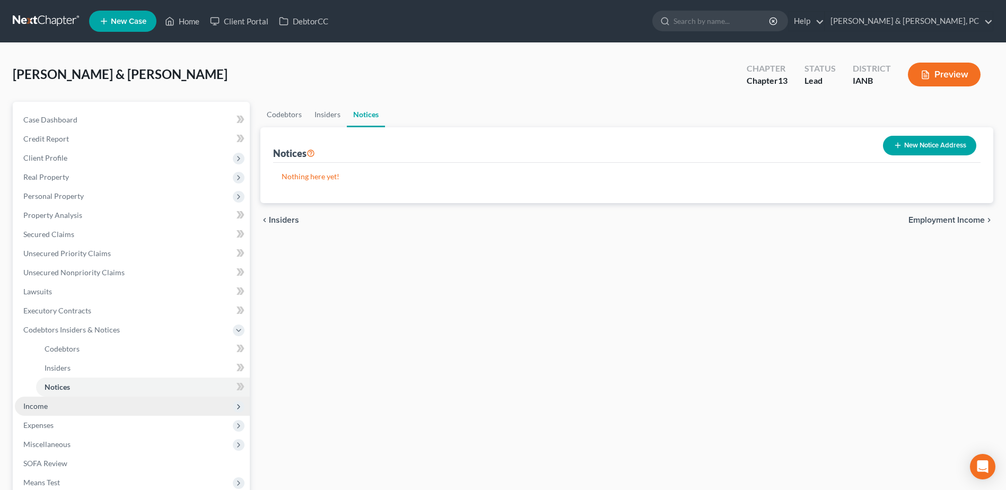
click at [47, 406] on span "Income" at bounding box center [35, 405] width 24 height 9
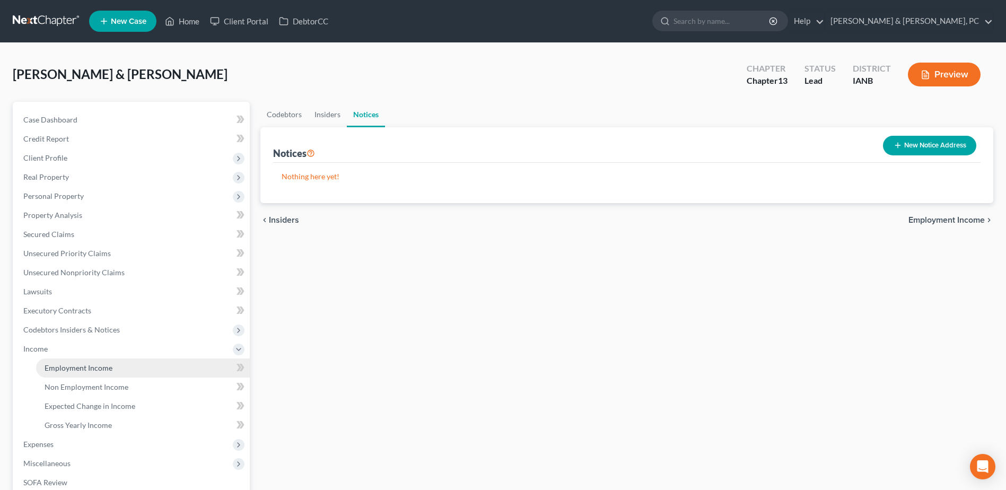
click at [61, 369] on span "Employment Income" at bounding box center [79, 367] width 68 height 9
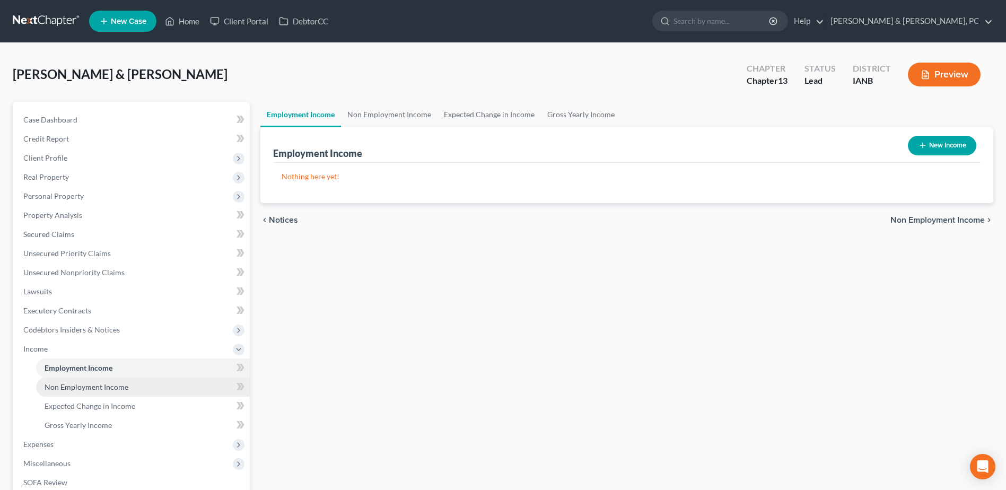
click at [58, 388] on span "Non Employment Income" at bounding box center [87, 386] width 84 height 9
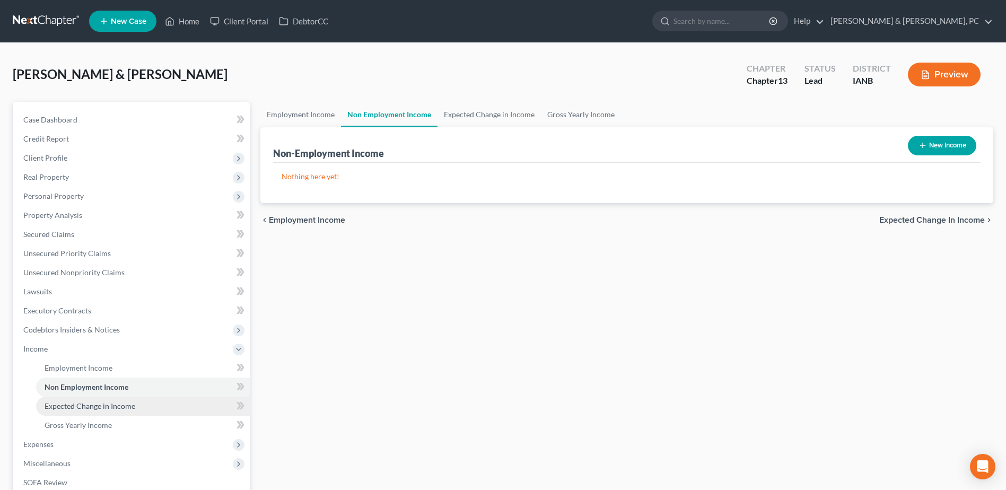
click at [57, 410] on span "Expected Change in Income" at bounding box center [90, 405] width 91 height 9
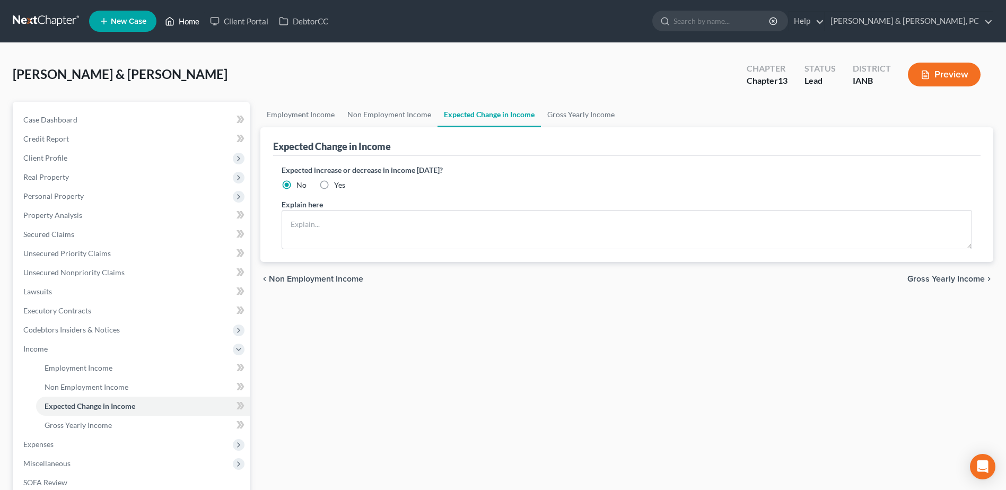
click at [188, 23] on link "Home" at bounding box center [182, 21] width 45 height 19
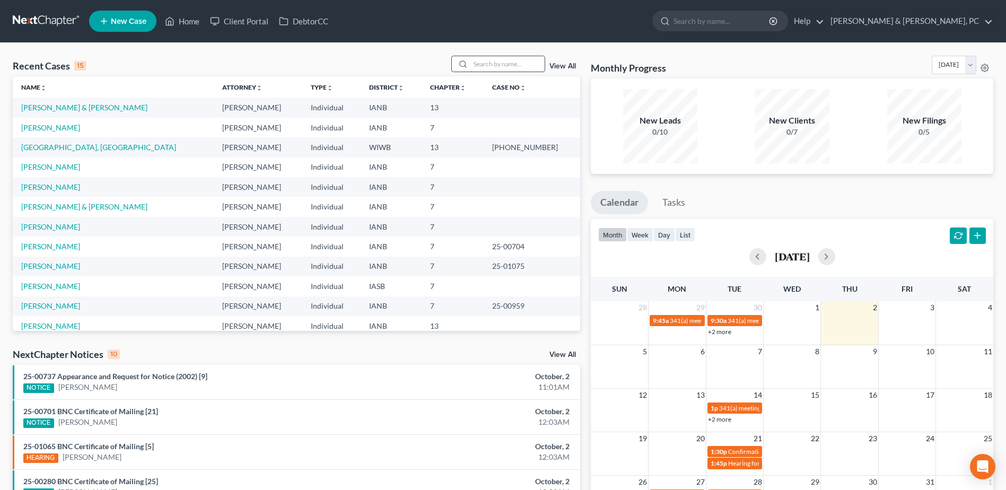
click at [492, 60] on input "search" at bounding box center [507, 63] width 74 height 15
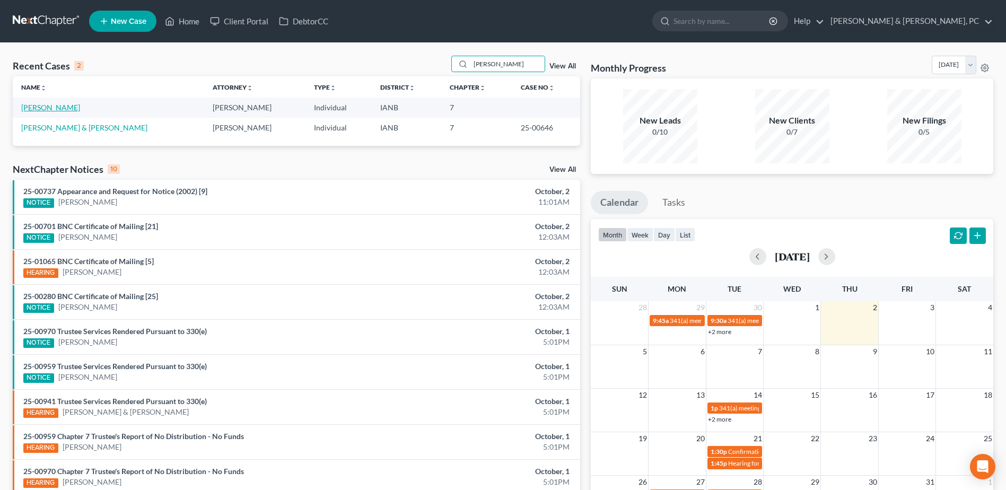
click at [32, 105] on link "[PERSON_NAME]" at bounding box center [50, 107] width 59 height 9
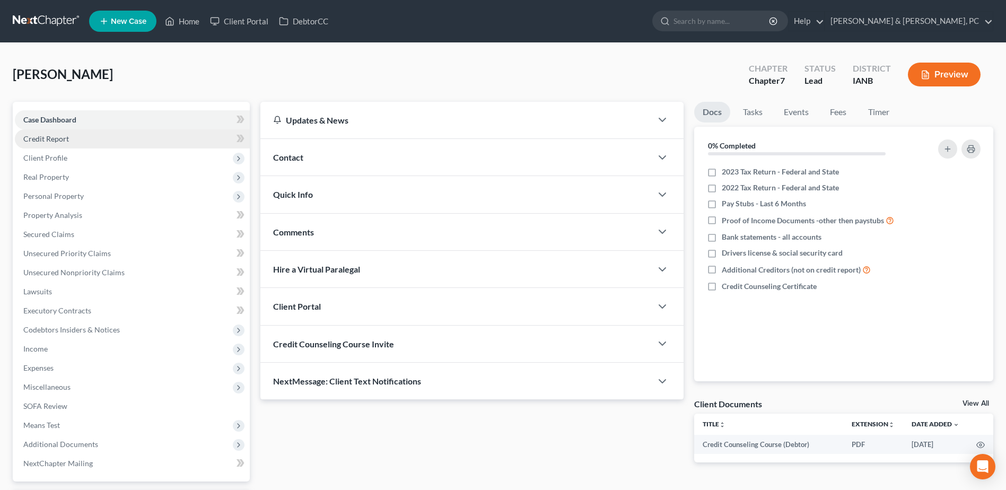
click at [89, 138] on link "Credit Report" at bounding box center [132, 138] width 235 height 19
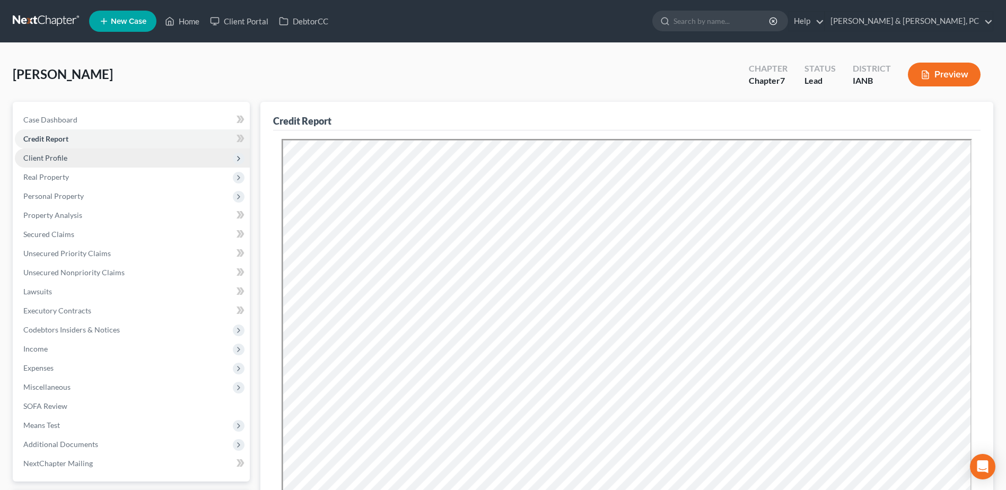
click at [64, 158] on span "Client Profile" at bounding box center [45, 157] width 44 height 9
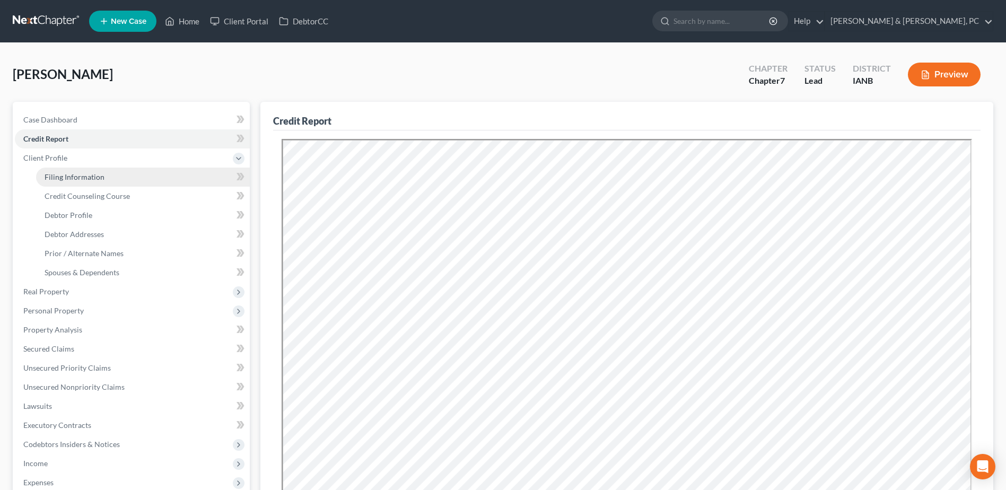
click at [65, 170] on link "Filing Information" at bounding box center [143, 177] width 214 height 19
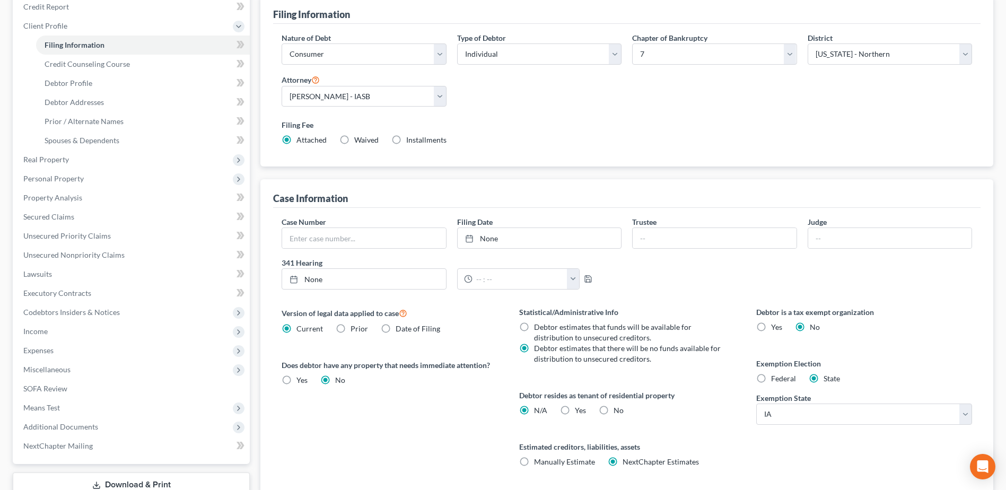
scroll to position [159, 0]
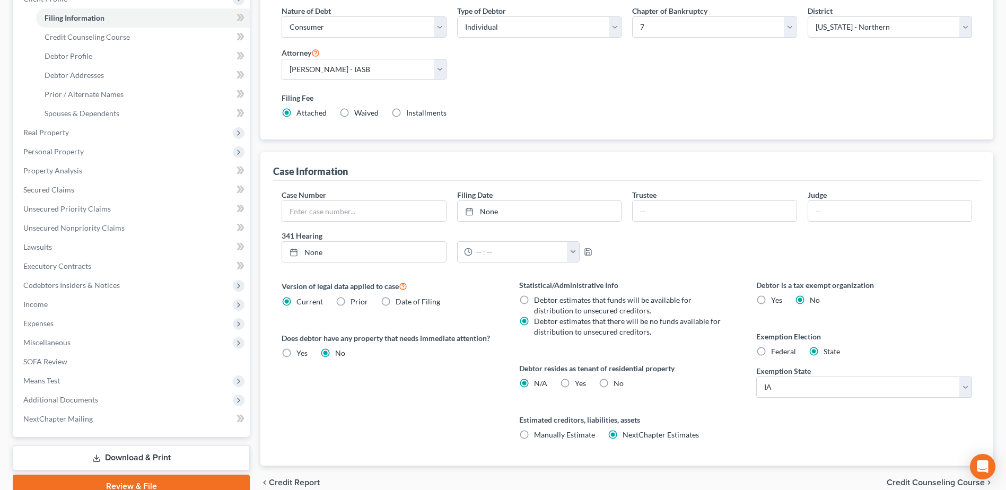
click at [573, 381] on div "Yes Yes" at bounding box center [573, 383] width 26 height 11
click at [575, 383] on label "Yes Yes" at bounding box center [580, 383] width 11 height 11
click at [579, 383] on input "Yes Yes" at bounding box center [582, 381] width 7 height 7
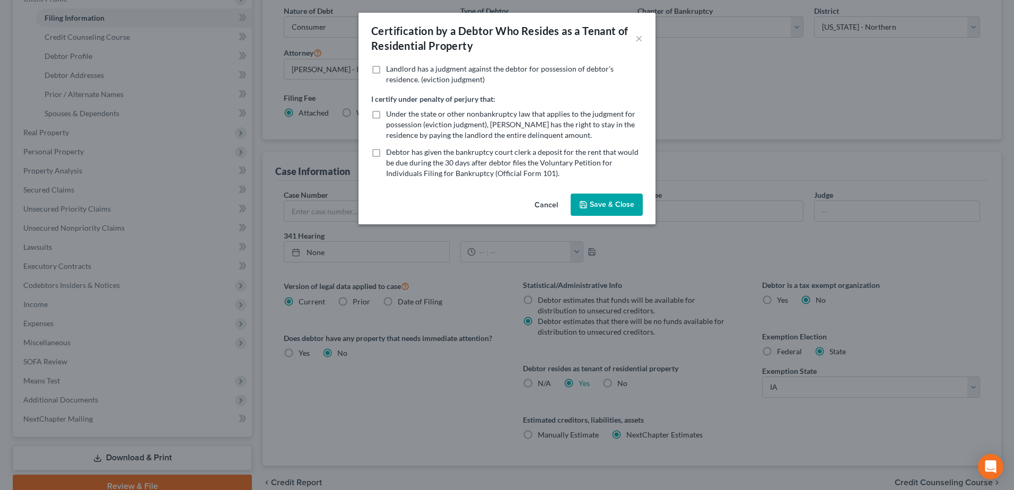
click at [596, 198] on button "Save & Close" at bounding box center [606, 204] width 72 height 22
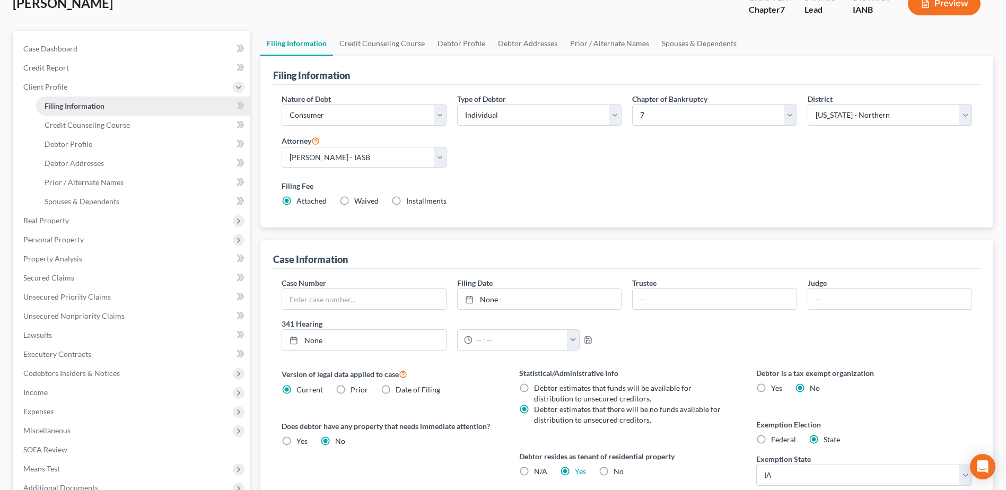
scroll to position [53, 0]
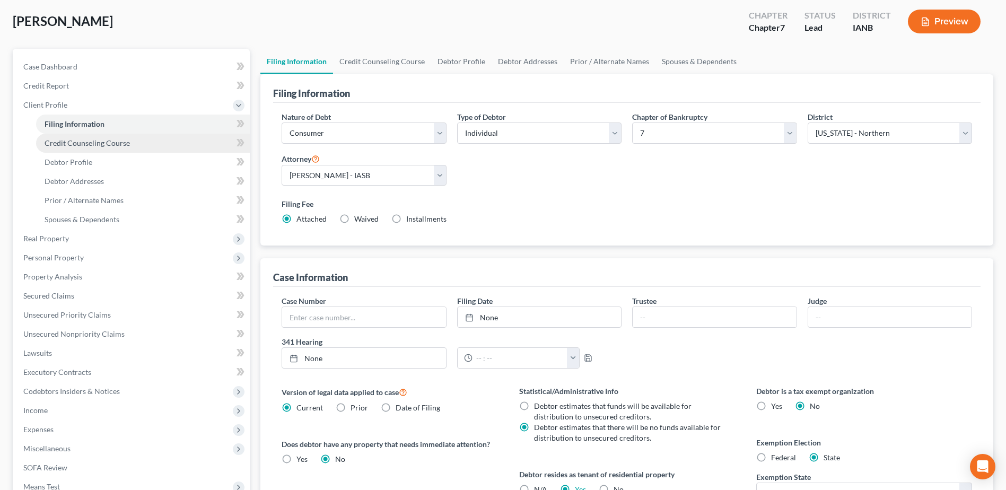
click at [142, 143] on link "Credit Counseling Course" at bounding box center [143, 143] width 214 height 19
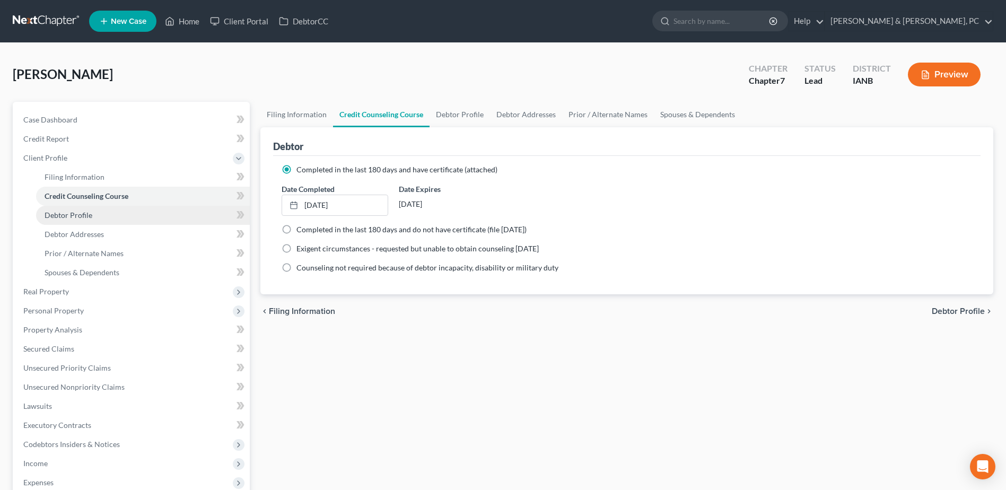
click at [129, 216] on link "Debtor Profile" at bounding box center [143, 215] width 214 height 19
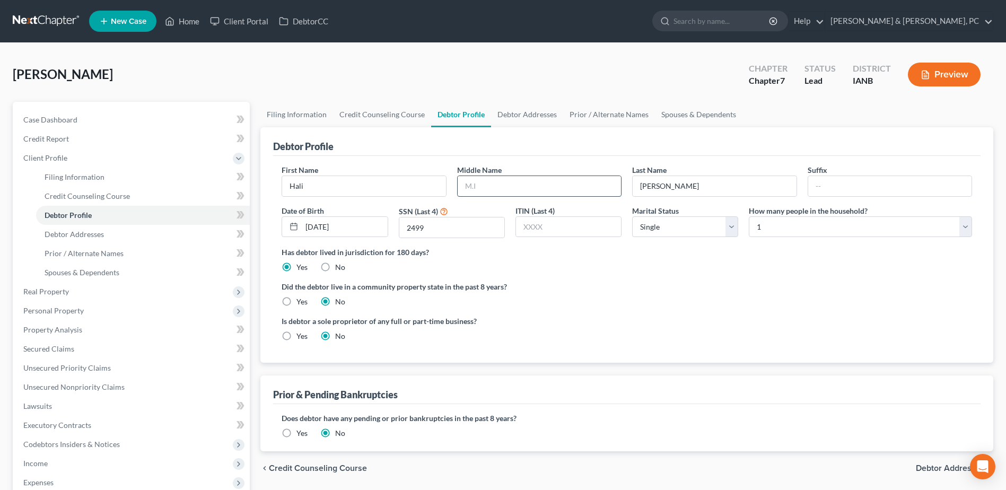
click at [501, 181] on input "text" at bounding box center [538, 186] width 163 height 20
click at [87, 232] on span "Debtor Addresses" at bounding box center [74, 234] width 59 height 9
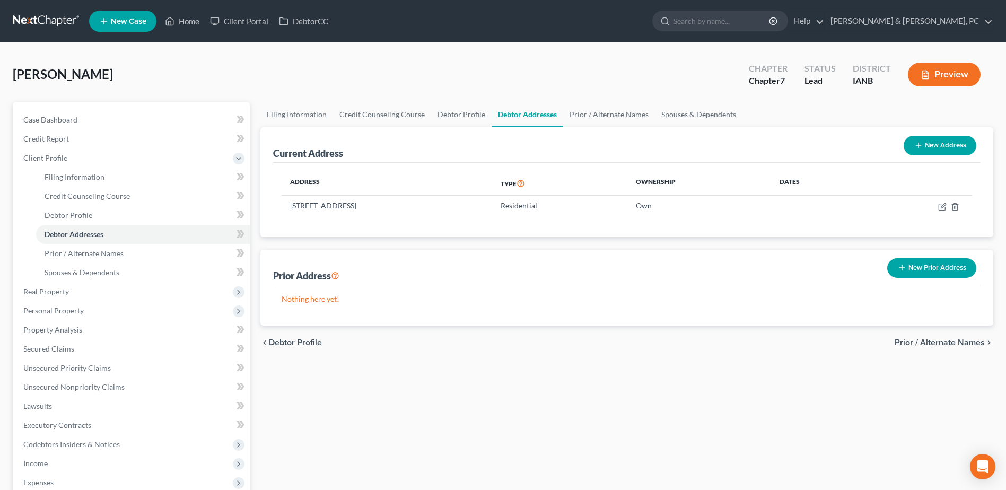
click at [904, 263] on icon "button" at bounding box center [901, 267] width 8 height 8
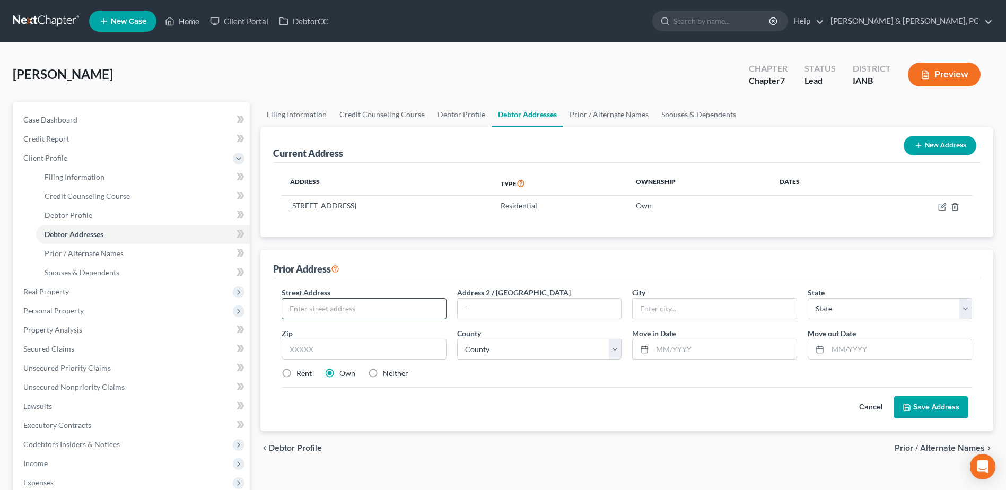
click at [323, 310] on input "text" at bounding box center [363, 308] width 163 height 20
click at [720, 351] on input "text" at bounding box center [724, 349] width 144 height 20
click at [686, 414] on div "Cancel Save Address" at bounding box center [626, 402] width 690 height 31
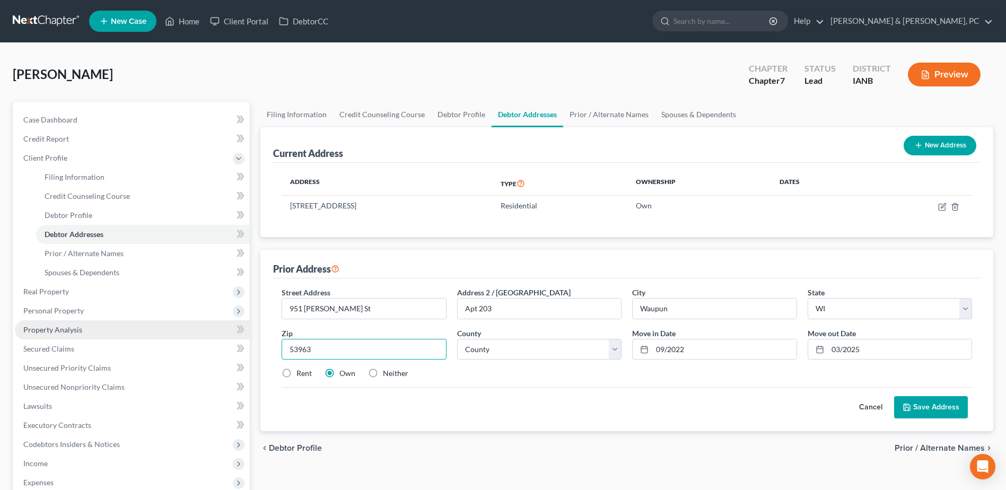
drag, startPoint x: 358, startPoint y: 339, endPoint x: 151, endPoint y: 326, distance: 207.7
click at [151, 326] on div "Petition Navigation Case Dashboard Payments Invoices Payments Payments Credit R…" at bounding box center [502, 379] width 991 height 555
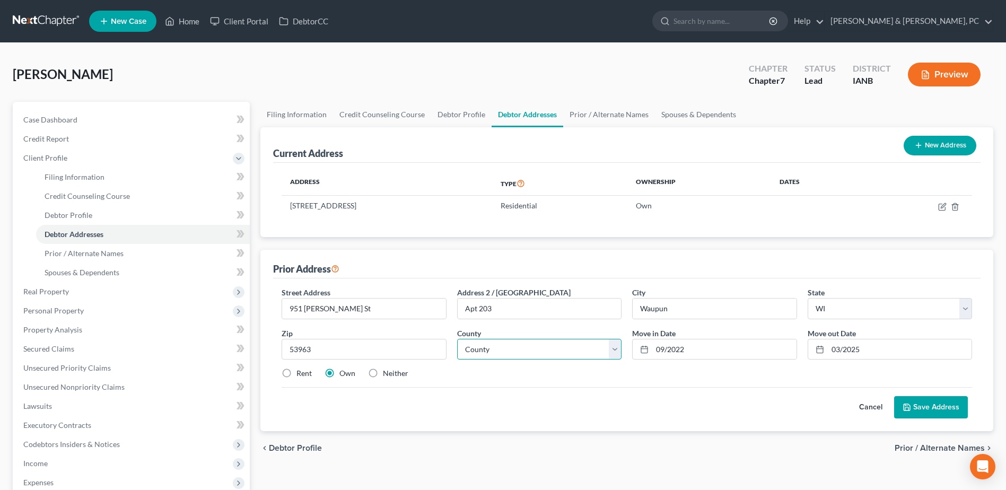
click at [570, 344] on select "County Adams County Ashland County Barron County Bayfield County Brown County B…" at bounding box center [539, 349] width 164 height 21
click at [457, 339] on select "County Adams County Ashland County Barron County Bayfield County Brown County B…" at bounding box center [539, 349] width 164 height 21
click at [929, 399] on button "Save Address" at bounding box center [931, 407] width 74 height 22
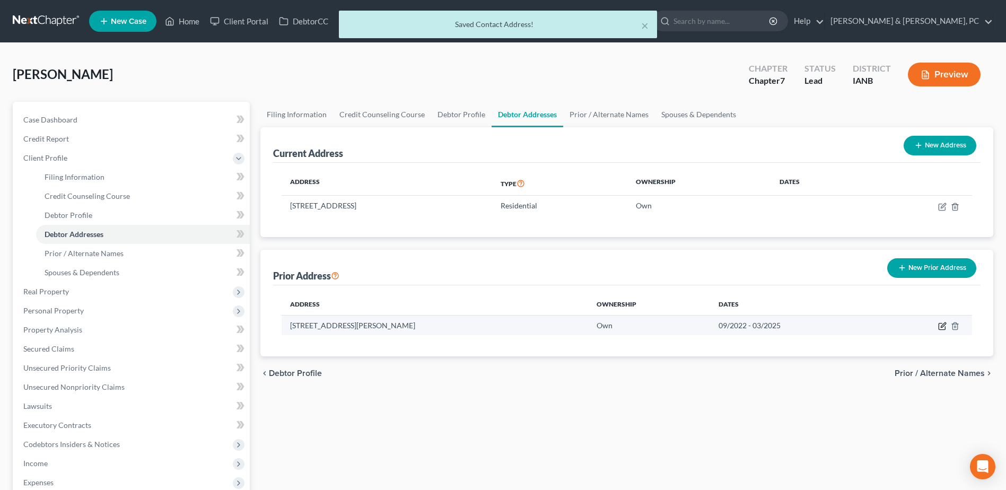
click at [940, 324] on icon "button" at bounding box center [942, 326] width 8 height 8
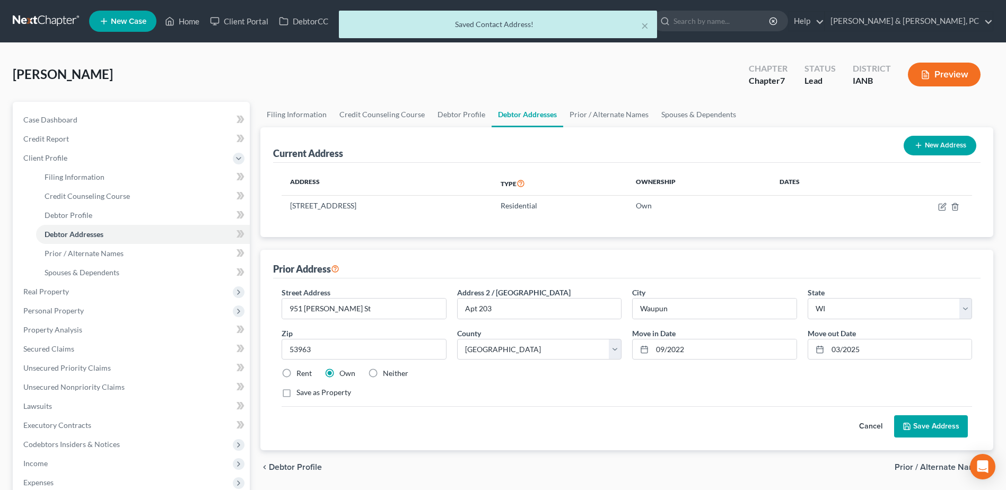
click at [296, 370] on label "Rent" at bounding box center [303, 373] width 15 height 11
click at [301, 370] on input "Rent" at bounding box center [304, 371] width 7 height 7
click at [928, 424] on button "Save Address" at bounding box center [931, 426] width 74 height 22
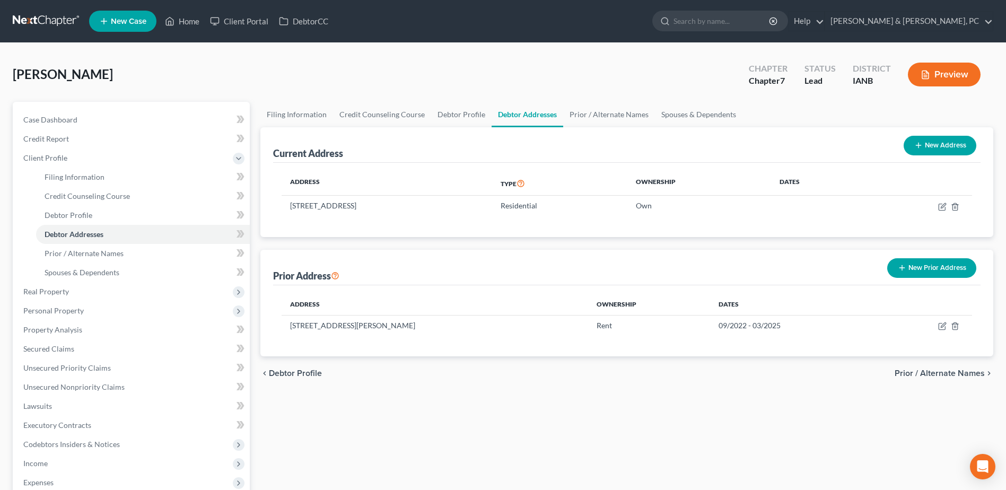
click at [942, 271] on button "New Prior Address" at bounding box center [931, 268] width 89 height 20
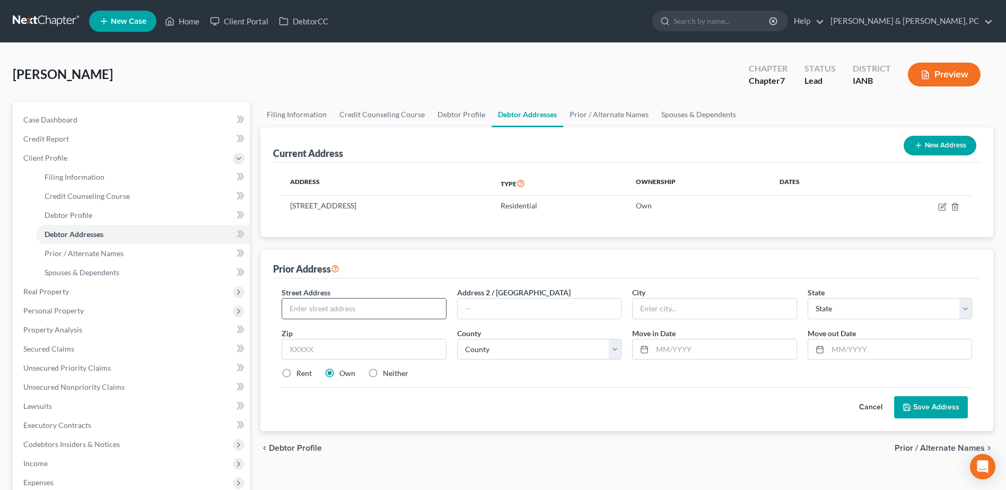
click at [414, 307] on input "text" at bounding box center [363, 308] width 163 height 20
click at [379, 345] on input "53946" at bounding box center [363, 349] width 164 height 21
drag, startPoint x: 379, startPoint y: 345, endPoint x: 239, endPoint y: 341, distance: 140.5
click at [239, 341] on div "Petition Navigation Case Dashboard Payments Invoices Payments Payments Credit R…" at bounding box center [502, 379] width 991 height 555
drag, startPoint x: 291, startPoint y: 371, endPoint x: 298, endPoint y: 5, distance: 365.3
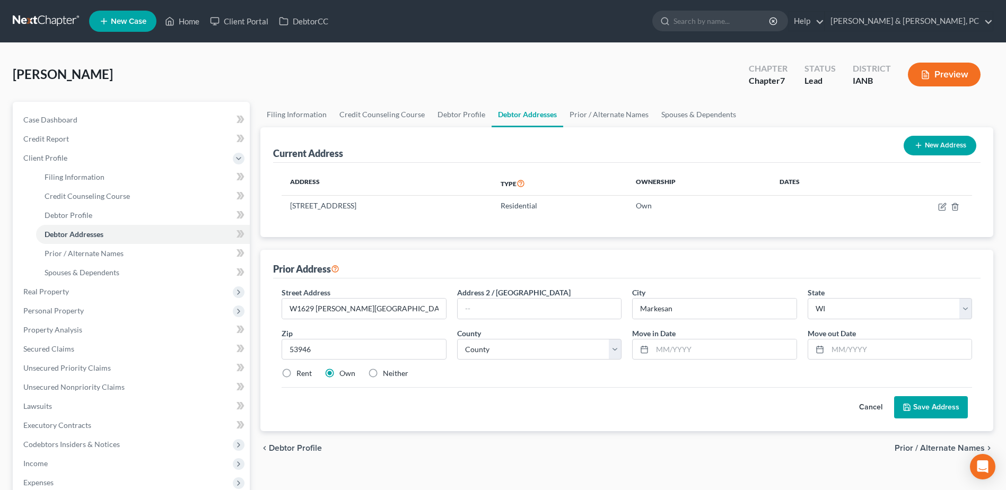
click at [296, 371] on label "Rent" at bounding box center [303, 373] width 15 height 11
click at [301, 371] on input "Rent" at bounding box center [304, 371] width 7 height 7
drag, startPoint x: 506, startPoint y: 355, endPoint x: 509, endPoint y: 340, distance: 14.7
click at [506, 355] on select "County Adams County Ashland County Barron County Bayfield County Brown County B…" at bounding box center [539, 349] width 164 height 21
click at [539, 344] on select "County Adams County Ashland County Barron County Bayfield County Brown County B…" at bounding box center [539, 349] width 164 height 21
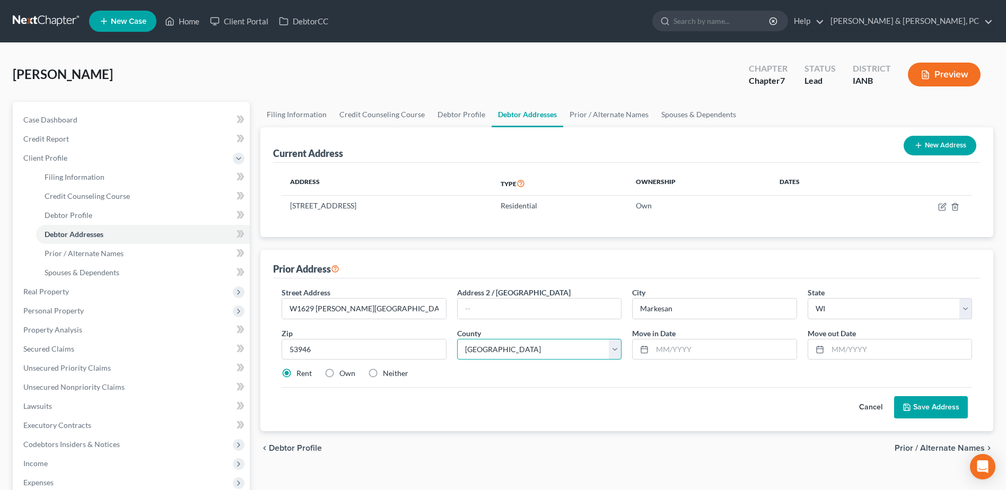
click at [457, 339] on select "County Adams County Ashland County Barron County Bayfield County Brown County B…" at bounding box center [539, 349] width 164 height 21
click at [687, 353] on input "text" at bounding box center [724, 349] width 144 height 20
click at [944, 349] on input "text" at bounding box center [900, 349] width 144 height 20
click at [929, 397] on button "Save Address" at bounding box center [931, 407] width 74 height 22
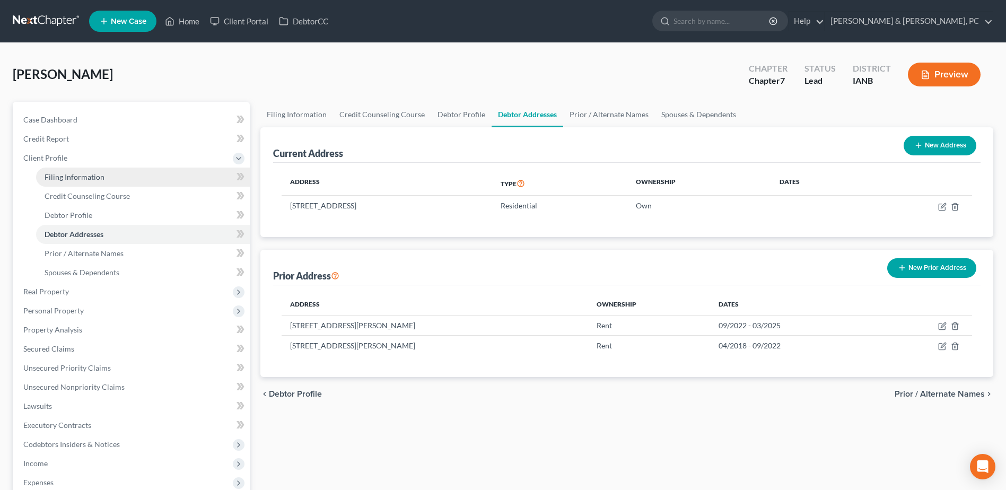
click at [117, 170] on link "Filing Information" at bounding box center [143, 177] width 214 height 19
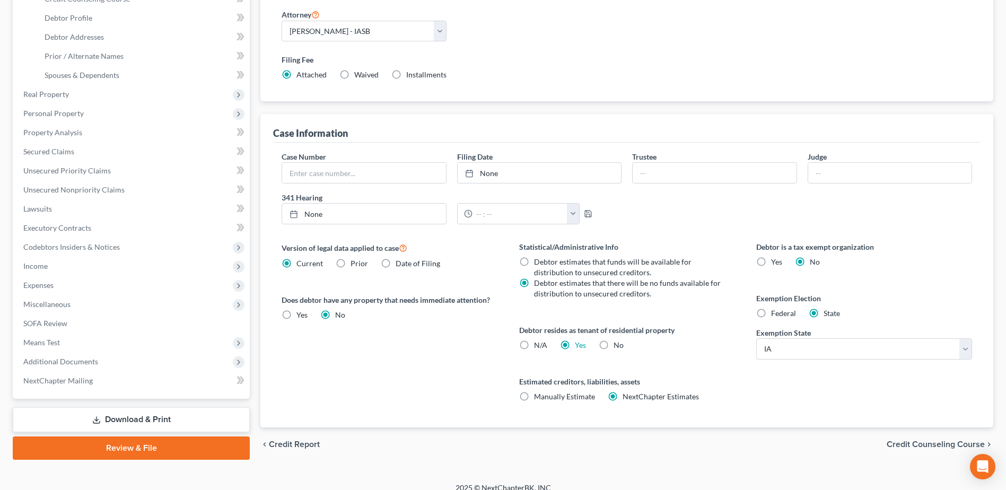
scroll to position [209, 0]
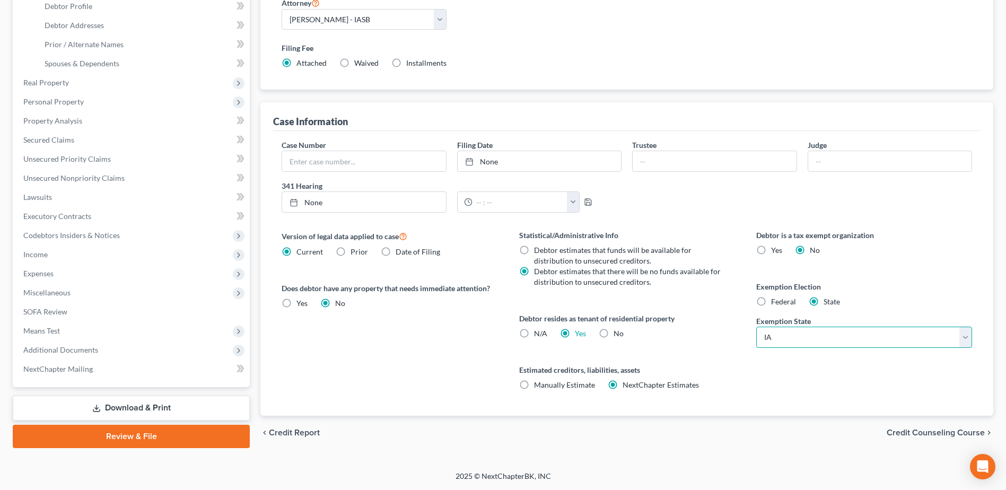
click at [852, 333] on select "State AL AK AR AZ CA CO CT DE DC FL GA GU HI ID IL IN IA KS KY LA ME MD MA MI M…" at bounding box center [864, 337] width 216 height 21
click at [756, 327] on select "State AL AK AR AZ CA CO CT DE DC FL GA GU HI ID IL IN IA KS KY LA ME MD MA MI M…" at bounding box center [864, 337] width 216 height 21
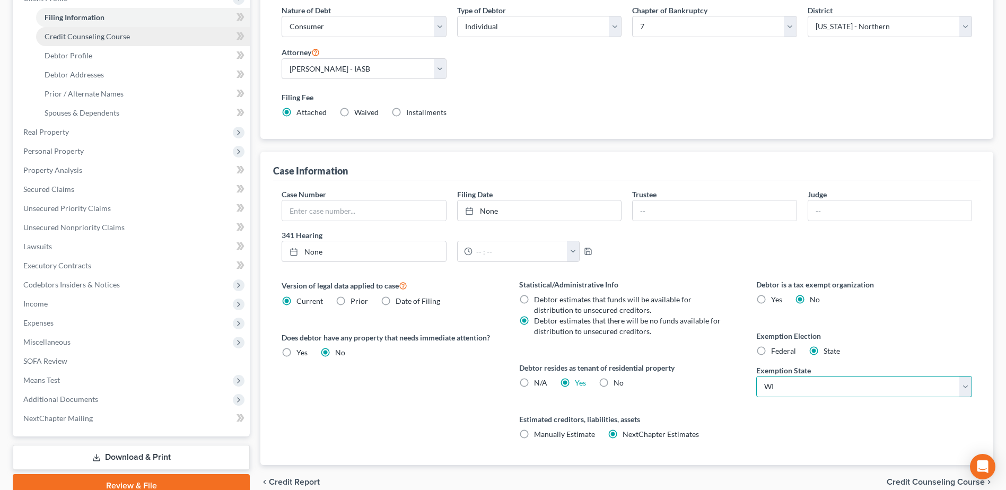
scroll to position [48, 0]
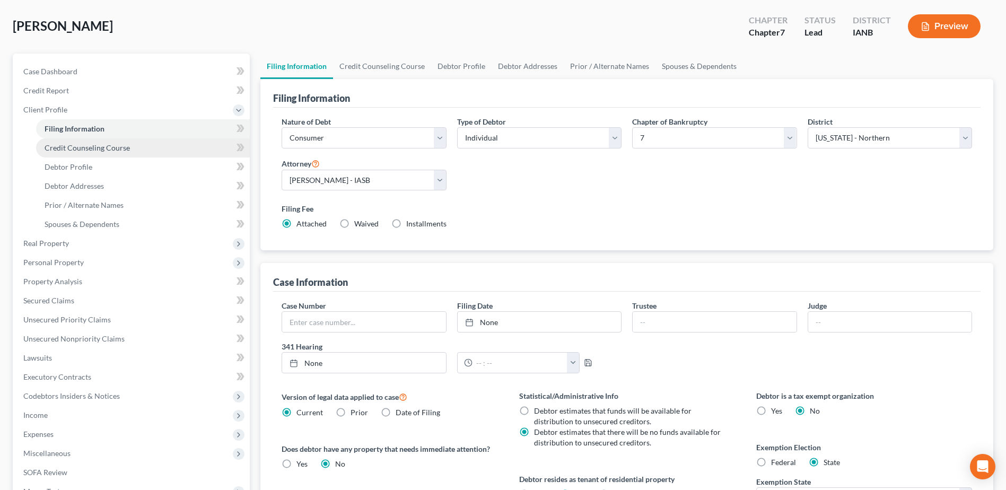
drag, startPoint x: 93, startPoint y: 147, endPoint x: 94, endPoint y: 156, distance: 9.0
click at [93, 147] on span "Credit Counseling Course" at bounding box center [87, 147] width 85 height 9
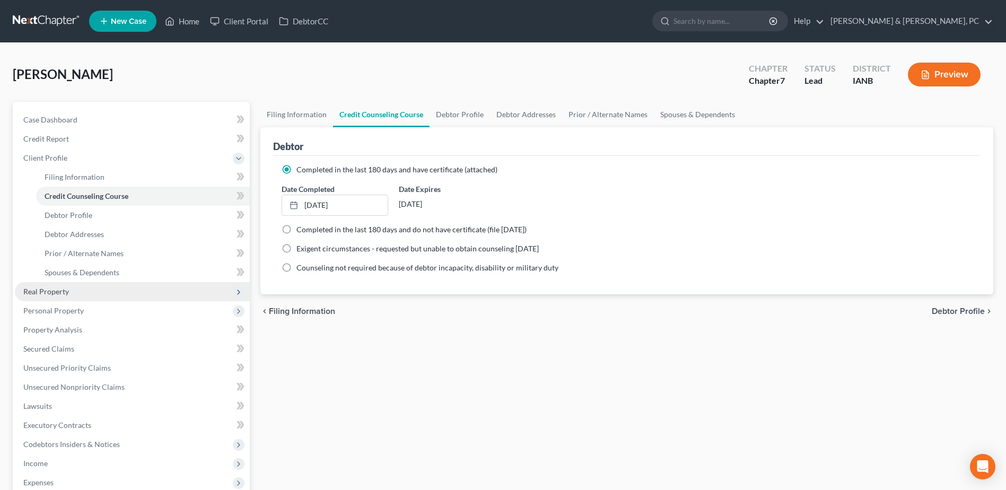
click at [86, 290] on span "Real Property" at bounding box center [132, 291] width 235 height 19
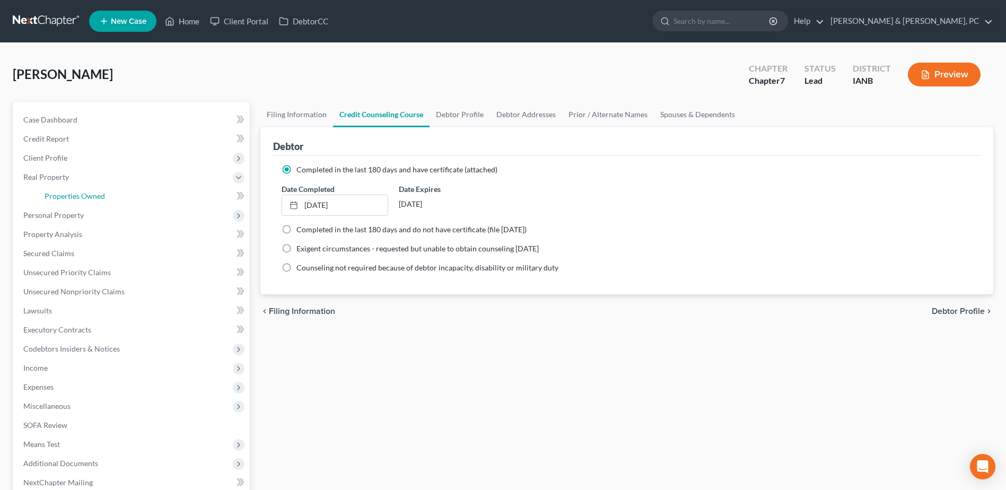
click at [80, 198] on span "Properties Owned" at bounding box center [75, 195] width 60 height 9
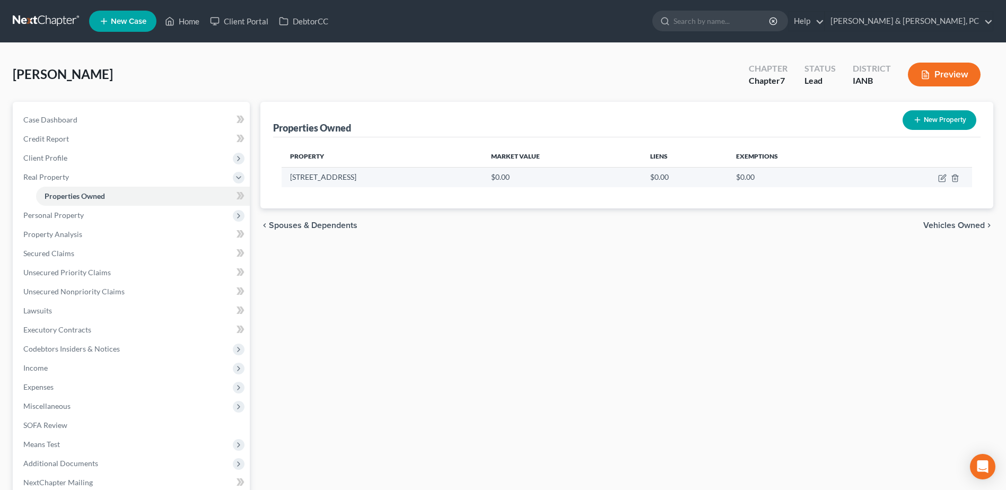
click at [968, 180] on td at bounding box center [920, 177] width 102 height 20
click at [958, 180] on icon "button" at bounding box center [954, 178] width 8 height 8
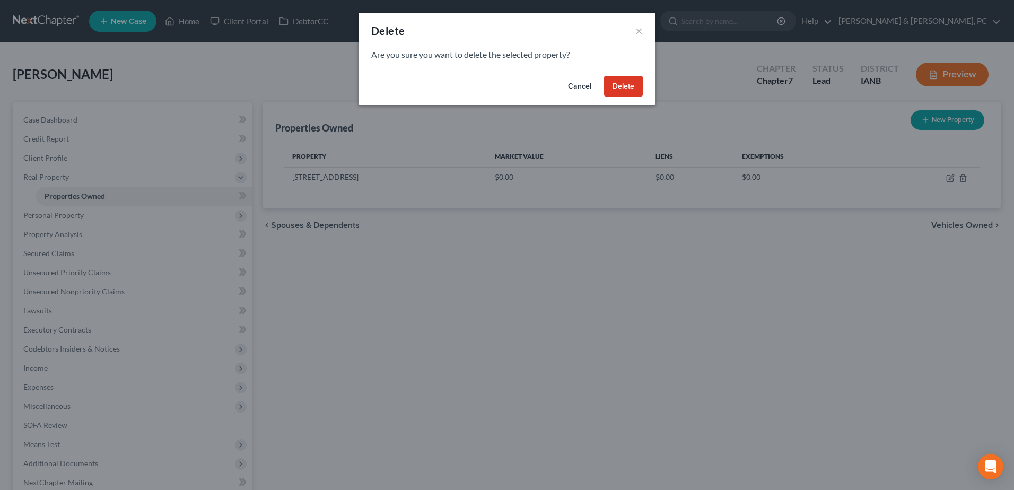
click at [629, 85] on button "Delete" at bounding box center [623, 86] width 39 height 21
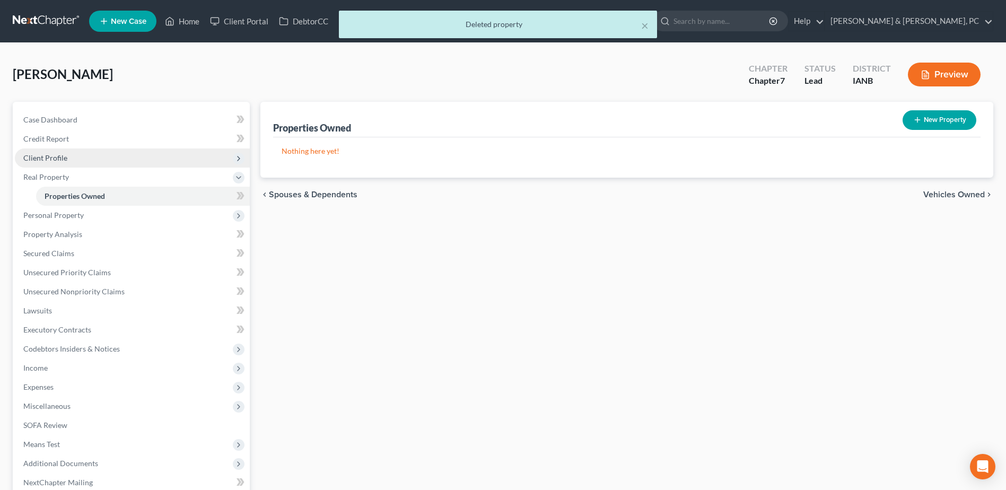
click at [51, 158] on span "Client Profile" at bounding box center [45, 157] width 44 height 9
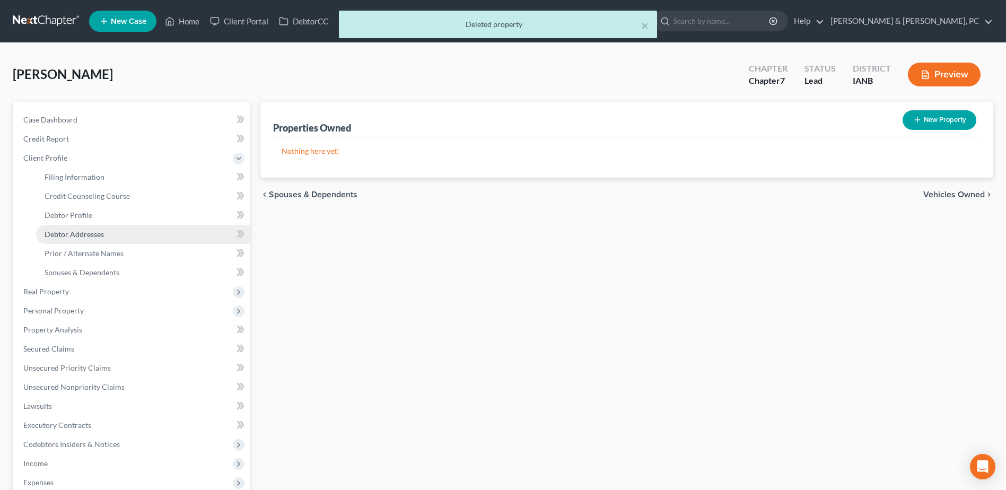
click at [102, 228] on link "Debtor Addresses" at bounding box center [143, 234] width 214 height 19
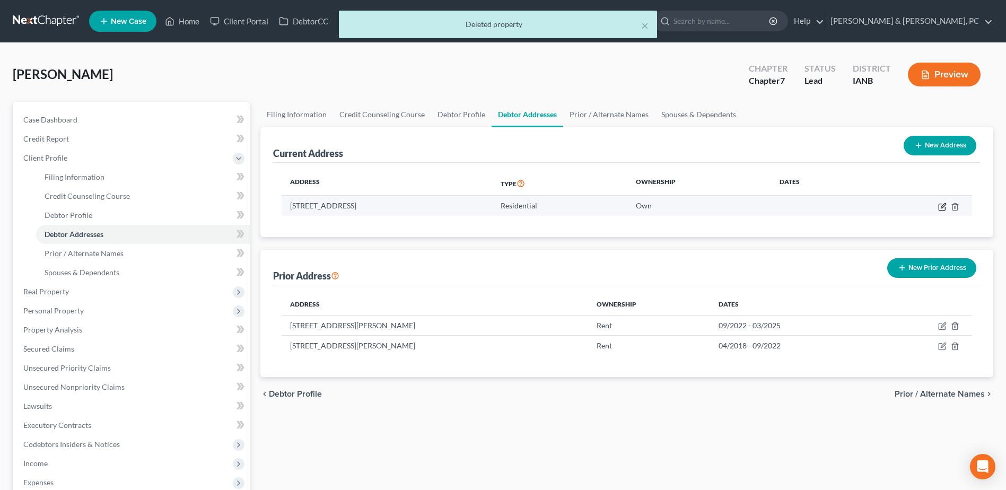
click at [939, 206] on icon "button" at bounding box center [942, 207] width 8 height 8
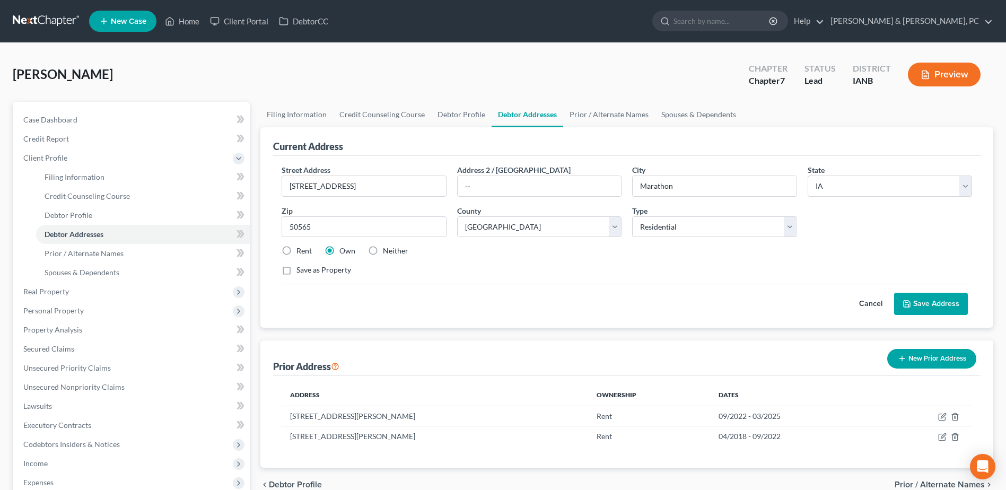
click at [310, 250] on label "Rent" at bounding box center [303, 250] width 15 height 11
click at [307, 250] on input "Rent" at bounding box center [304, 248] width 7 height 7
click at [928, 300] on button "Save Address" at bounding box center [931, 304] width 74 height 22
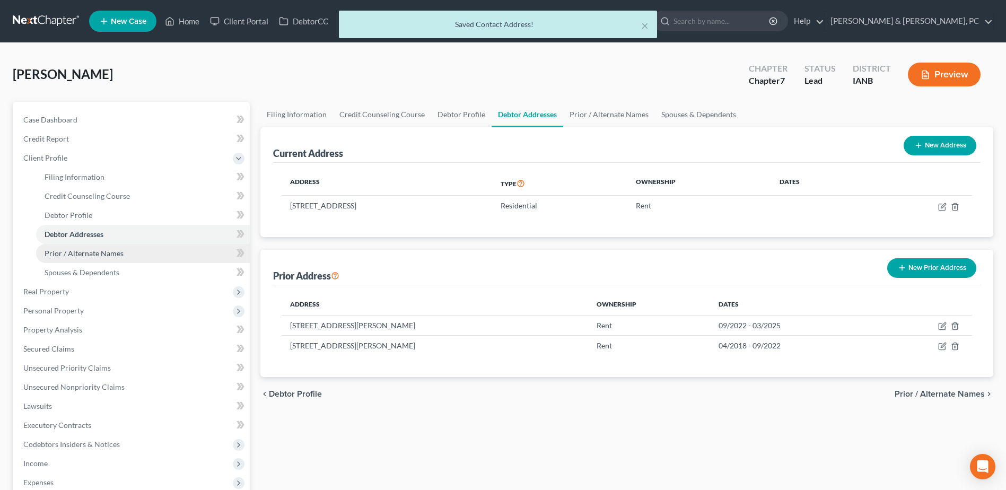
click at [162, 256] on link "Prior / Alternate Names" at bounding box center [143, 253] width 214 height 19
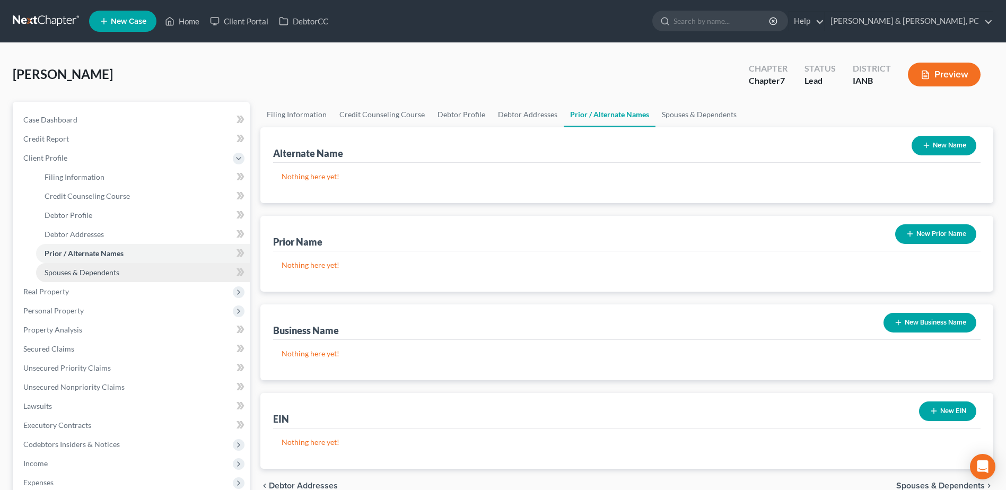
click at [156, 264] on link "Spouses & Dependents" at bounding box center [143, 272] width 214 height 19
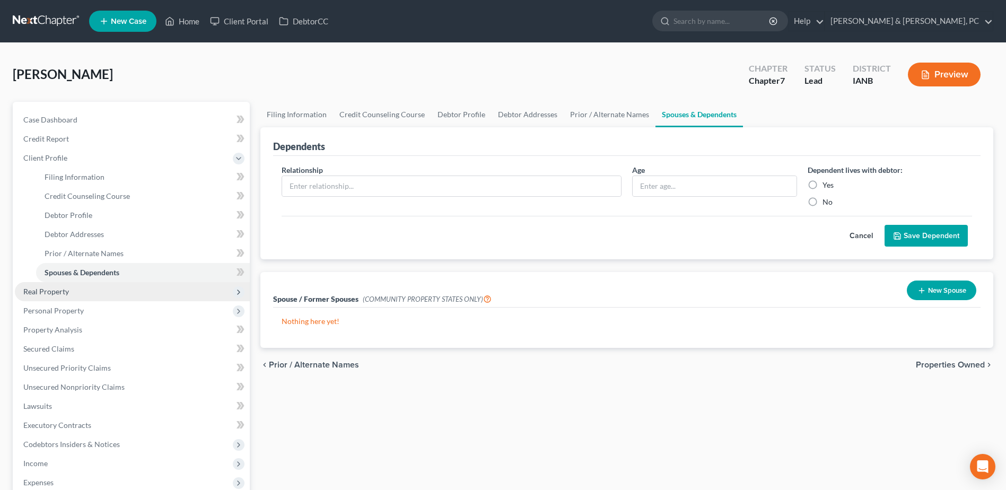
click at [149, 288] on span "Real Property" at bounding box center [132, 291] width 235 height 19
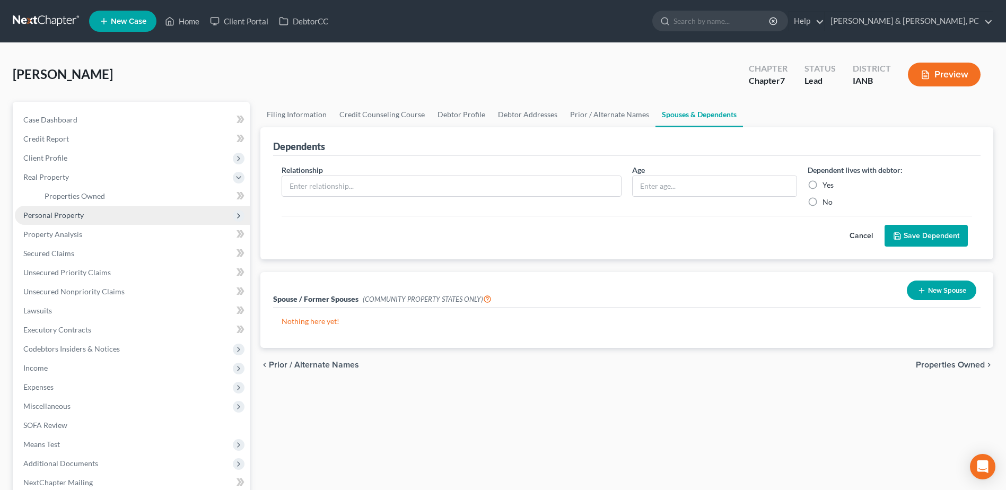
click at [73, 215] on span "Personal Property" at bounding box center [53, 214] width 60 height 9
click at [75, 213] on span "Vehicles Owned" at bounding box center [71, 214] width 53 height 9
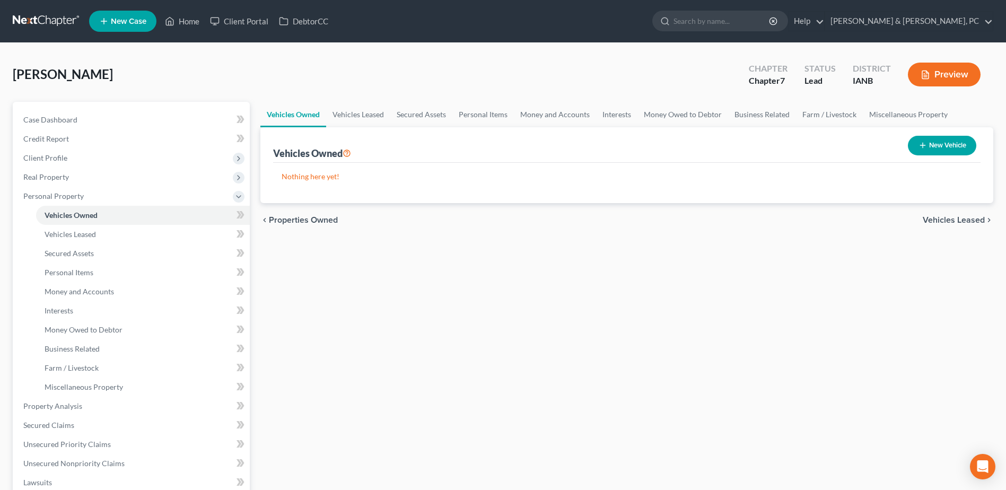
click at [973, 142] on button "New Vehicle" at bounding box center [942, 146] width 68 height 20
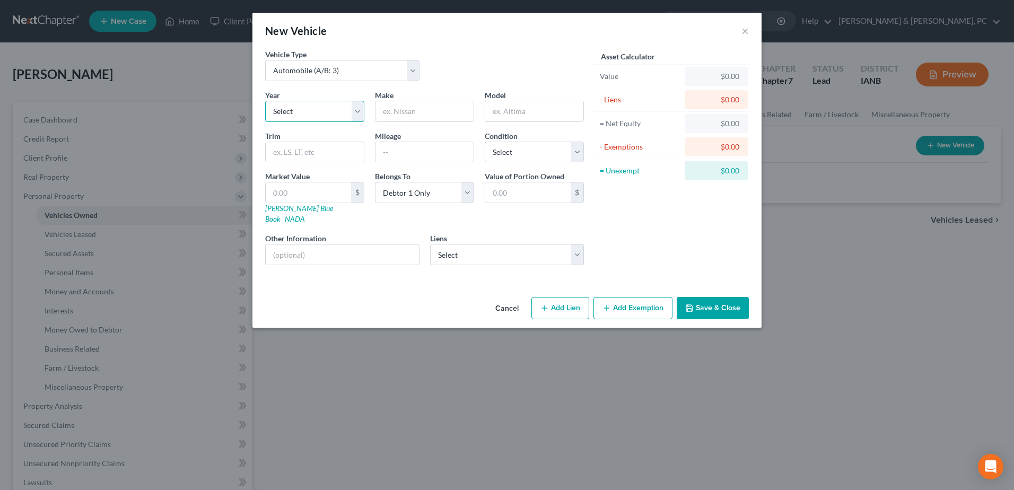
click at [305, 111] on select "Select 2026 2025 2024 2023 2022 2021 2020 2019 2018 2017 2016 2015 2014 2013 20…" at bounding box center [314, 111] width 99 height 21
click at [265, 101] on select "Select 2026 2025 2024 2023 2022 2021 2020 2019 2018 2017 2016 2015 2014 2013 20…" at bounding box center [314, 111] width 99 height 21
click at [429, 117] on input "text" at bounding box center [424, 111] width 98 height 20
click at [508, 118] on input "Rav4" at bounding box center [534, 111] width 98 height 20
click at [406, 155] on input "text" at bounding box center [424, 152] width 98 height 20
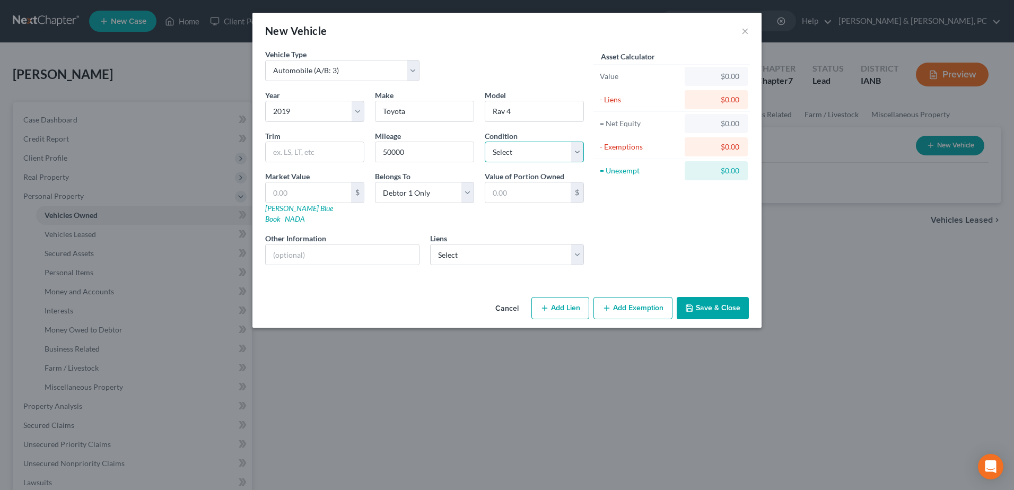
click at [519, 153] on select "Select Excellent Very Good Good Fair Poor" at bounding box center [534, 152] width 99 height 21
click at [485, 142] on select "Select Excellent Very Good Good Fair Poor" at bounding box center [534, 152] width 99 height 21
click at [274, 193] on input "text" at bounding box center [308, 192] width 85 height 20
click at [277, 205] on link "Kelly Blue Book" at bounding box center [299, 214] width 68 height 20
click at [485, 244] on select "Select Toyota Mtr - $8,743.00" at bounding box center [507, 254] width 154 height 21
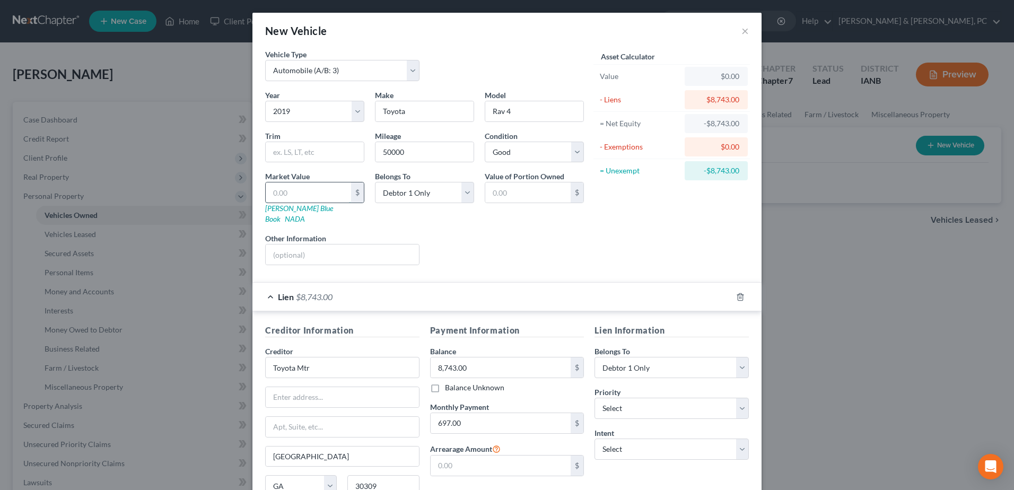
click at [320, 190] on input "text" at bounding box center [308, 192] width 85 height 20
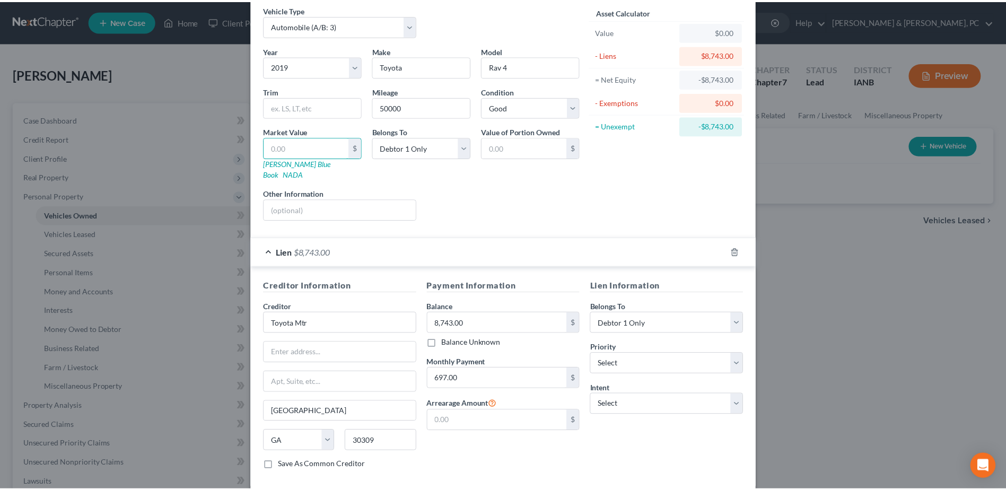
scroll to position [90, 0]
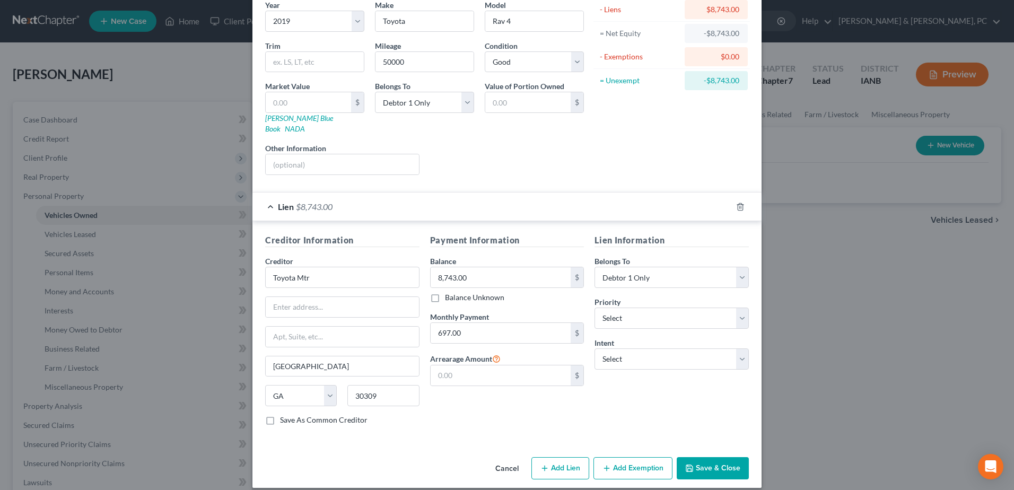
click at [497, 458] on button "Cancel" at bounding box center [507, 468] width 40 height 21
